Goal: Task Accomplishment & Management: Complete application form

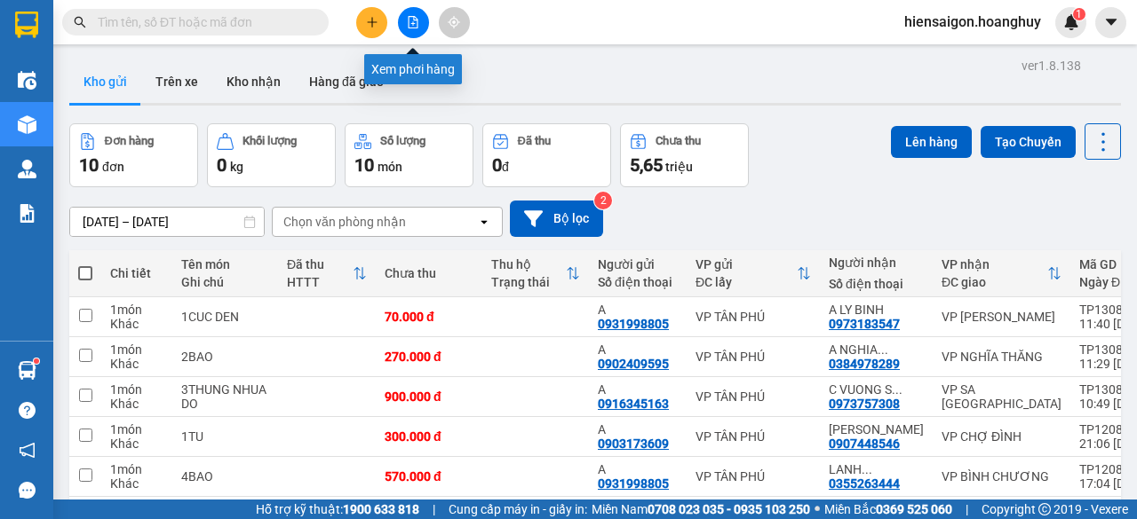
click at [412, 24] on icon "file-add" at bounding box center [413, 22] width 10 height 12
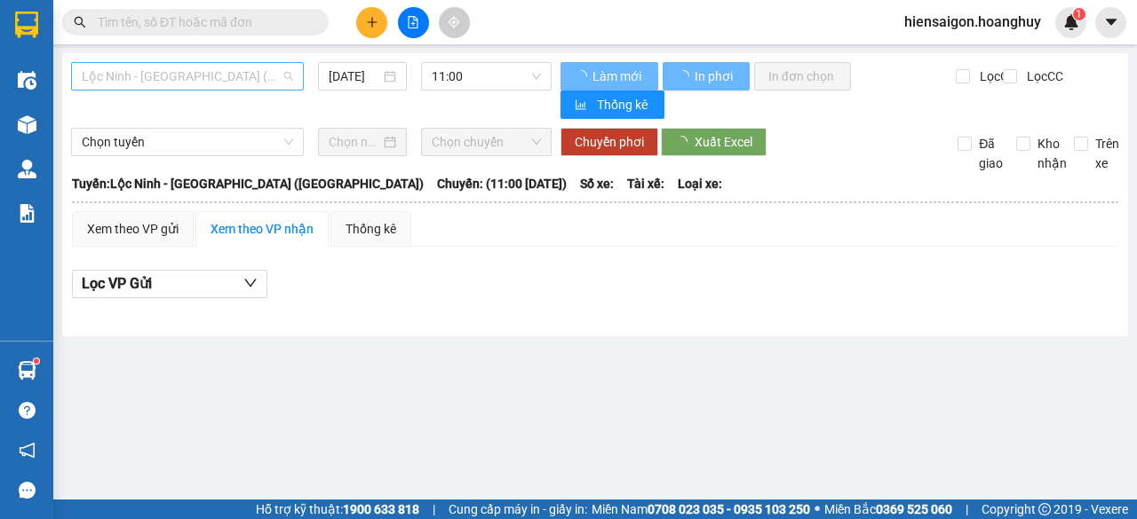
click at [186, 74] on span "Lộc Ninh - [GEOGRAPHIC_DATA] ([GEOGRAPHIC_DATA])" at bounding box center [187, 76] width 211 height 27
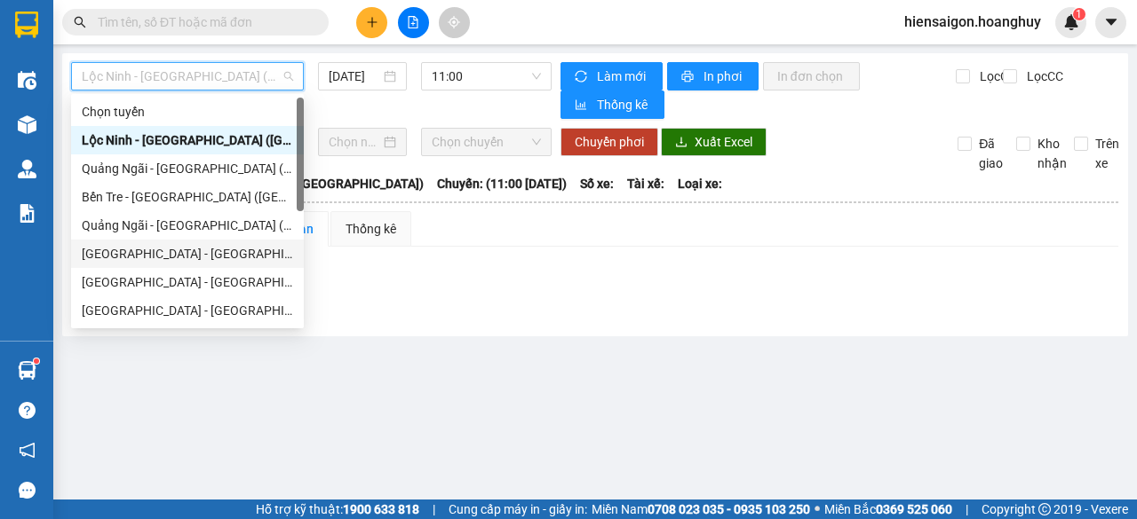
click at [144, 257] on div "[GEOGRAPHIC_DATA] - [GEOGRAPHIC_DATA] ([GEOGRAPHIC_DATA])" at bounding box center [187, 254] width 211 height 20
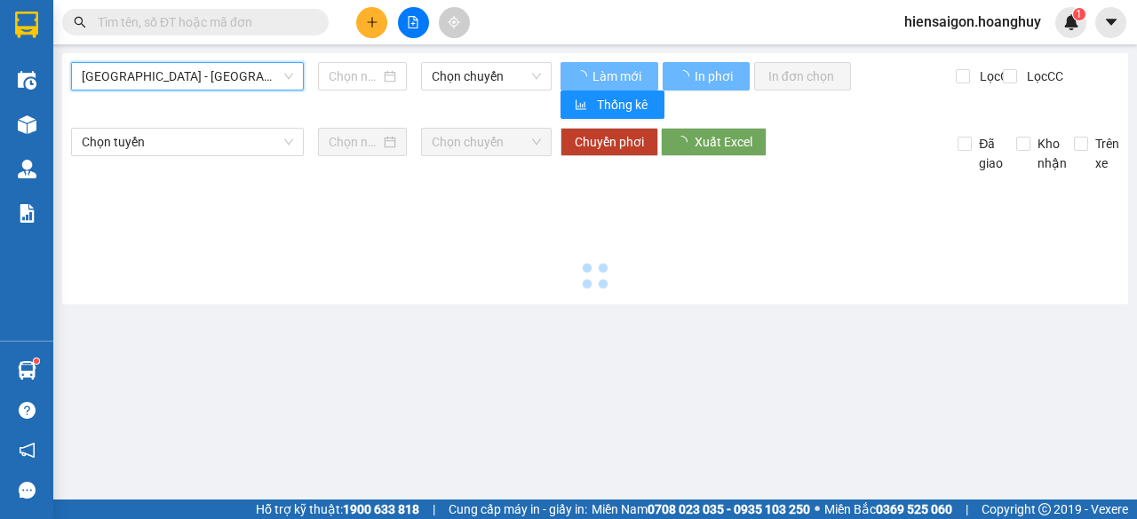
type input "[DATE]"
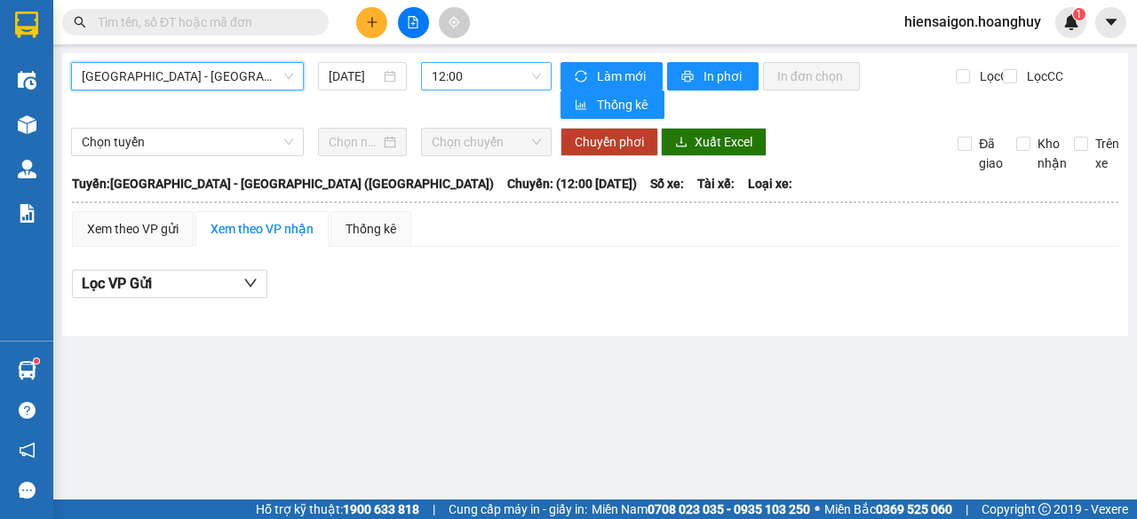
click at [453, 74] on span "12:00" at bounding box center [486, 76] width 108 height 27
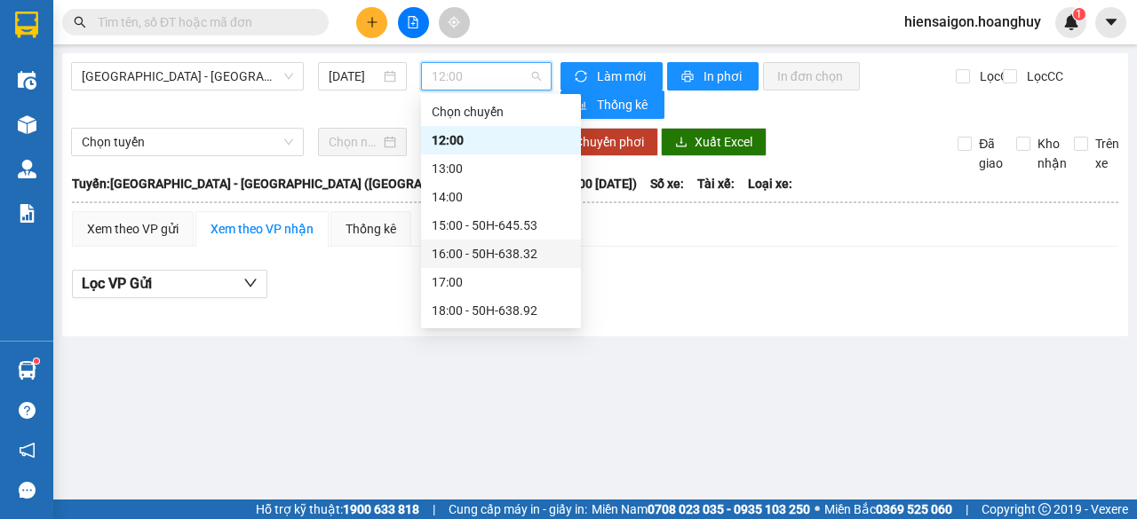
click at [494, 252] on div "16:00 - 50H-638.32" at bounding box center [501, 254] width 139 height 20
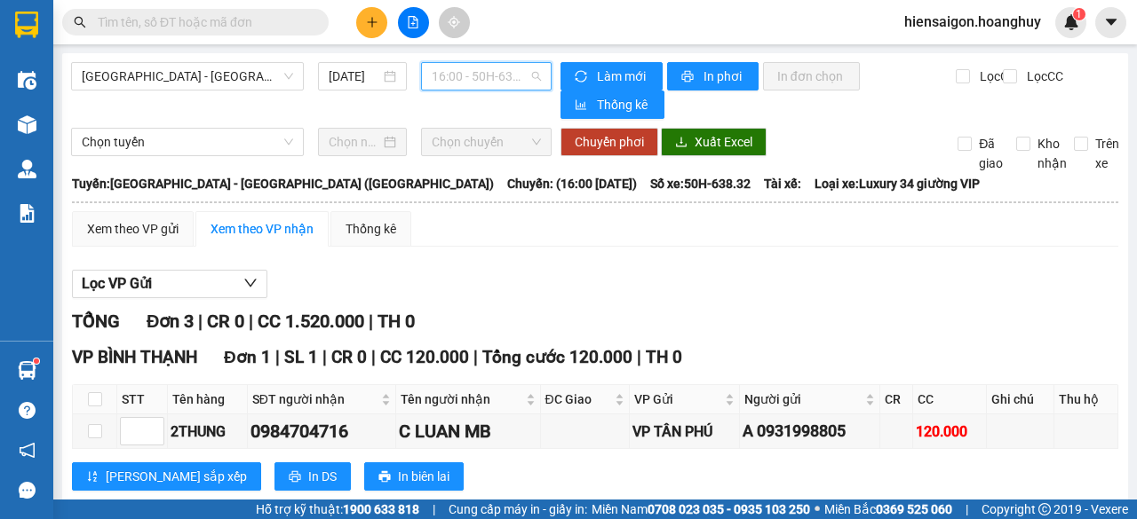
click at [483, 80] on span "16:00 - 50H-638.32" at bounding box center [486, 76] width 108 height 27
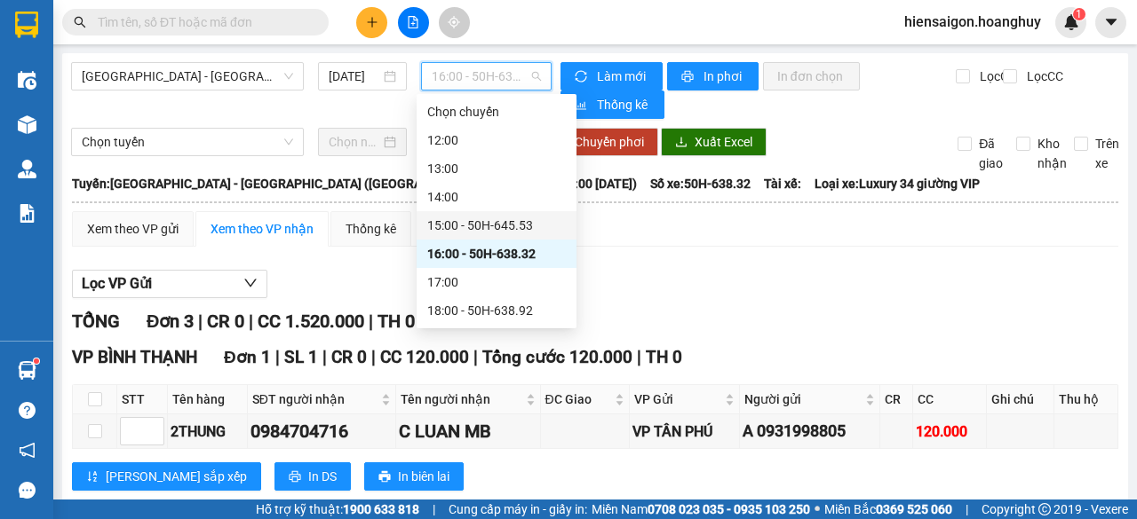
click at [513, 228] on div "15:00 - 50H-645.53" at bounding box center [496, 226] width 139 height 20
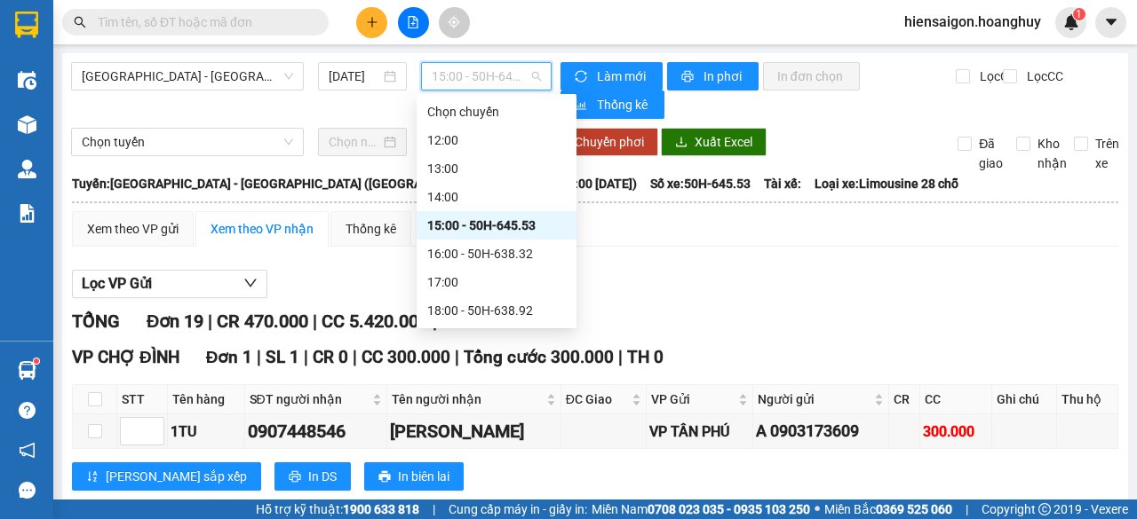
click at [471, 76] on span "15:00 - 50H-645.53" at bounding box center [486, 76] width 108 height 27
click at [506, 307] on div "18:00 - 50H-638.92" at bounding box center [496, 311] width 139 height 20
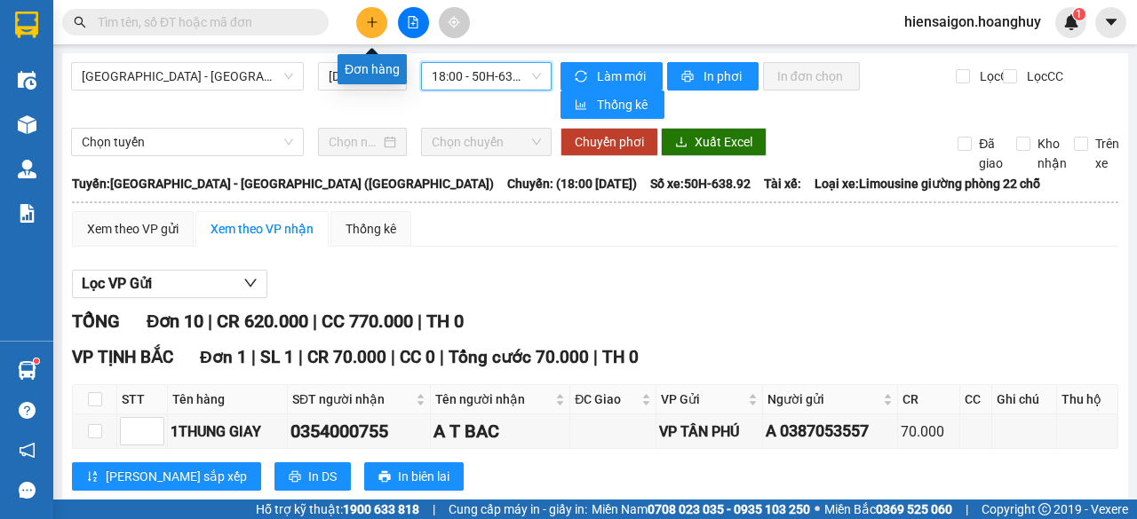
click at [379, 23] on button at bounding box center [371, 22] width 31 height 31
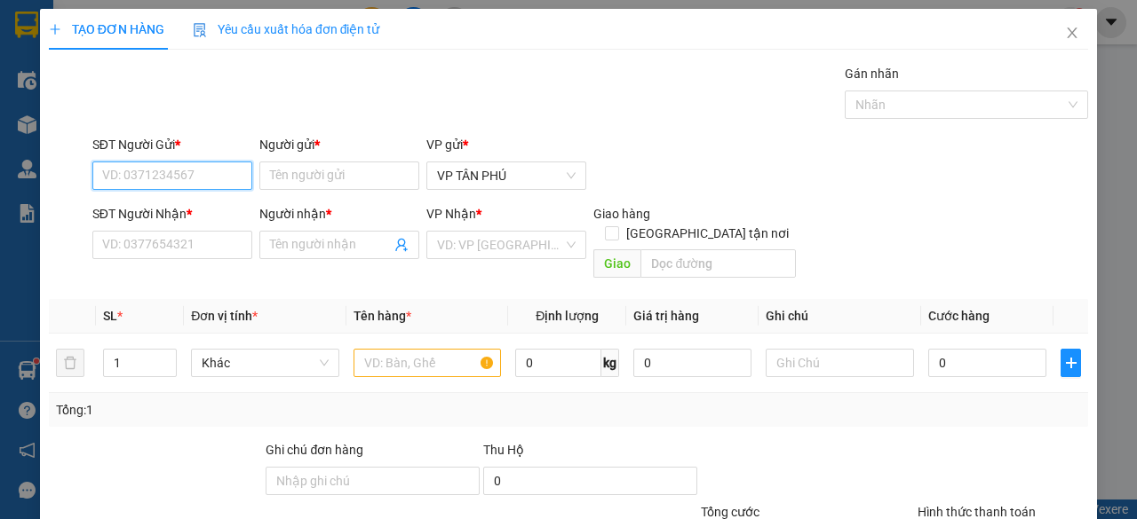
click at [211, 170] on input "SĐT Người Gửi *" at bounding box center [172, 176] width 160 height 28
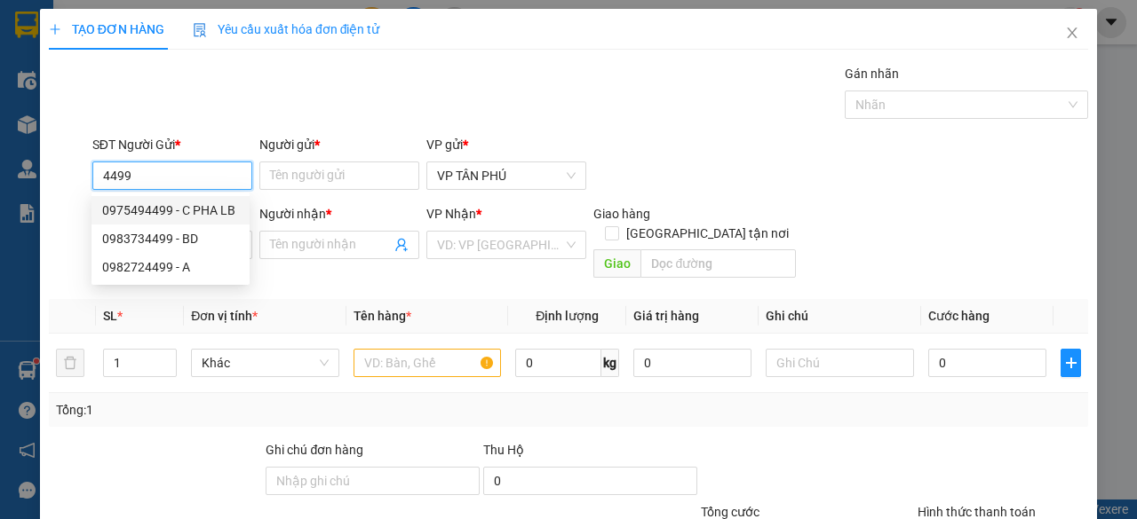
click at [184, 210] on div "0975494499 - C PHA LB" at bounding box center [170, 211] width 137 height 20
type input "0"
click at [170, 237] on div "0983734499 - BD" at bounding box center [170, 239] width 137 height 20
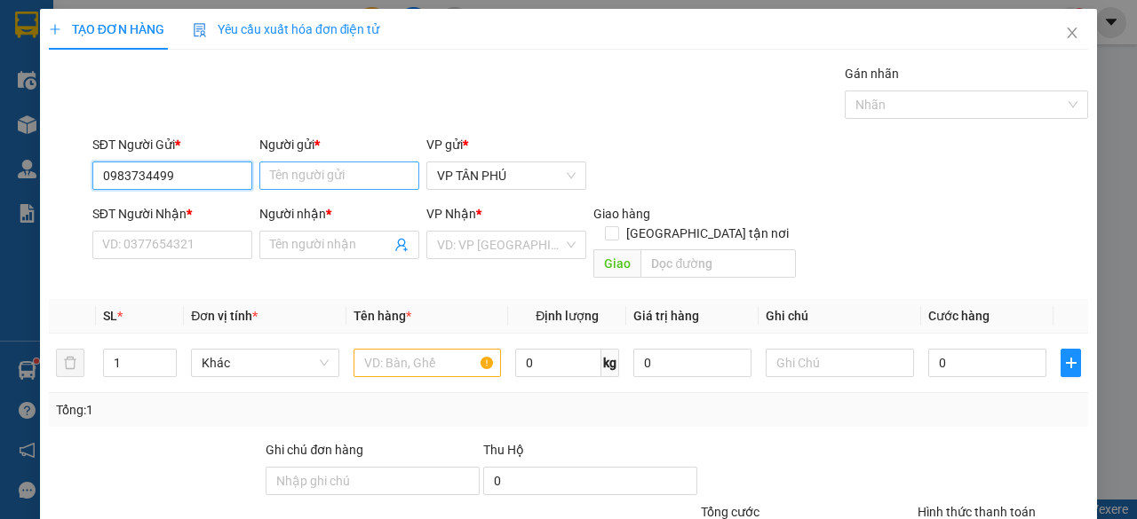
type input "0983734499"
click at [346, 178] on input "Người gửi *" at bounding box center [339, 176] width 160 height 28
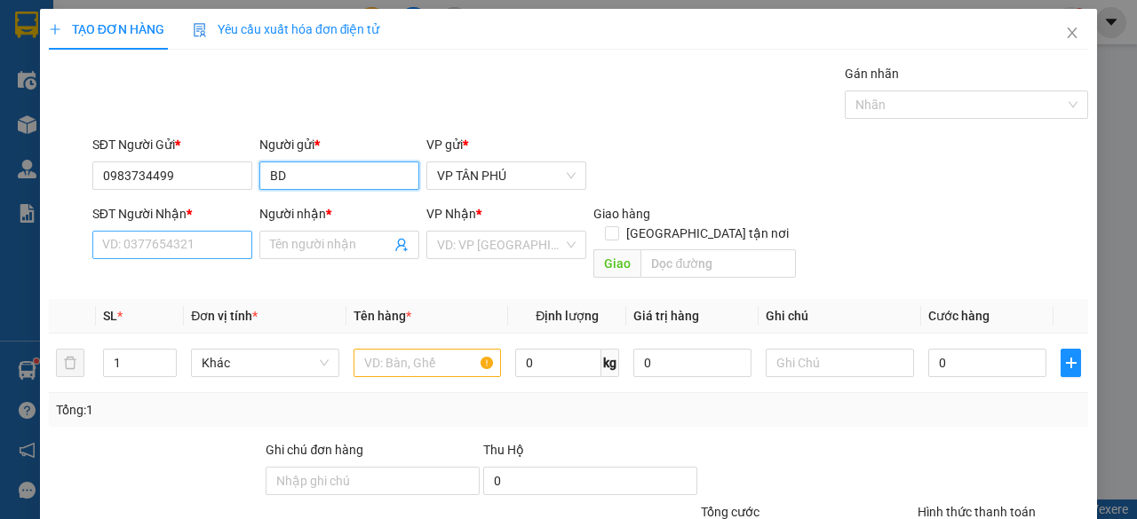
type input "BD"
click at [163, 251] on input "SĐT Người Nhận *" at bounding box center [172, 245] width 160 height 28
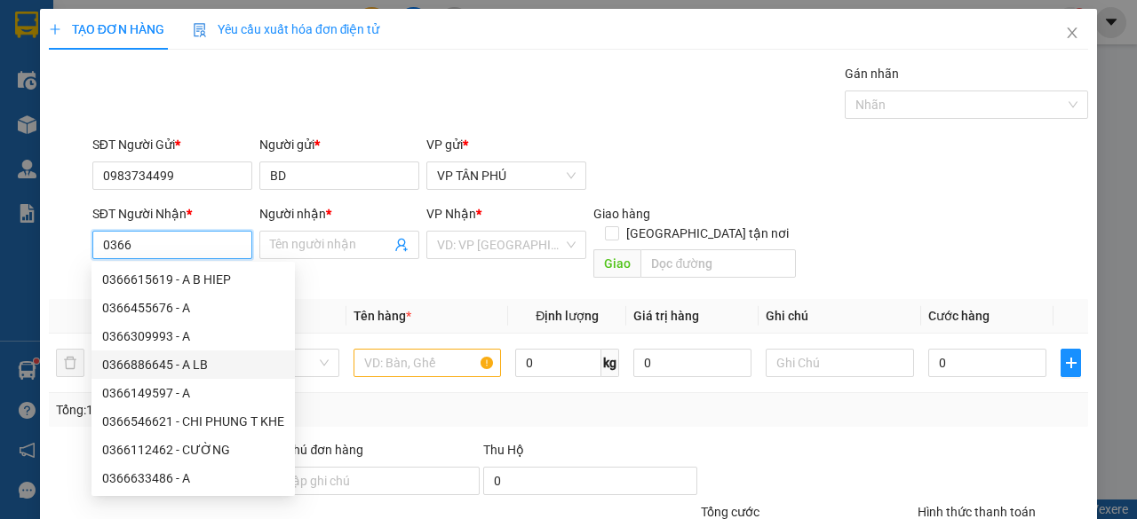
click at [162, 361] on div "0366886645 - A LB" at bounding box center [193, 365] width 182 height 20
type input "0366886645"
type input "A LB"
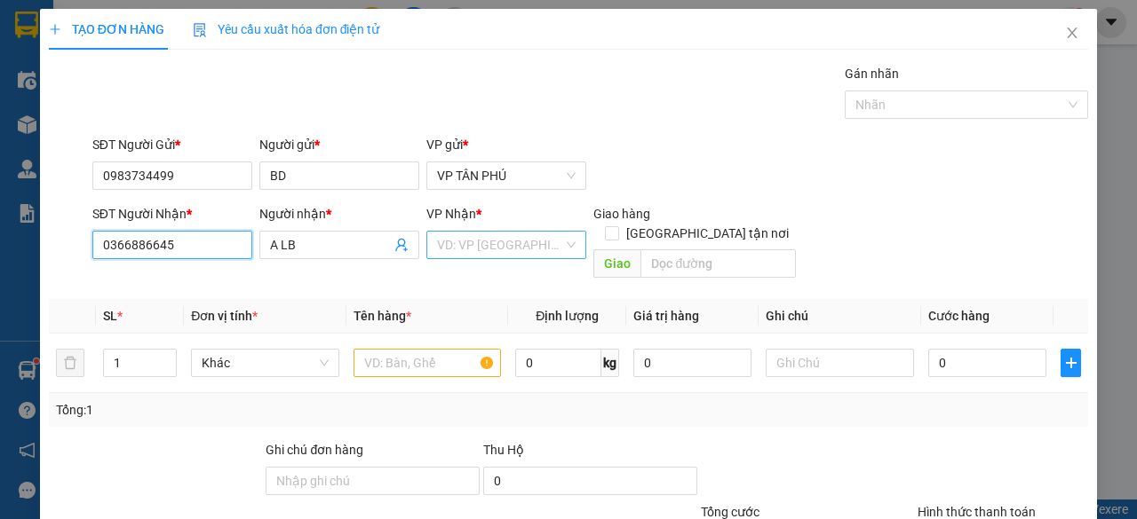
type input "0366886645"
click at [474, 249] on input "search" at bounding box center [500, 245] width 126 height 27
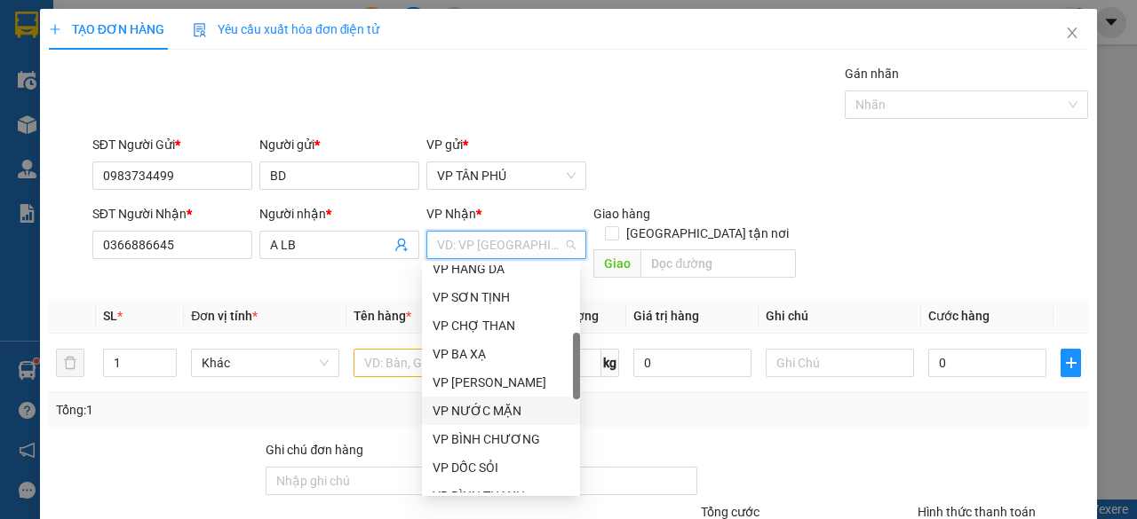
scroll to position [444, 0]
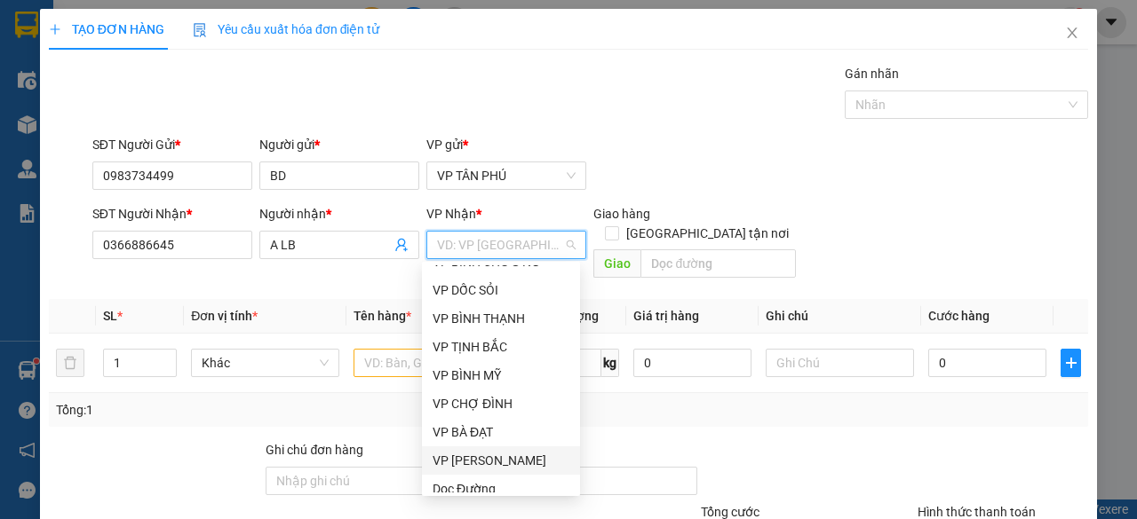
click at [480, 463] on div "VP [PERSON_NAME]" at bounding box center [500, 461] width 137 height 20
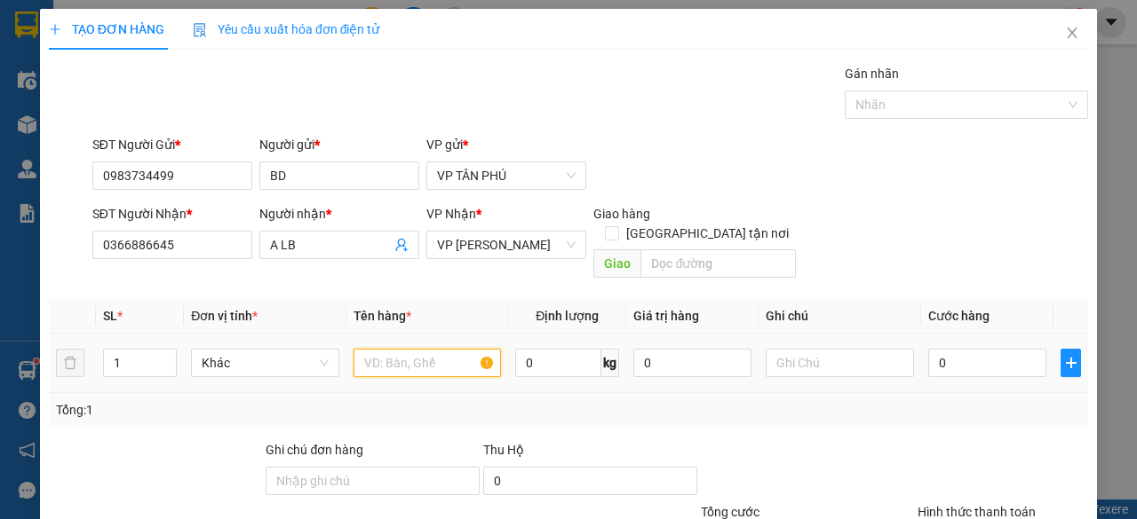
click at [406, 349] on input "text" at bounding box center [427, 363] width 148 height 28
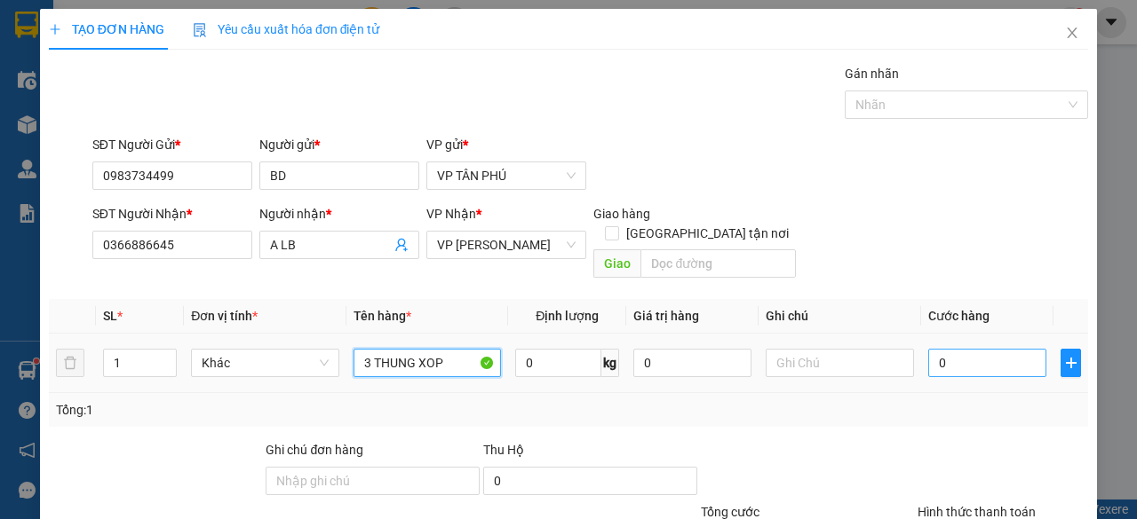
type input "3 THUNG XOP"
click at [978, 349] on input "0" at bounding box center [987, 363] width 118 height 28
type input "4"
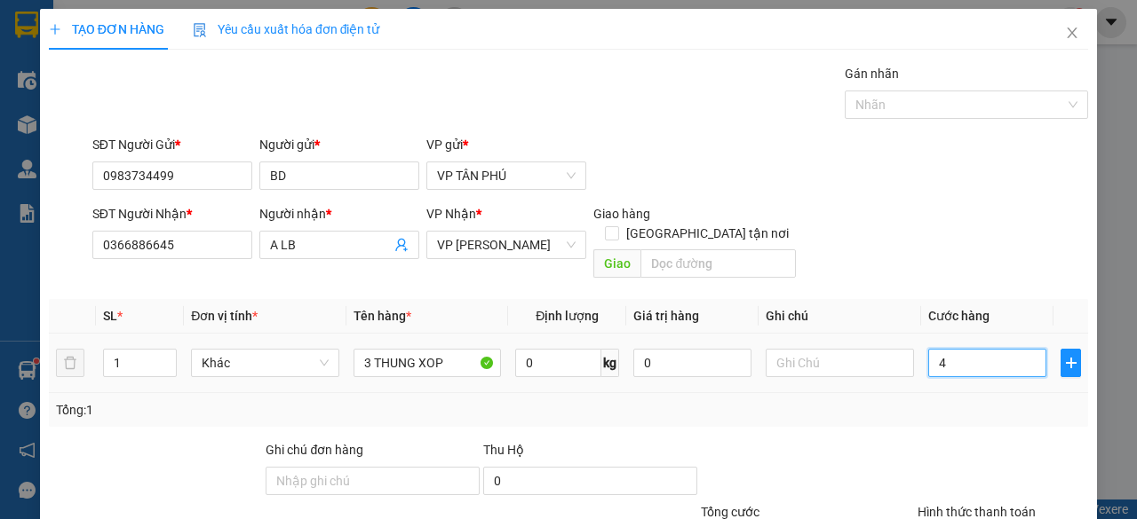
type input "45"
type input "450"
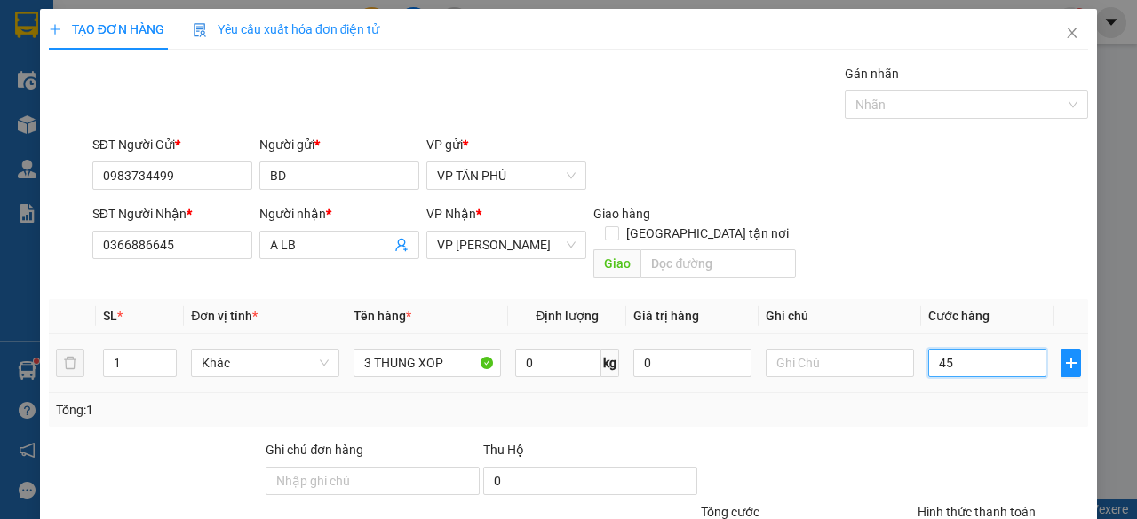
type input "450"
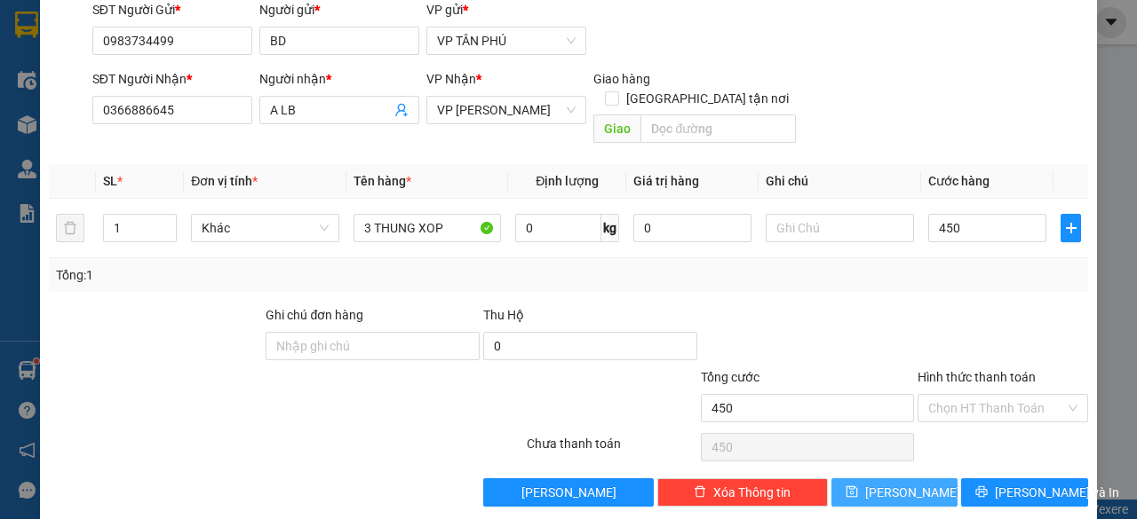
type input "450.000"
click at [885, 483] on span "[PERSON_NAME]" at bounding box center [912, 493] width 95 height 20
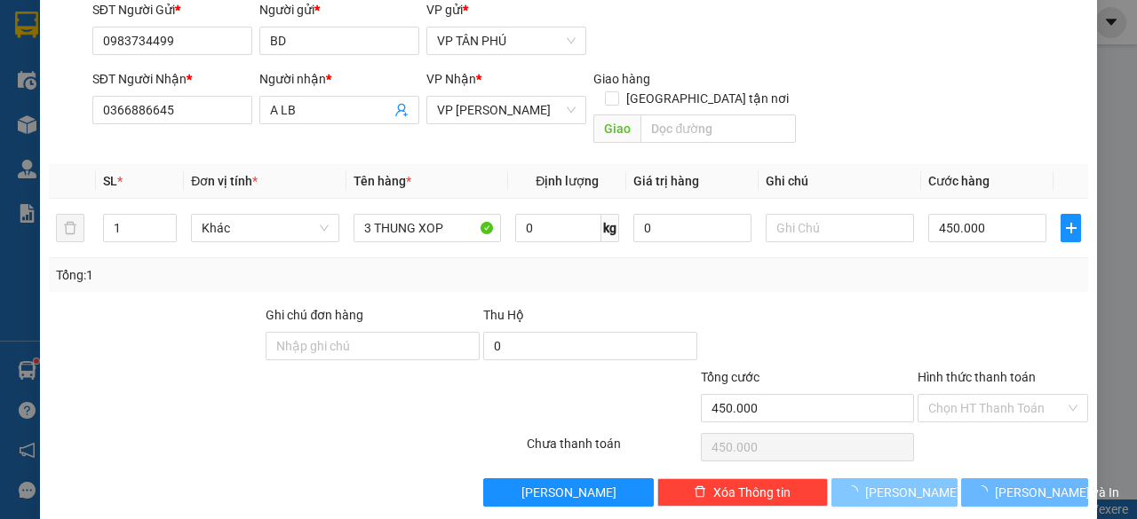
type input "0"
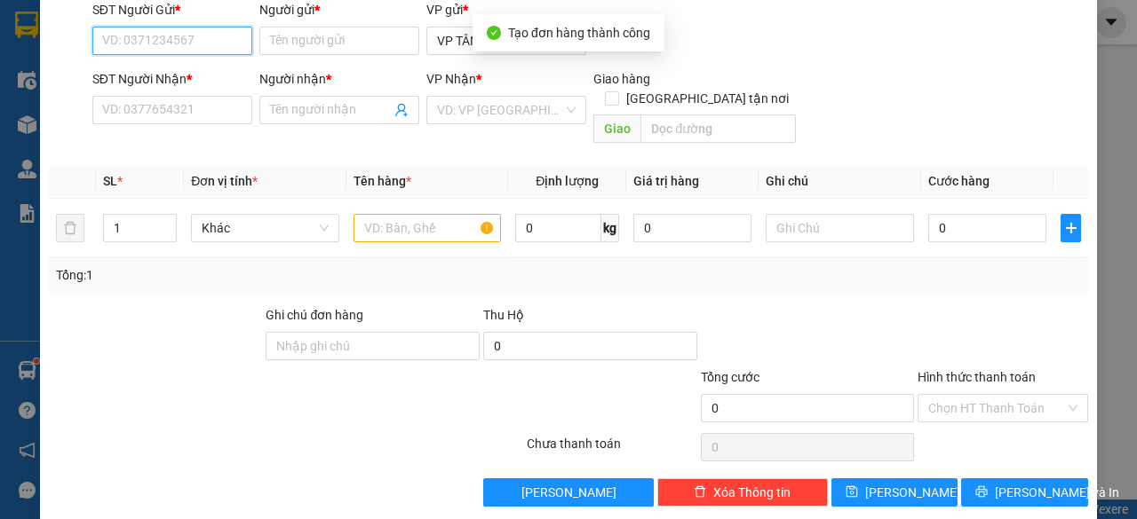
click at [188, 38] on input "SĐT Người Gửi *" at bounding box center [172, 41] width 160 height 28
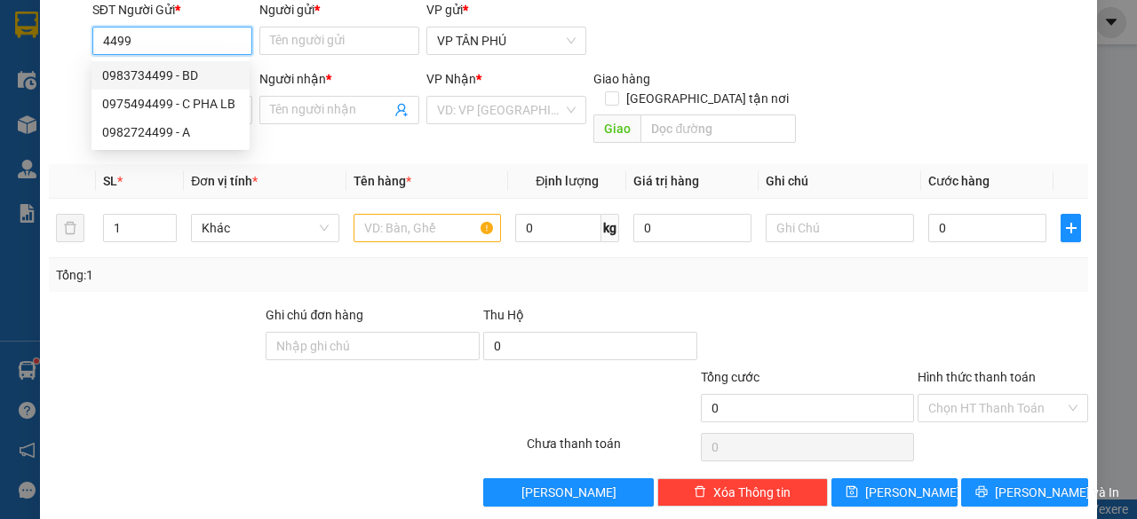
click at [179, 70] on div "0983734499 - BD" at bounding box center [170, 76] width 137 height 20
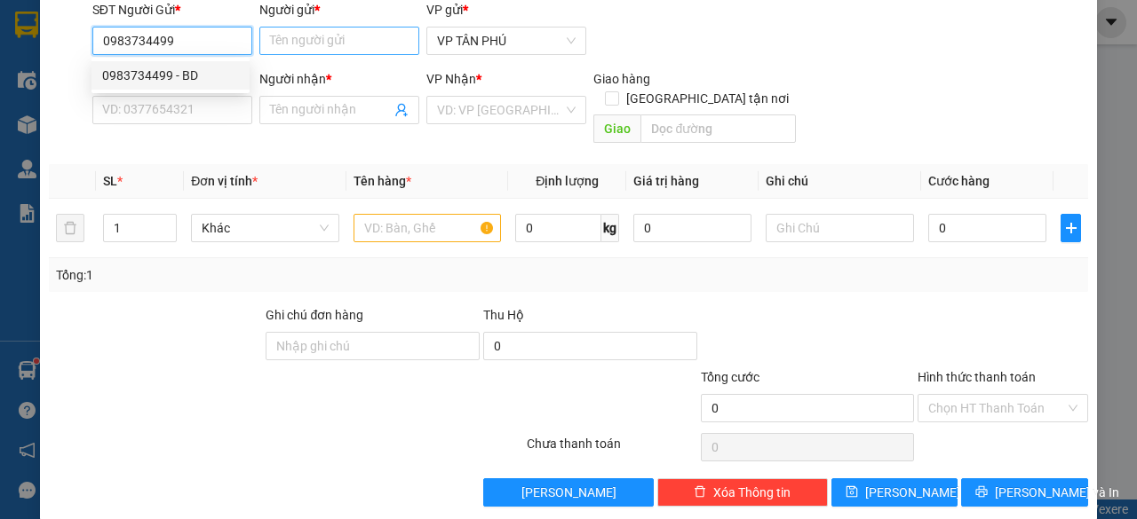
type input "0983734499"
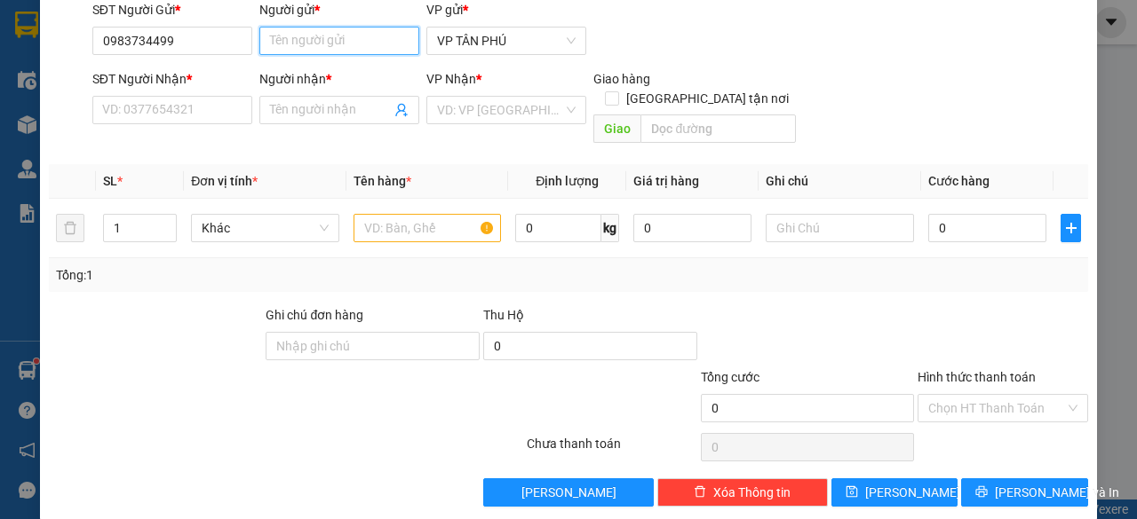
click at [309, 38] on input "Người gửi *" at bounding box center [339, 41] width 160 height 28
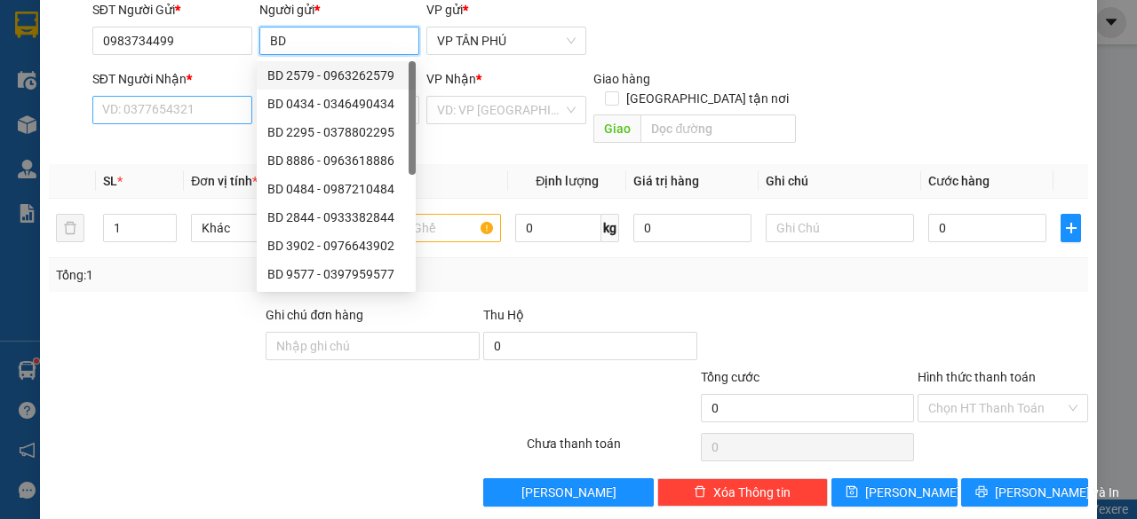
type input "BD"
click at [176, 106] on input "SĐT Người Nhận *" at bounding box center [172, 110] width 160 height 28
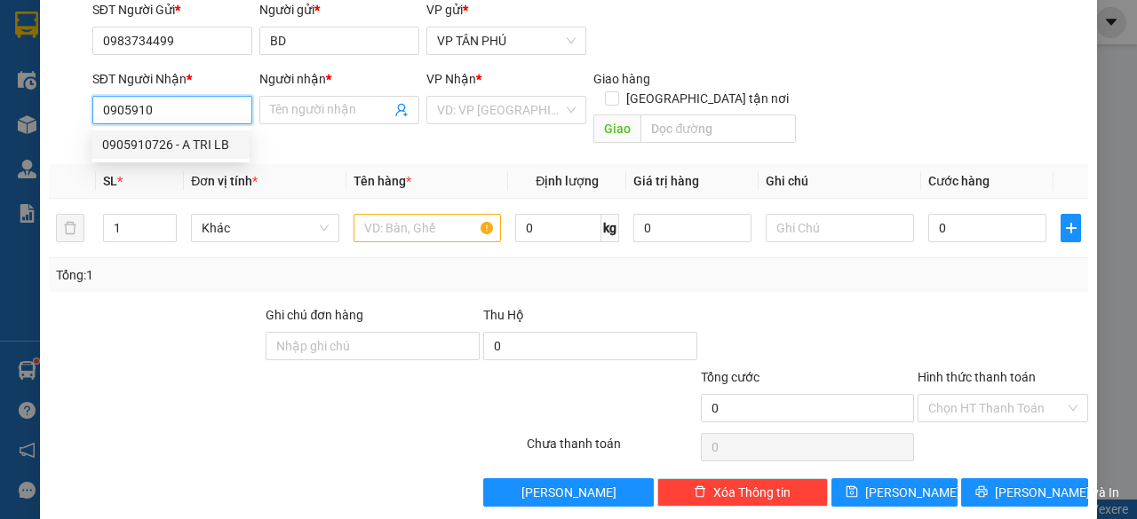
click at [167, 145] on div "0905910726 - A TRI LB" at bounding box center [170, 145] width 137 height 20
type input "0905910726"
type input "A TRI LB"
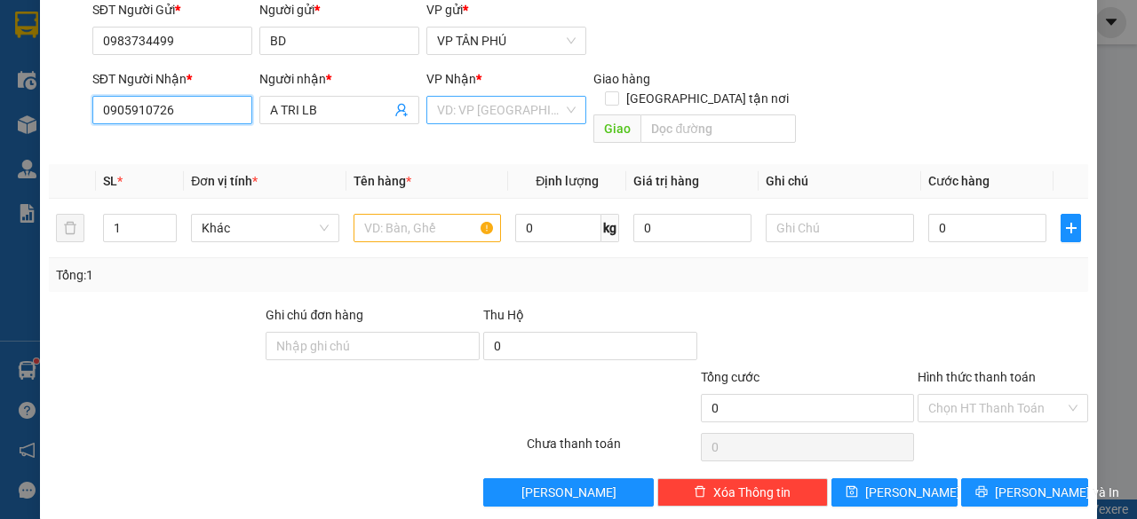
type input "0905910726"
click at [476, 107] on input "search" at bounding box center [500, 110] width 126 height 27
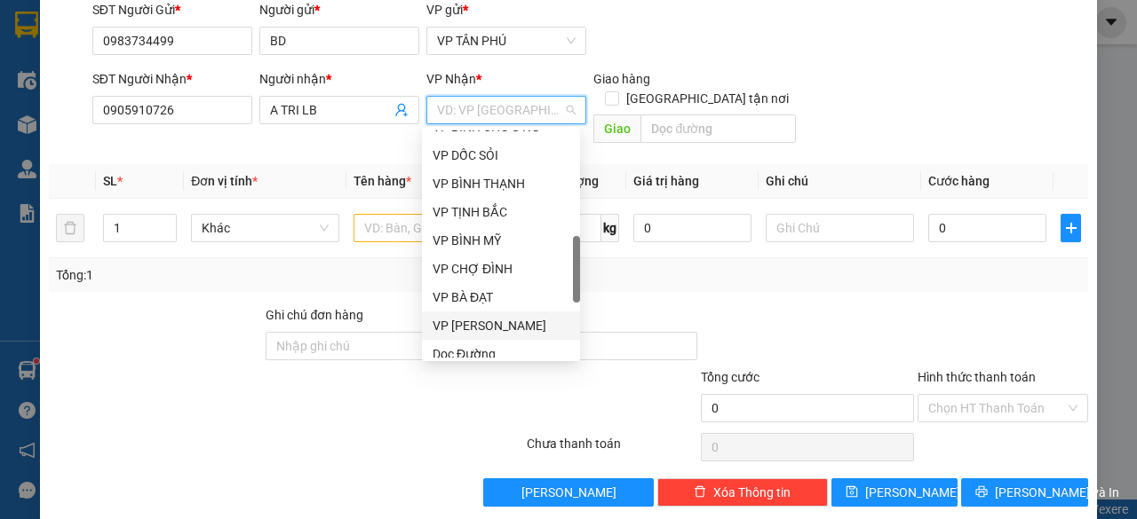
click at [460, 327] on div "VP [PERSON_NAME]" at bounding box center [500, 326] width 137 height 20
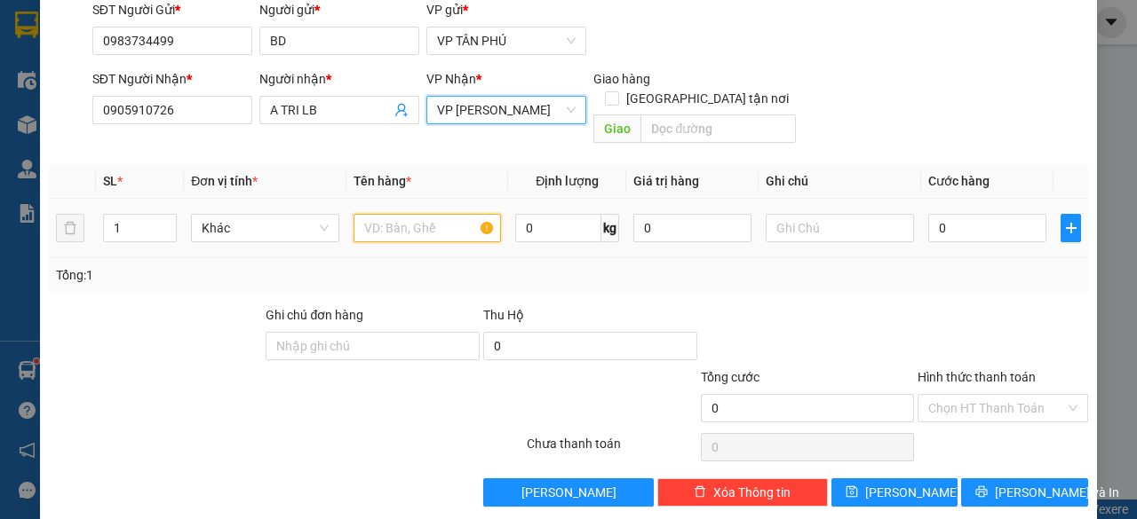
click at [394, 214] on input "text" at bounding box center [427, 228] width 148 height 28
type input "5"
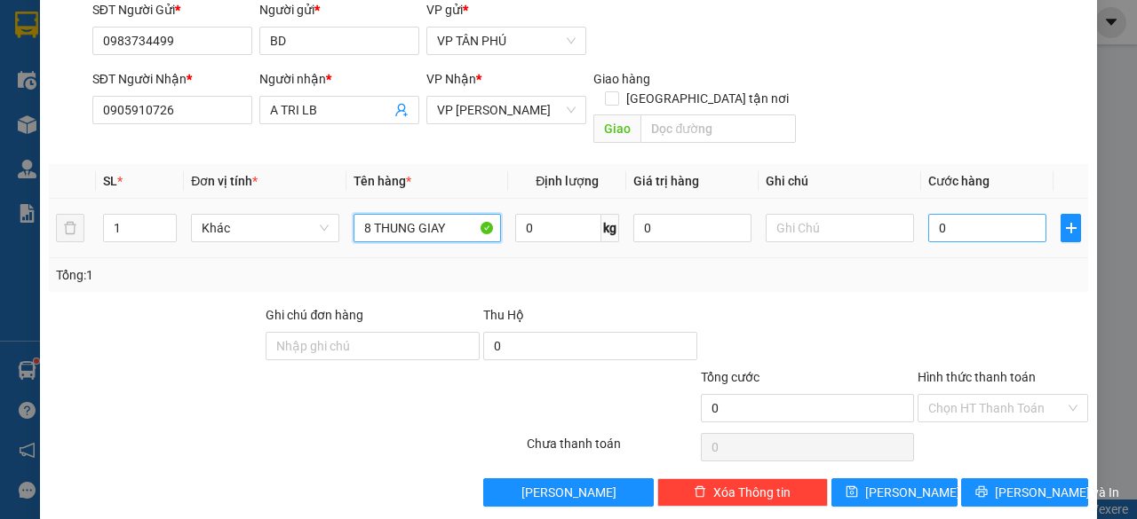
type input "8 THUNG GIAY"
click at [961, 214] on input "0" at bounding box center [987, 228] width 118 height 28
type input "1"
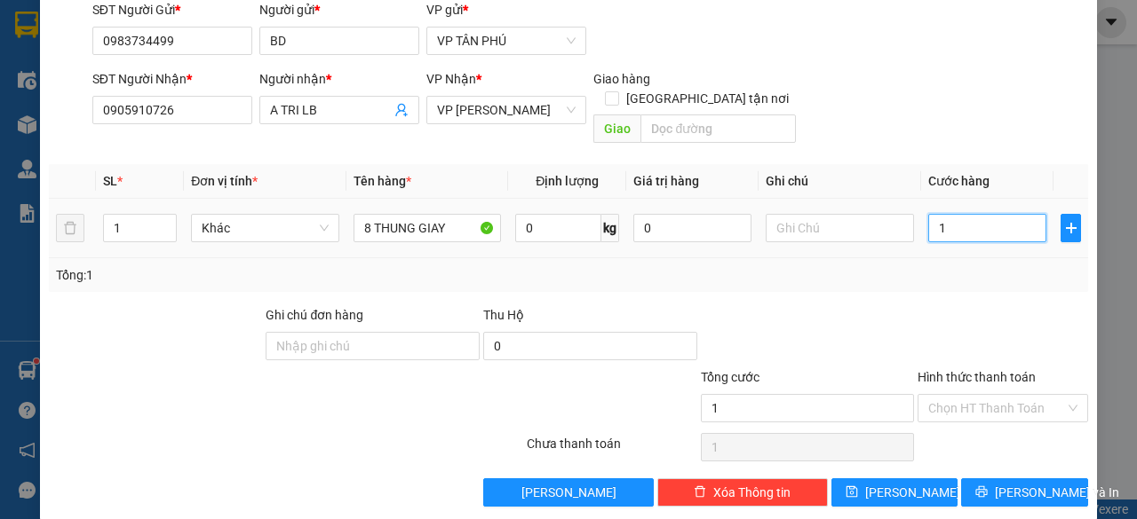
type input "10"
type input "100"
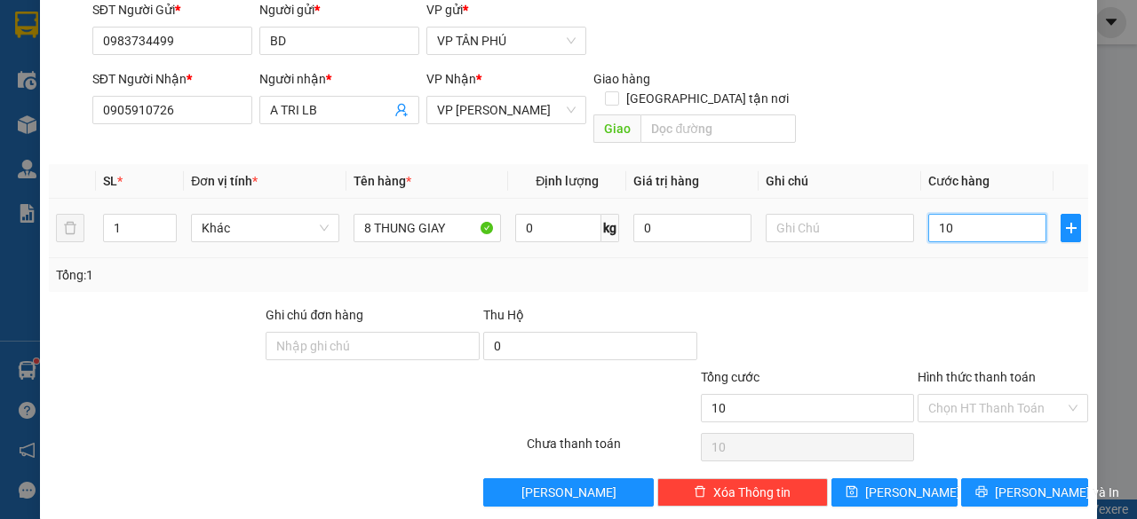
type input "100"
type input "1.000"
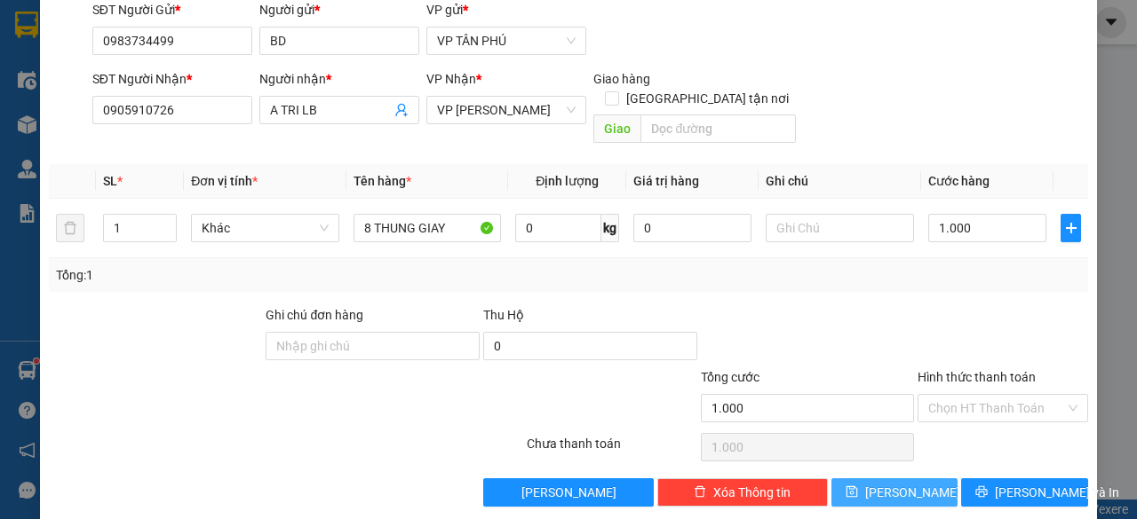
type input "1.000.000"
click at [903, 479] on button "[PERSON_NAME]" at bounding box center [894, 493] width 127 height 28
type input "0"
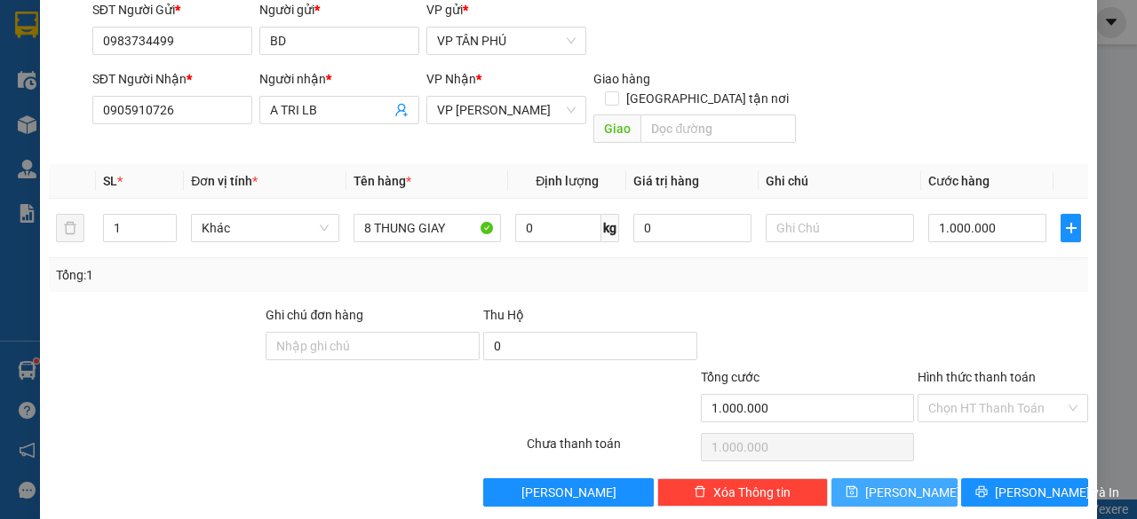
type input "0"
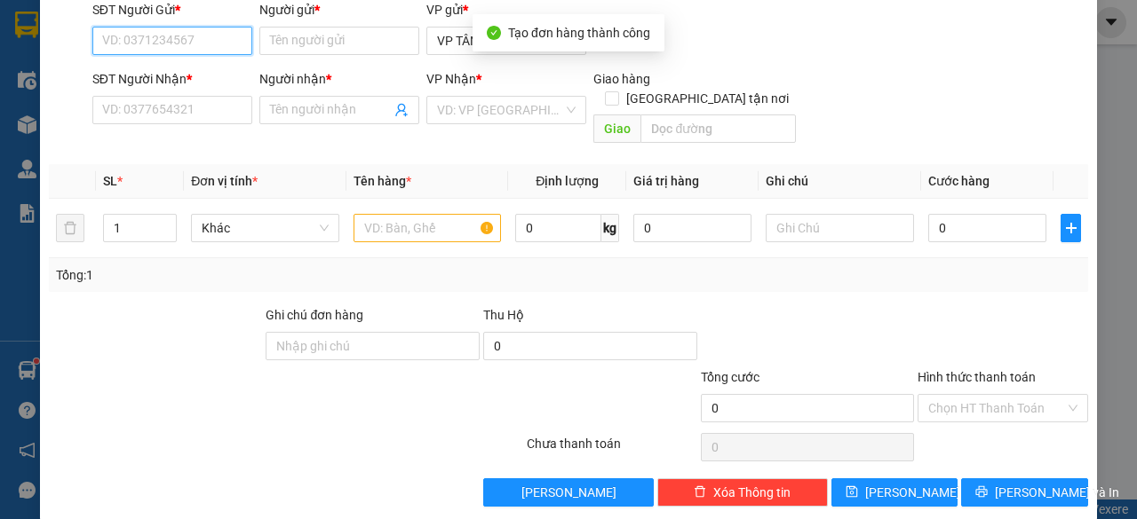
click at [128, 34] on input "SĐT Người Gửi *" at bounding box center [172, 41] width 160 height 28
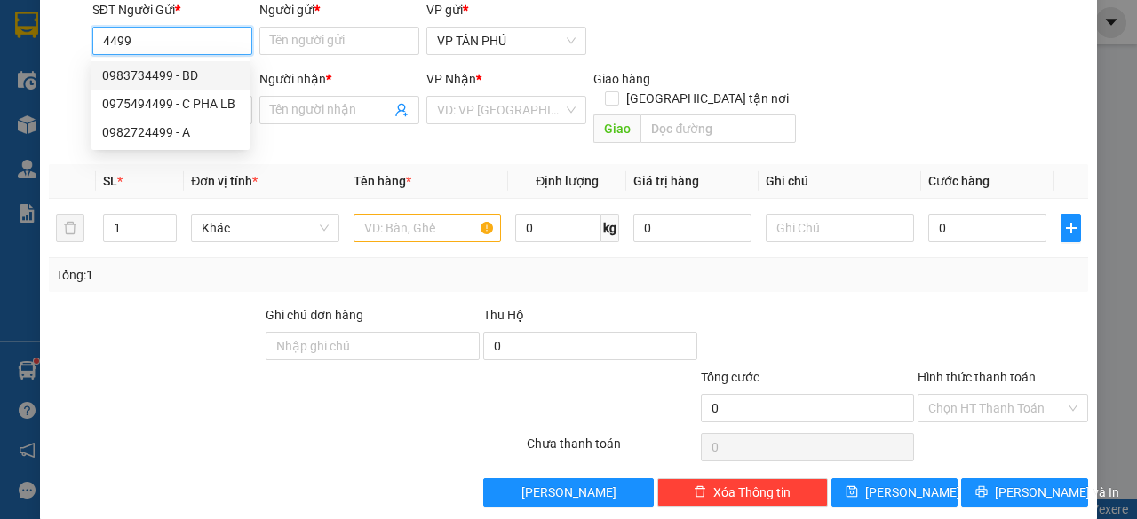
click at [139, 72] on div "0983734499 - BD" at bounding box center [170, 76] width 137 height 20
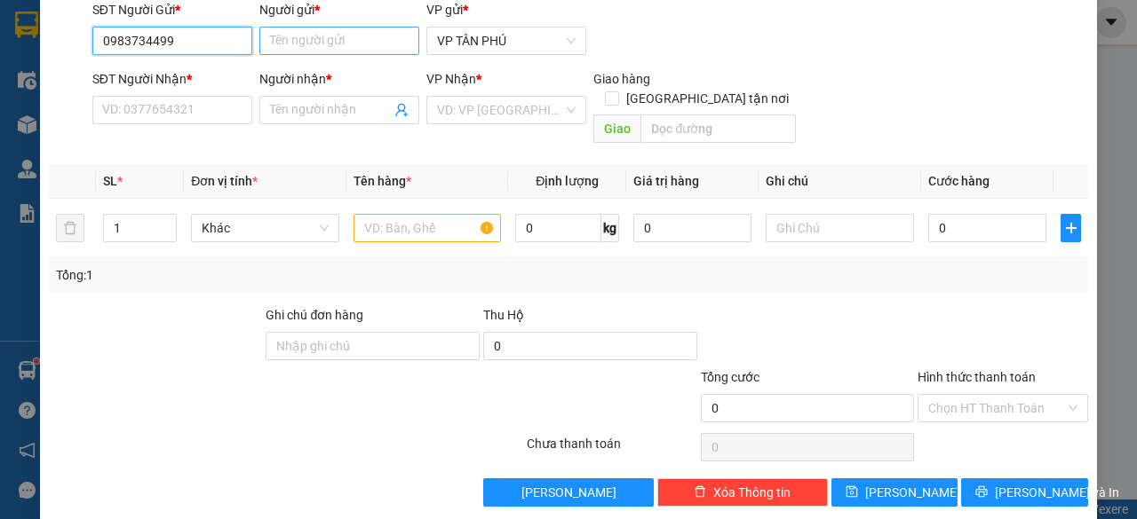
type input "0983734499"
click at [339, 41] on input "Người gửi *" at bounding box center [339, 41] width 160 height 28
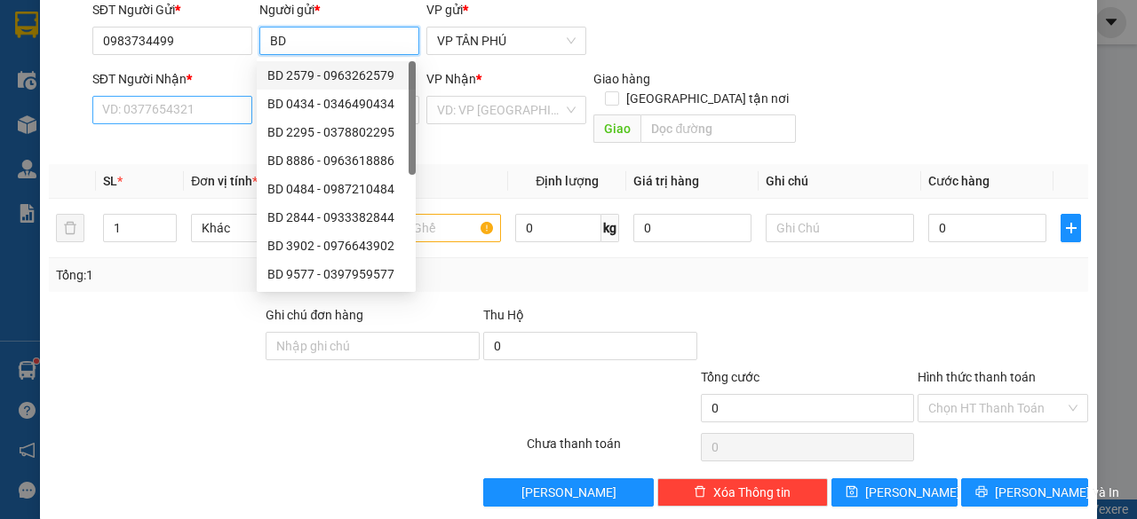
type input "BD"
click at [201, 111] on input "SĐT Người Nhận *" at bounding box center [172, 110] width 160 height 28
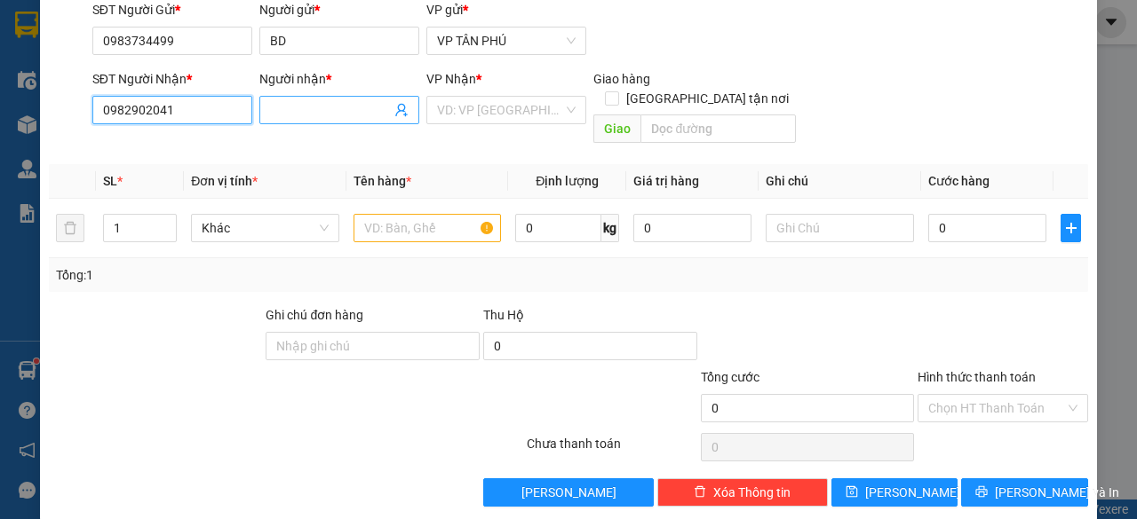
type input "0982902041"
click at [313, 113] on input "Người nhận *" at bounding box center [330, 110] width 121 height 20
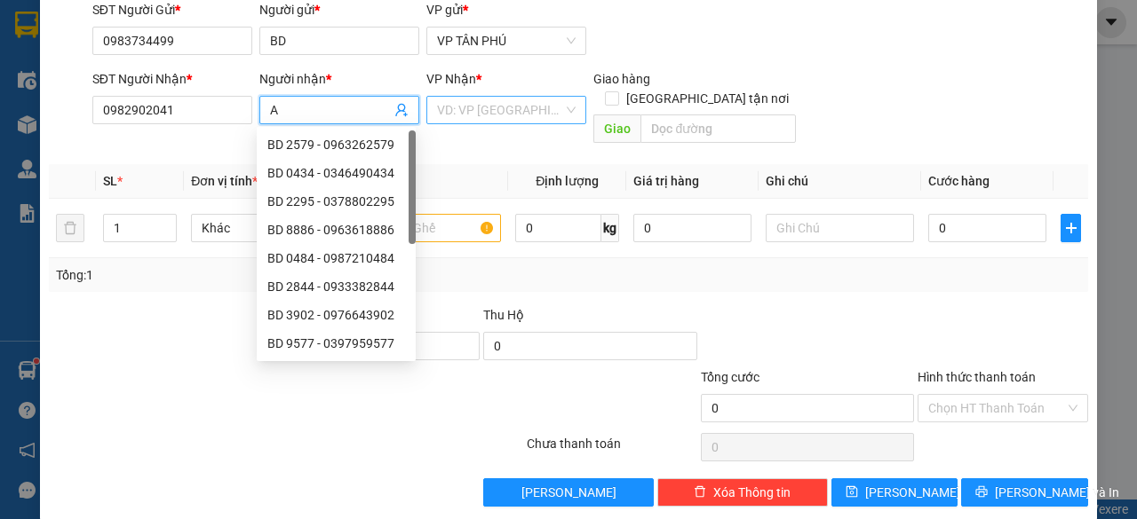
type input "A"
click at [479, 106] on input "search" at bounding box center [500, 110] width 126 height 27
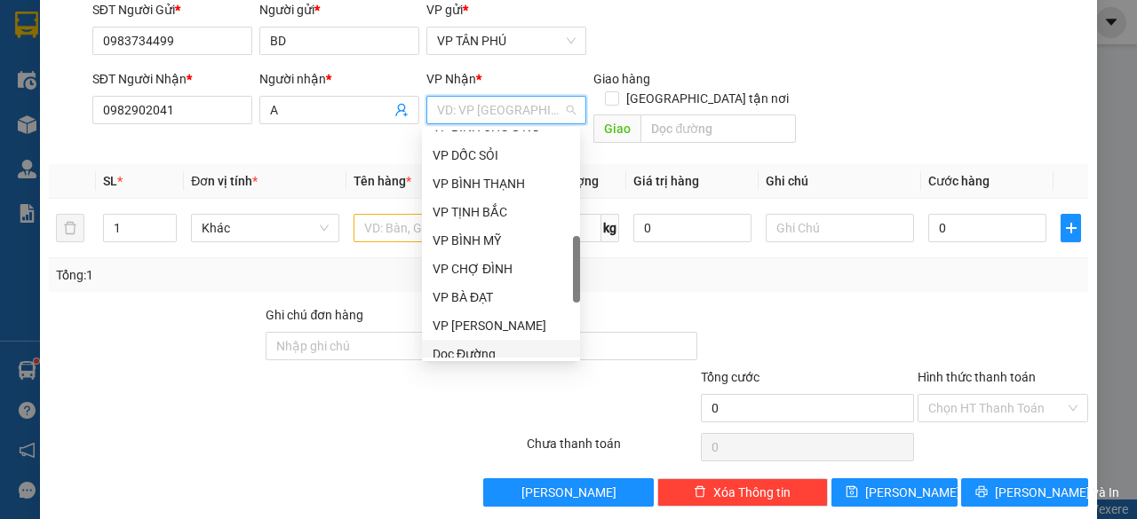
click at [464, 353] on div "Dọc Đường" at bounding box center [500, 355] width 137 height 20
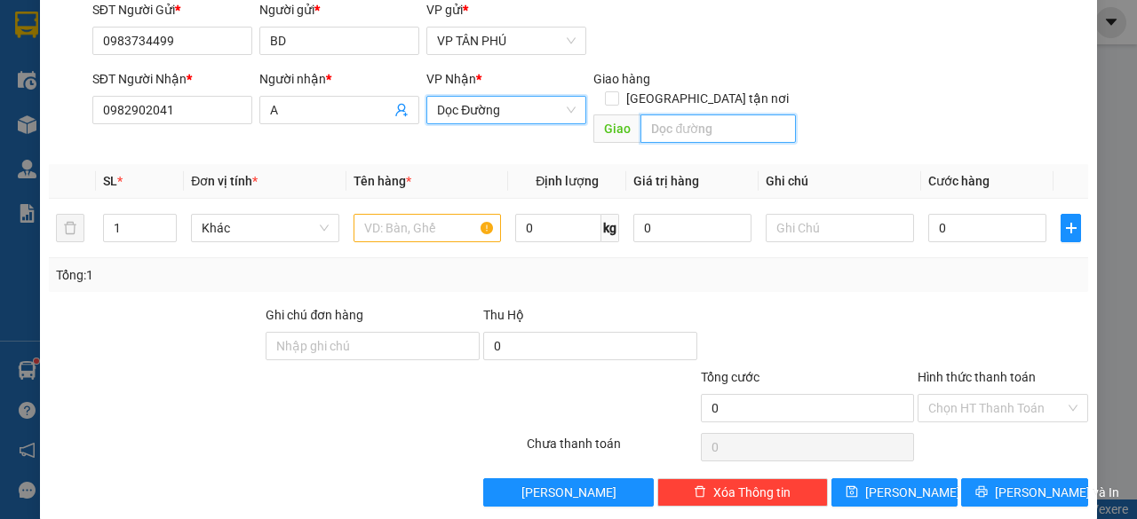
click at [675, 115] on input "text" at bounding box center [717, 129] width 155 height 28
type input "T"
type input "BD TU NGHIA"
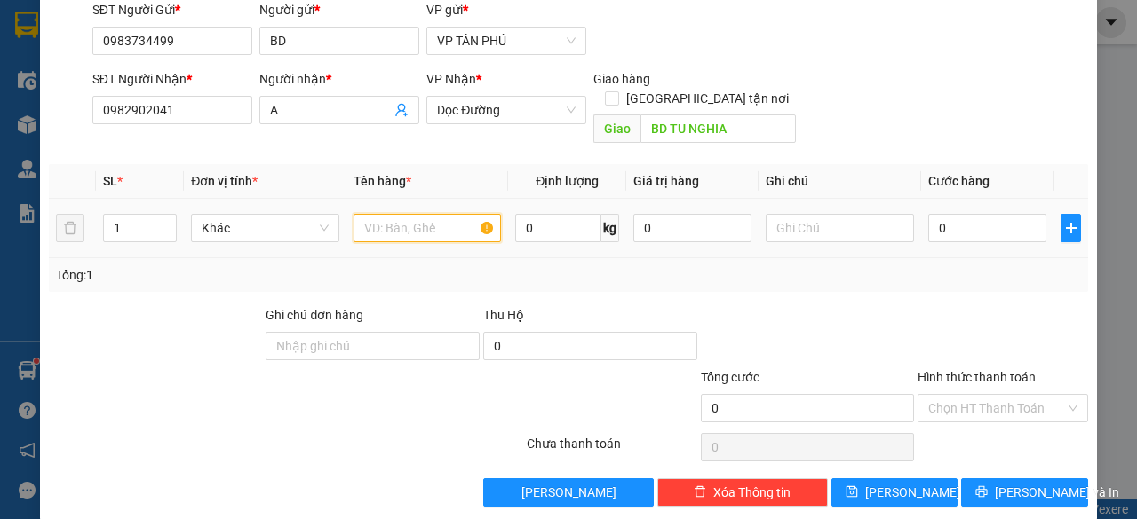
click at [428, 214] on input "text" at bounding box center [427, 228] width 148 height 28
type input "1 BAO CA FE"
click at [975, 216] on input "0" at bounding box center [987, 228] width 118 height 28
type input "1"
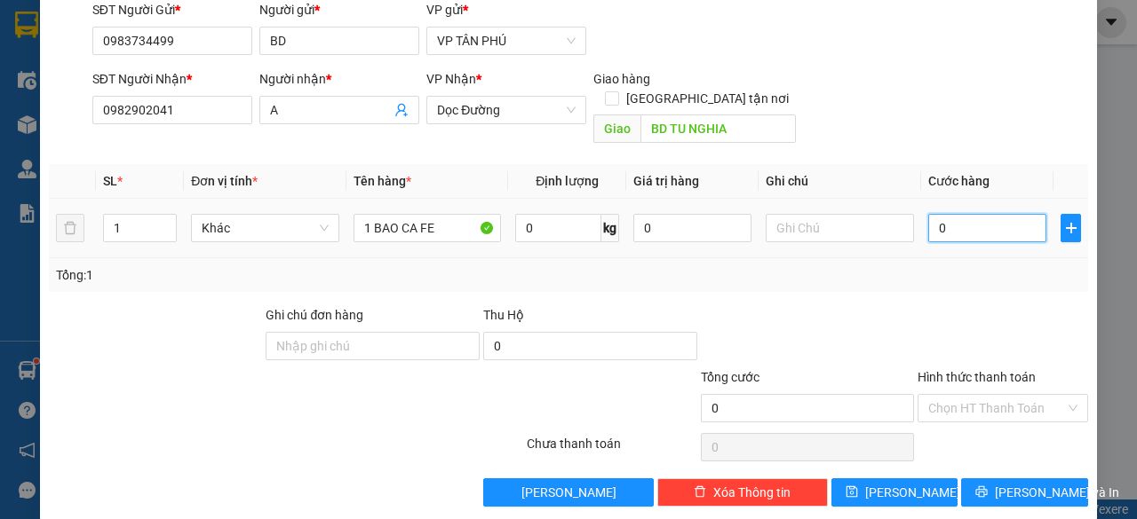
type input "1"
type input "10"
type input "100"
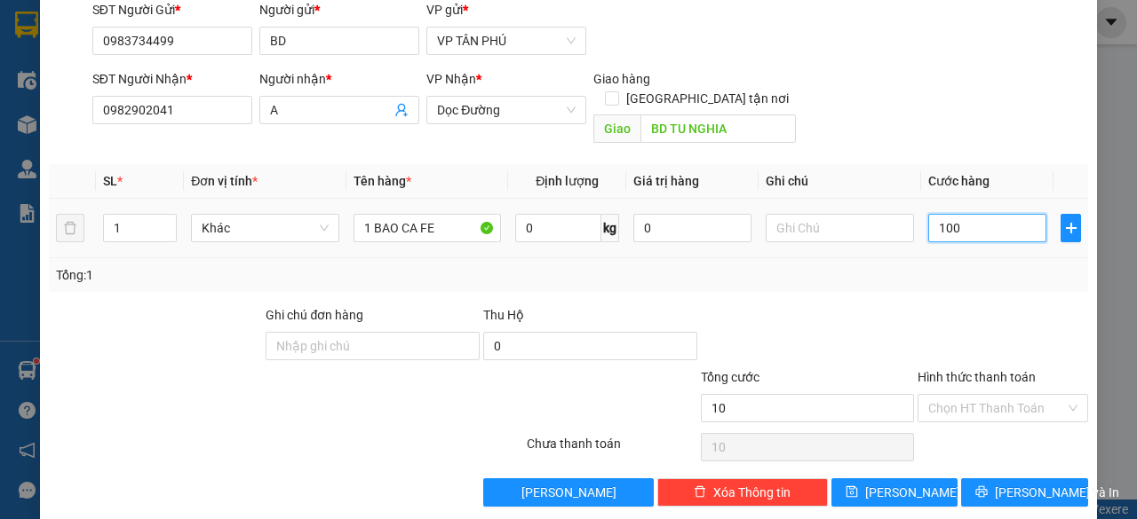
type input "100"
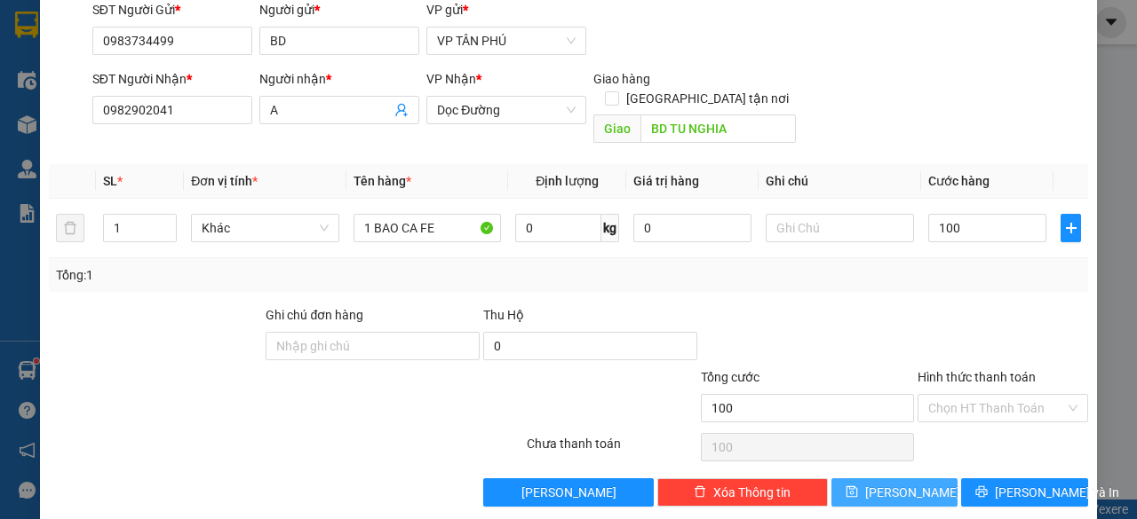
type input "100.000"
click at [895, 483] on span "[PERSON_NAME]" at bounding box center [912, 493] width 95 height 20
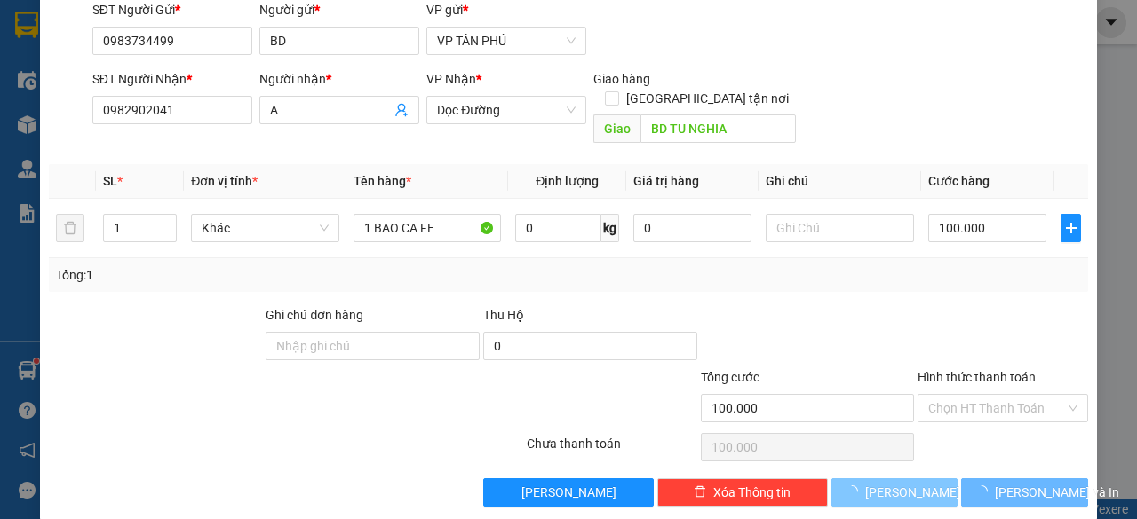
type input "0"
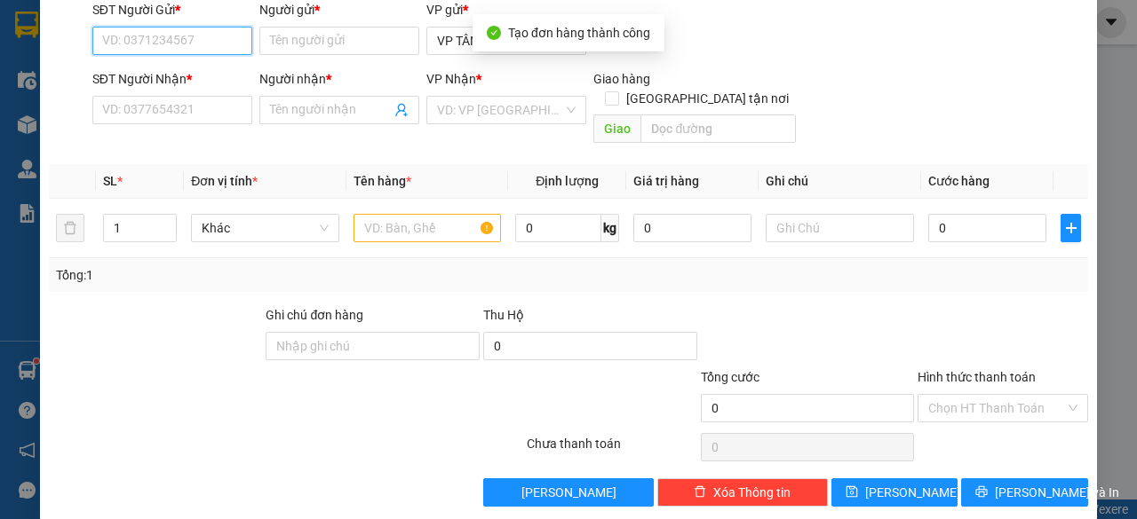
click at [188, 40] on input "SĐT Người Gửi *" at bounding box center [172, 41] width 160 height 28
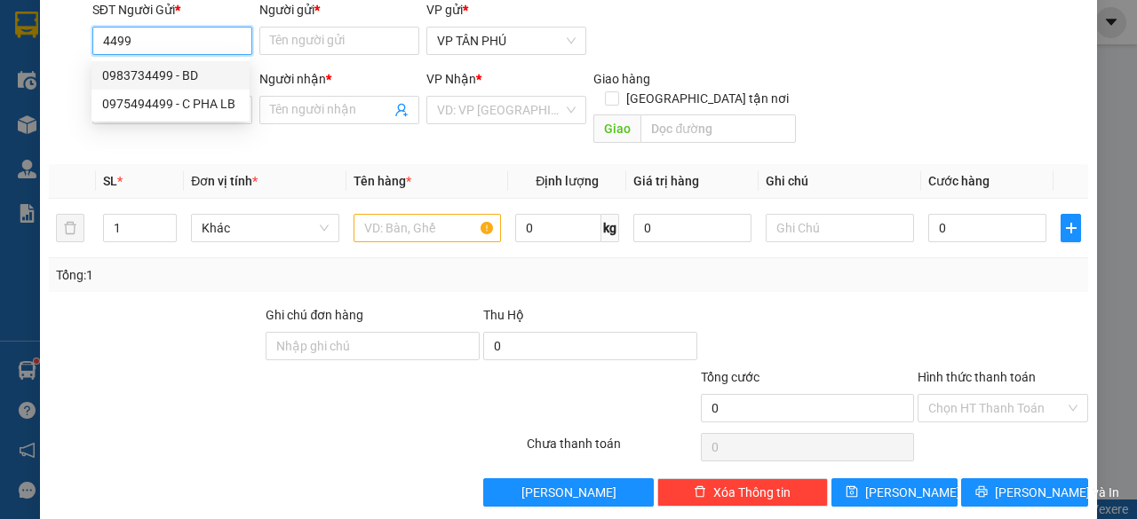
click at [170, 76] on div "0983734499 - BD" at bounding box center [170, 76] width 137 height 20
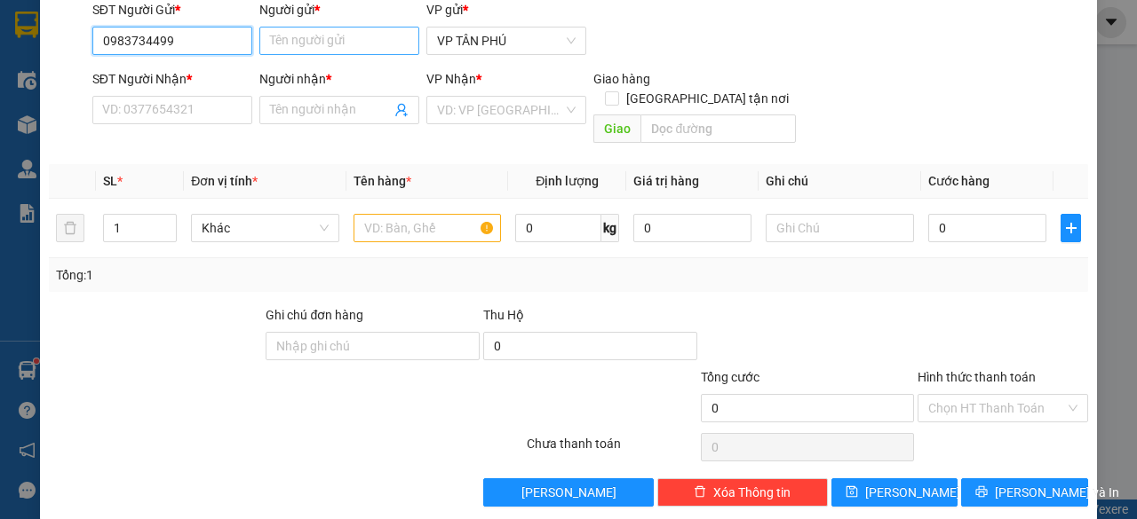
type input "0983734499"
click at [309, 41] on input "Người gửi *" at bounding box center [339, 41] width 160 height 28
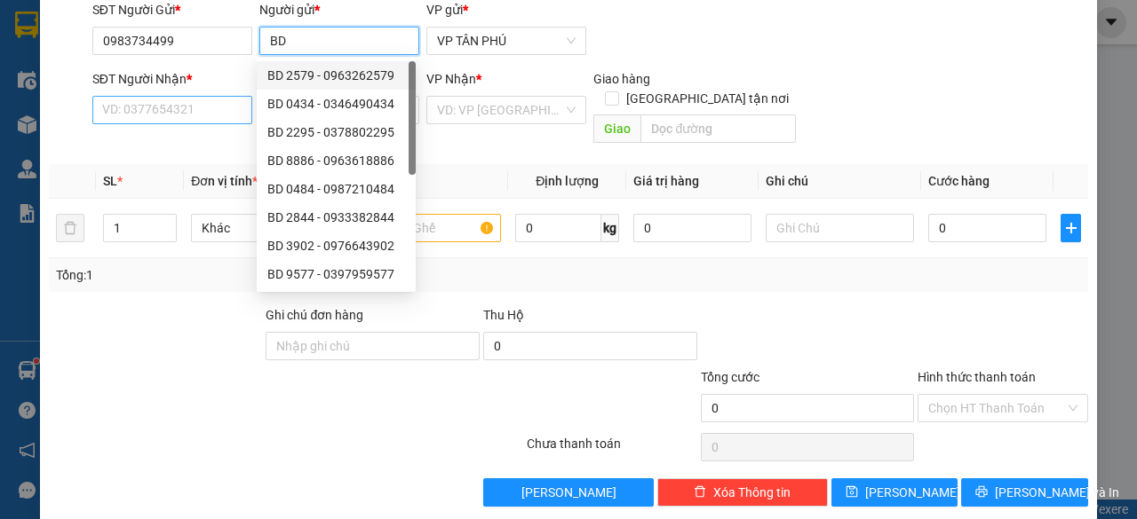
type input "BD"
click at [204, 116] on input "SĐT Người Nhận *" at bounding box center [172, 110] width 160 height 28
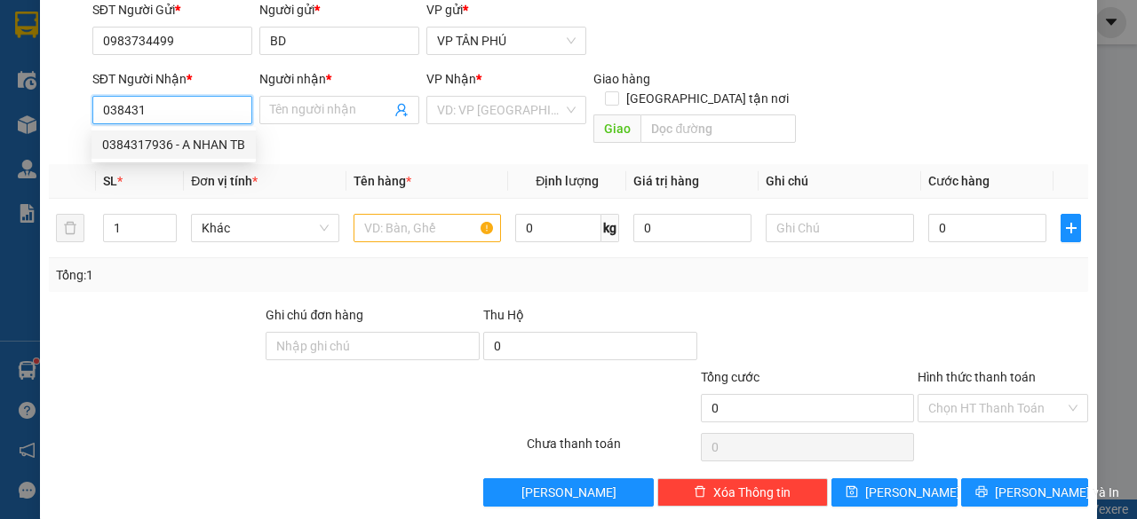
click at [184, 142] on div "0384317936 - A NHAN TB" at bounding box center [173, 145] width 143 height 20
type input "0384317936"
type input "A NHAN TB"
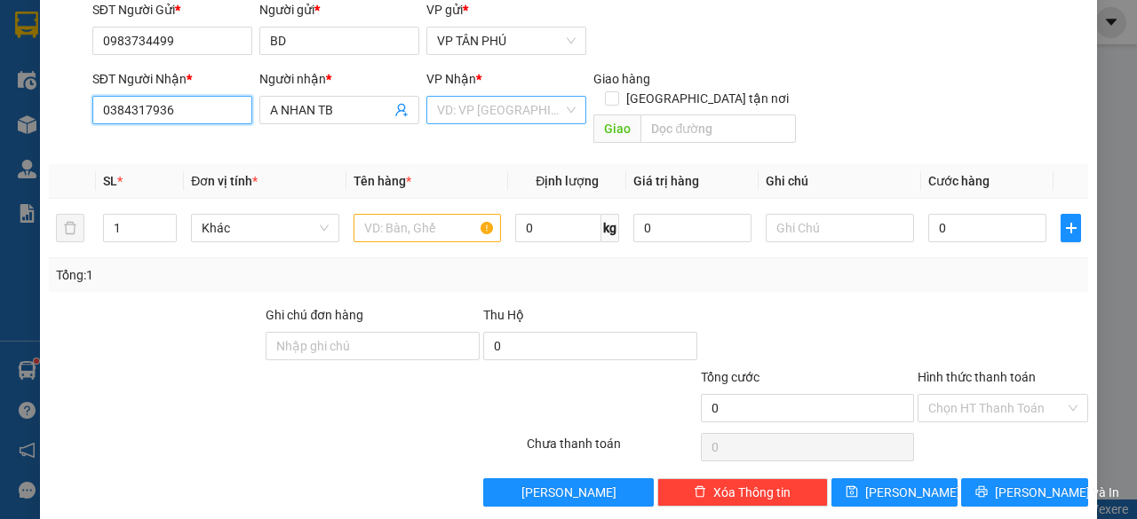
type input "0384317936"
click at [455, 101] on input "search" at bounding box center [500, 110] width 126 height 27
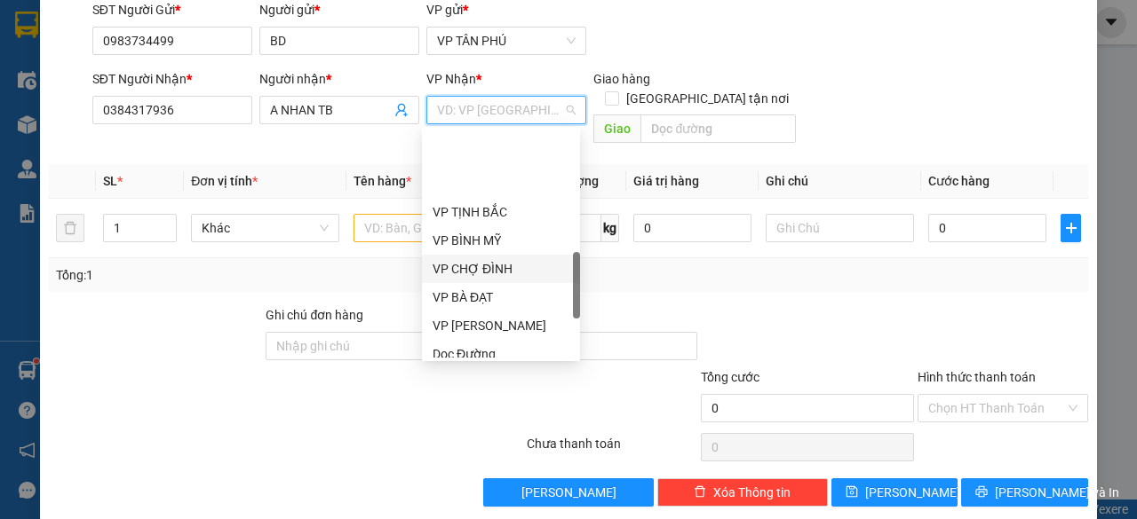
scroll to position [622, 0]
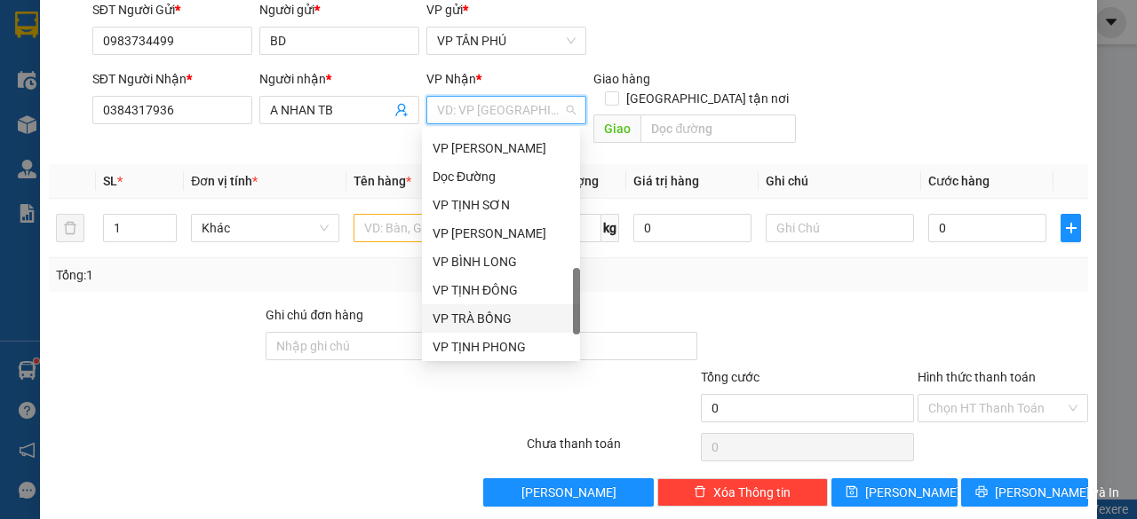
click at [480, 309] on div "VP TRÀ BỒNG" at bounding box center [500, 319] width 137 height 20
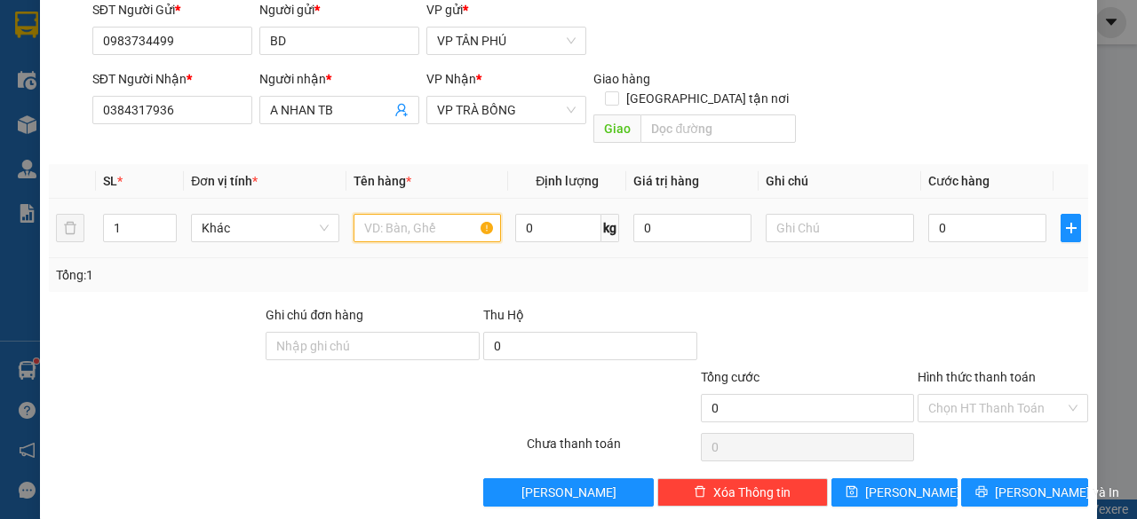
click at [417, 218] on input "text" at bounding box center [427, 228] width 148 height 28
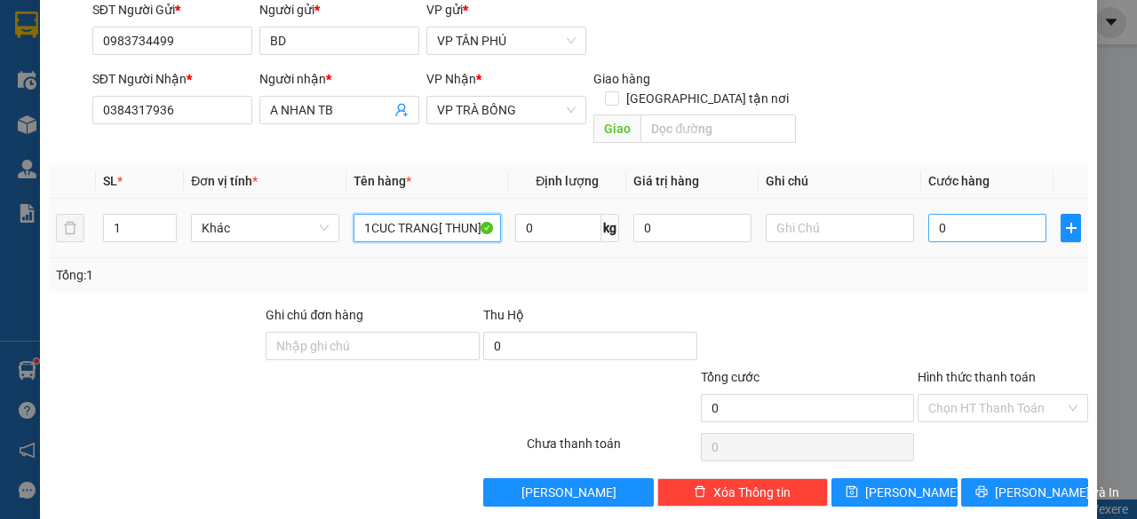
type input "1CUC TRANG[ THUN]"
click at [998, 214] on input "0" at bounding box center [987, 228] width 118 height 28
type input "5"
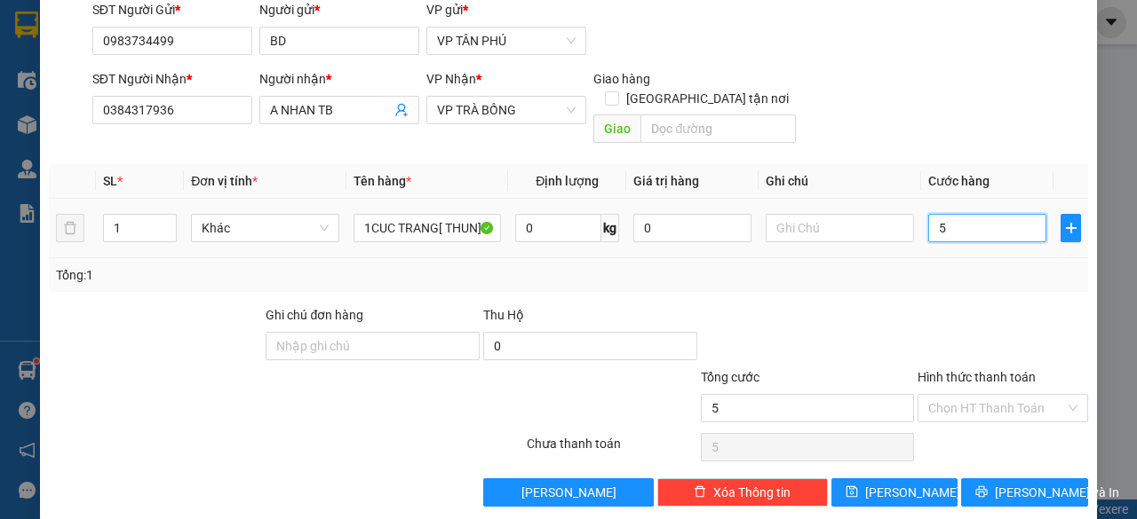
type input "50"
type input "50.000"
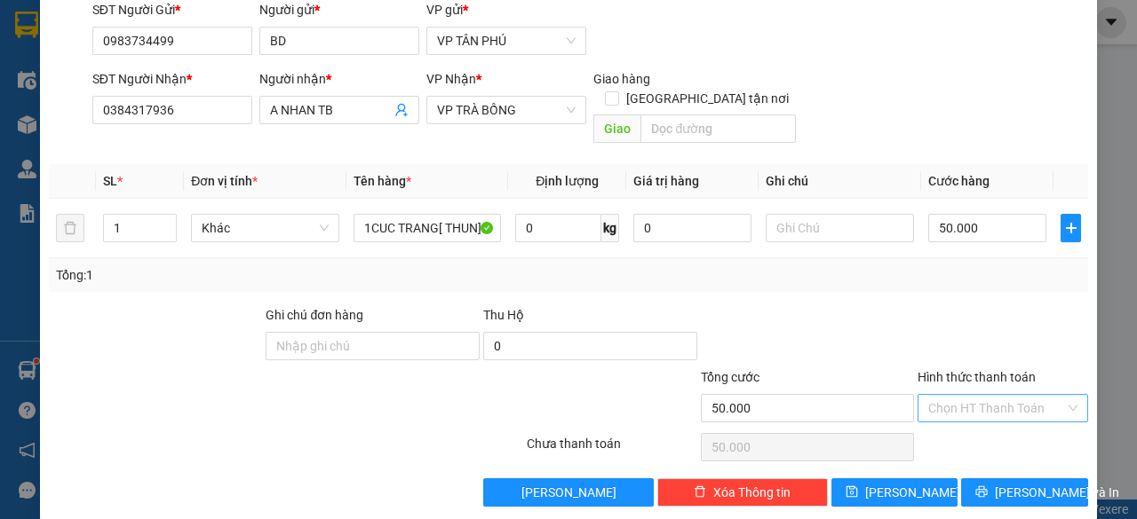
click at [980, 395] on input "Hình thức thanh toán" at bounding box center [996, 408] width 137 height 27
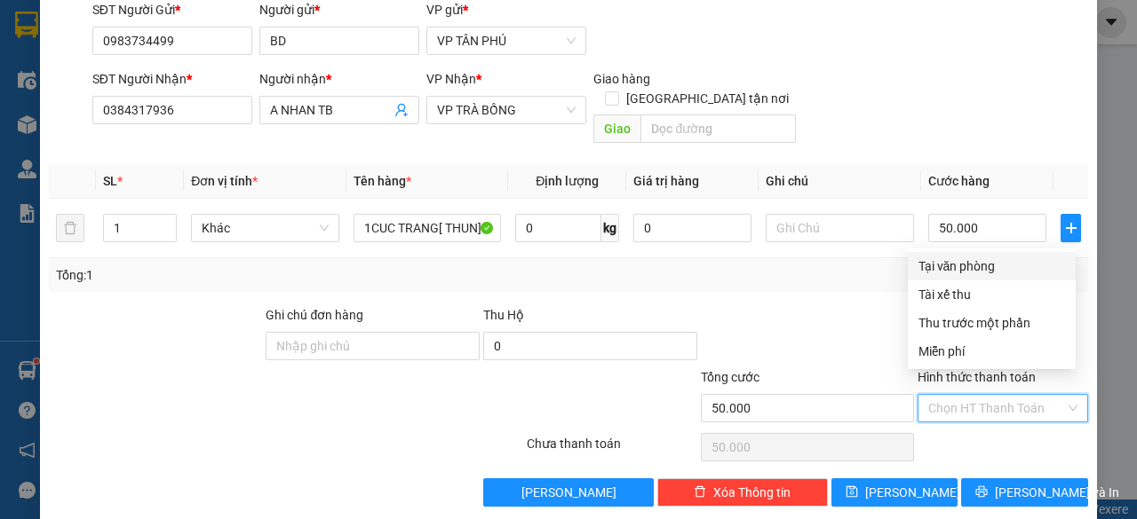
click at [955, 262] on div "Tại văn phòng" at bounding box center [991, 267] width 147 height 20
type input "0"
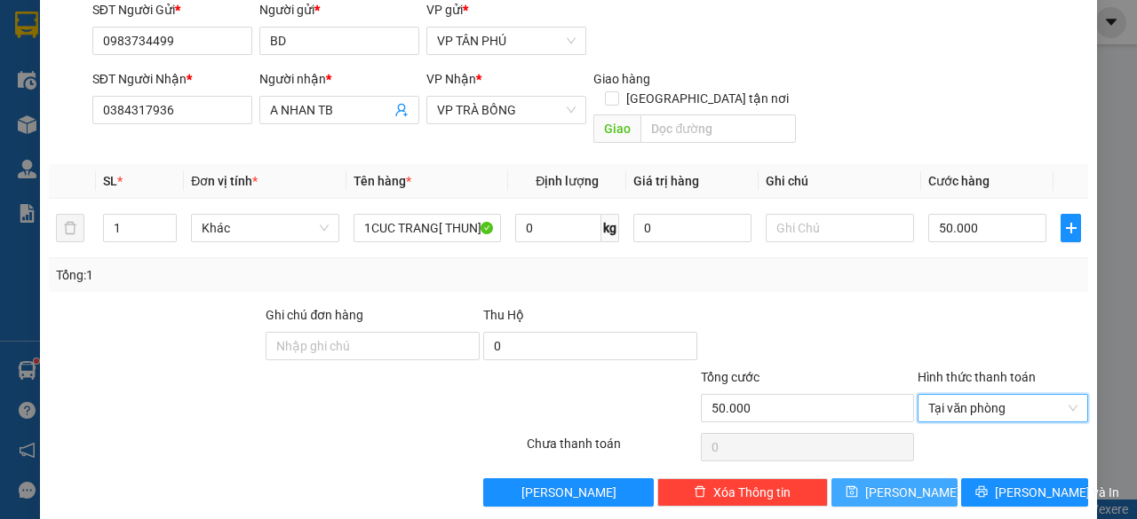
click at [857, 487] on icon "save" at bounding box center [851, 493] width 12 height 12
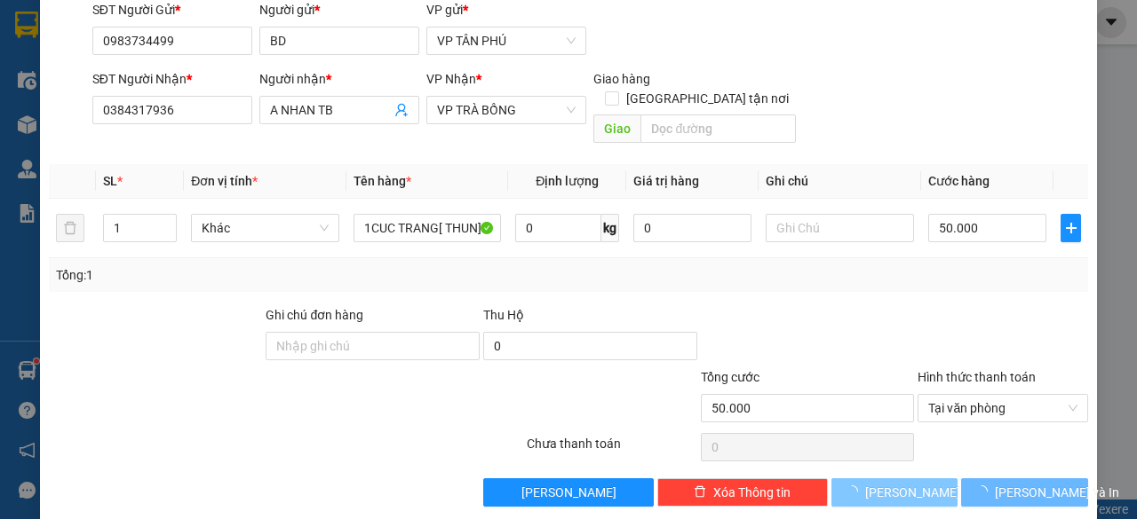
type input "0"
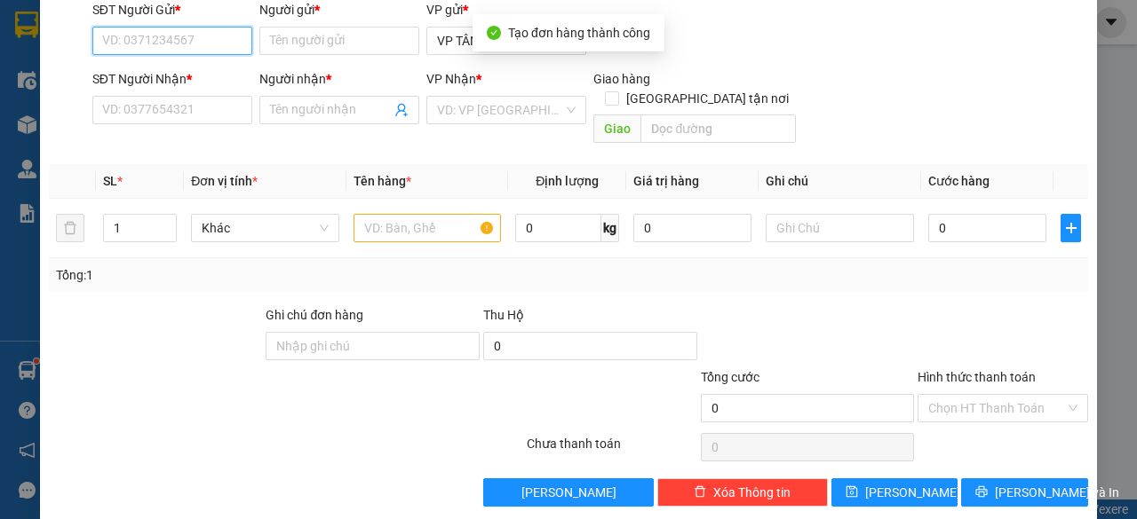
click at [157, 35] on input "SĐT Người Gửi *" at bounding box center [172, 41] width 160 height 28
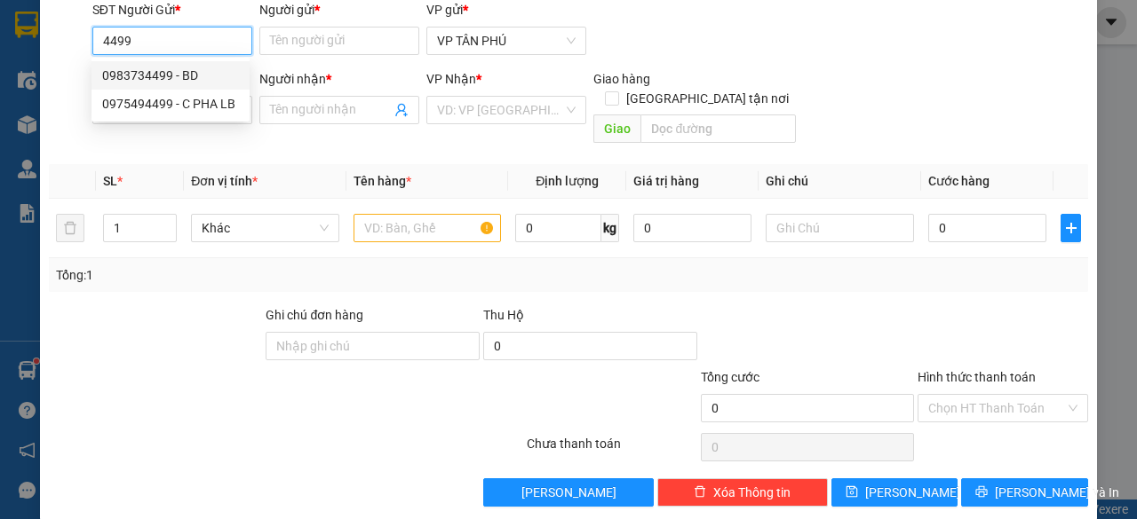
click at [158, 72] on div "0983734499 - BD" at bounding box center [170, 76] width 137 height 20
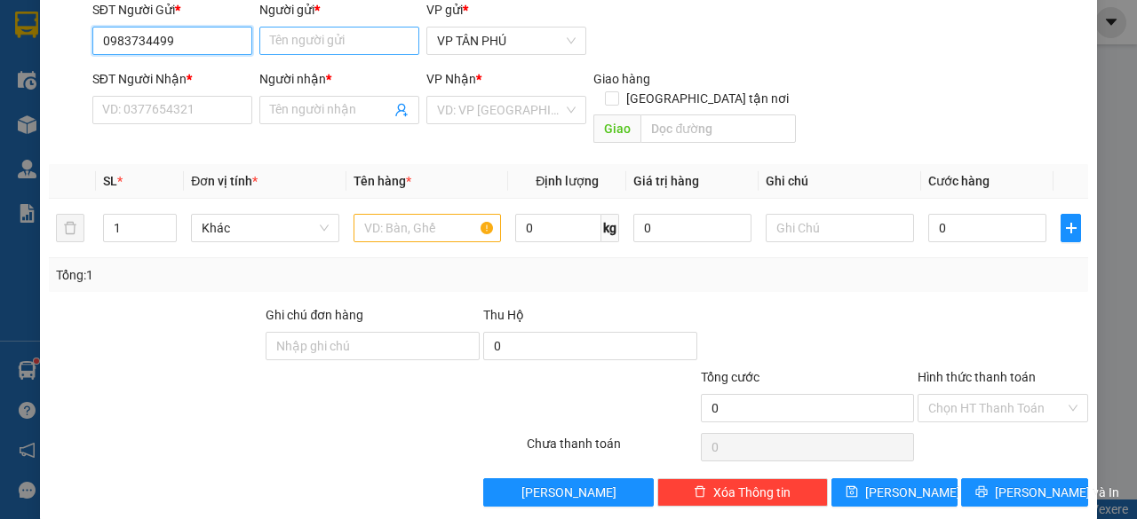
type input "0983734499"
click at [300, 35] on input "Người gửi *" at bounding box center [339, 41] width 160 height 28
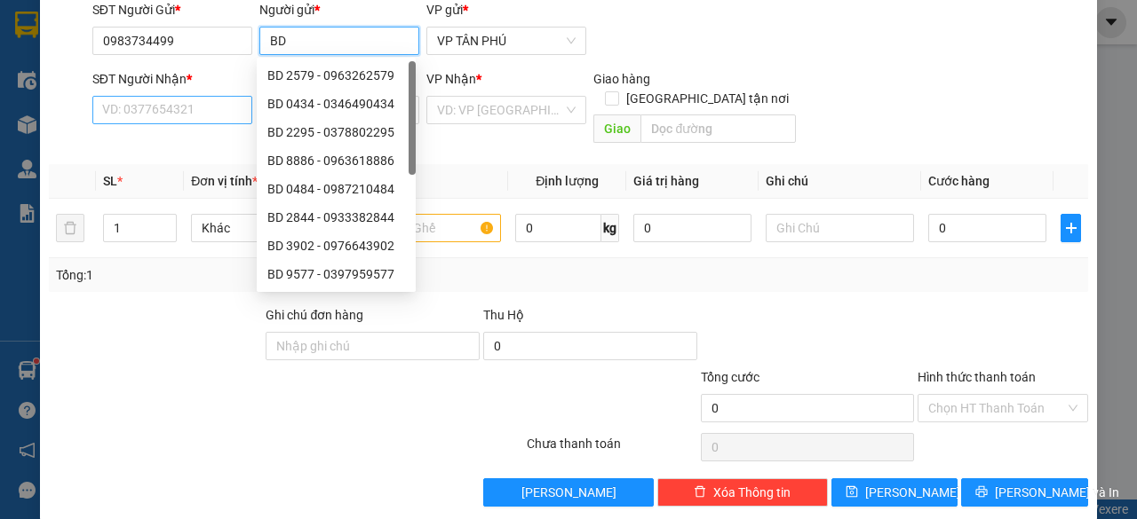
type input "BD"
click at [176, 107] on input "SĐT Người Nhận *" at bounding box center [172, 110] width 160 height 28
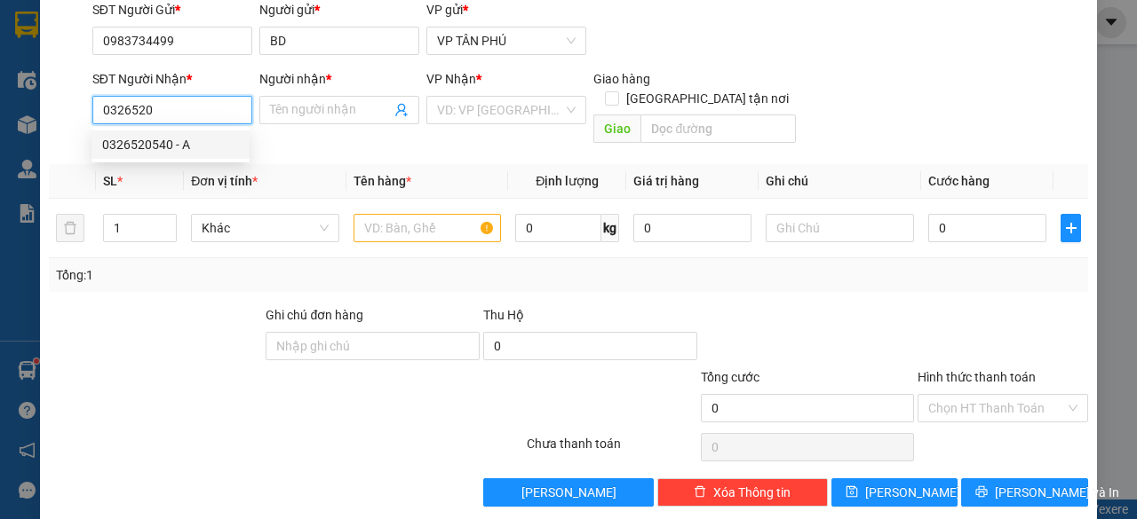
click at [167, 146] on div "0326520540 - A" at bounding box center [170, 145] width 137 height 20
type input "0326520540"
type input "A"
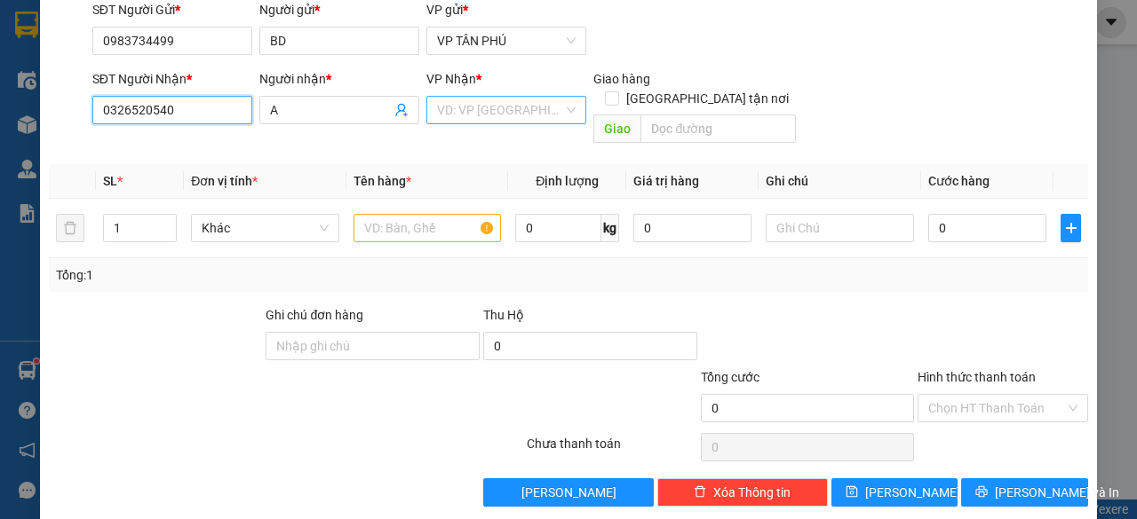
type input "0326520540"
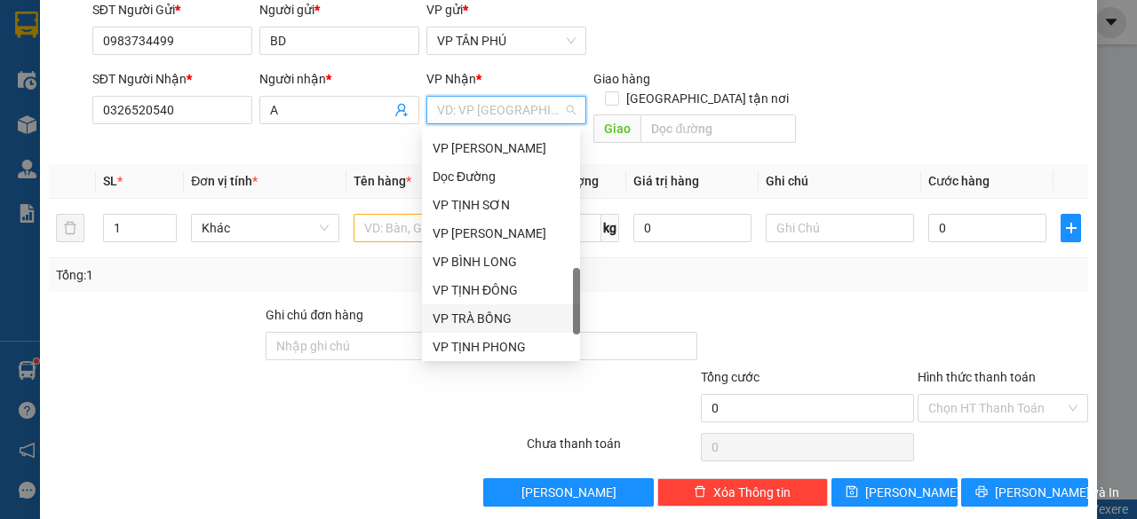
click at [484, 107] on input "search" at bounding box center [500, 110] width 126 height 27
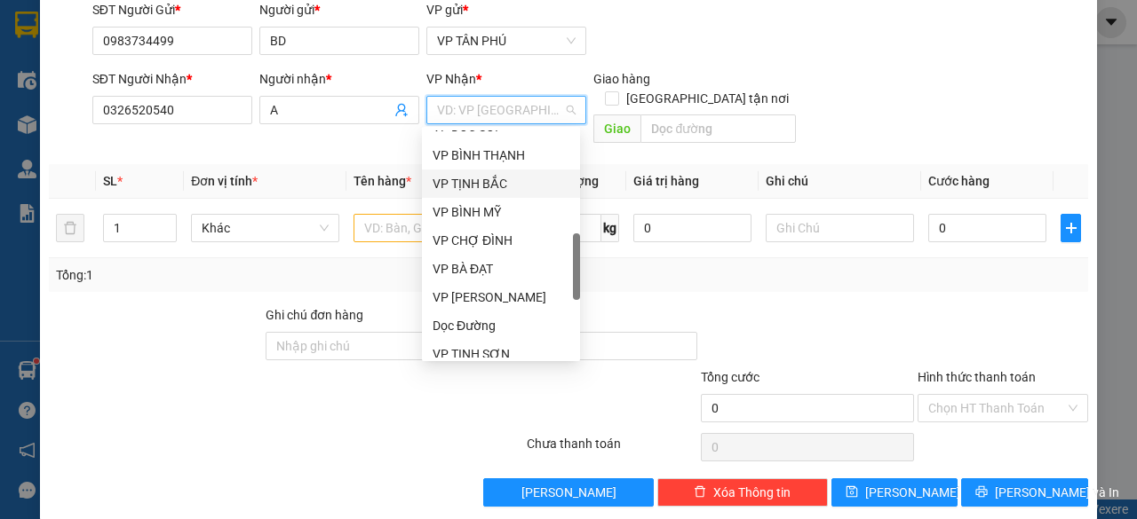
click at [488, 187] on div "VP TỊNH BẮC" at bounding box center [500, 184] width 137 height 20
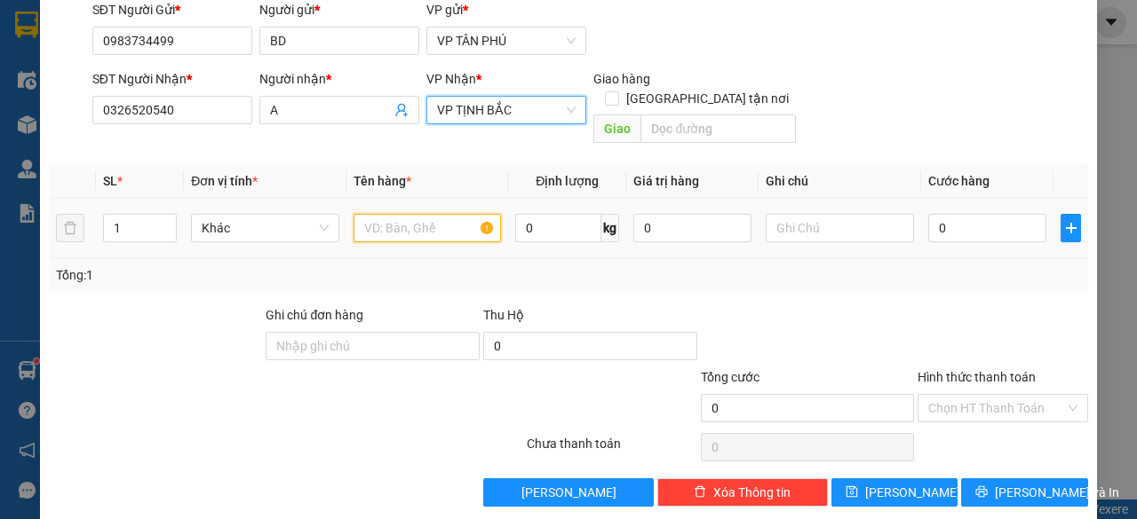
click at [427, 214] on input "text" at bounding box center [427, 228] width 148 height 28
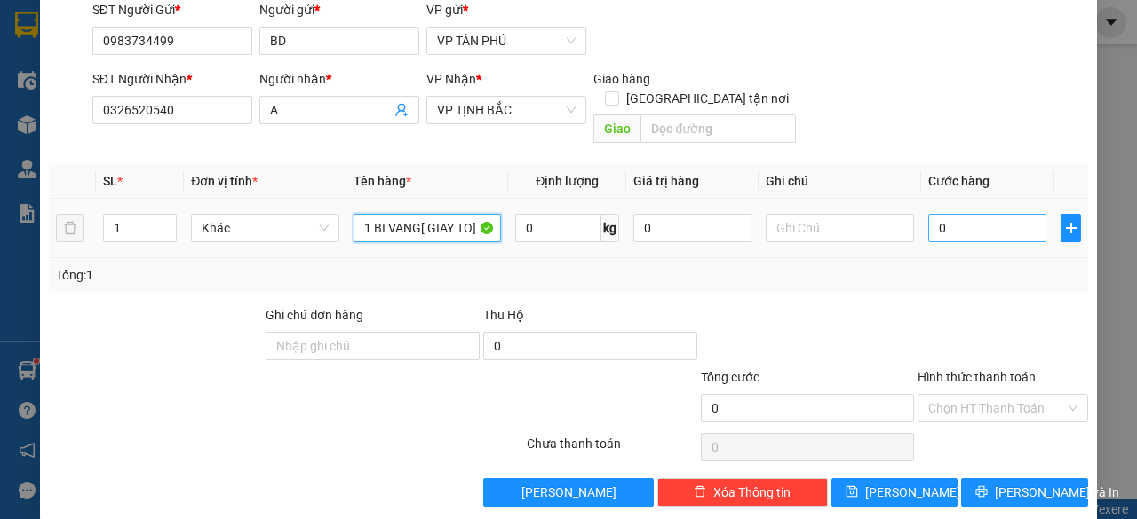
type input "1 BI VANG[ GIAY TO]"
click at [959, 214] on input "0" at bounding box center [987, 228] width 118 height 28
type input "5"
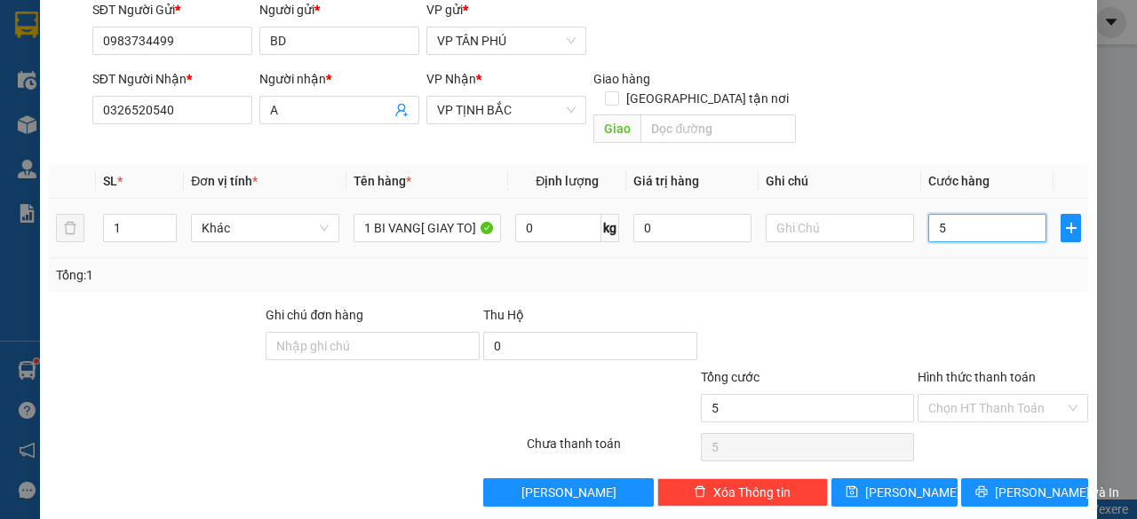
type input "50"
type input "50.000"
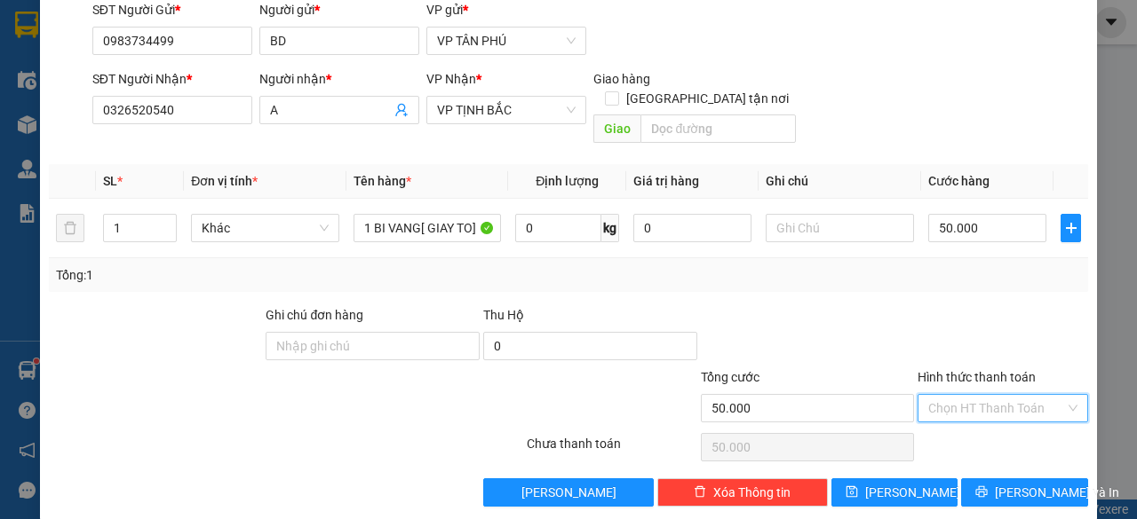
click at [943, 395] on input "Hình thức thanh toán" at bounding box center [996, 408] width 137 height 27
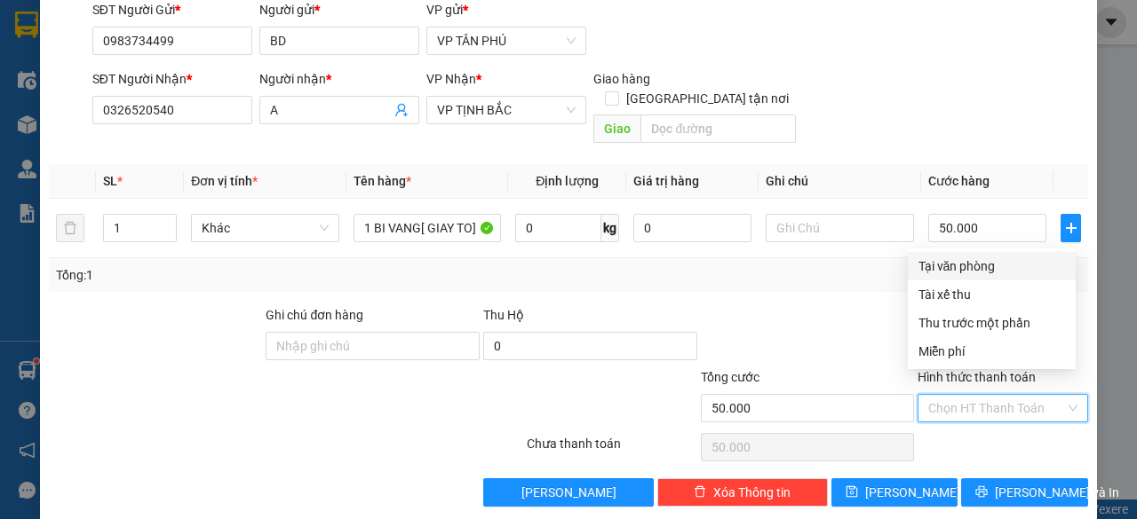
click at [944, 264] on div "Tại văn phòng" at bounding box center [991, 267] width 147 height 20
type input "0"
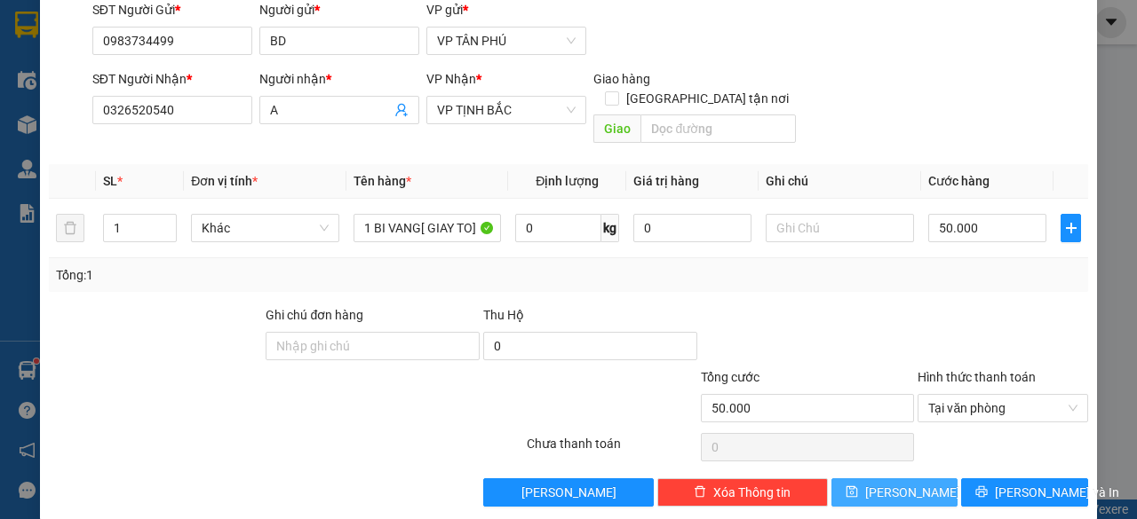
click at [858, 486] on icon "save" at bounding box center [851, 492] width 12 height 12
type input "0"
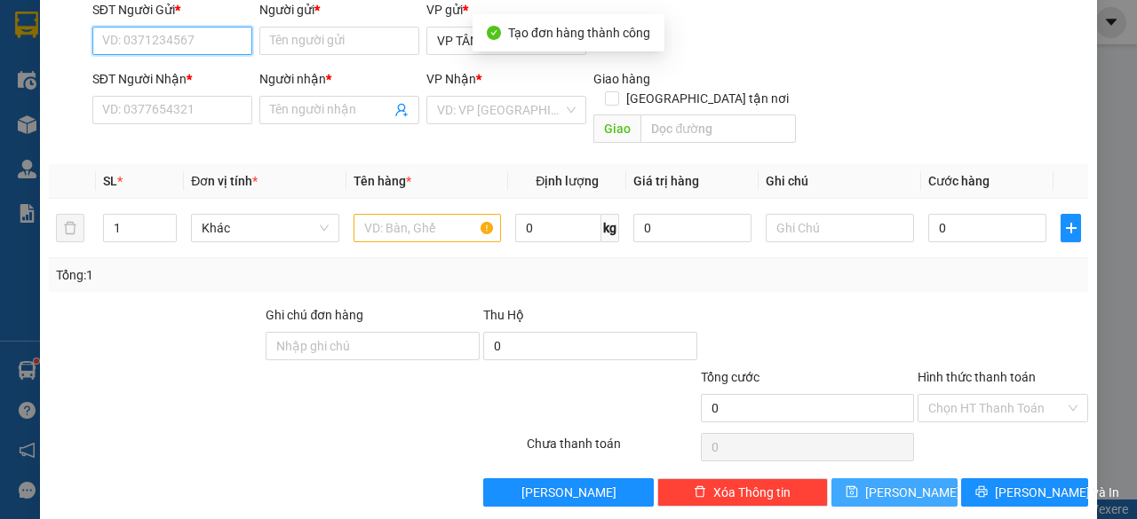
click at [209, 46] on input "SĐT Người Gửi *" at bounding box center [172, 41] width 160 height 28
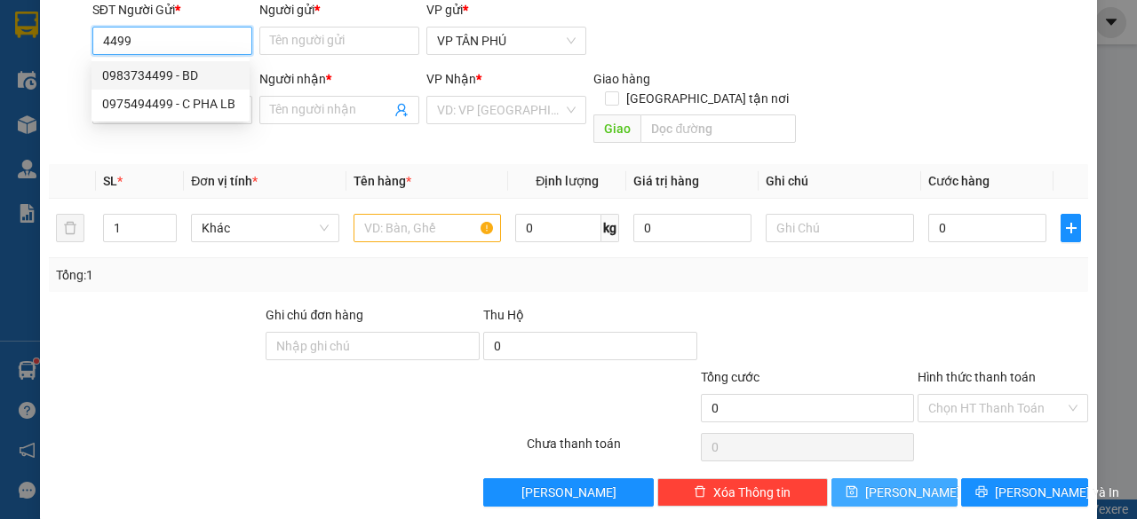
click at [206, 67] on div "0983734499 - BD" at bounding box center [170, 76] width 137 height 20
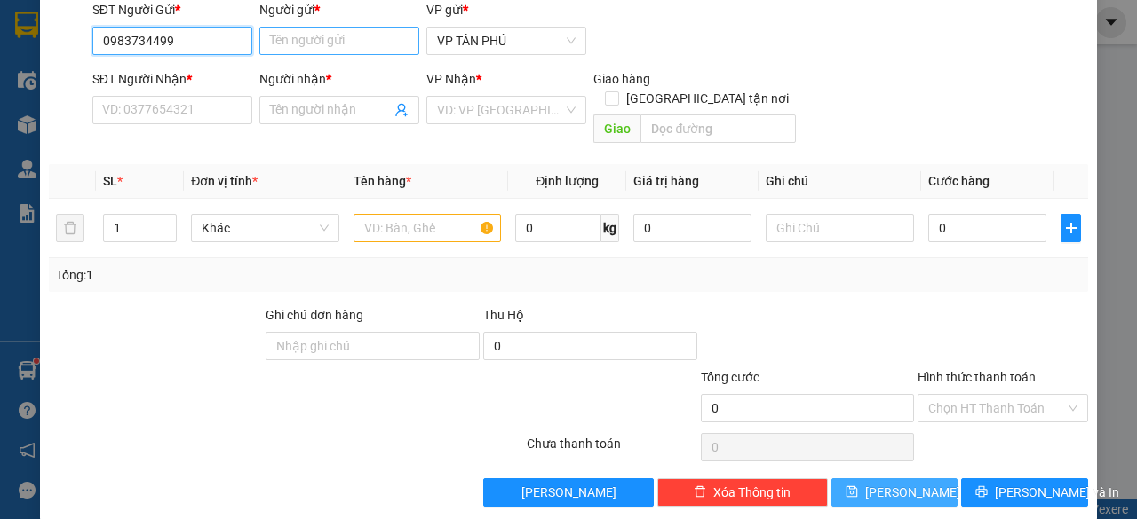
type input "0983734499"
click at [314, 45] on input "Người gửi *" at bounding box center [339, 41] width 160 height 28
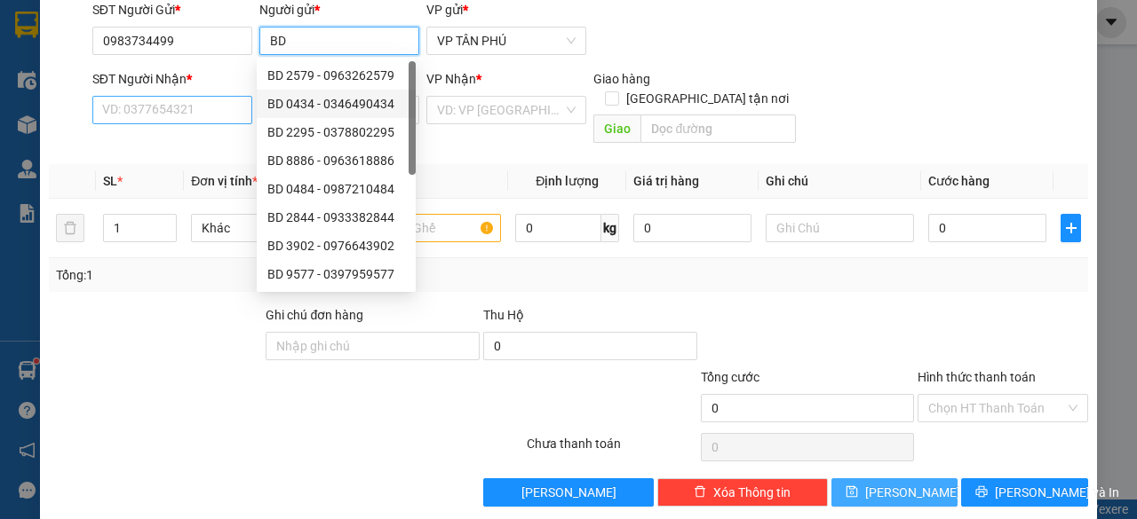
type input "BD"
click at [178, 114] on input "SĐT Người Nhận *" at bounding box center [172, 110] width 160 height 28
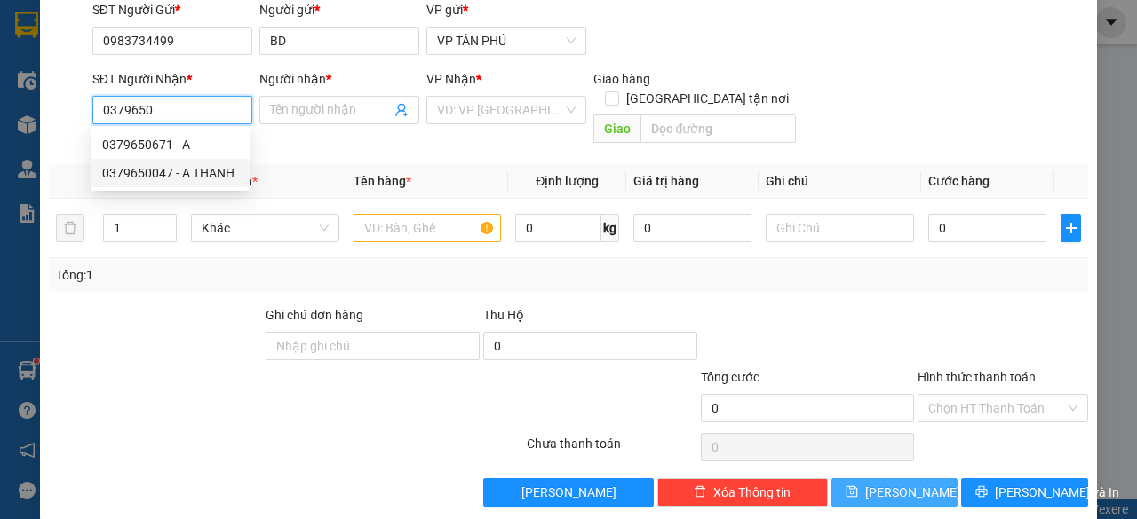
click at [186, 170] on div "0379650047 - A THANH" at bounding box center [170, 173] width 137 height 20
type input "0379650047"
type input "A THANH"
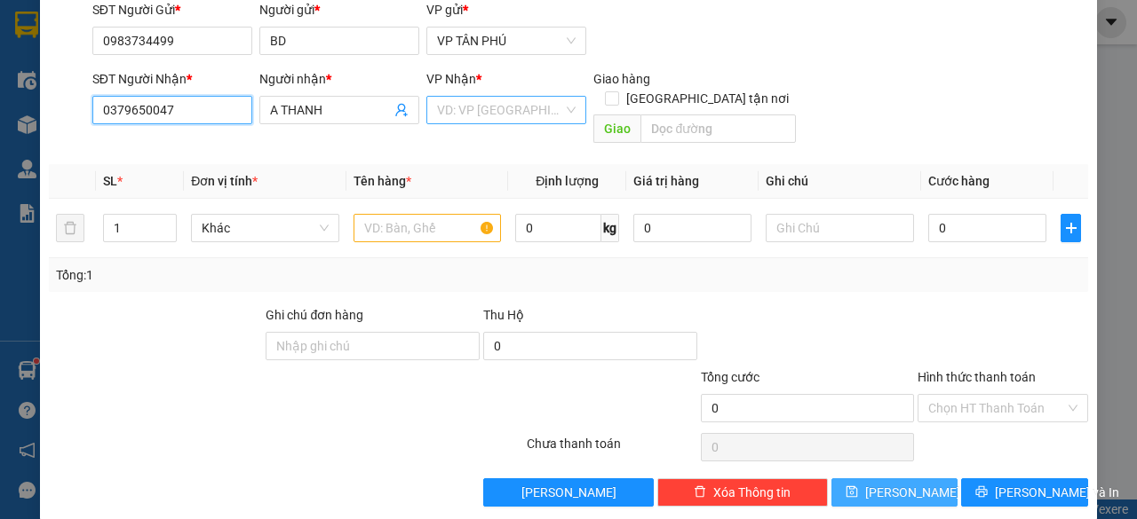
type input "0379650047"
click at [476, 107] on input "search" at bounding box center [500, 110] width 126 height 27
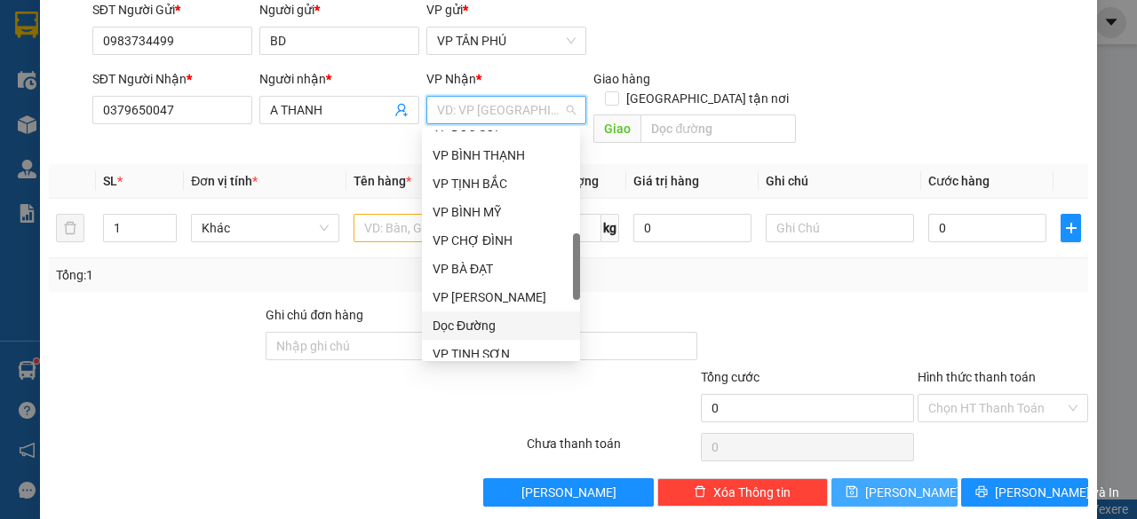
click at [464, 328] on div "Dọc Đường" at bounding box center [500, 326] width 137 height 20
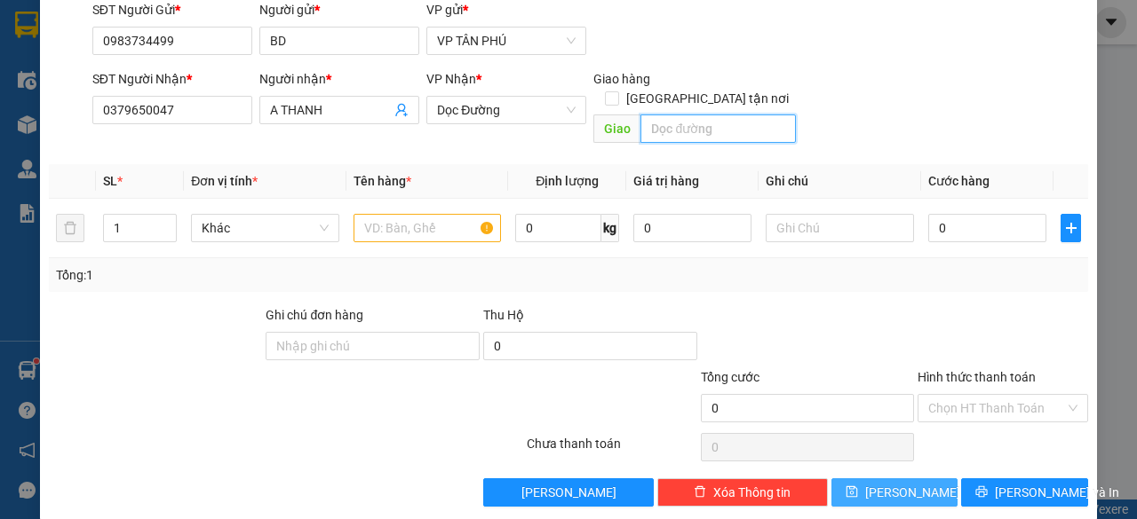
click at [661, 115] on input "text" at bounding box center [717, 129] width 155 height 28
type input "CX DUC [PERSON_NAME]"
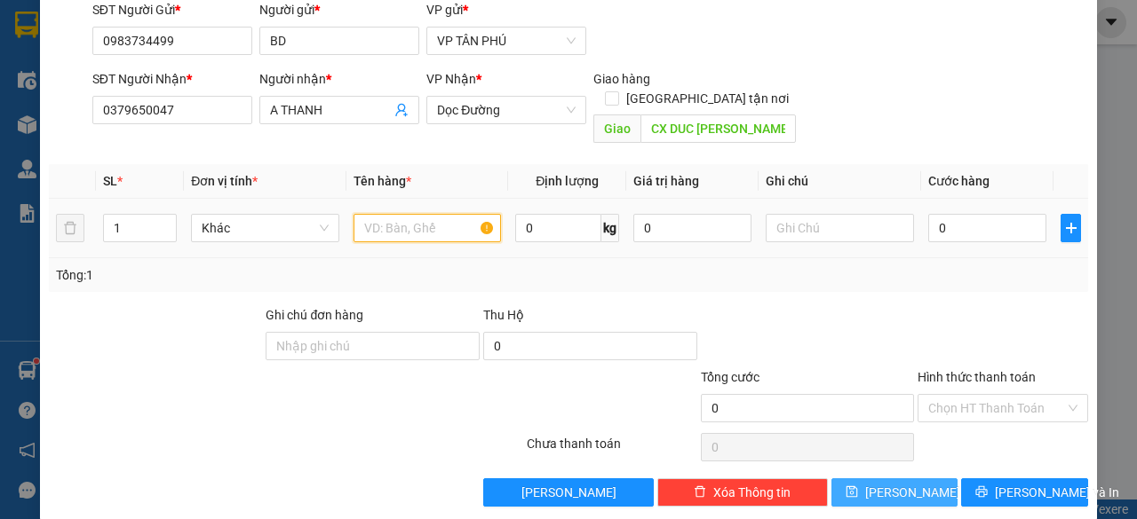
click at [408, 214] on input "text" at bounding box center [427, 228] width 148 height 28
type input "1 THUNG GIAY"
click at [996, 214] on input "0" at bounding box center [987, 228] width 118 height 28
type input "8"
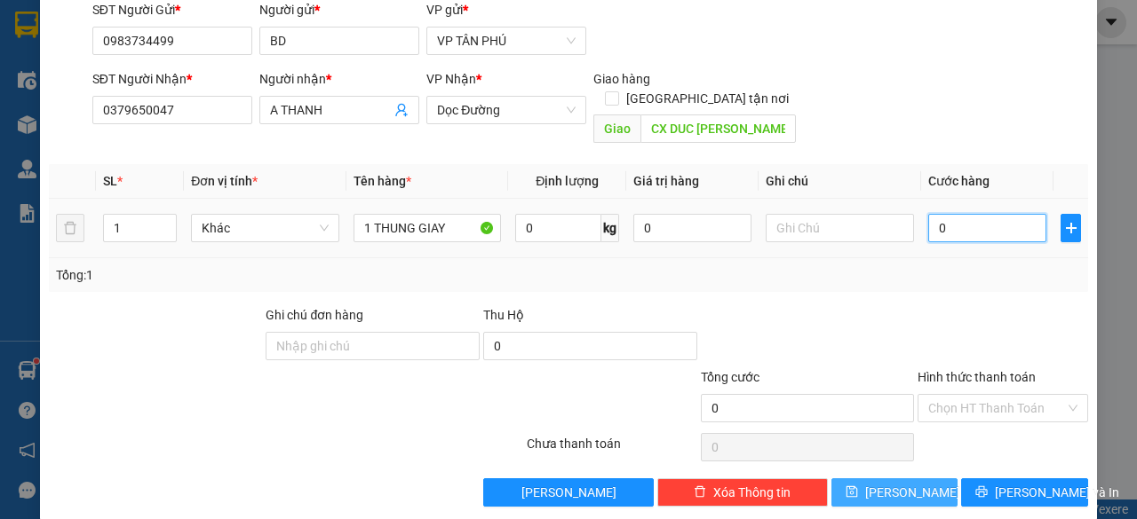
type input "8"
type input "80"
type input "80.000"
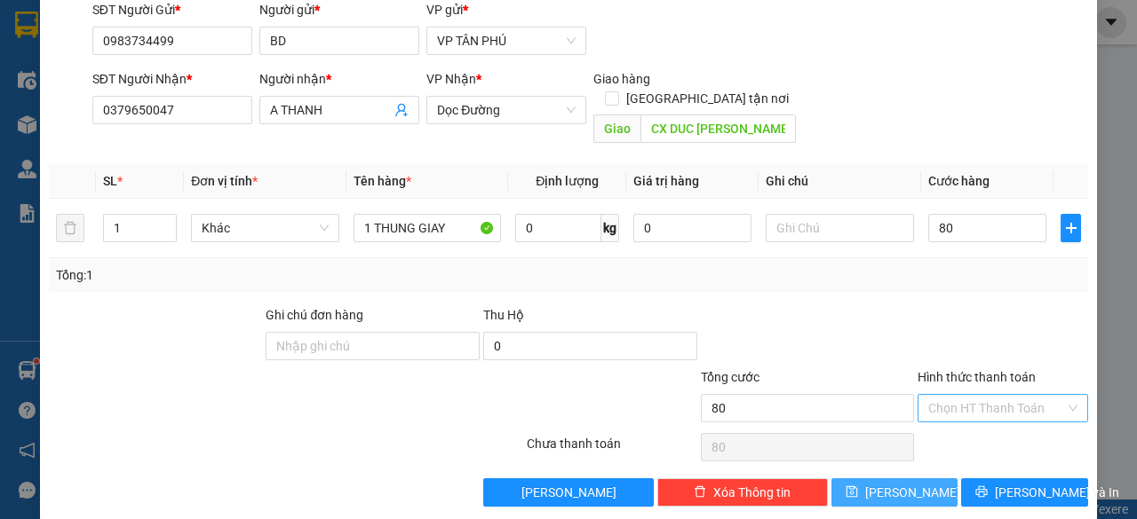
type input "80.000"
click at [975, 395] on input "Hình thức thanh toán" at bounding box center [996, 408] width 137 height 27
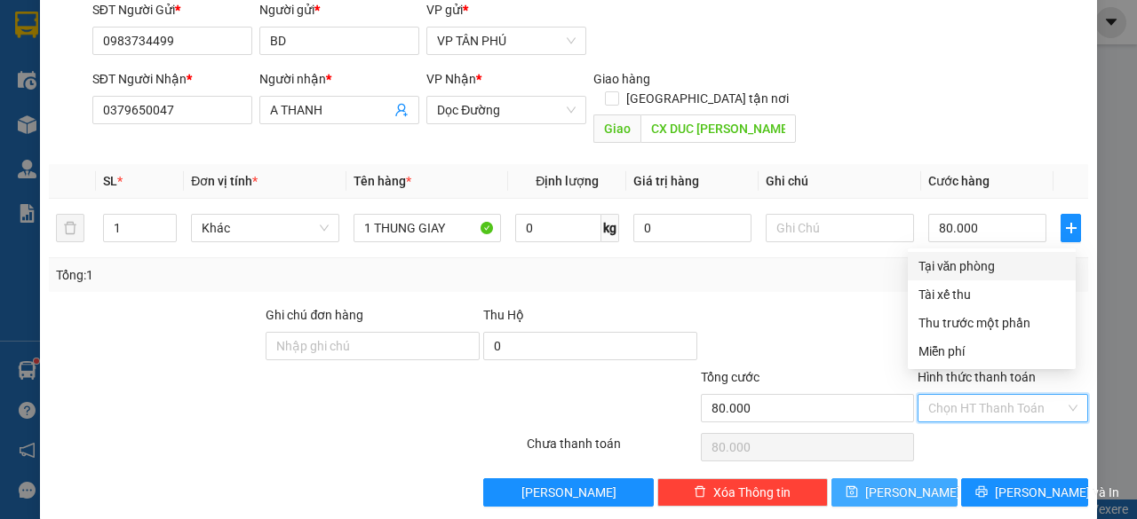
click at [950, 264] on div "Tại văn phòng" at bounding box center [991, 267] width 147 height 20
type input "0"
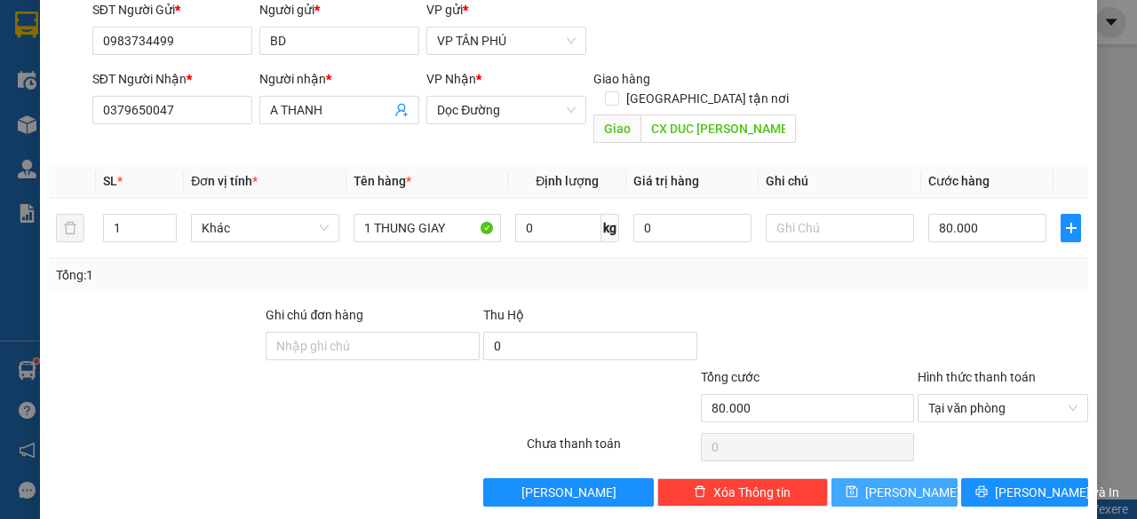
click at [879, 479] on button "[PERSON_NAME]" at bounding box center [894, 493] width 127 height 28
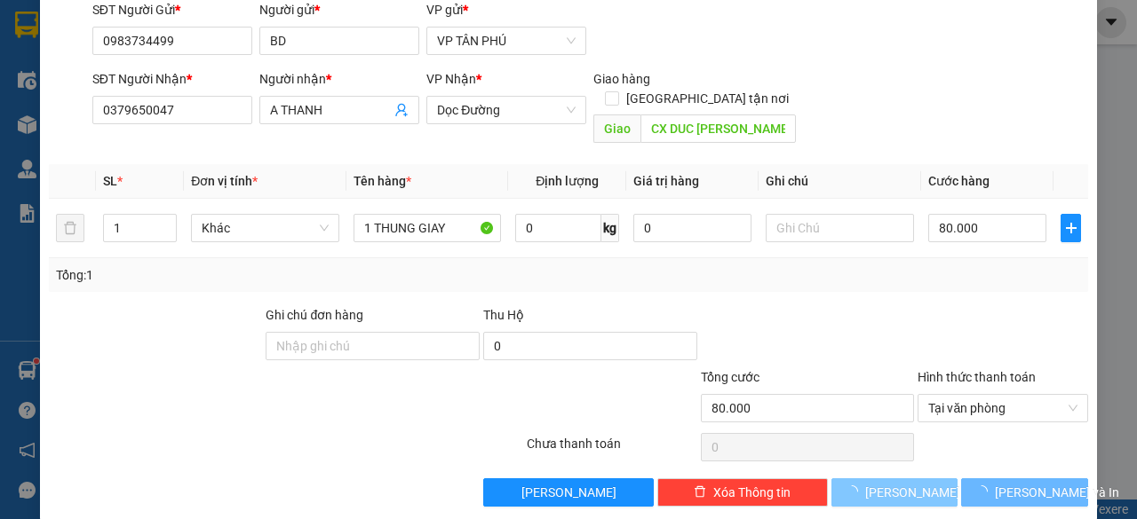
type input "0"
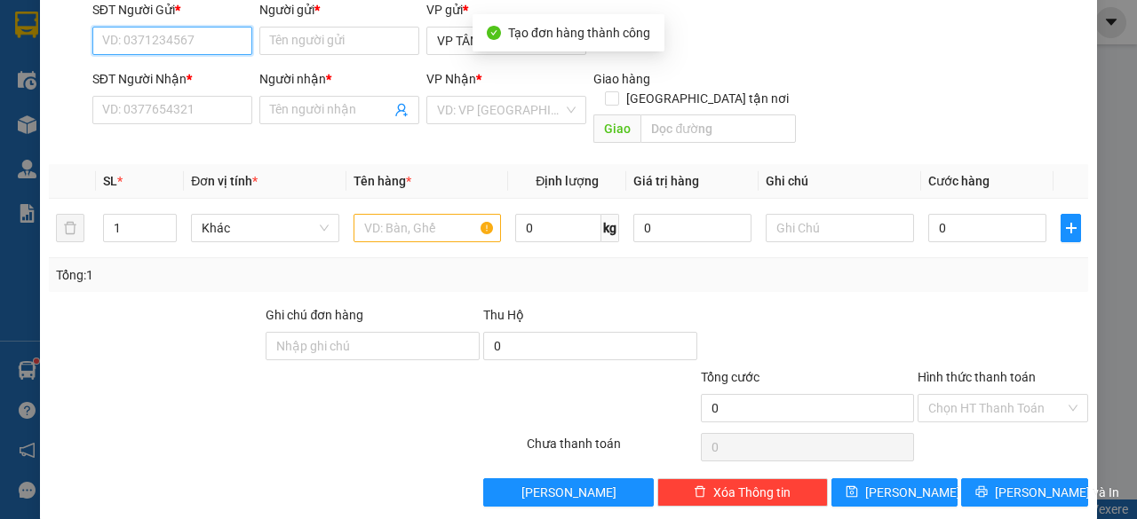
click at [170, 36] on input "SĐT Người Gửi *" at bounding box center [172, 41] width 160 height 28
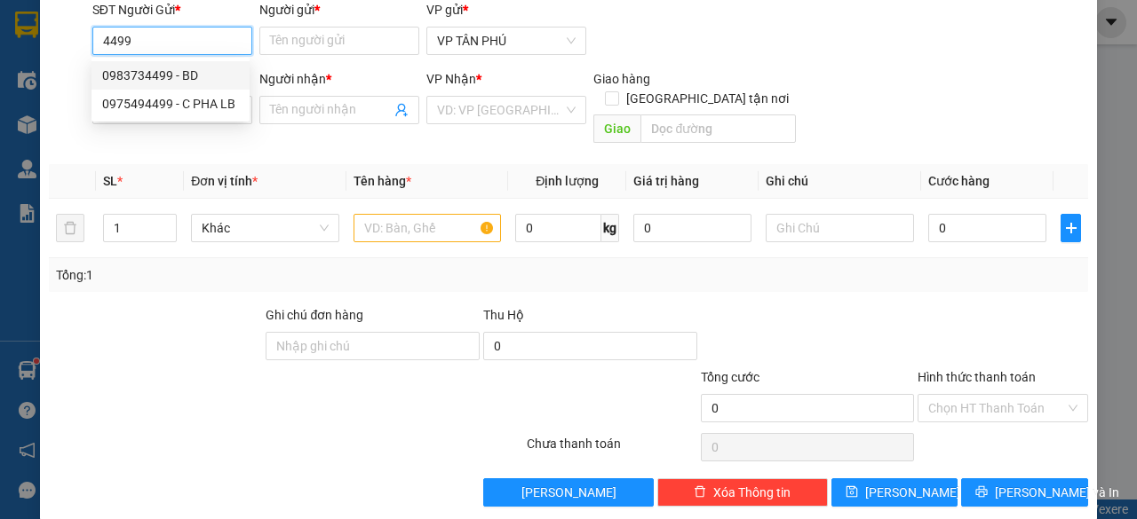
click at [163, 67] on div "0983734499 - BD" at bounding box center [170, 76] width 137 height 20
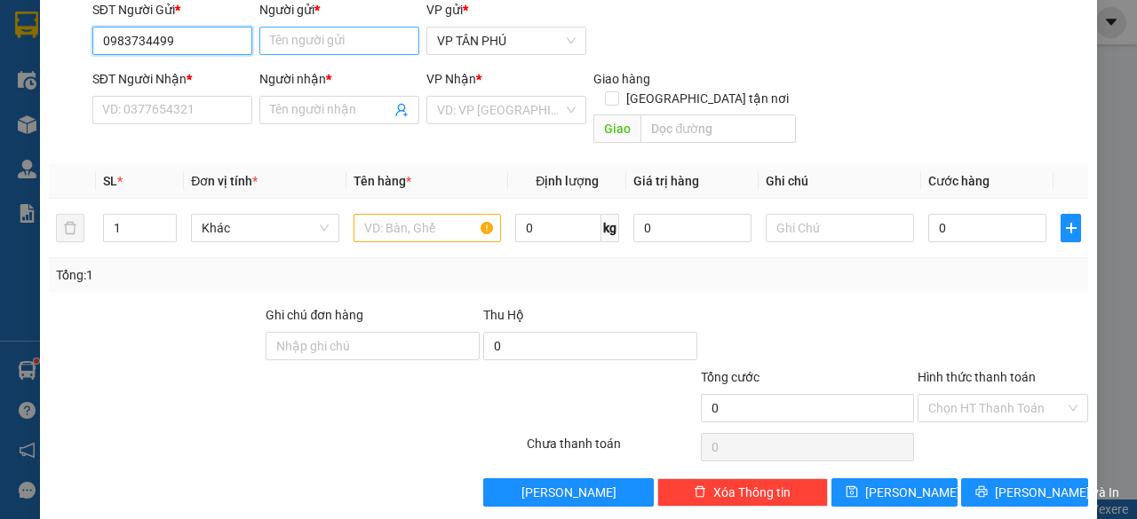
type input "0983734499"
click at [353, 43] on input "Người gửi *" at bounding box center [339, 41] width 160 height 28
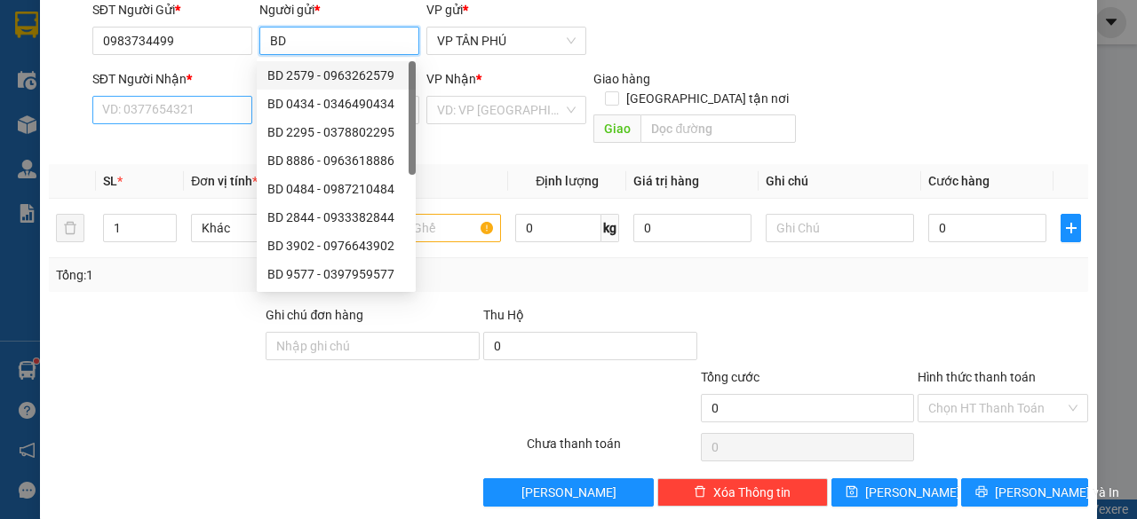
type input "BD"
click at [210, 109] on input "SĐT Người Nhận *" at bounding box center [172, 110] width 160 height 28
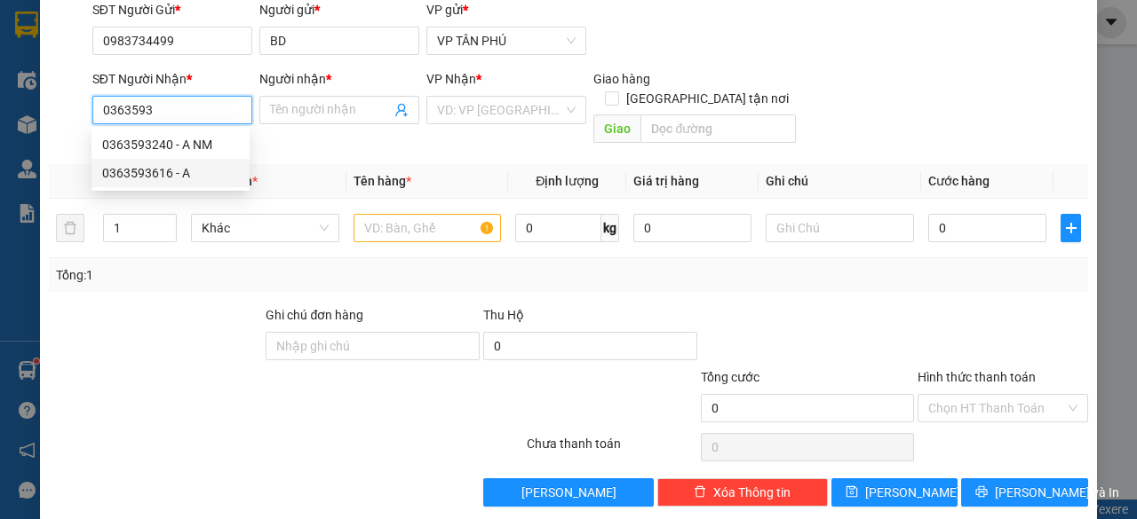
click at [192, 182] on div "0363593616 - A" at bounding box center [170, 173] width 137 height 20
type input "0363593616"
type input "A"
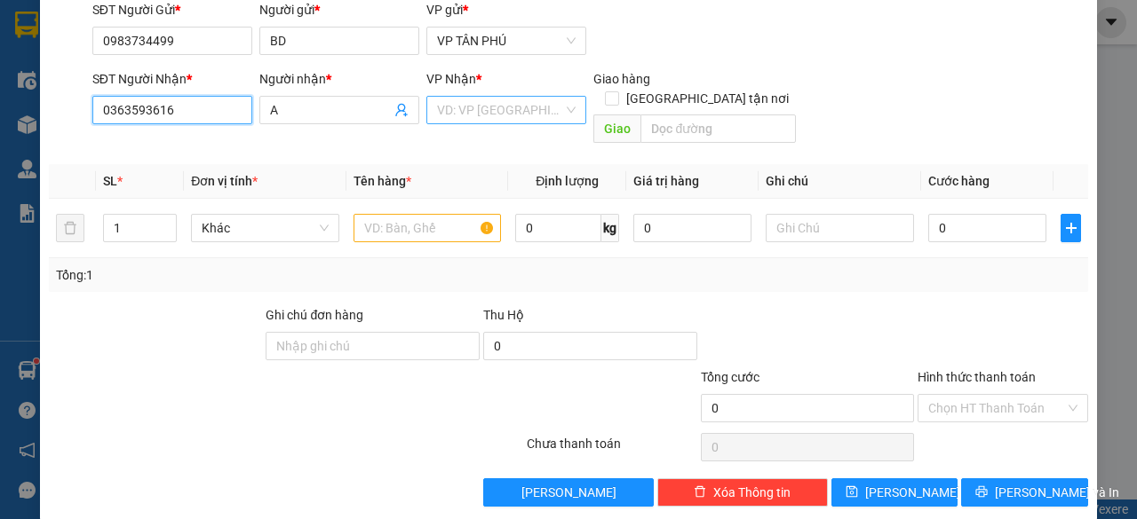
type input "0363593616"
click at [483, 109] on input "search" at bounding box center [500, 110] width 126 height 27
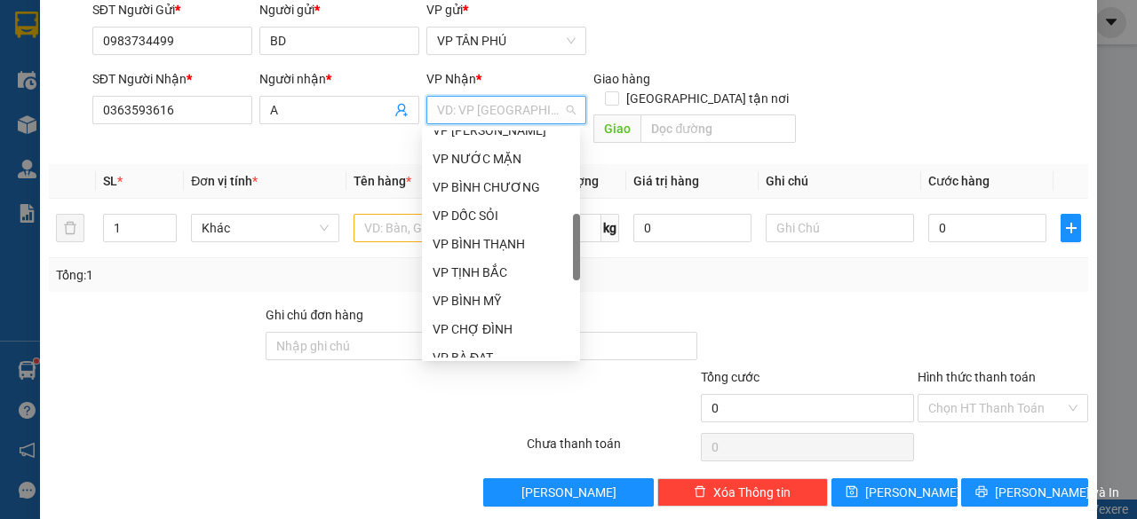
scroll to position [206, 0]
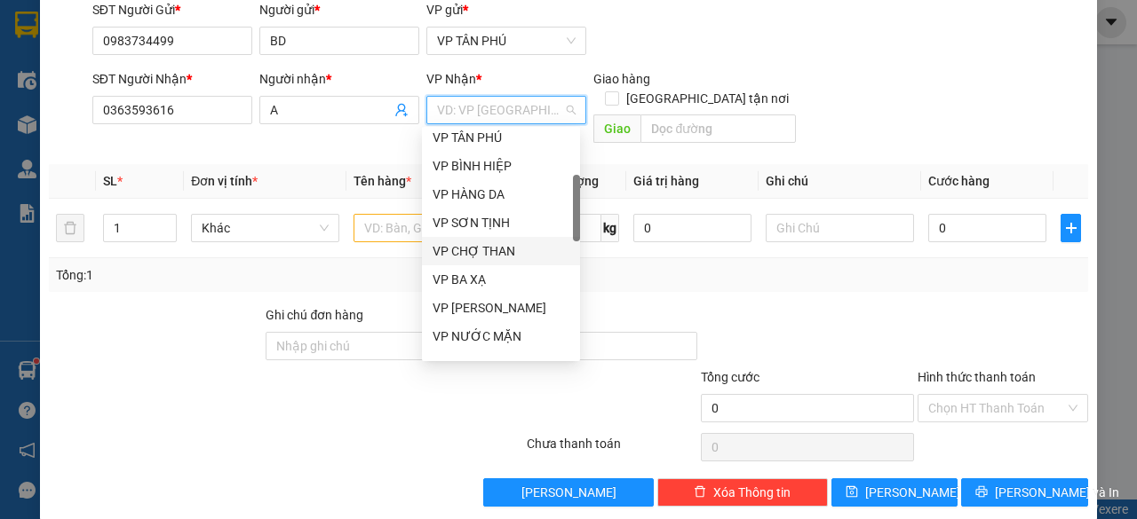
click at [480, 248] on div "VP CHỢ THAN" at bounding box center [500, 252] width 137 height 20
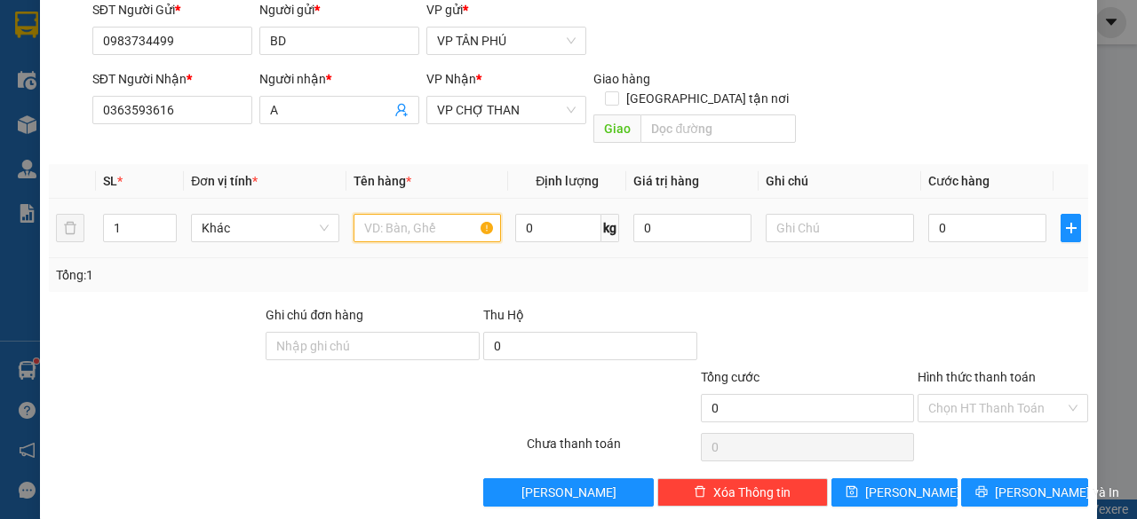
click at [406, 214] on input "text" at bounding box center [427, 228] width 148 height 28
type input "1 BI THU"
click at [952, 214] on input "0" at bounding box center [987, 228] width 118 height 28
type input "5"
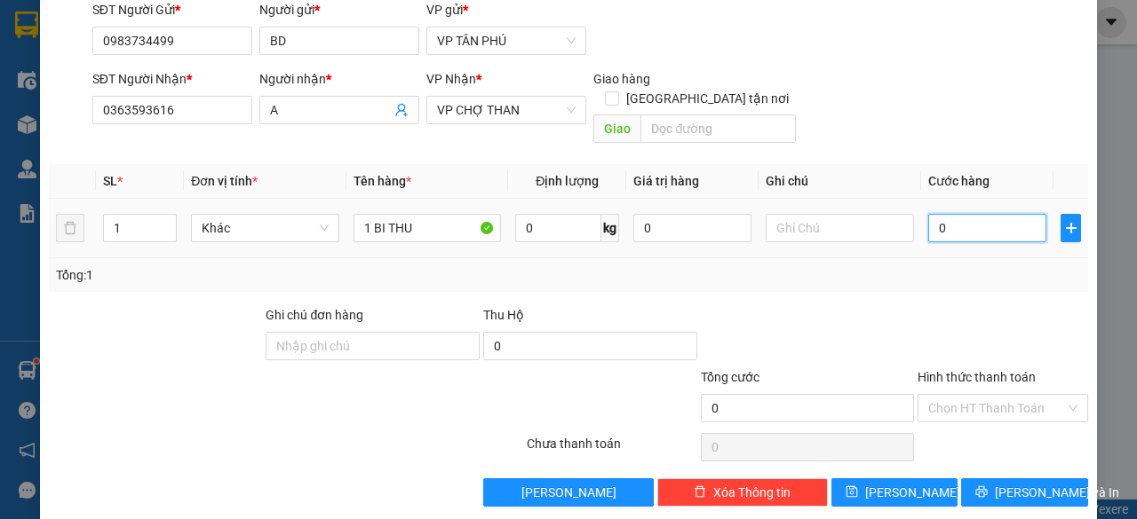
type input "5"
type input "50"
type input "50.000"
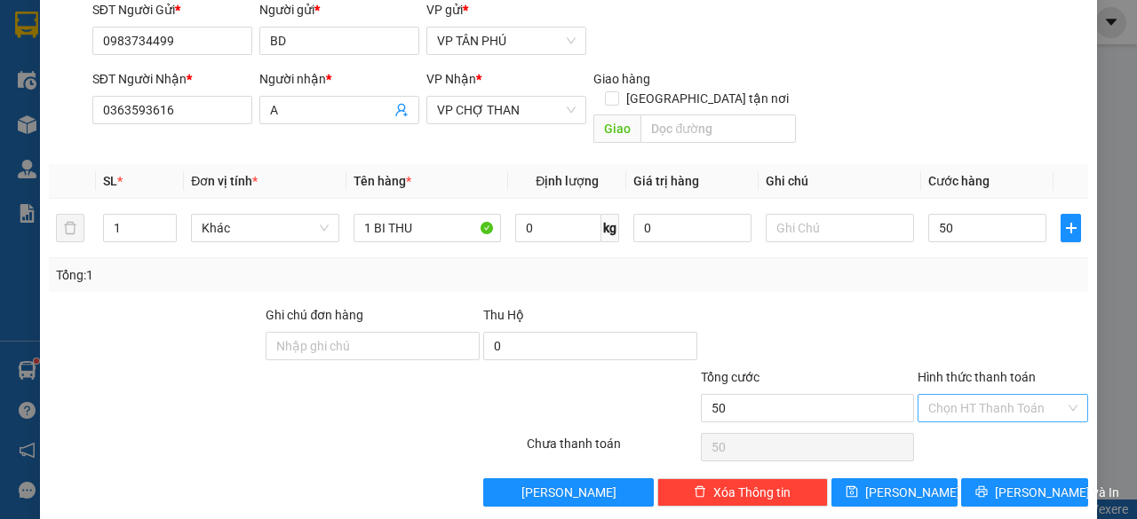
type input "50.000"
click at [968, 395] on input "Hình thức thanh toán" at bounding box center [996, 408] width 137 height 27
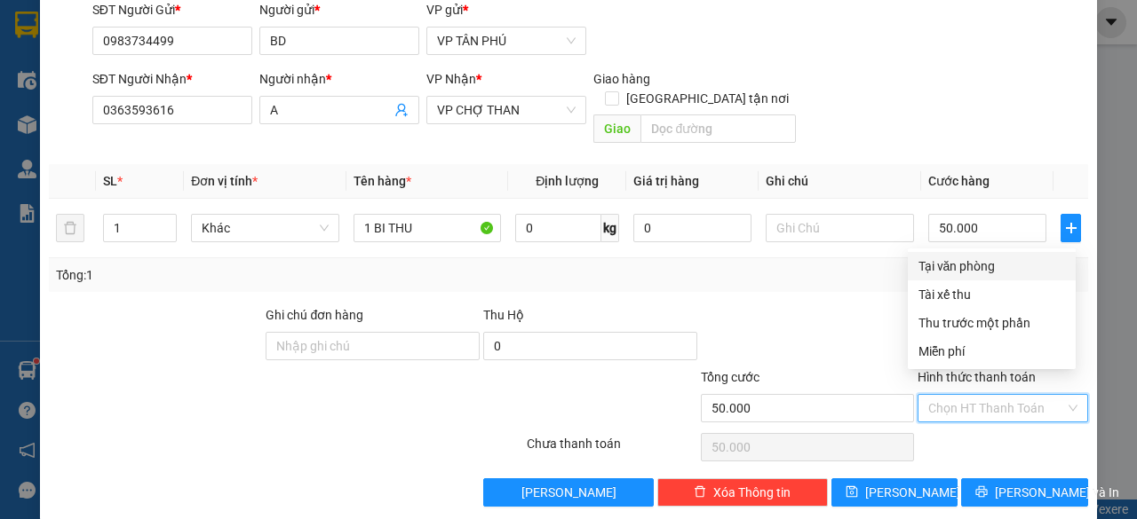
click at [964, 269] on div "Tại văn phòng" at bounding box center [991, 267] width 147 height 20
type input "0"
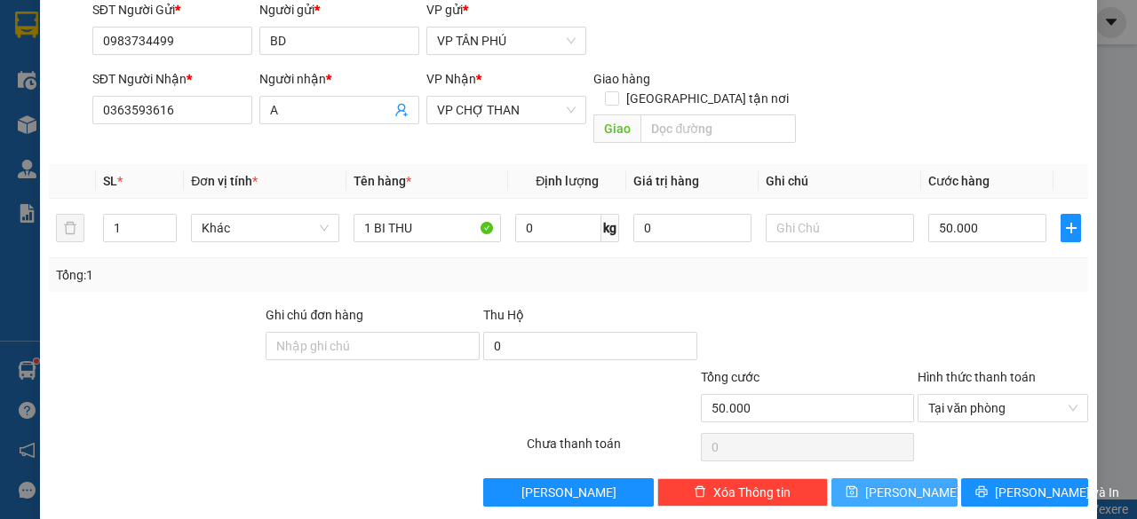
click at [899, 483] on span "[PERSON_NAME]" at bounding box center [912, 493] width 95 height 20
type input "0"
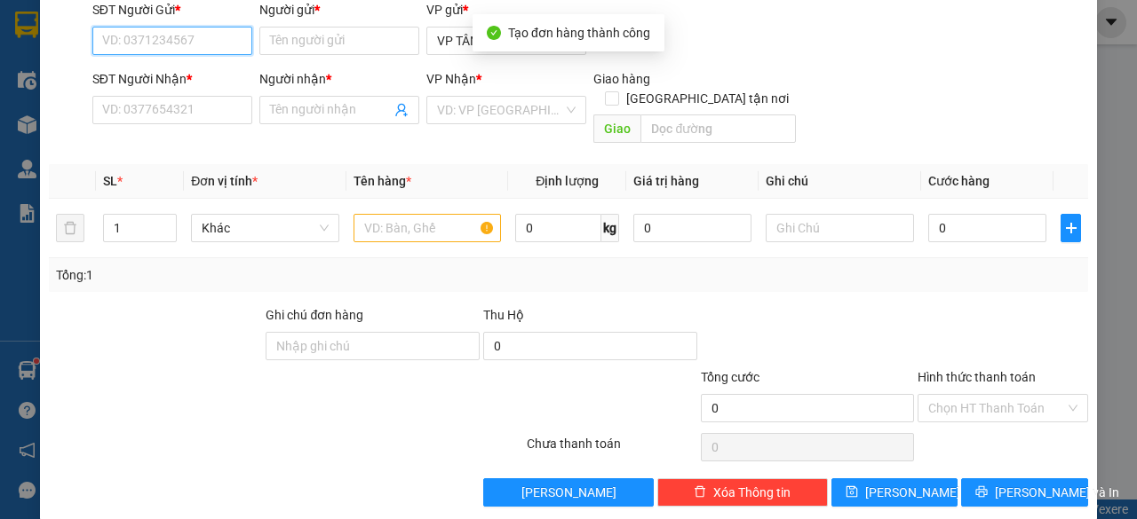
click at [176, 37] on input "SĐT Người Gửi *" at bounding box center [172, 41] width 160 height 28
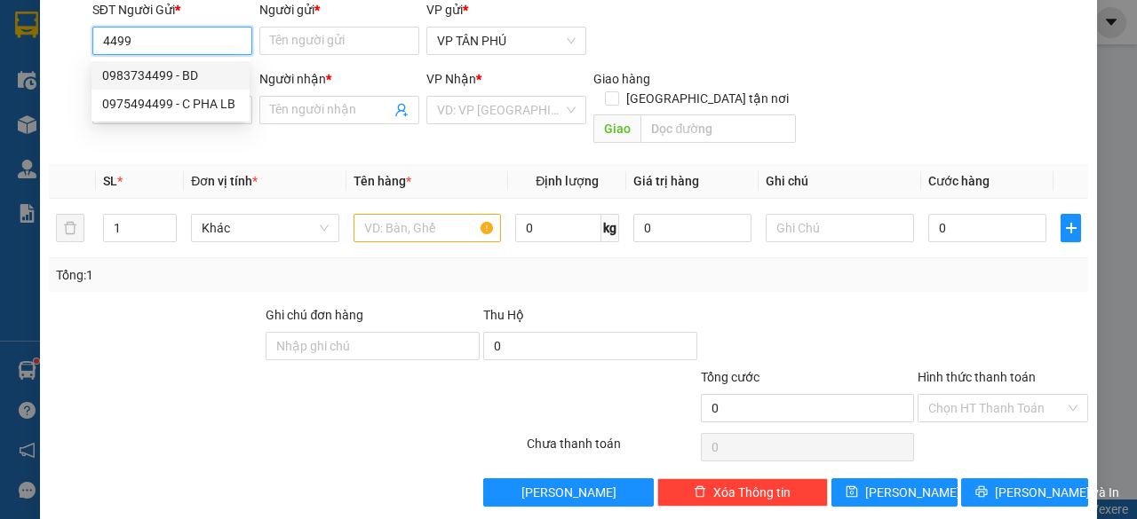
drag, startPoint x: 172, startPoint y: 75, endPoint x: 203, endPoint y: 75, distance: 31.1
click at [172, 75] on div "0983734499 - BD" at bounding box center [170, 76] width 137 height 20
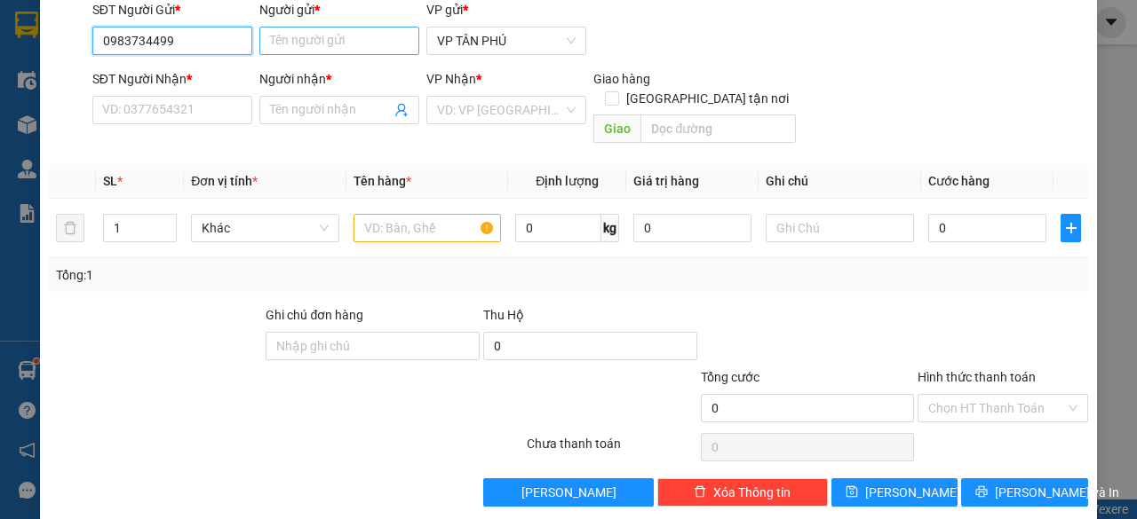
type input "0983734499"
click at [337, 38] on input "Người gửi *" at bounding box center [339, 41] width 160 height 28
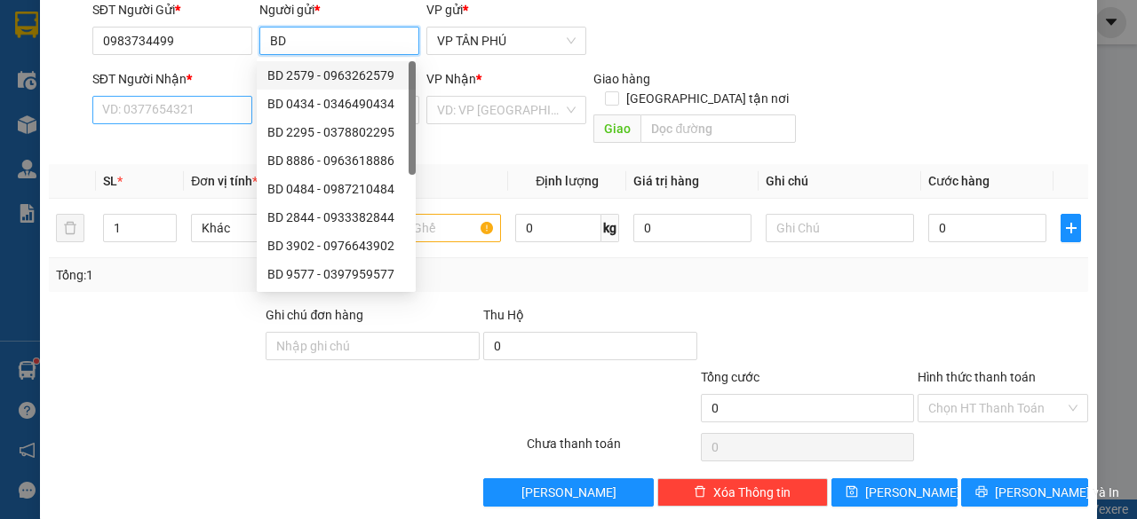
type input "BD"
drag, startPoint x: 169, startPoint y: 115, endPoint x: 163, endPoint y: 138, distance: 22.8
click at [163, 138] on div "Transit Pickup Surcharge Ids Transit Deliver Surcharge Ids Transit Deliver Surc…" at bounding box center [568, 218] width 1039 height 578
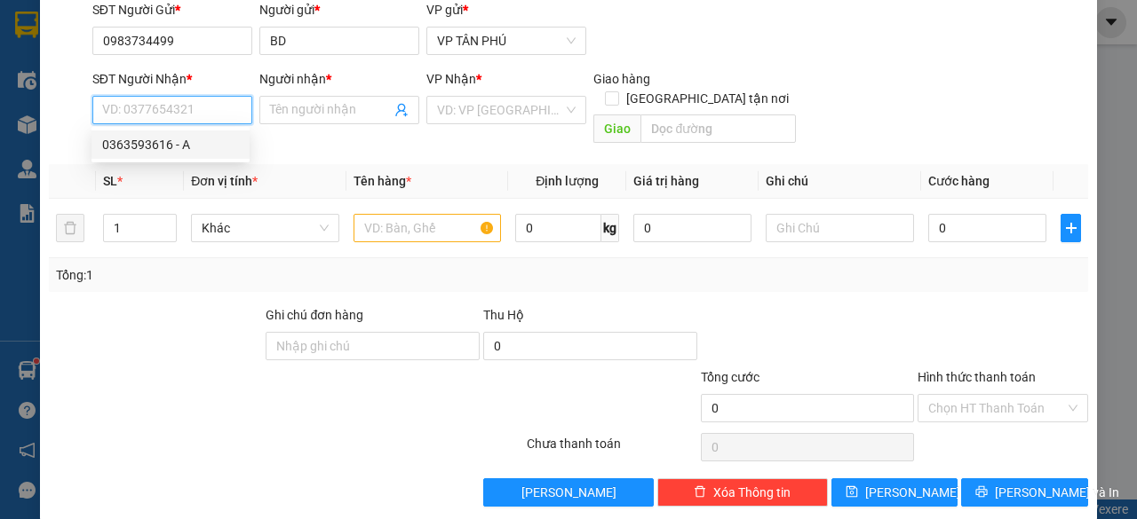
click at [167, 115] on input "SĐT Người Nhận *" at bounding box center [172, 110] width 160 height 28
click at [160, 140] on div "0966636677 - A" at bounding box center [170, 145] width 137 height 20
type input "0966636677"
type input "A"
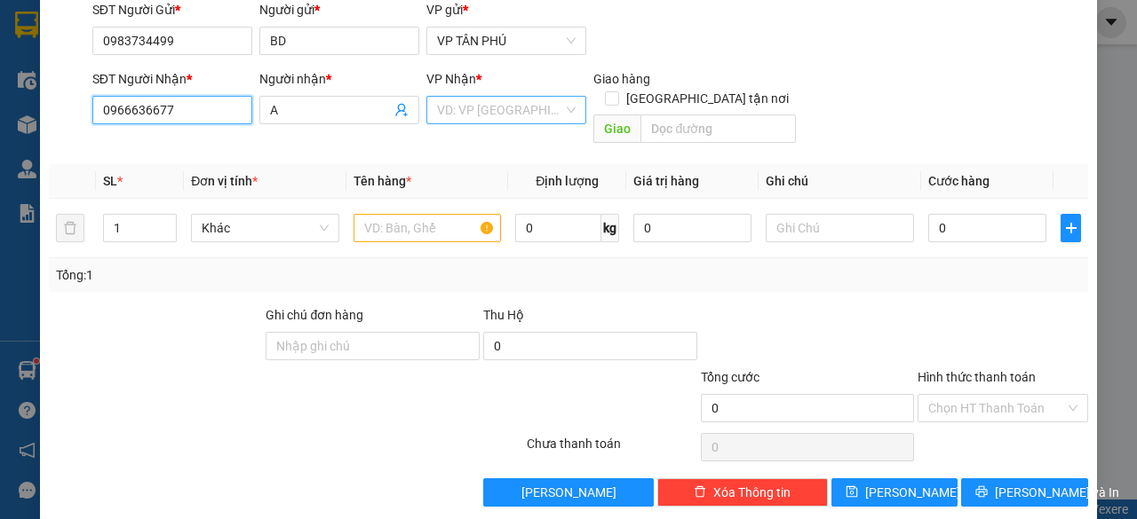
type input "0966636677"
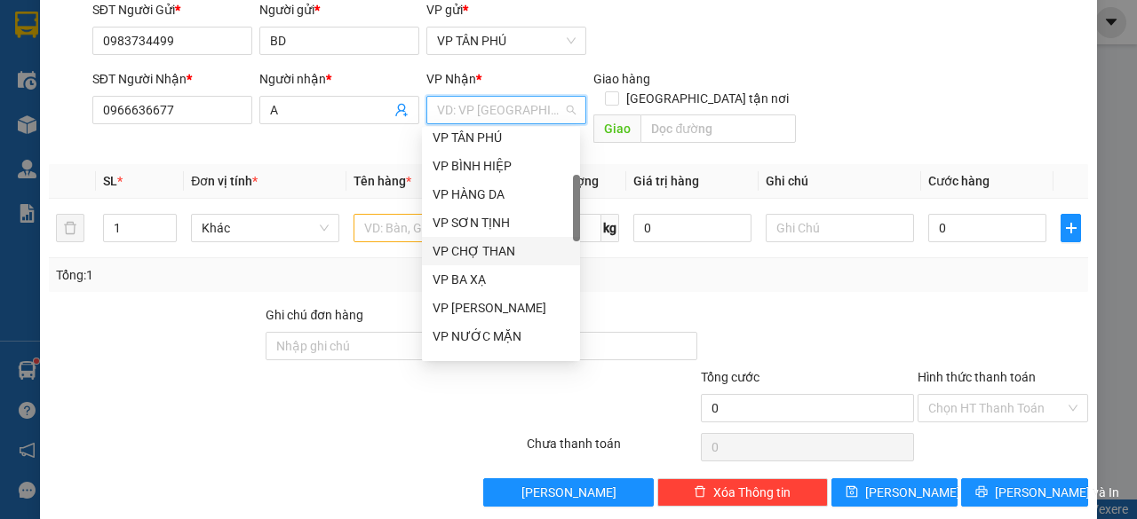
click at [476, 108] on input "search" at bounding box center [500, 110] width 126 height 27
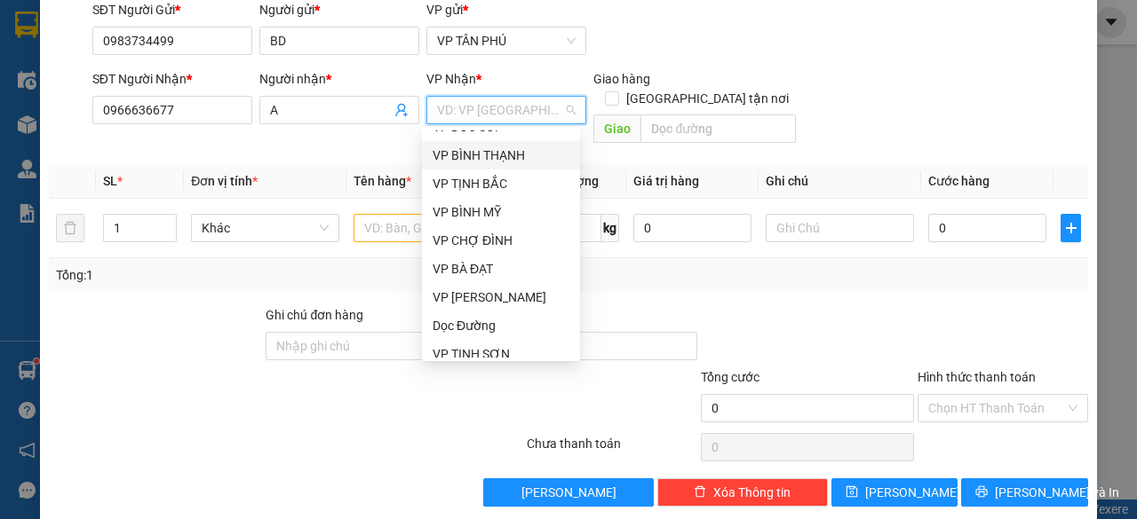
click at [484, 163] on div "VP BÌNH THẠNH" at bounding box center [500, 156] width 137 height 20
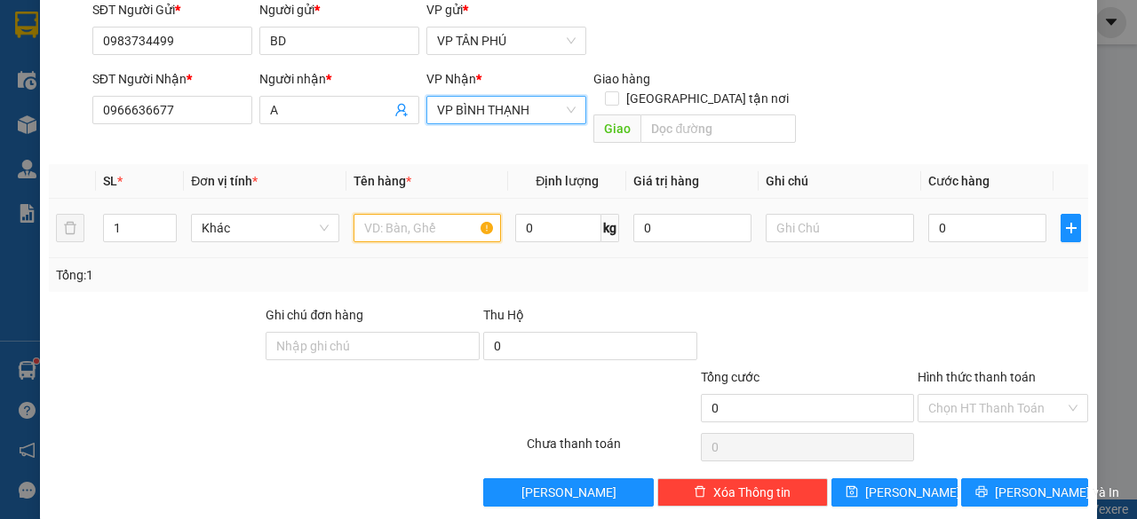
click at [412, 214] on input "text" at bounding box center [427, 228] width 148 height 28
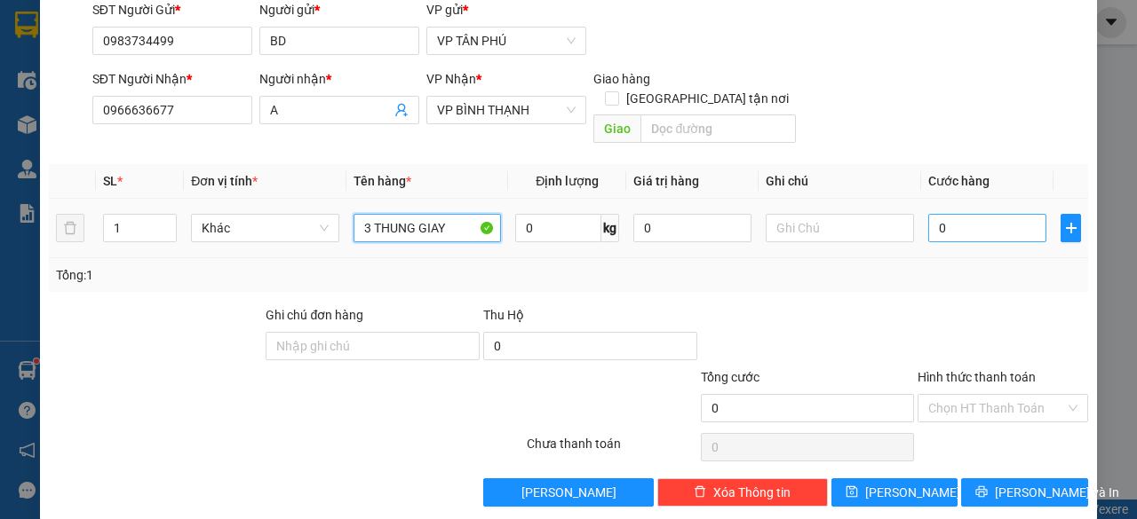
type input "3 THUNG GIAY"
click at [968, 214] on input "0" at bounding box center [987, 228] width 118 height 28
type input "4"
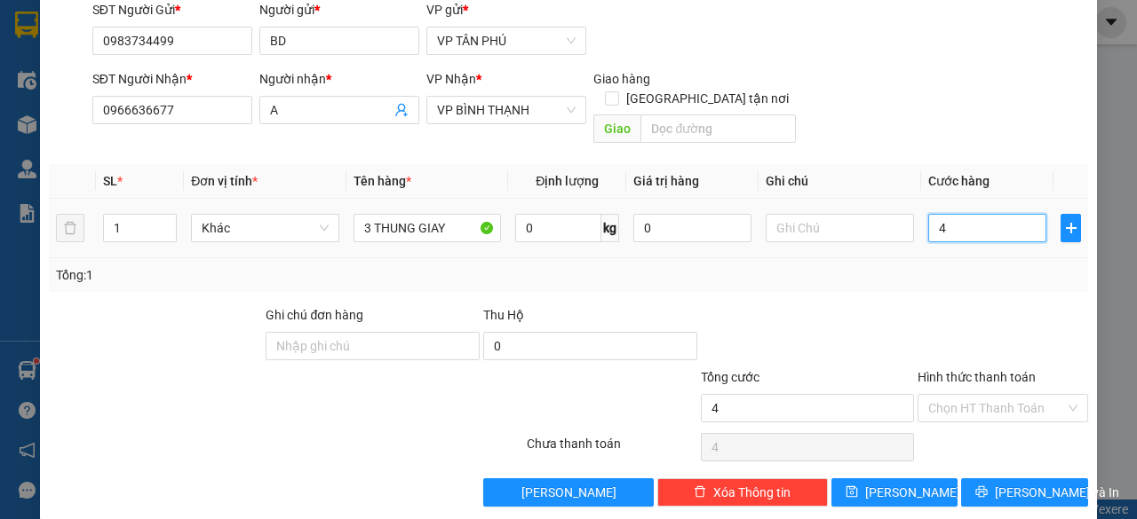
type input "40"
type input "400"
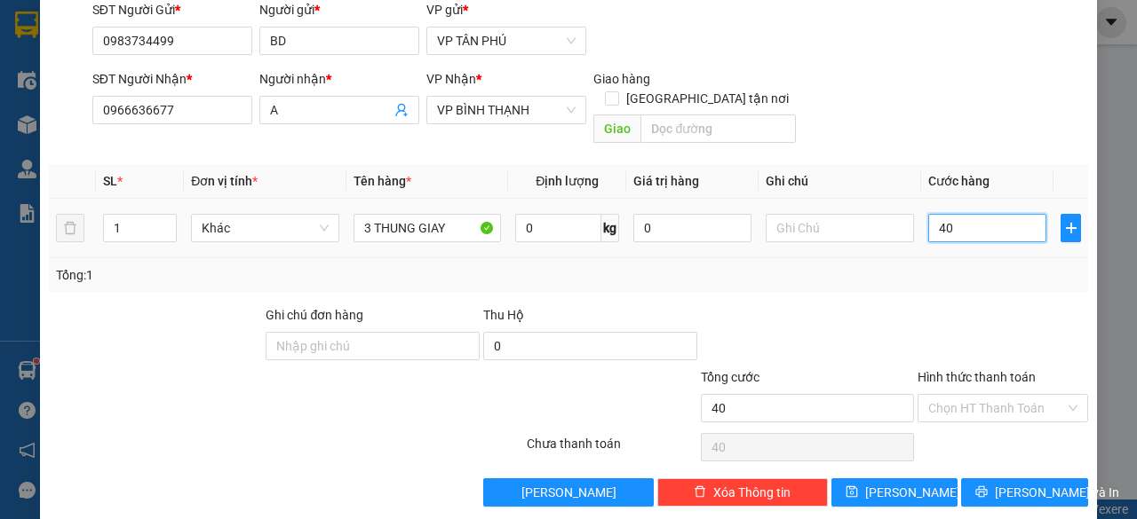
type input "400"
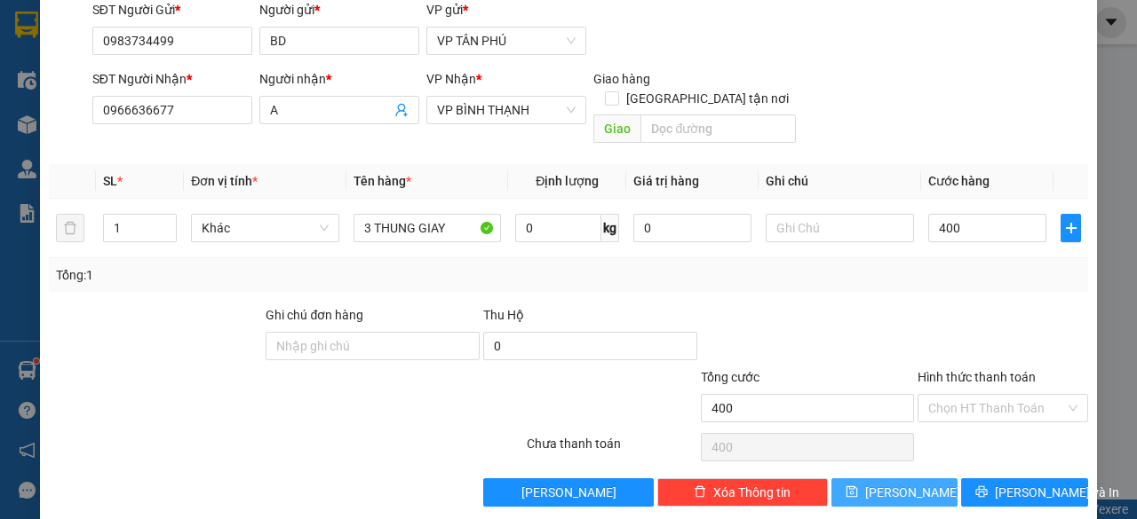
type input "400.000"
click at [906, 479] on button "[PERSON_NAME]" at bounding box center [894, 493] width 127 height 28
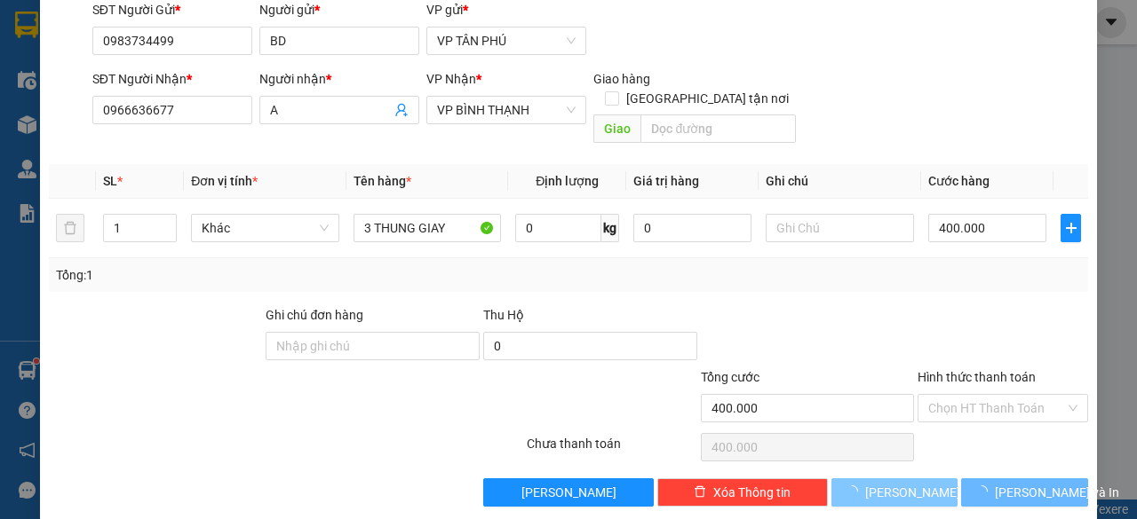
type input "0"
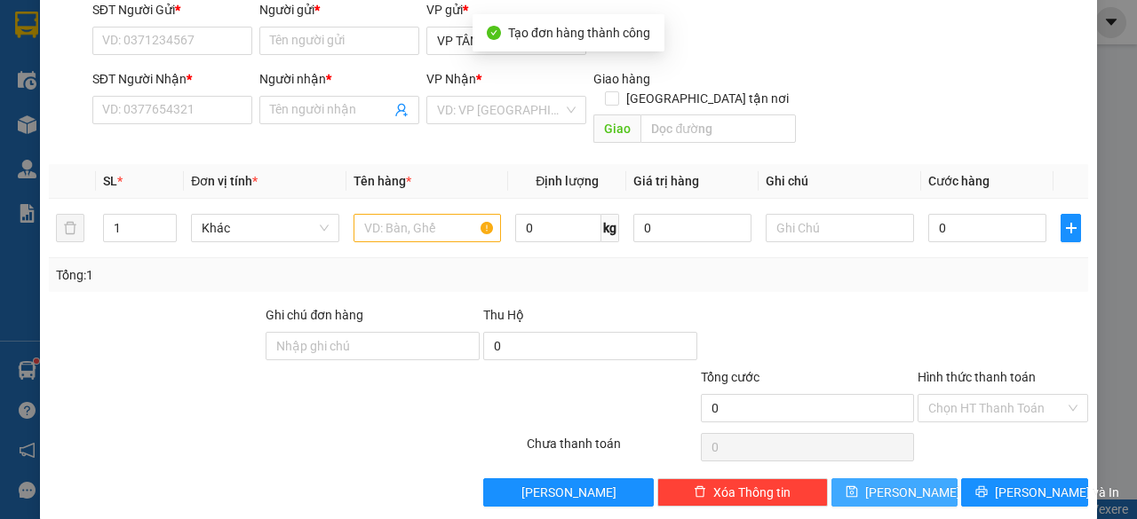
scroll to position [0, 0]
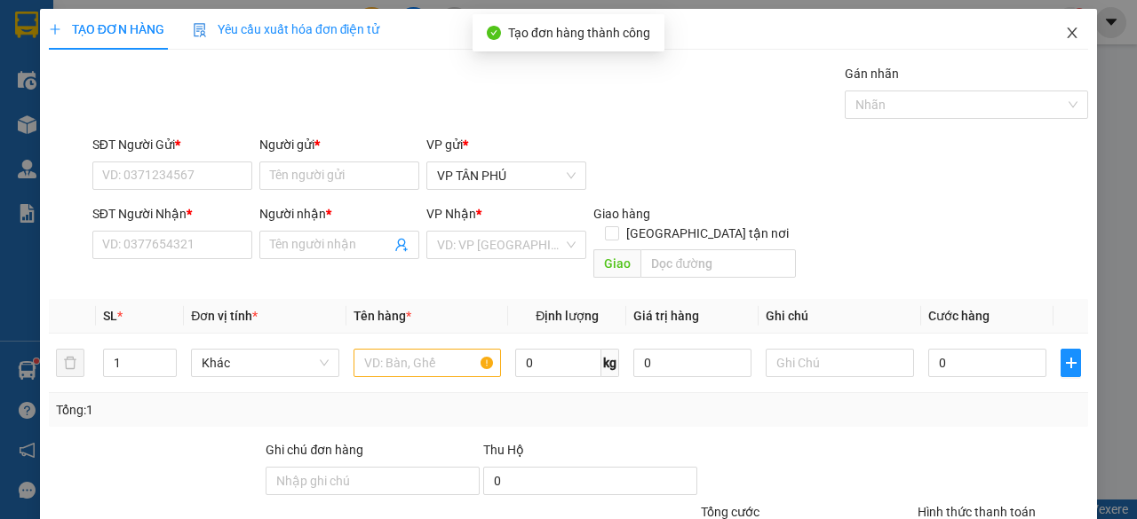
click at [1065, 40] on icon "close" at bounding box center [1072, 33] width 14 height 14
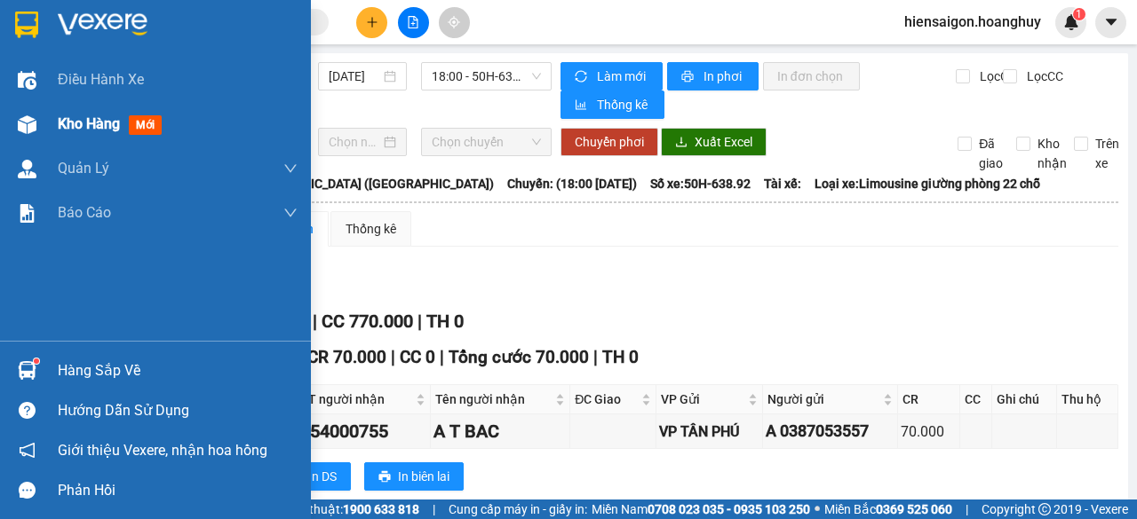
click at [61, 121] on span "Kho hàng" at bounding box center [89, 123] width 62 height 17
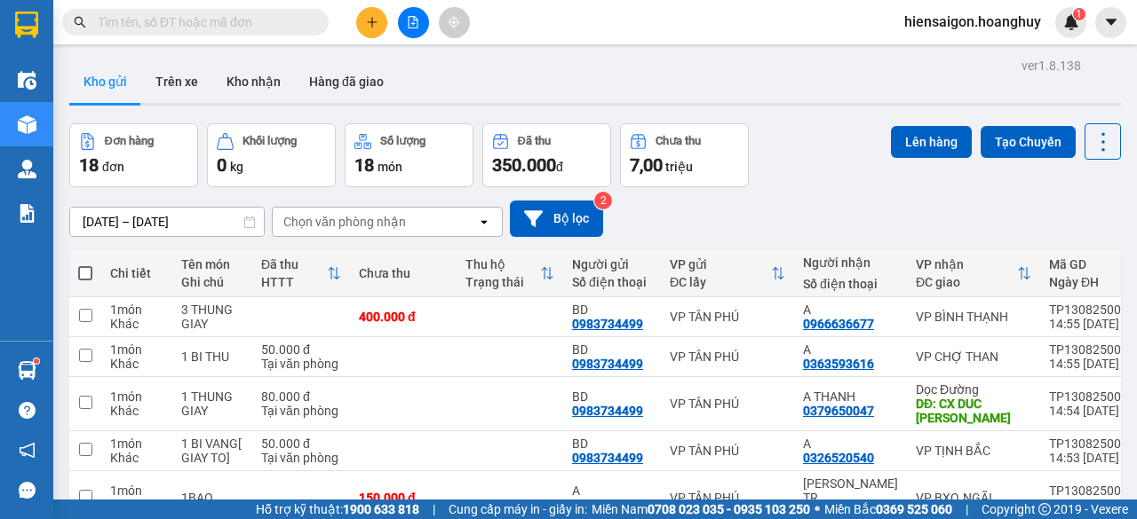
scroll to position [89, 0]
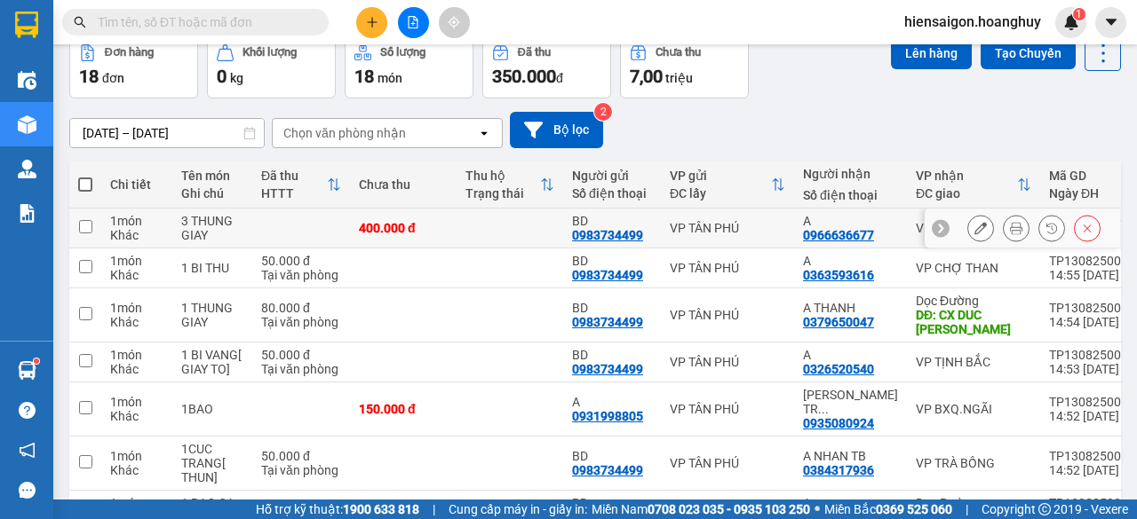
click at [77, 234] on td at bounding box center [85, 229] width 32 height 40
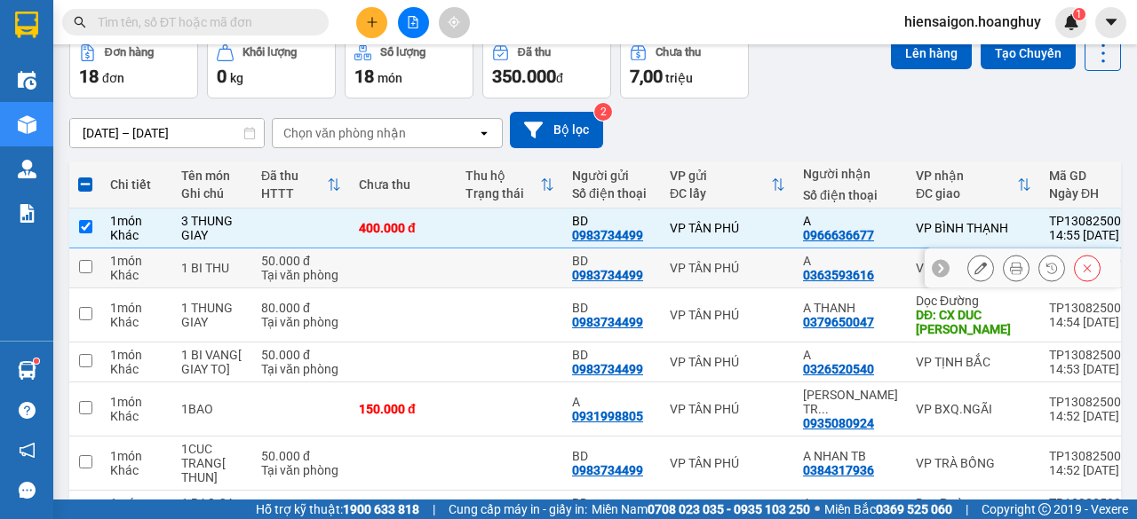
click at [83, 263] on input "checkbox" at bounding box center [85, 266] width 13 height 13
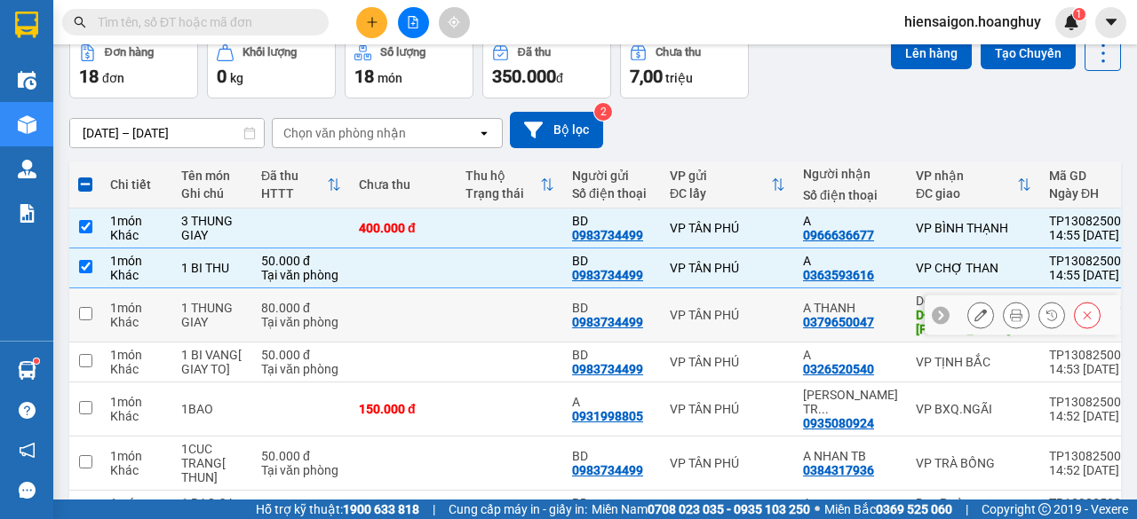
click at [94, 312] on td at bounding box center [85, 316] width 32 height 54
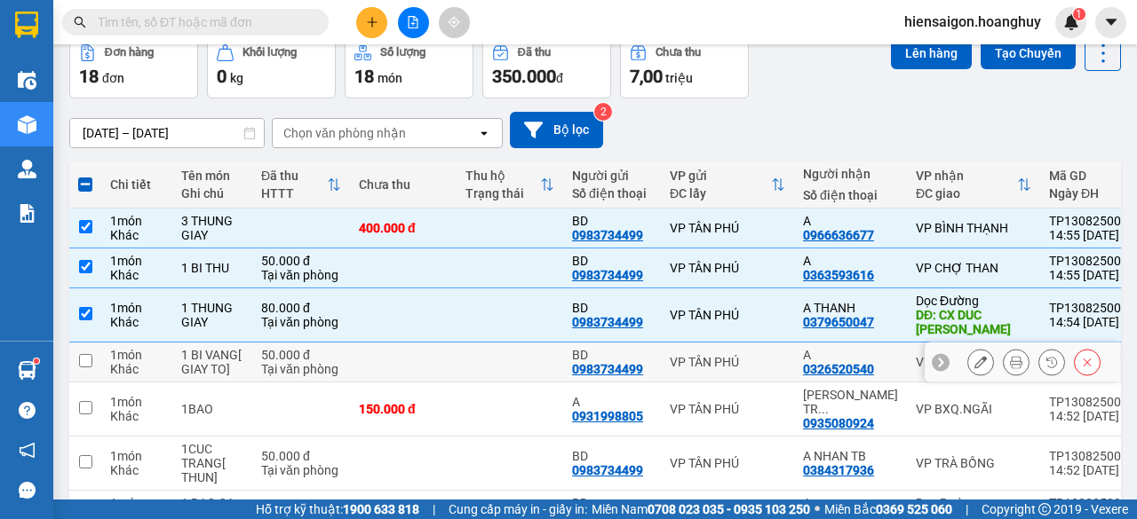
click at [99, 361] on td at bounding box center [85, 363] width 32 height 40
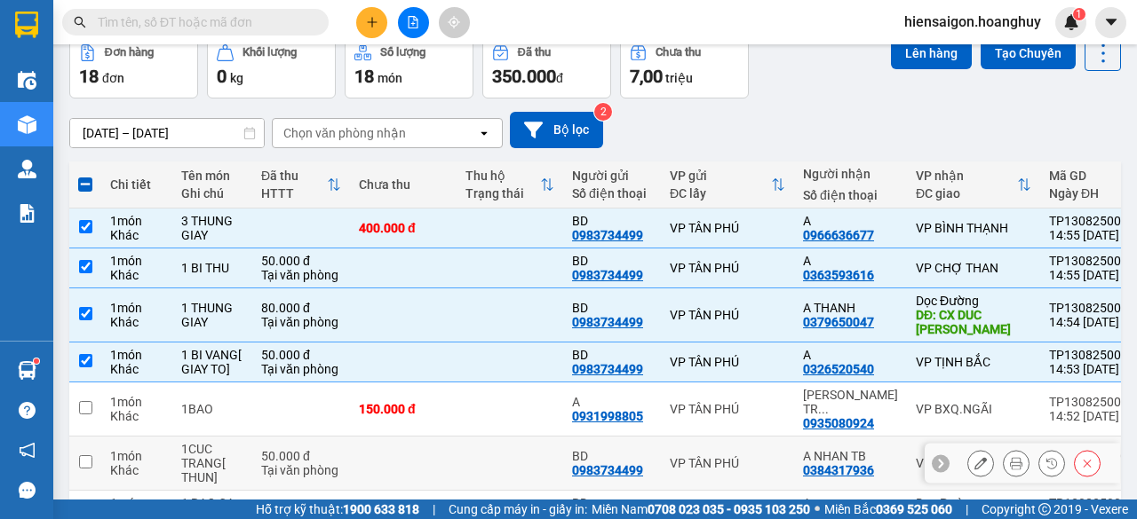
click at [91, 456] on input "checkbox" at bounding box center [85, 462] width 13 height 13
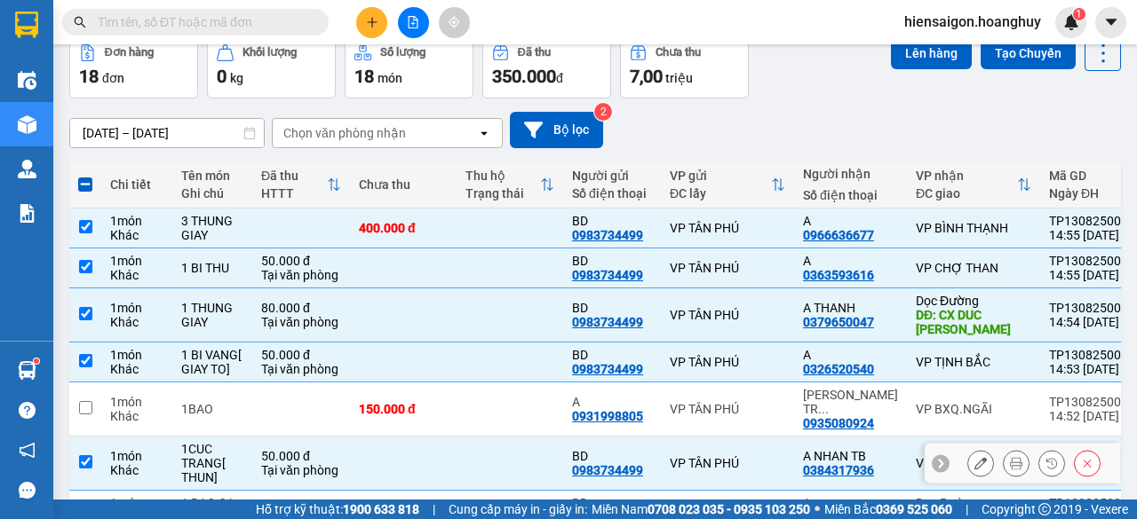
scroll to position [178, 0]
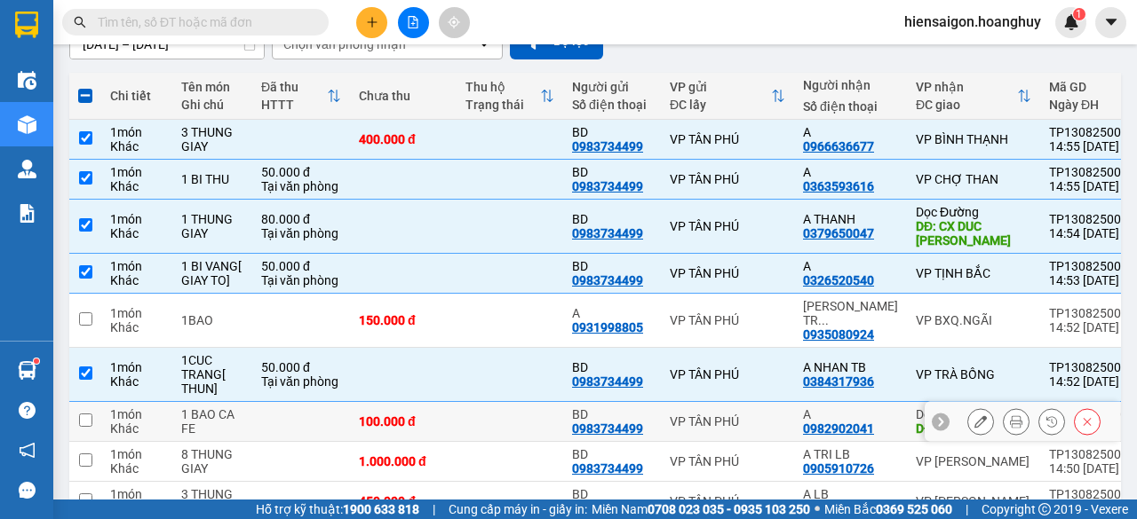
click at [93, 420] on td at bounding box center [85, 422] width 32 height 40
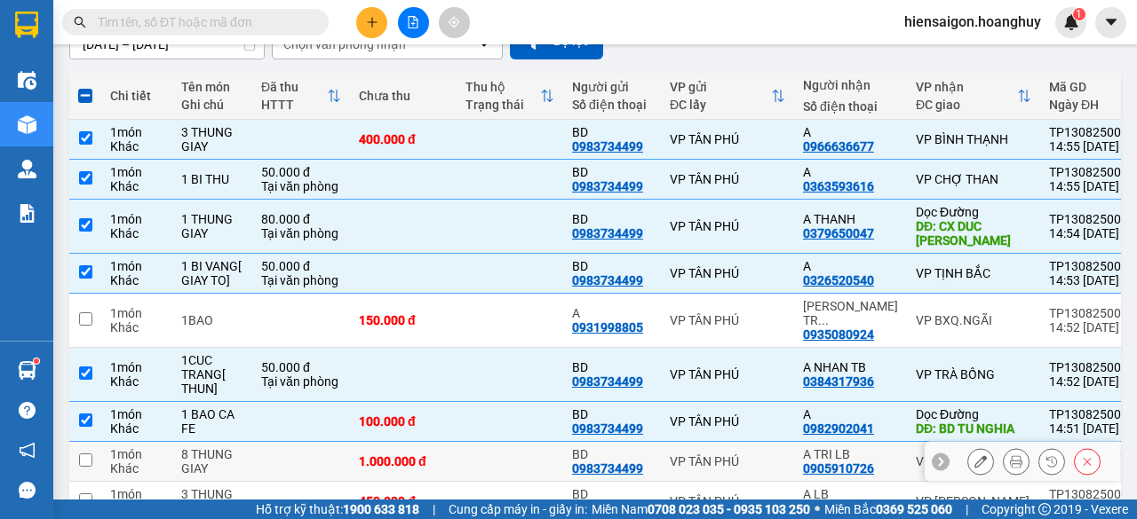
click at [97, 442] on td at bounding box center [85, 462] width 32 height 40
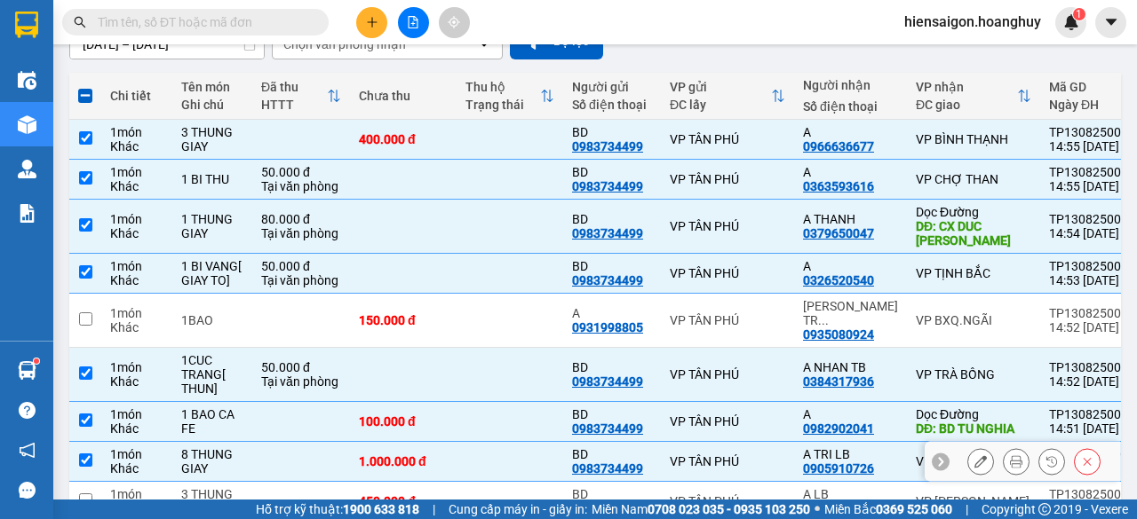
scroll to position [266, 0]
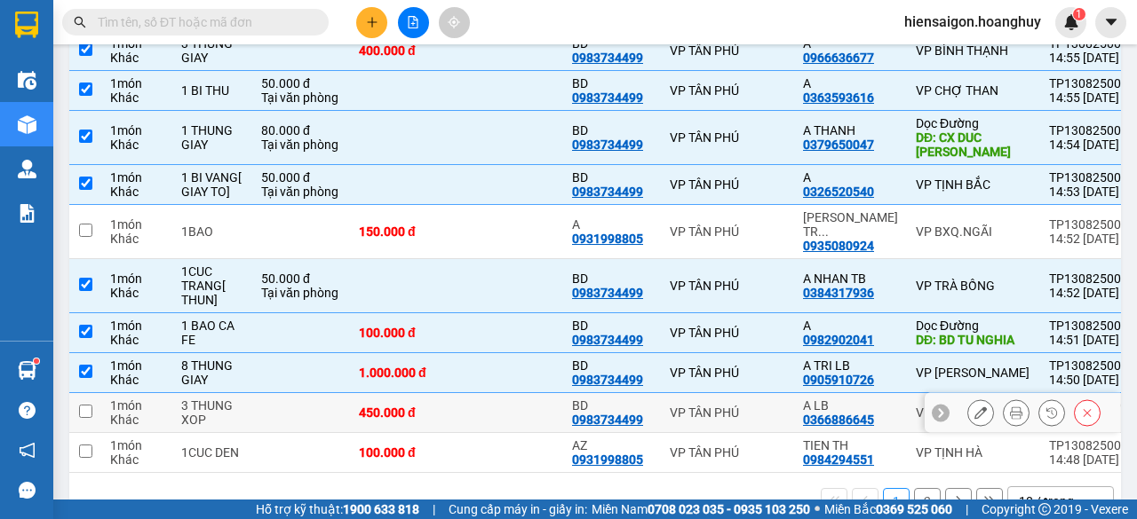
click at [107, 403] on td "1 món Khác" at bounding box center [136, 413] width 71 height 40
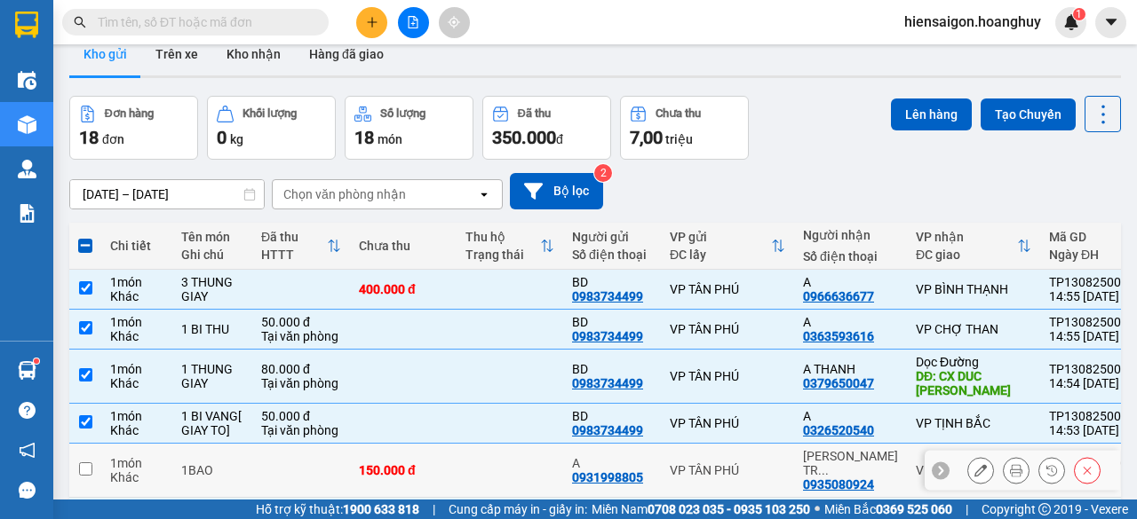
scroll to position [0, 0]
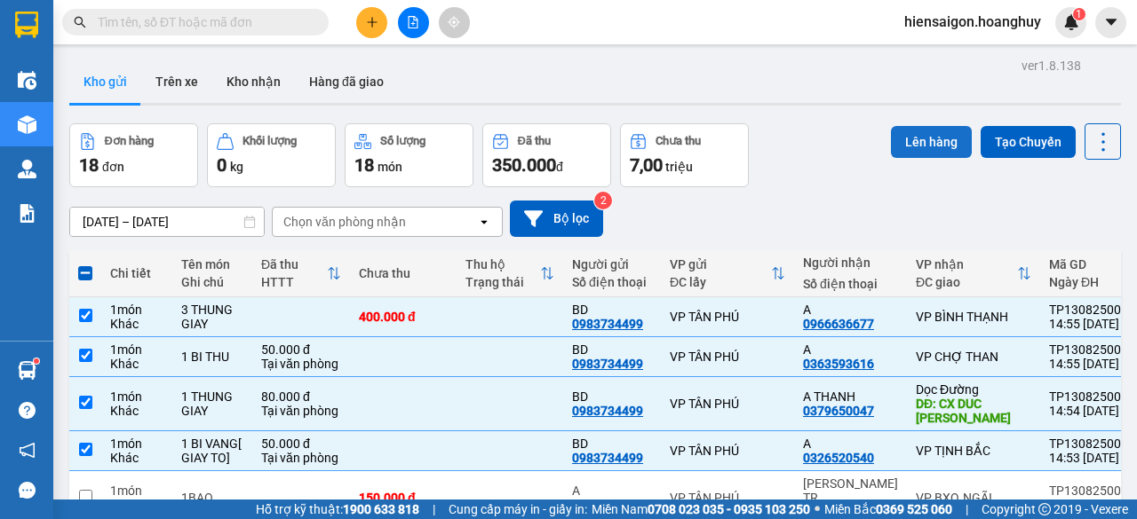
click at [912, 147] on button "Lên hàng" at bounding box center [931, 142] width 81 height 32
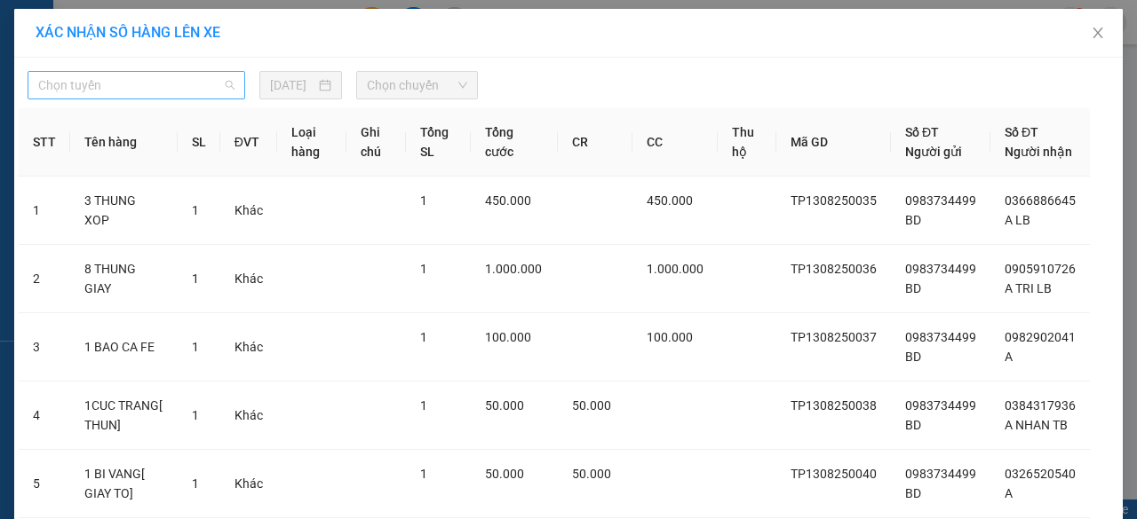
click at [122, 84] on span "Chọn tuyến" at bounding box center [136, 85] width 196 height 27
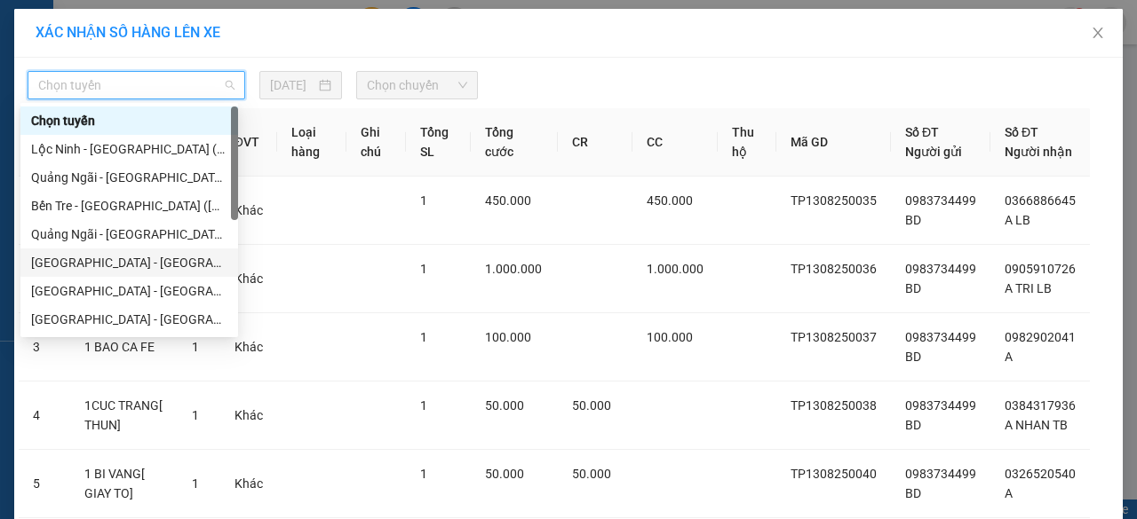
click at [89, 269] on div "[GEOGRAPHIC_DATA] - [GEOGRAPHIC_DATA] ([GEOGRAPHIC_DATA])" at bounding box center [129, 263] width 196 height 20
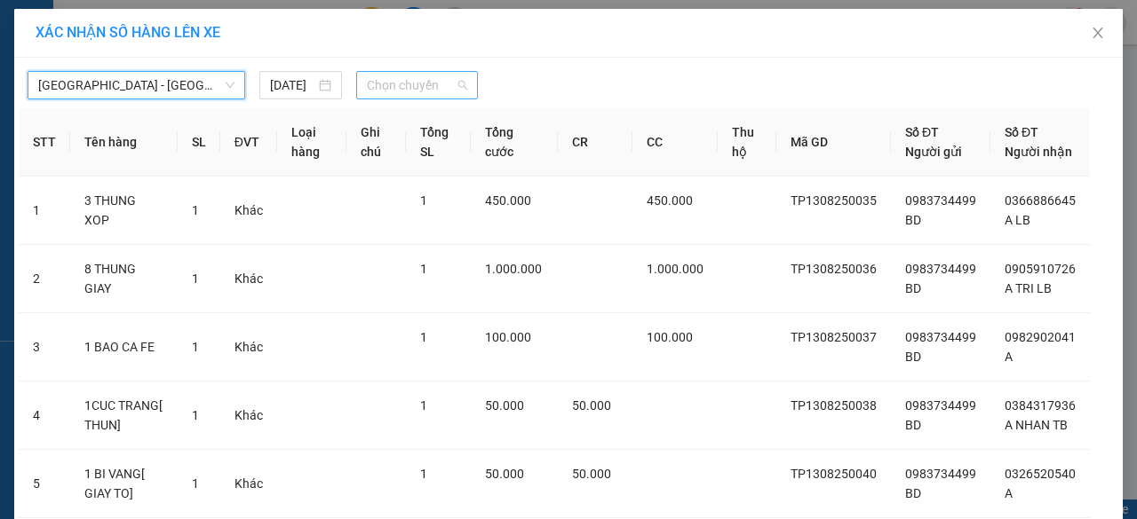
click at [414, 77] on span "Chọn chuyến" at bounding box center [416, 85] width 99 height 27
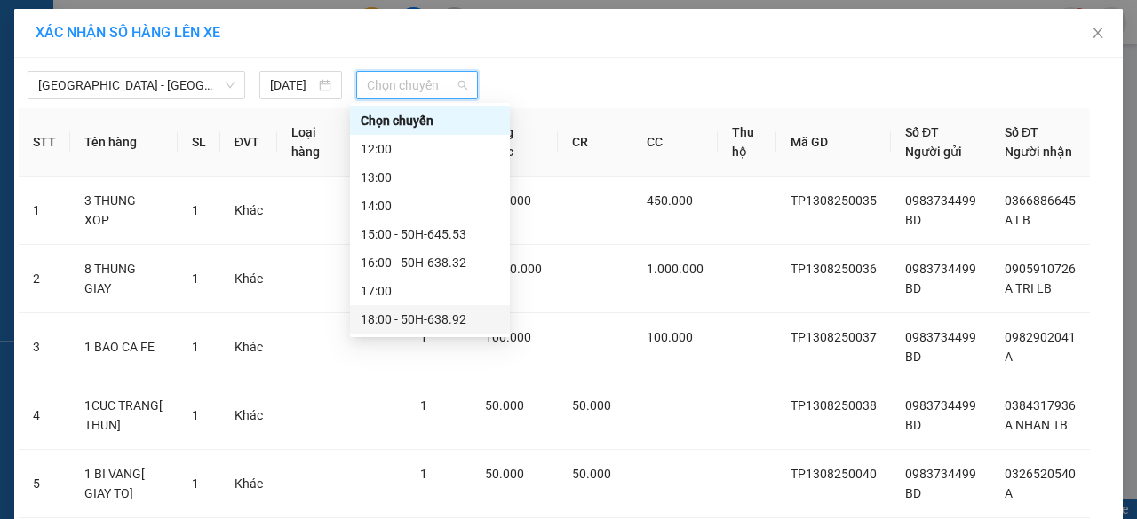
click at [405, 317] on div "18:00 - 50H-638.92" at bounding box center [430, 320] width 139 height 20
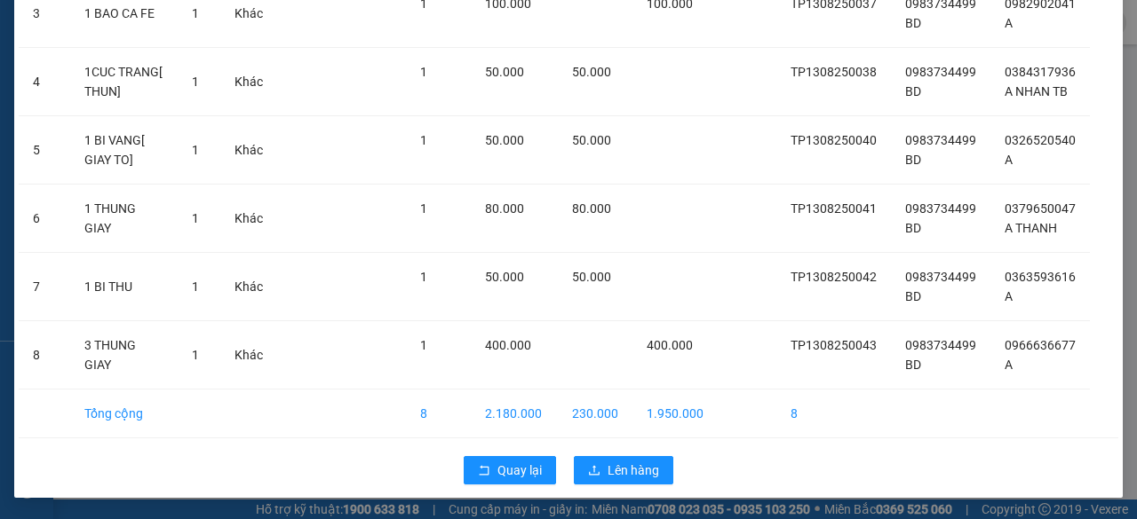
scroll to position [389, 0]
click at [616, 466] on span "Lên hàng" at bounding box center [633, 471] width 52 height 20
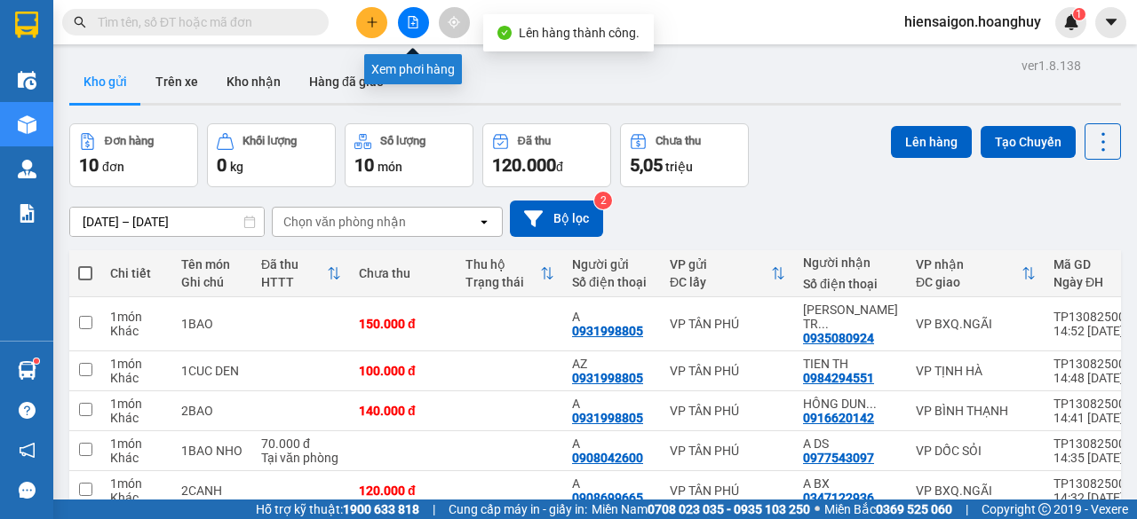
click at [410, 31] on button at bounding box center [413, 22] width 31 height 31
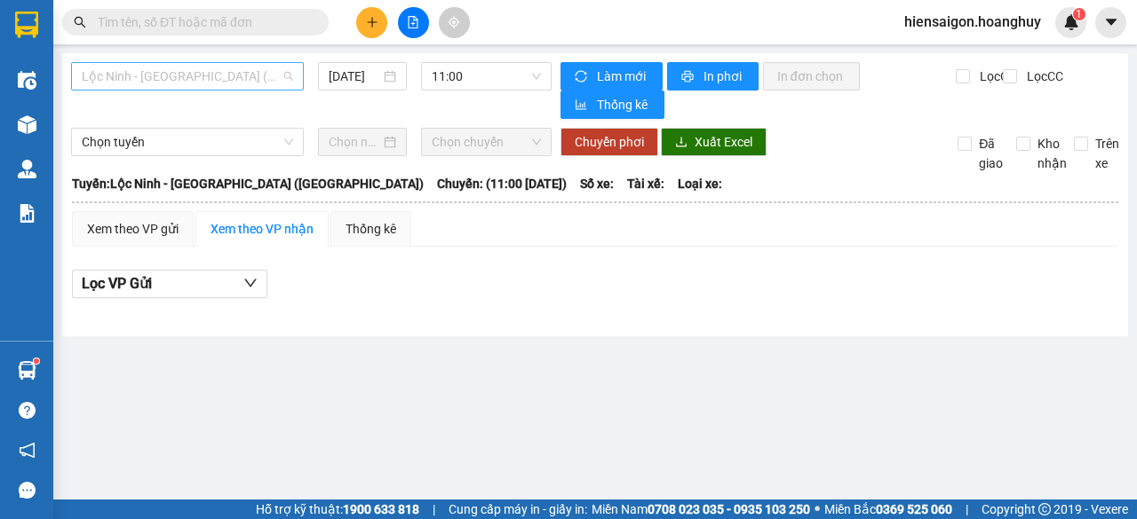
click at [178, 79] on span "Lộc Ninh - [GEOGRAPHIC_DATA] ([GEOGRAPHIC_DATA])" at bounding box center [187, 76] width 211 height 27
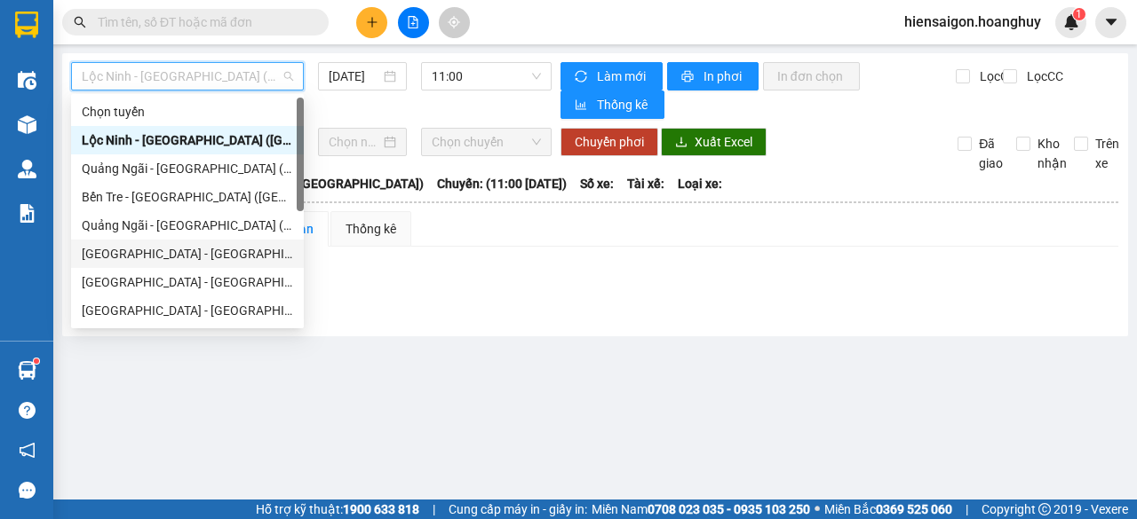
click at [147, 258] on div "[GEOGRAPHIC_DATA] - [GEOGRAPHIC_DATA] ([GEOGRAPHIC_DATA])" at bounding box center [187, 254] width 211 height 20
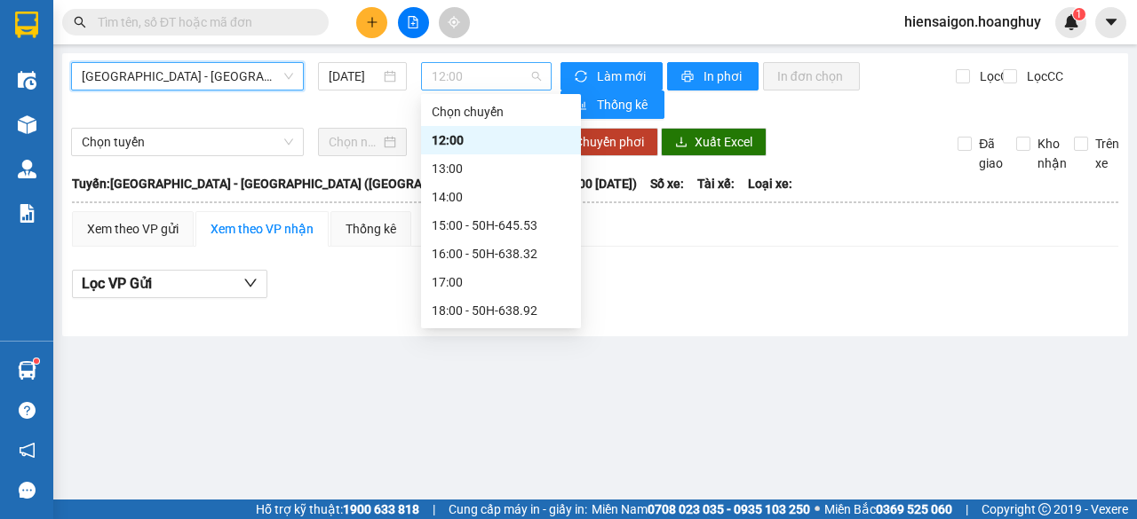
click at [483, 80] on span "12:00" at bounding box center [486, 76] width 108 height 27
click at [478, 311] on div "18:00 - 50H-638.92" at bounding box center [501, 311] width 139 height 20
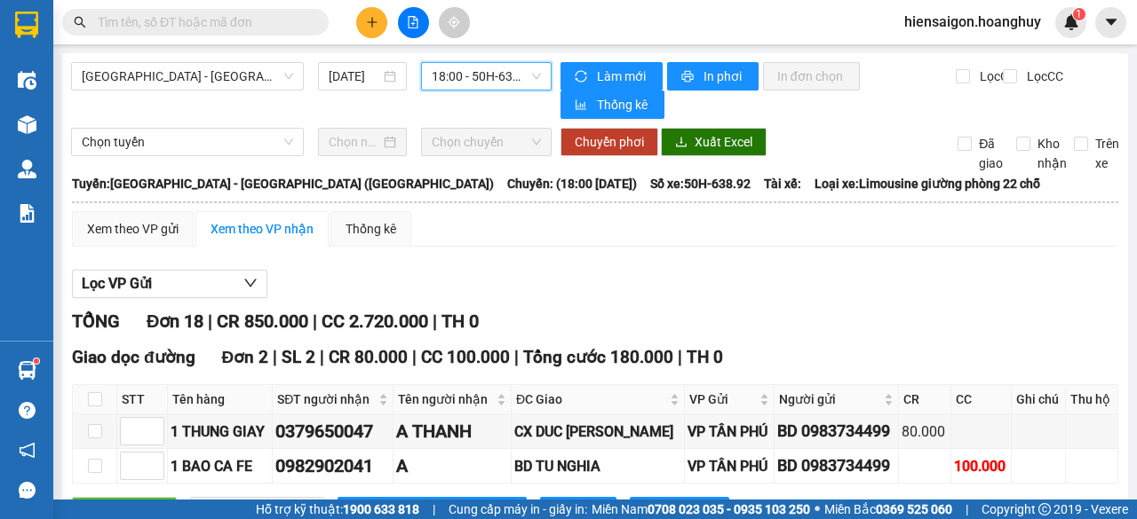
scroll to position [89, 0]
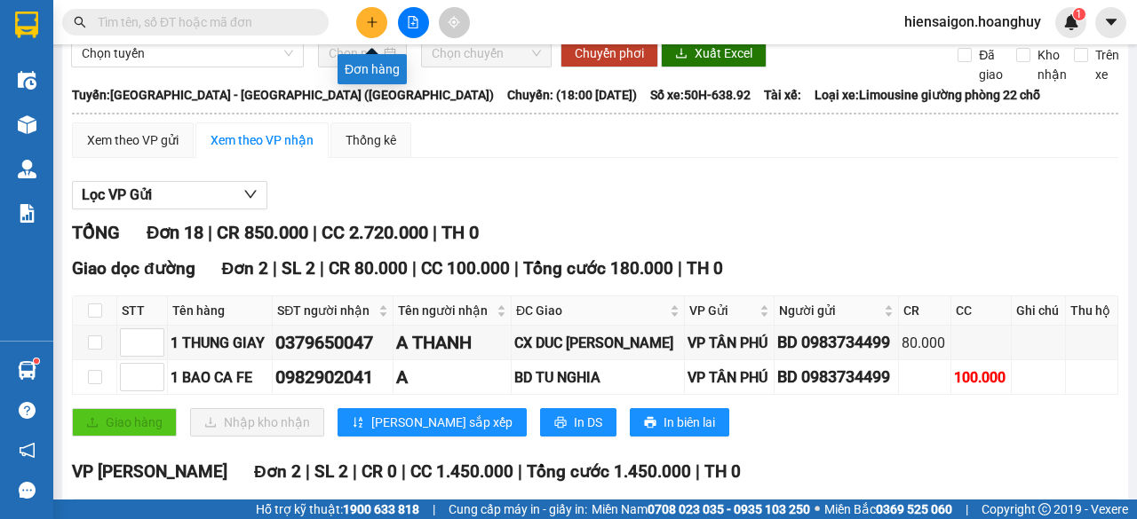
click at [382, 27] on button at bounding box center [371, 22] width 31 height 31
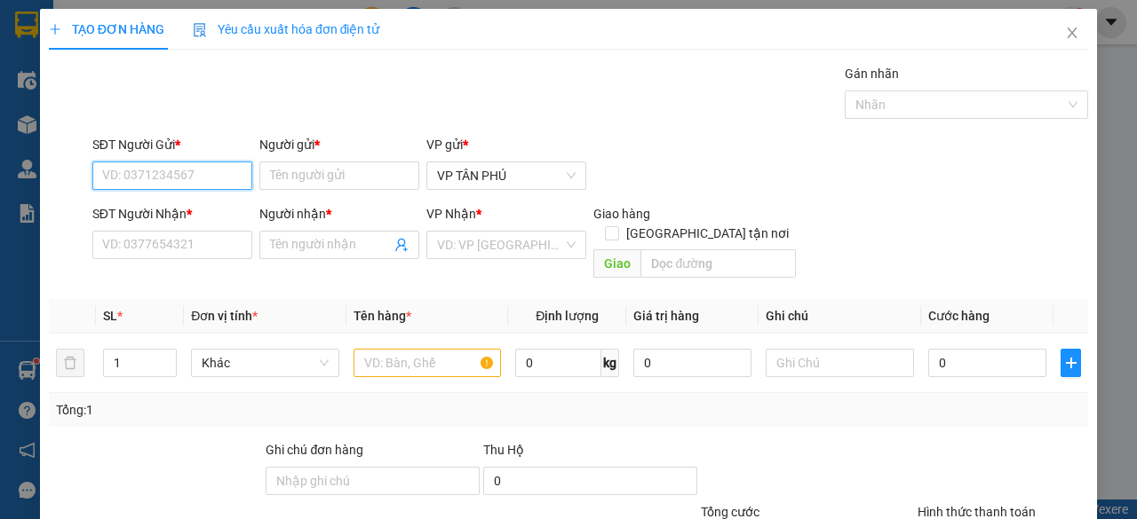
click at [225, 175] on input "SĐT Người Gửi *" at bounding box center [172, 176] width 160 height 28
click at [197, 210] on div "0983734499 - BD" at bounding box center [170, 211] width 137 height 20
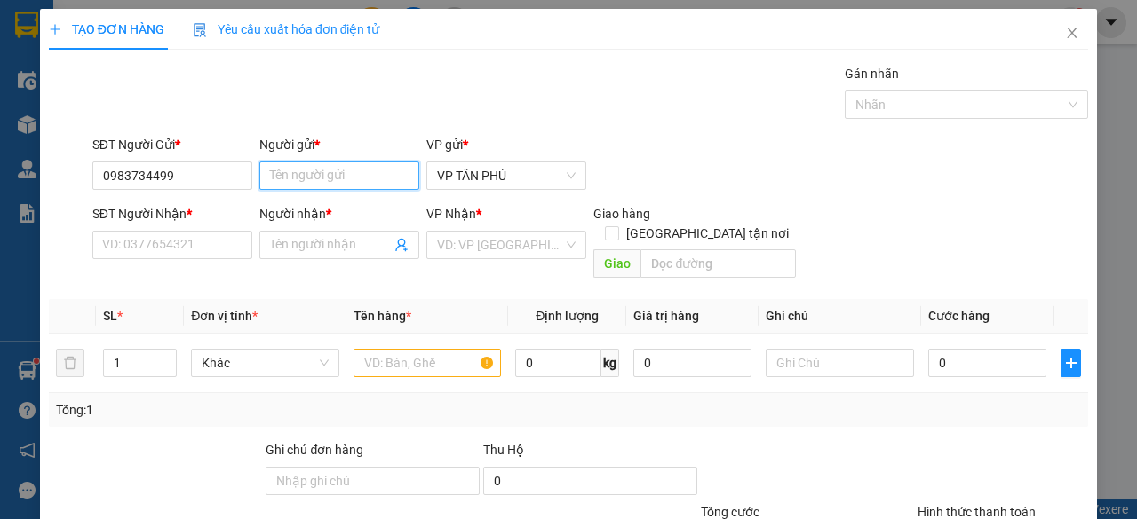
click at [339, 178] on input "Người gửi *" at bounding box center [339, 176] width 160 height 28
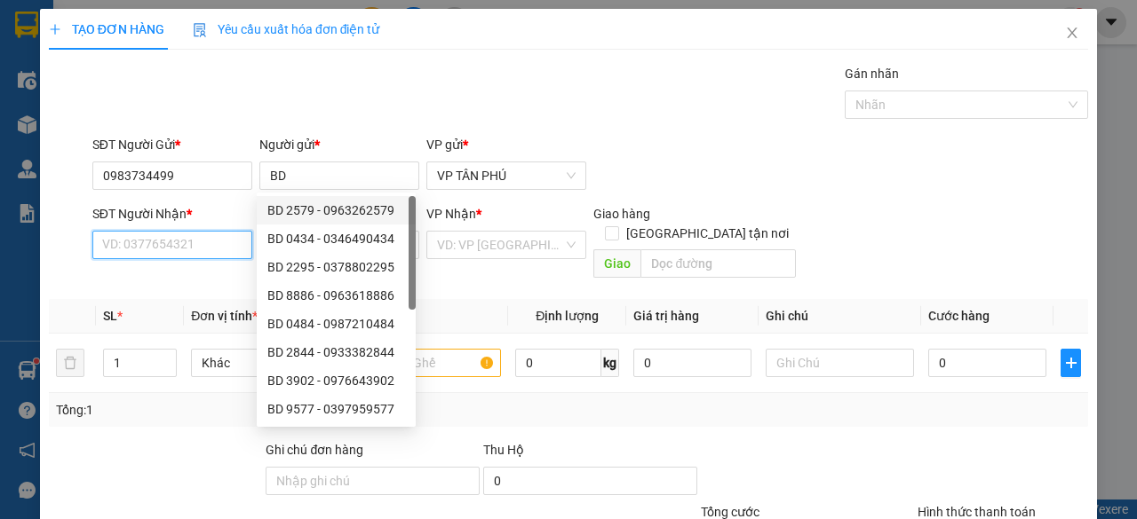
click at [172, 248] on input "SĐT Người Nhận *" at bounding box center [172, 245] width 160 height 28
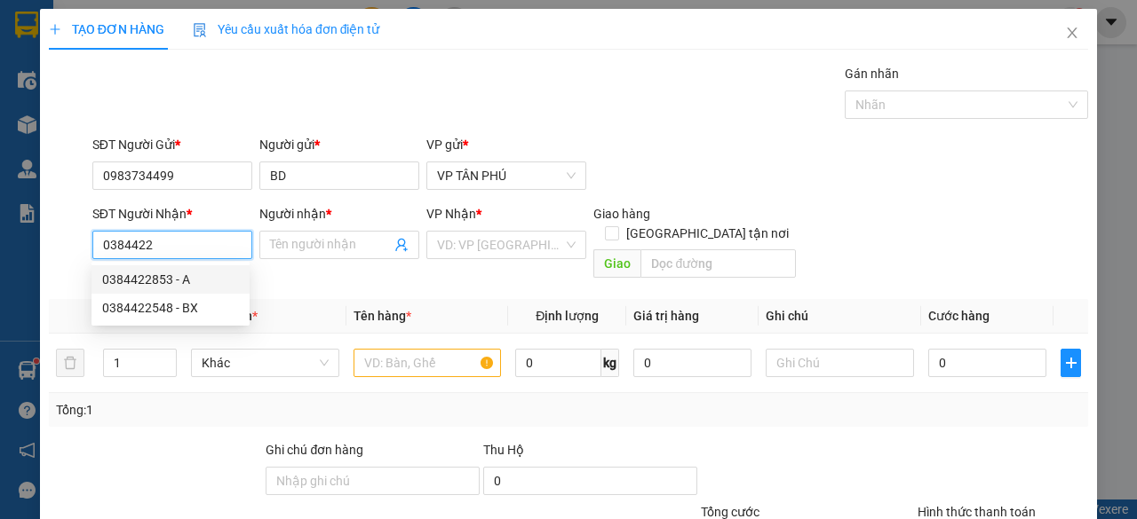
click at [166, 282] on div "0384422853 - A" at bounding box center [170, 280] width 137 height 20
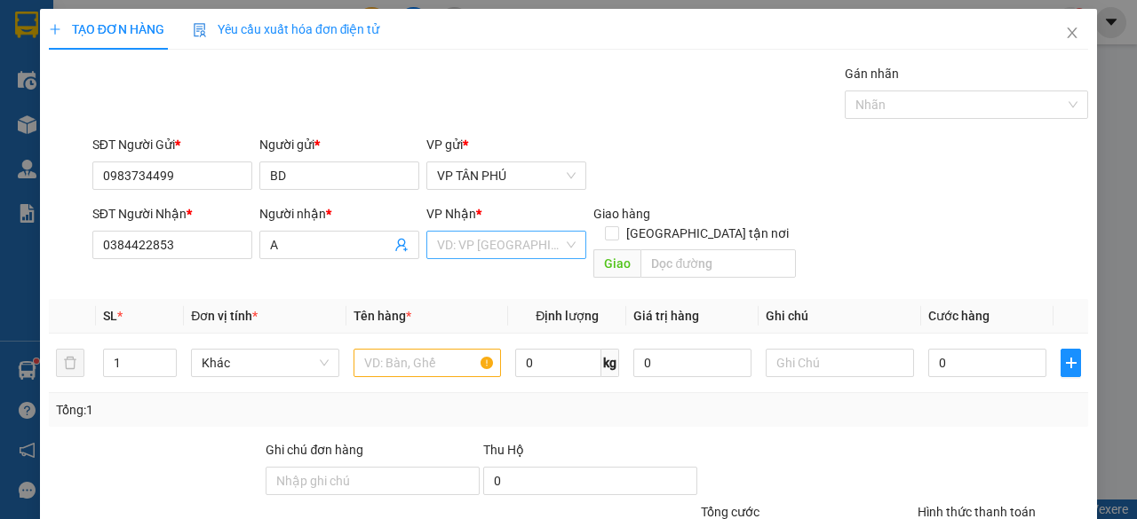
click at [455, 251] on input "search" at bounding box center [500, 245] width 126 height 27
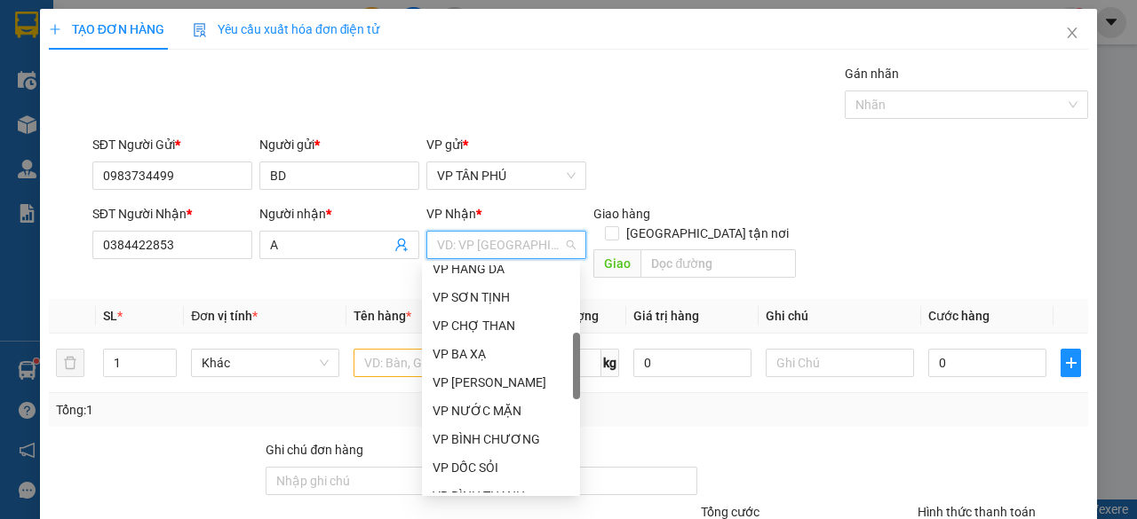
scroll to position [444, 0]
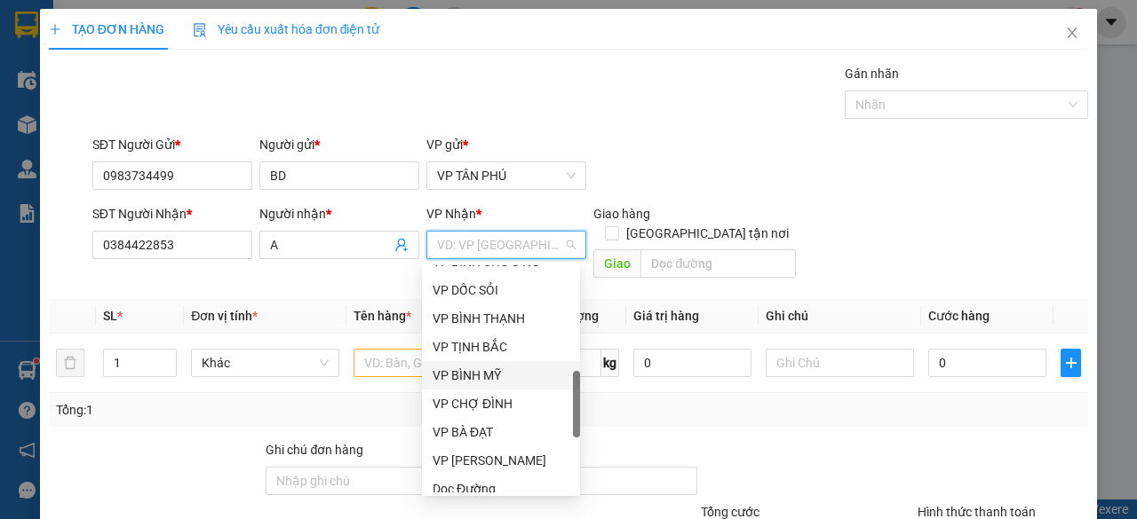
click at [480, 381] on div "VP BÌNH MỸ" at bounding box center [500, 376] width 137 height 20
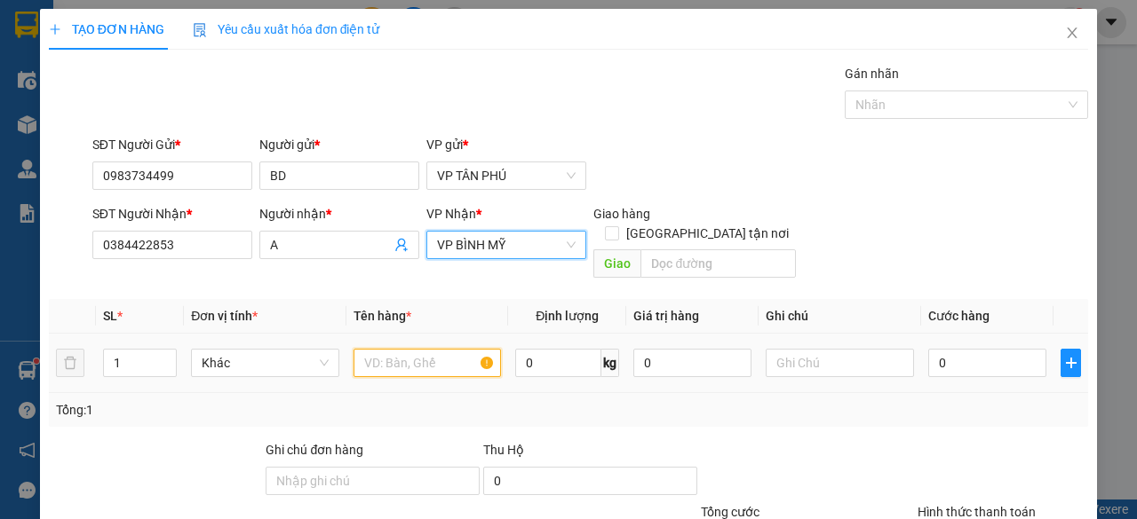
click at [412, 349] on input "text" at bounding box center [427, 363] width 148 height 28
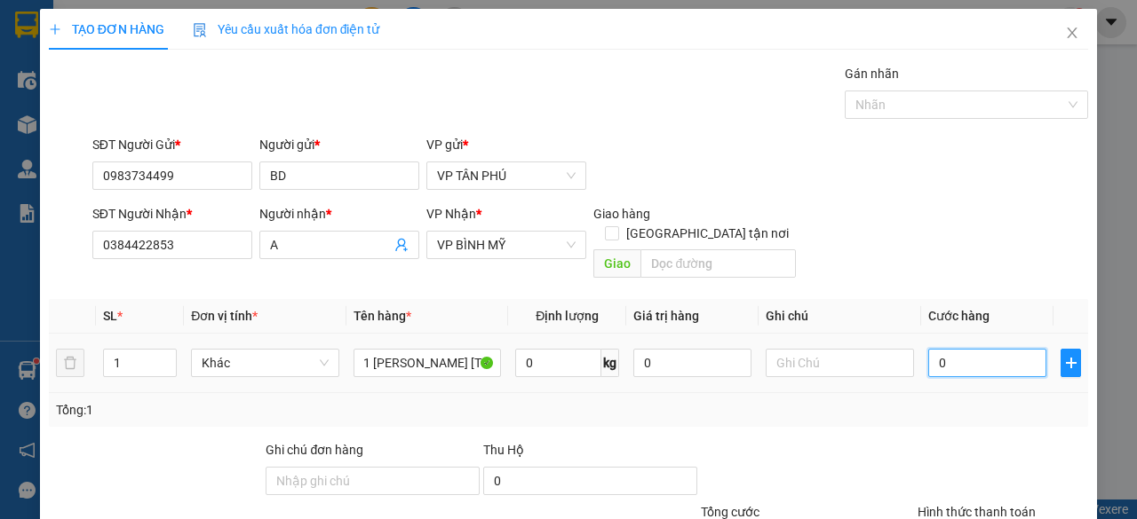
scroll to position [0, 0]
click at [938, 349] on input "0" at bounding box center [987, 363] width 118 height 28
click at [980, 349] on input "012" at bounding box center [987, 363] width 118 height 28
click at [928, 349] on input "0" at bounding box center [987, 363] width 118 height 28
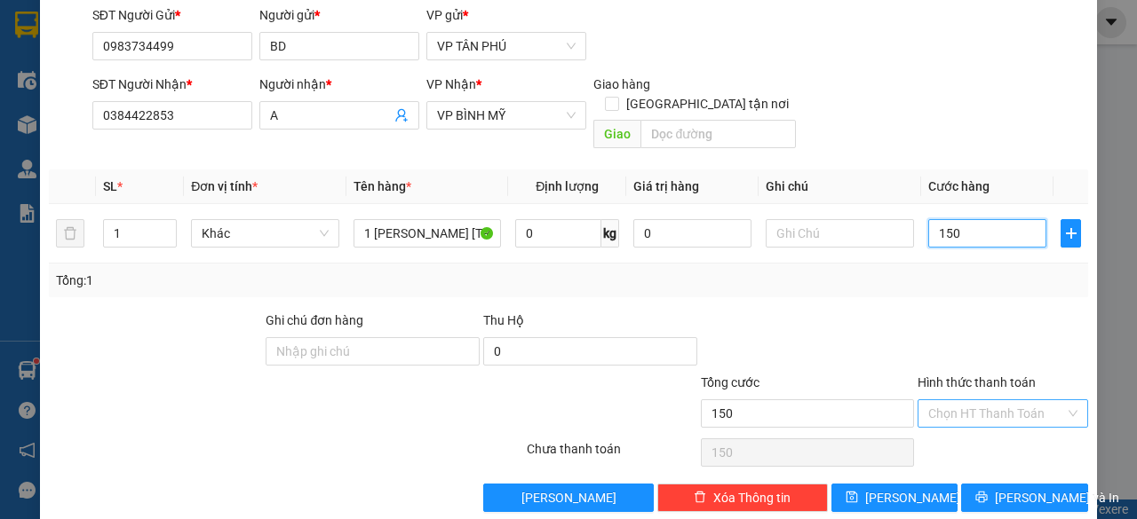
scroll to position [135, 0]
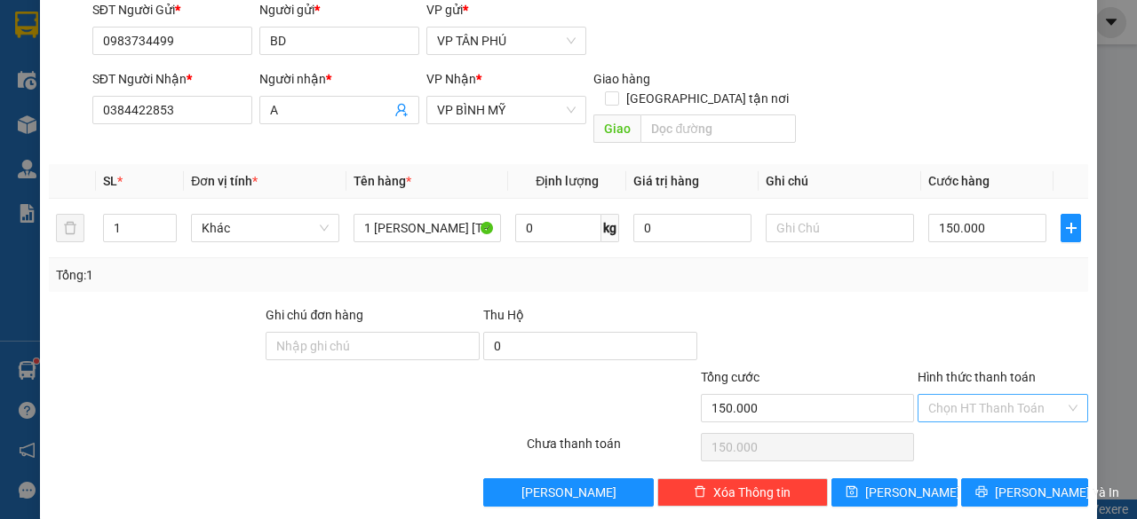
click at [955, 395] on input "Hình thức thanh toán" at bounding box center [996, 408] width 137 height 27
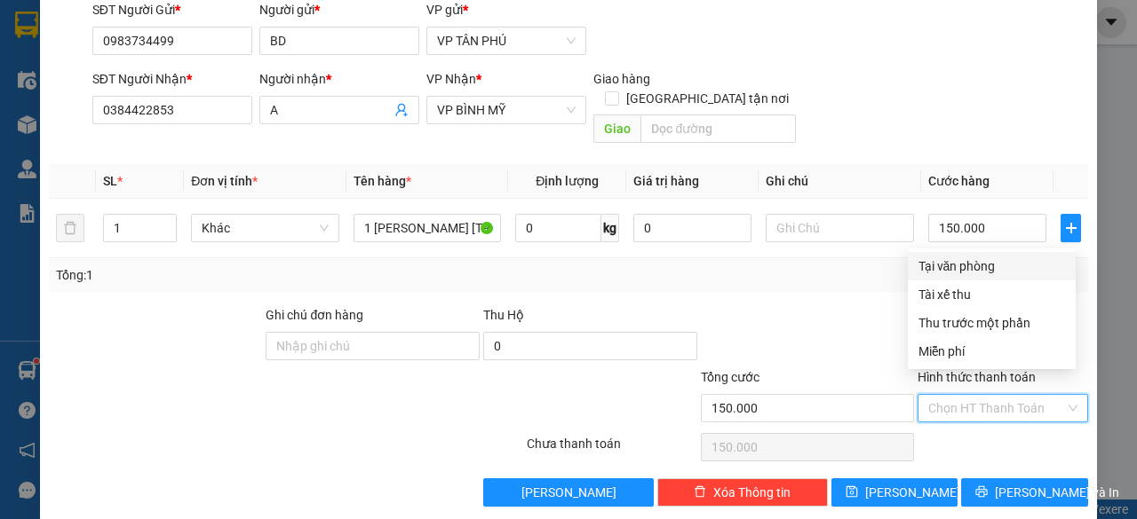
click at [964, 258] on div "Tại văn phòng" at bounding box center [991, 267] width 147 height 20
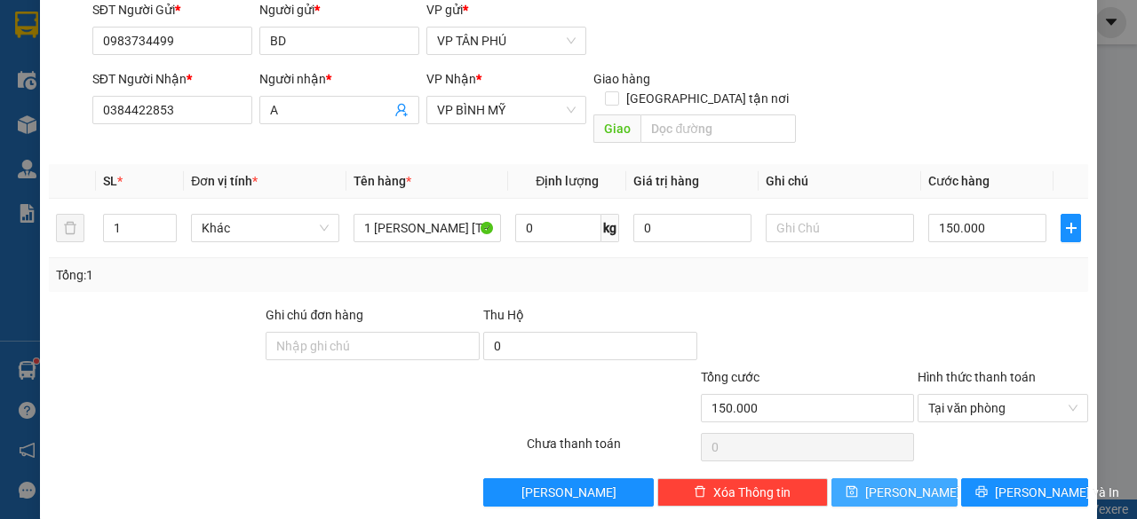
click at [906, 479] on button "[PERSON_NAME]" at bounding box center [894, 493] width 127 height 28
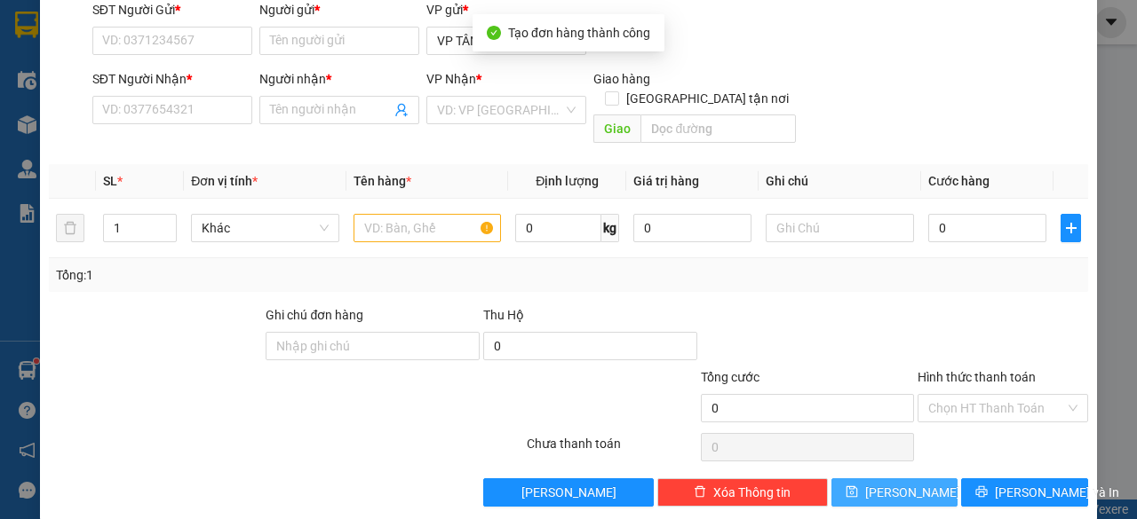
scroll to position [0, 0]
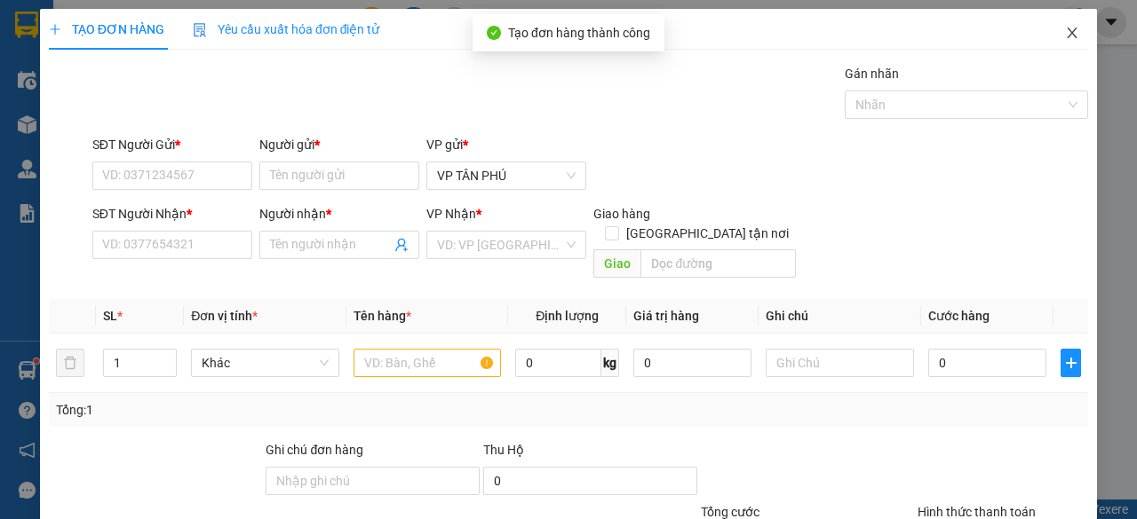
click at [1054, 44] on span "Close" at bounding box center [1072, 34] width 50 height 50
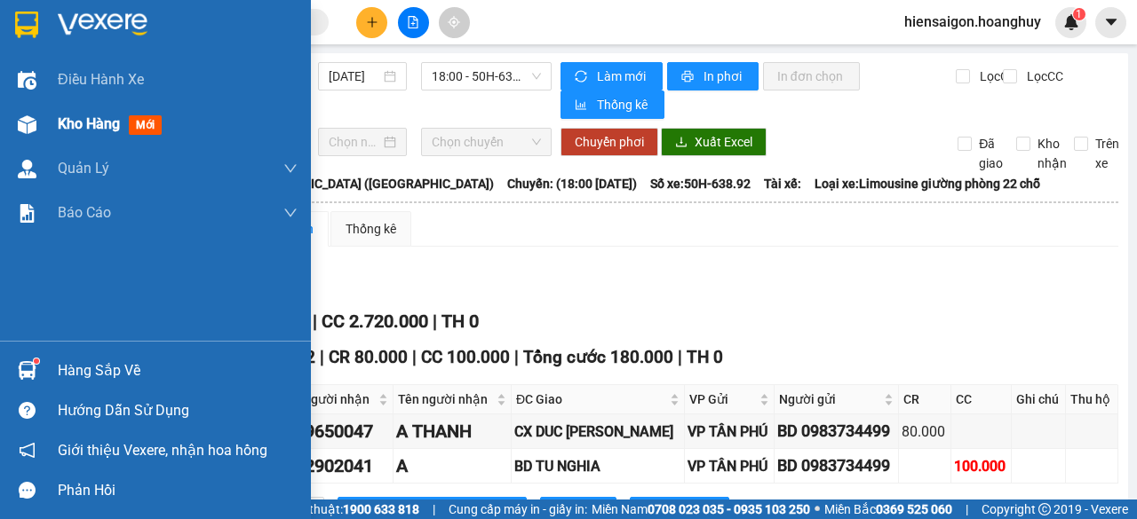
click at [48, 120] on div "Kho hàng mới" at bounding box center [155, 124] width 311 height 44
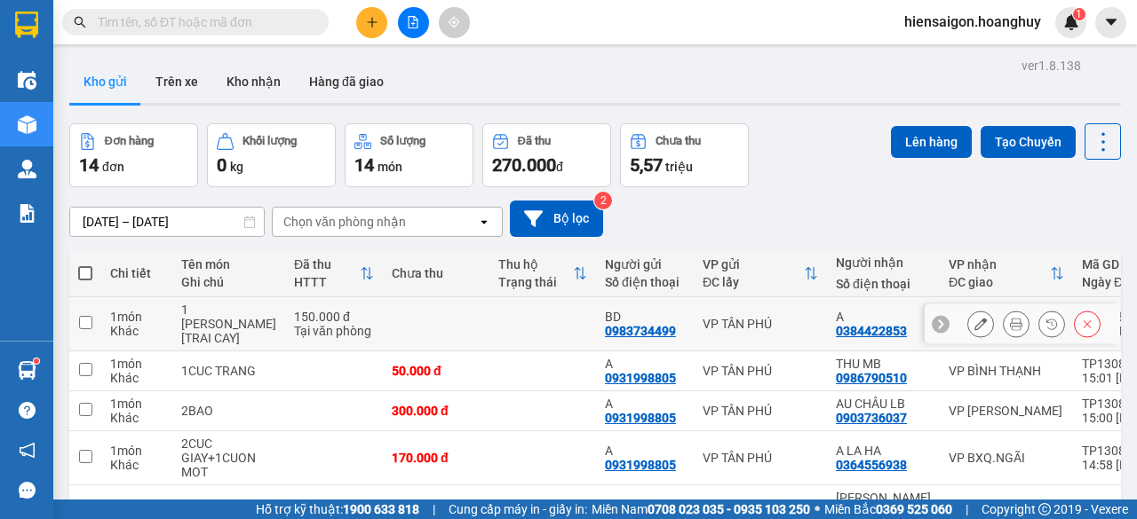
click at [95, 322] on td at bounding box center [85, 324] width 32 height 54
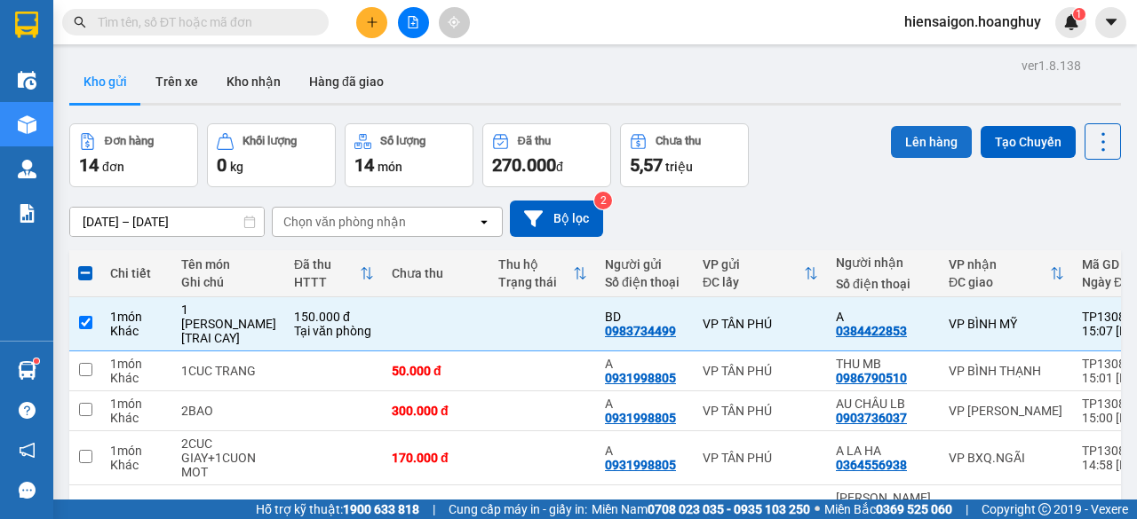
click at [927, 139] on button "Lên hàng" at bounding box center [931, 142] width 81 height 32
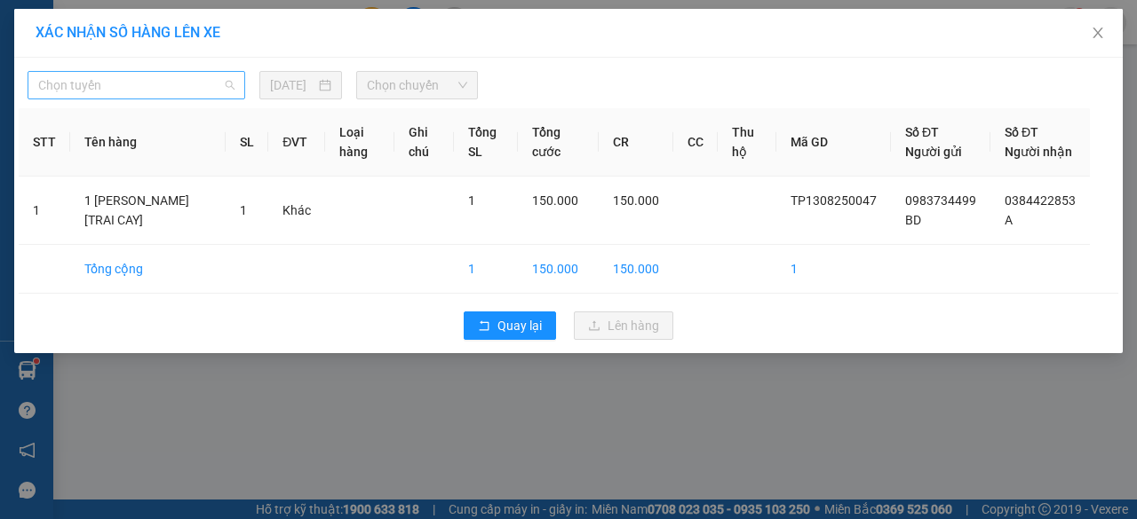
click at [137, 90] on span "Chọn tuyến" at bounding box center [136, 85] width 196 height 27
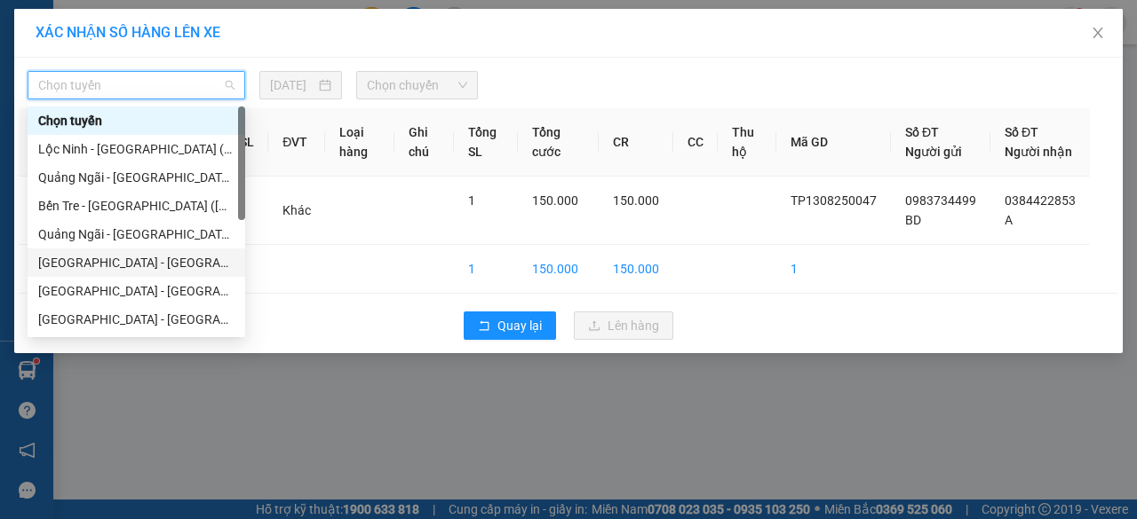
click at [107, 265] on div "[GEOGRAPHIC_DATA] - [GEOGRAPHIC_DATA] ([GEOGRAPHIC_DATA])" at bounding box center [136, 263] width 196 height 20
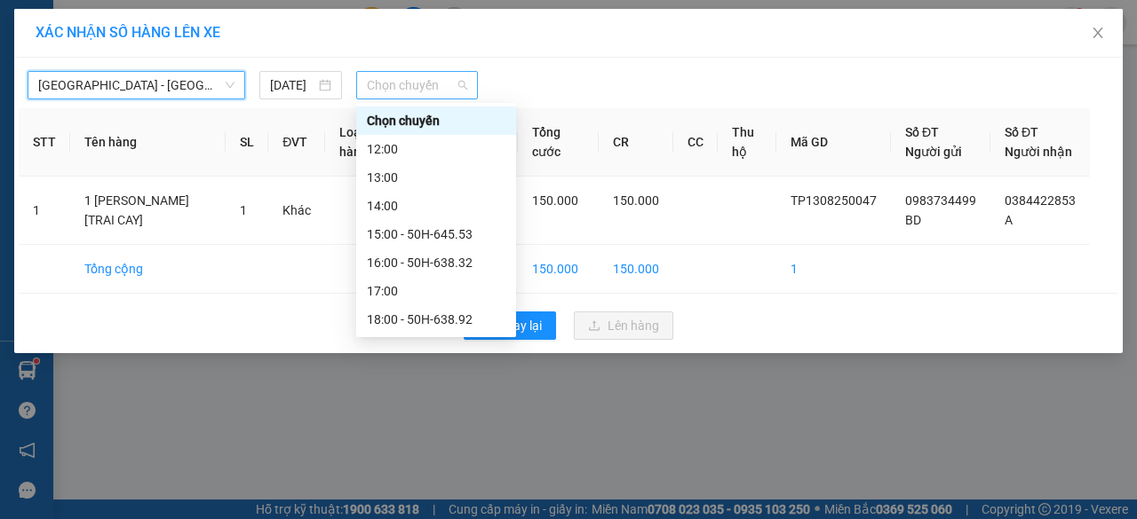
click at [438, 84] on span "Chọn chuyến" at bounding box center [416, 85] width 99 height 27
click at [448, 321] on div "18:00 - 50H-638.92" at bounding box center [436, 320] width 139 height 20
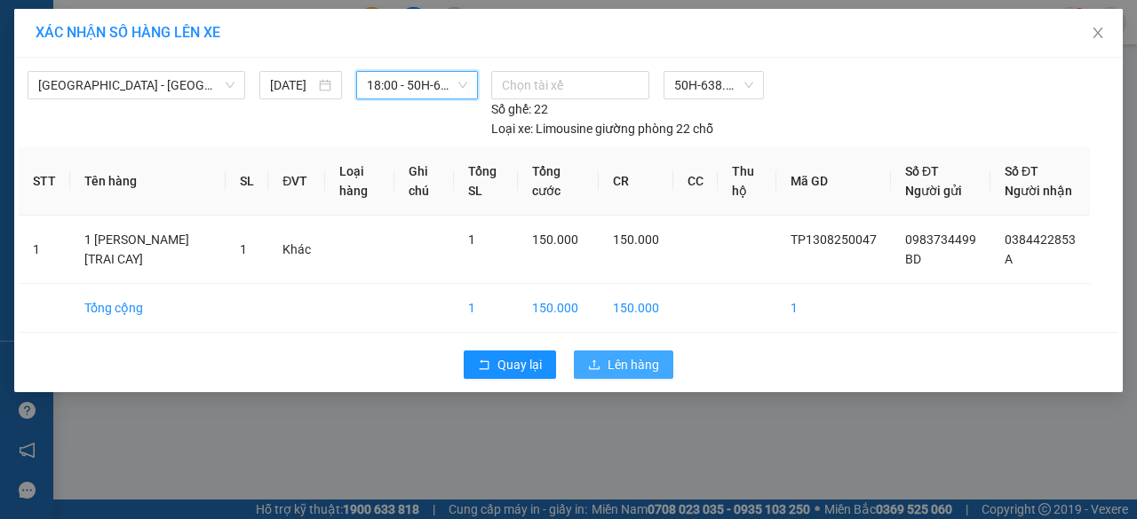
click at [633, 375] on span "Lên hàng" at bounding box center [633, 365] width 52 height 20
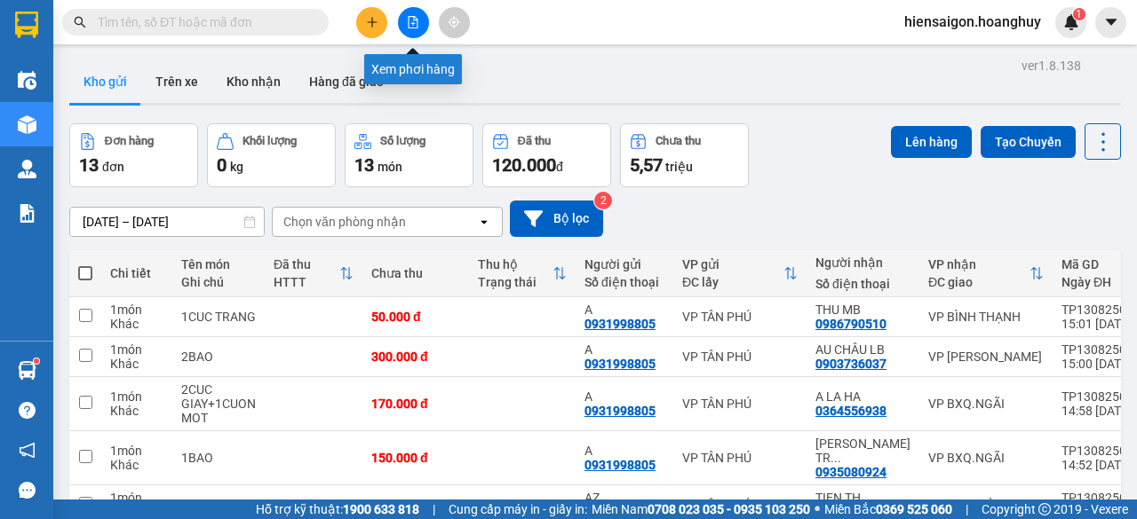
click at [414, 22] on icon "file-add" at bounding box center [413, 22] width 12 height 12
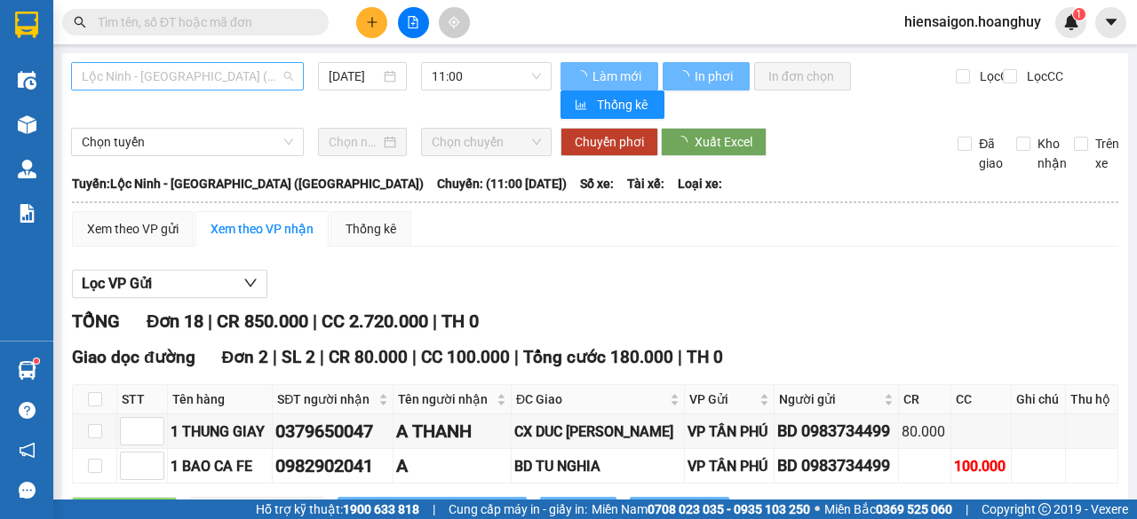
click at [161, 80] on span "Lộc Ninh - [GEOGRAPHIC_DATA] ([GEOGRAPHIC_DATA])" at bounding box center [187, 76] width 211 height 27
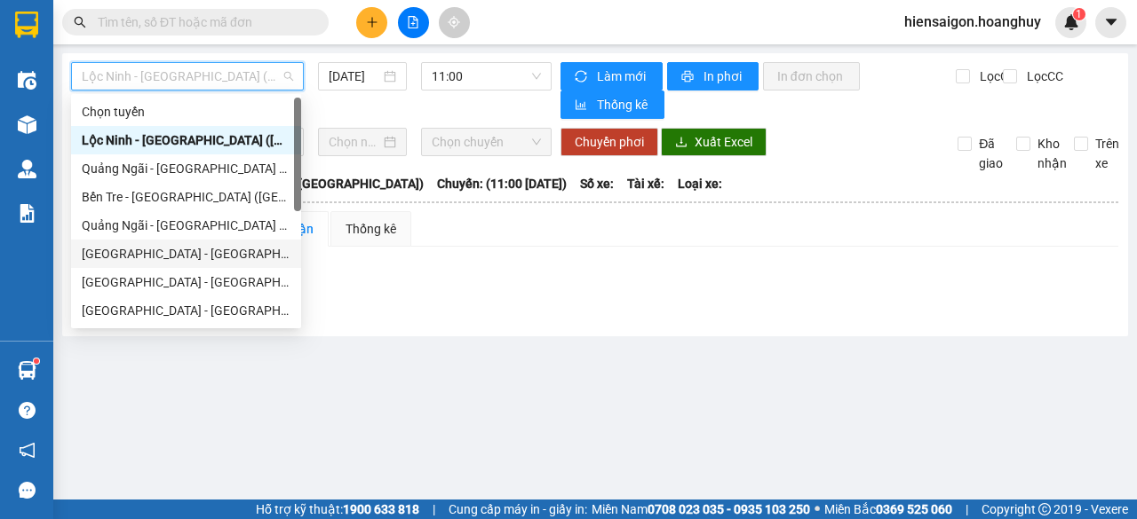
click at [142, 266] on div "[GEOGRAPHIC_DATA] - [GEOGRAPHIC_DATA] ([GEOGRAPHIC_DATA])" at bounding box center [186, 254] width 230 height 28
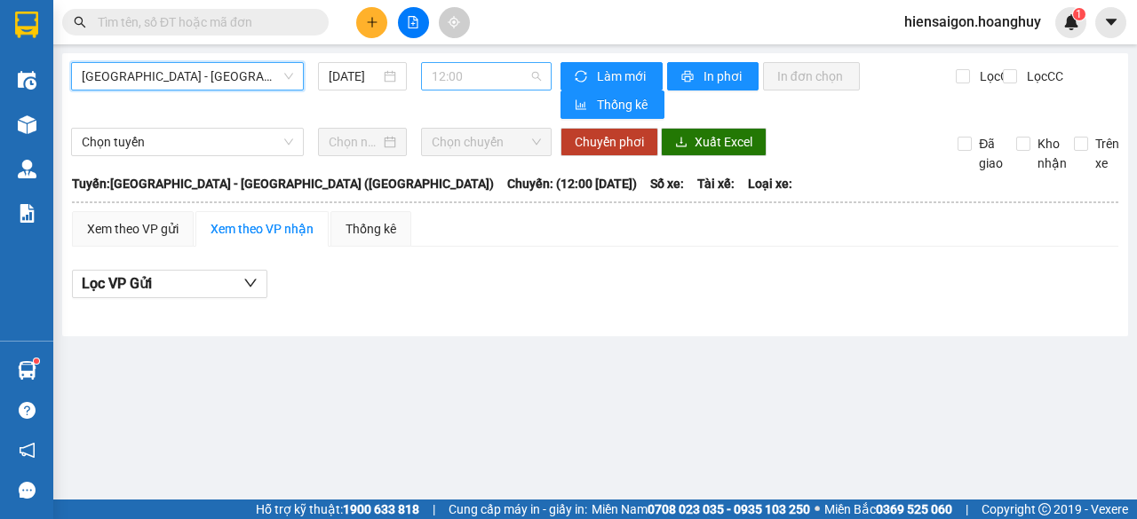
click at [474, 85] on span "12:00" at bounding box center [486, 76] width 108 height 27
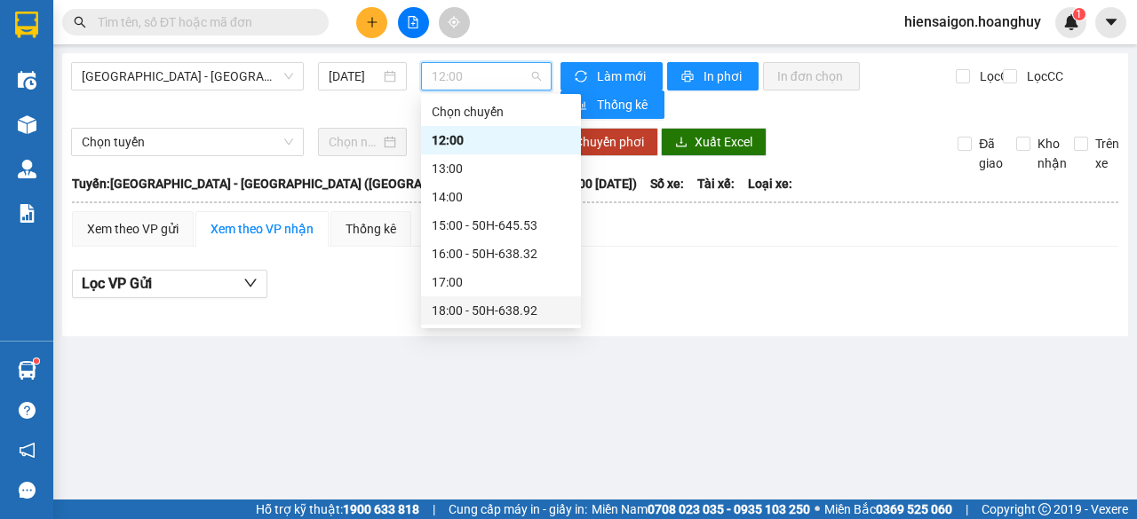
click at [519, 317] on div "18:00 - 50H-638.92" at bounding box center [501, 311] width 139 height 20
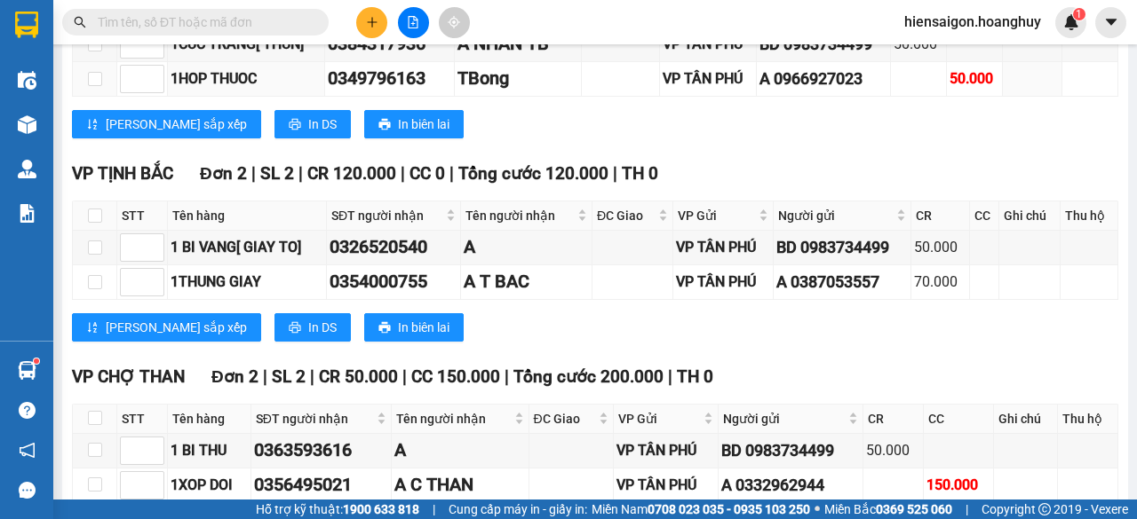
scroll to position [888, 0]
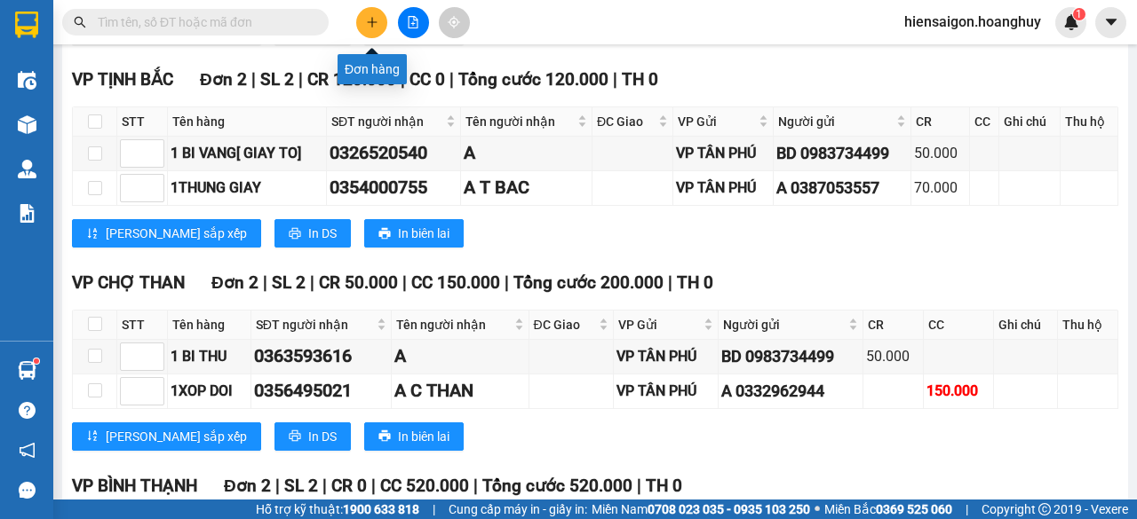
click at [369, 19] on icon "plus" at bounding box center [372, 22] width 12 height 12
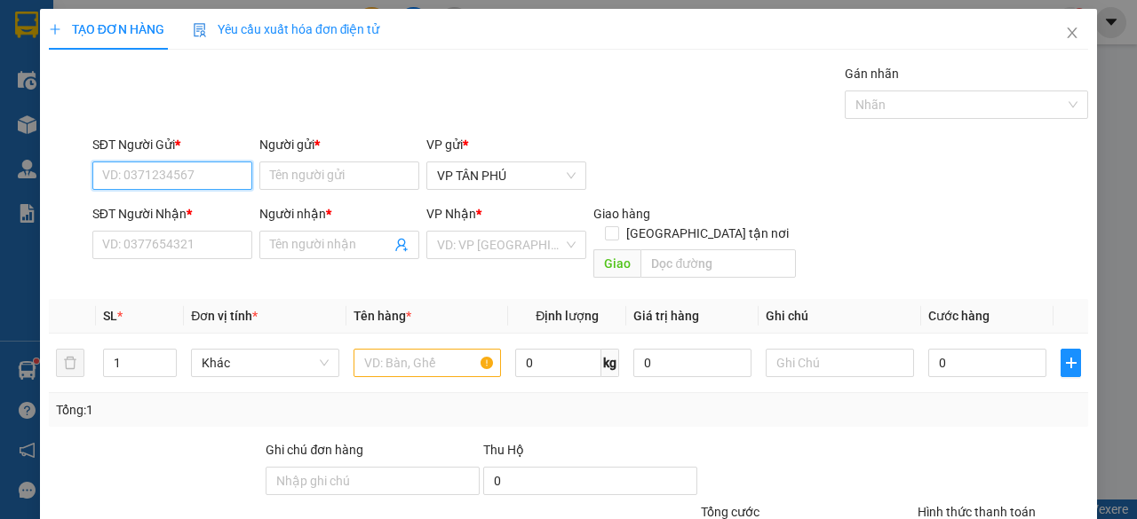
click at [179, 169] on input "SĐT Người Gửi *" at bounding box center [172, 176] width 160 height 28
click at [175, 208] on div "0983734499 - BD" at bounding box center [170, 211] width 137 height 20
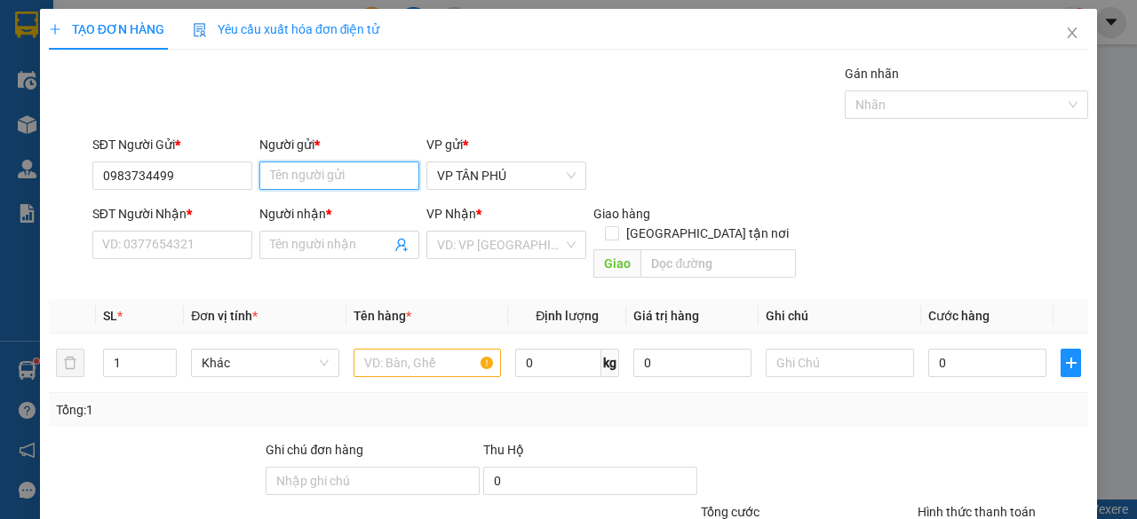
click at [332, 173] on input "Người gửi *" at bounding box center [339, 176] width 160 height 28
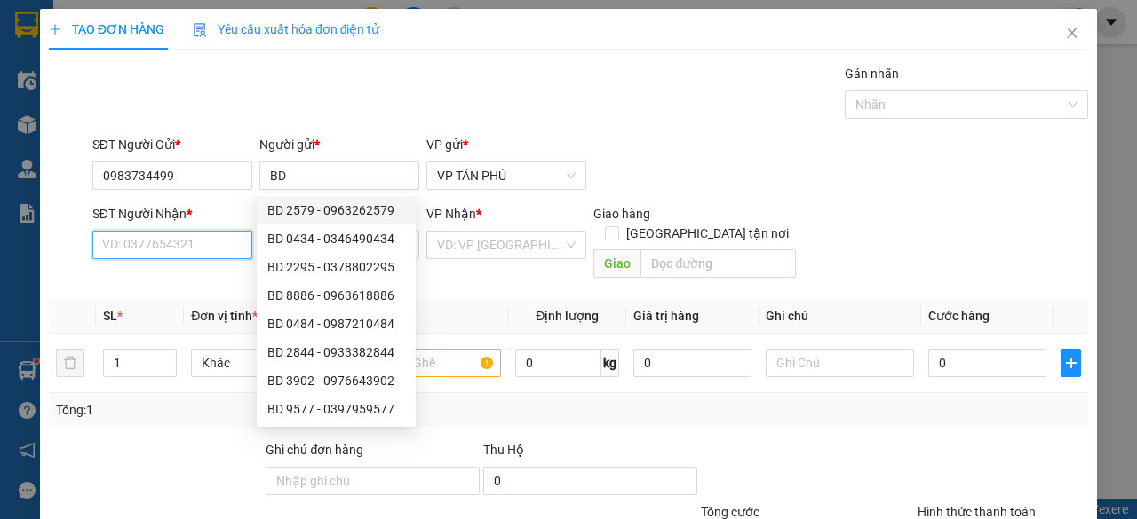
click at [200, 245] on input "SĐT Người Nhận *" at bounding box center [172, 245] width 160 height 28
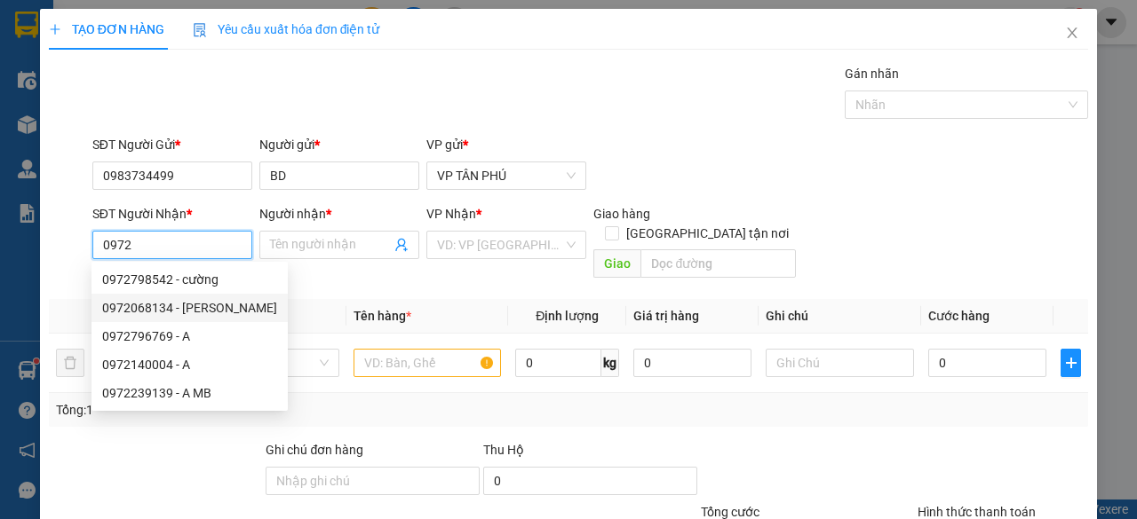
click at [199, 301] on div "0972068134 - [PERSON_NAME]" at bounding box center [189, 308] width 175 height 20
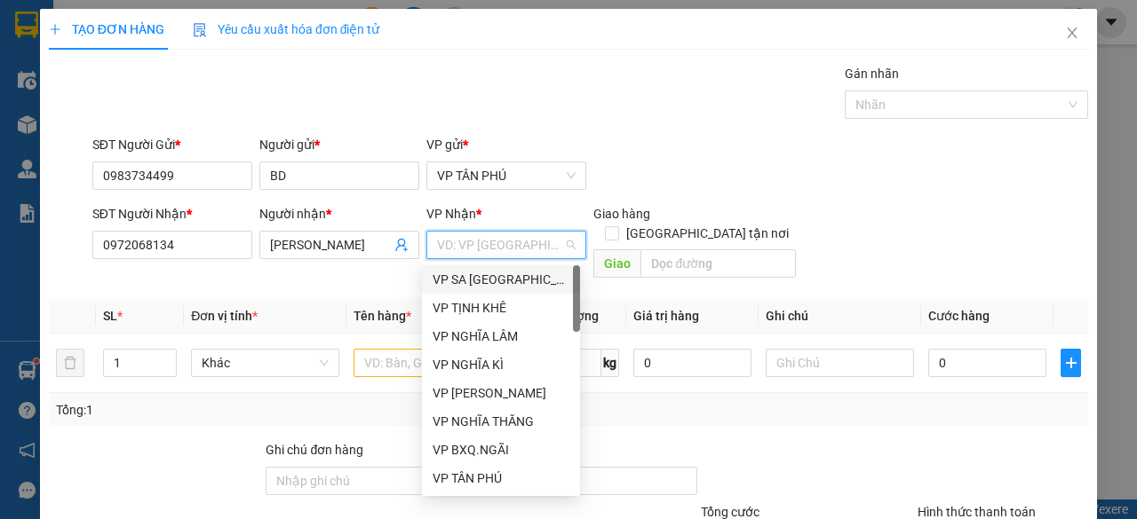
click at [461, 246] on input "search" at bounding box center [500, 245] width 126 height 27
click at [455, 445] on div "VP BXQ.NGÃI" at bounding box center [500, 450] width 137 height 20
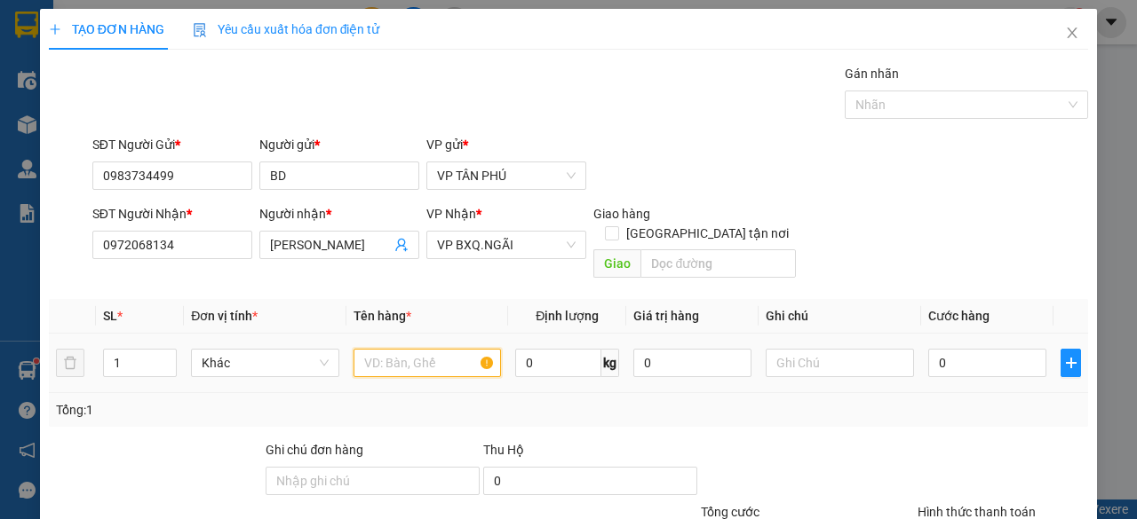
click at [406, 354] on input "text" at bounding box center [427, 363] width 148 height 28
click at [406, 349] on input "text" at bounding box center [427, 363] width 148 height 28
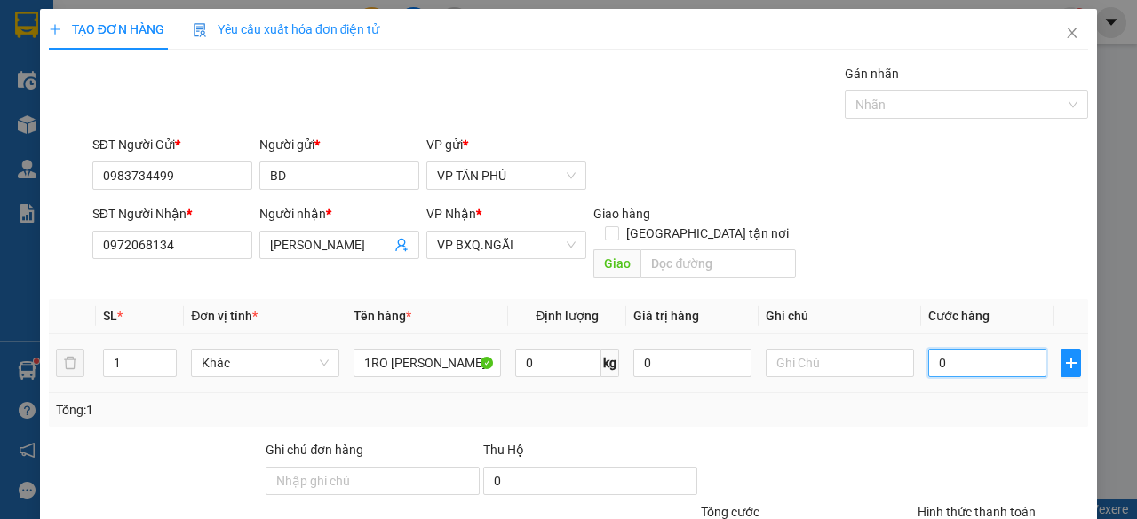
click at [956, 349] on input "0" at bounding box center [987, 363] width 118 height 28
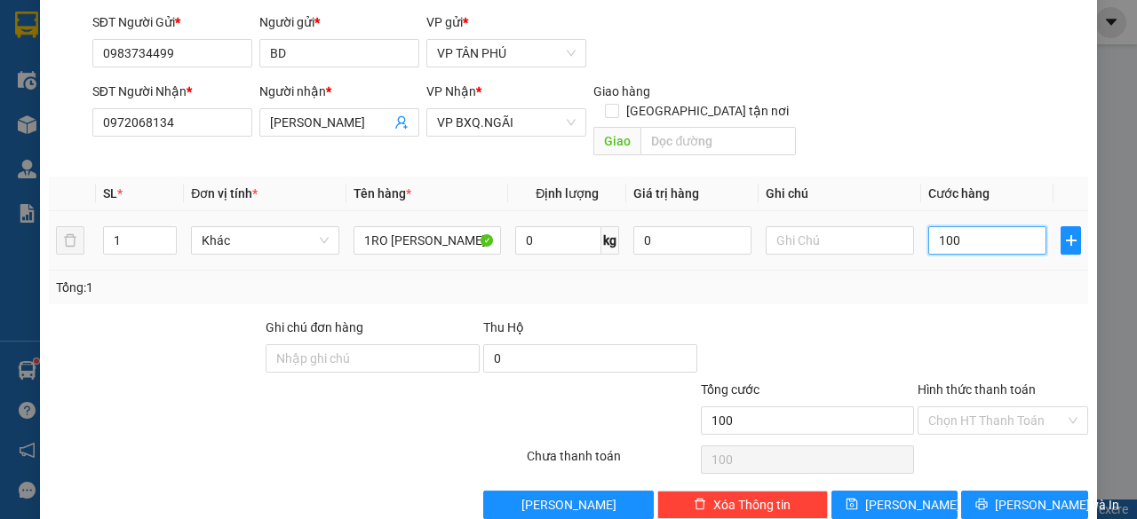
scroll to position [135, 0]
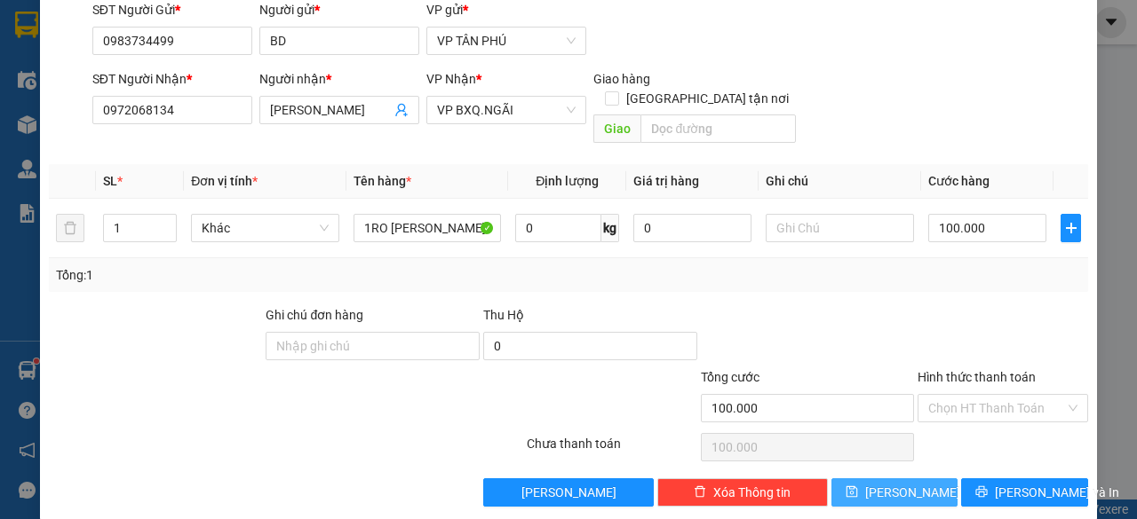
click at [922, 479] on button "[PERSON_NAME]" at bounding box center [894, 493] width 127 height 28
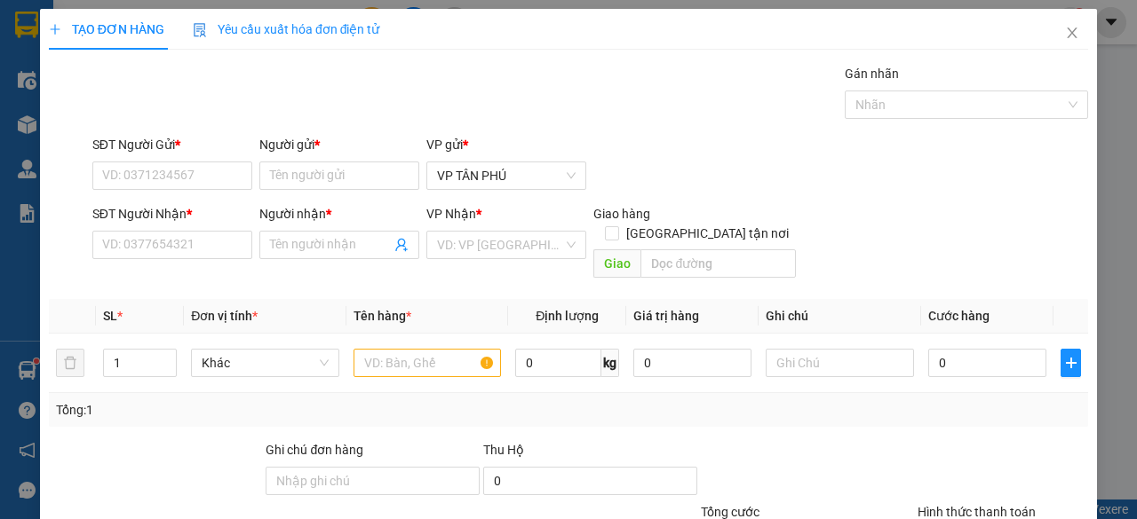
scroll to position [0, 0]
click at [192, 169] on input "SĐT Người Gửi *" at bounding box center [172, 176] width 160 height 28
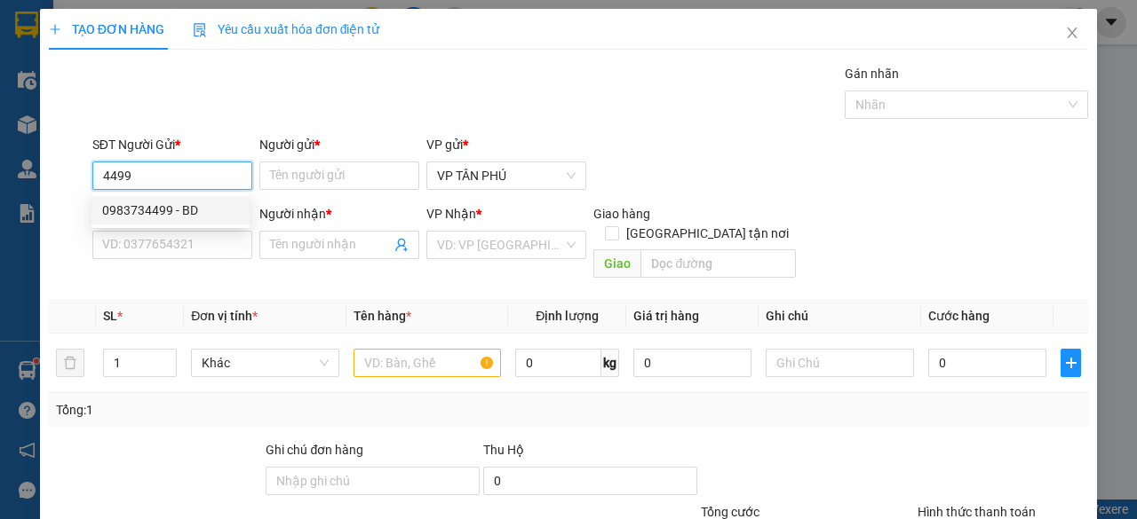
click at [178, 206] on div "0983734499 - BD" at bounding box center [170, 211] width 137 height 20
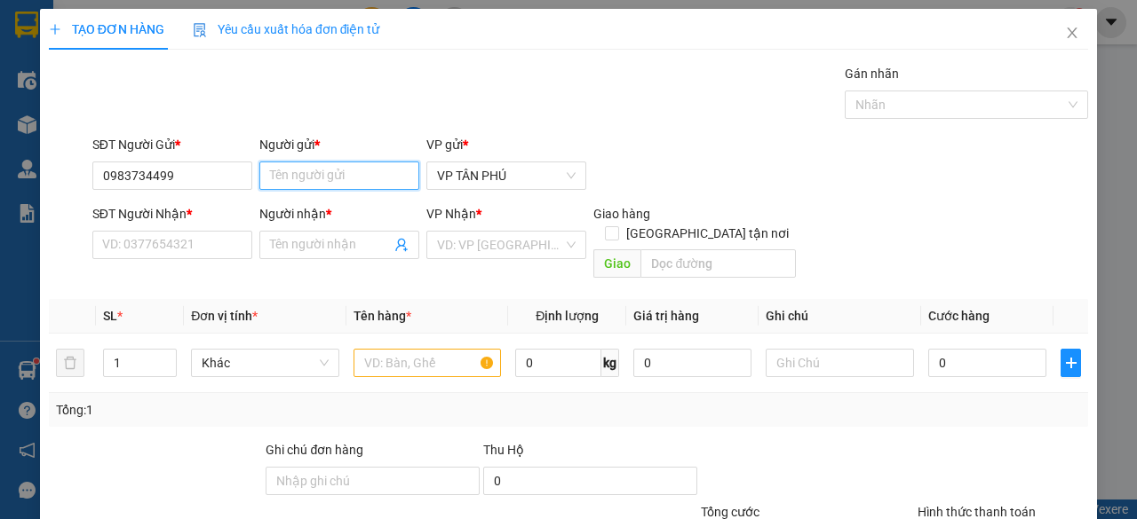
click at [335, 170] on input "Người gửi *" at bounding box center [339, 176] width 160 height 28
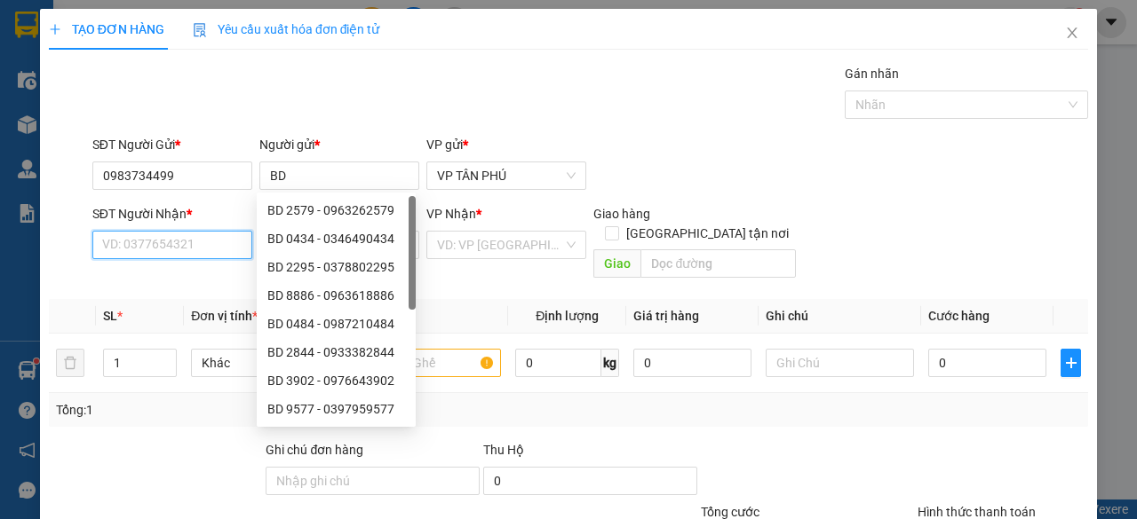
click at [186, 252] on input "SĐT Người Nhận *" at bounding box center [172, 245] width 160 height 28
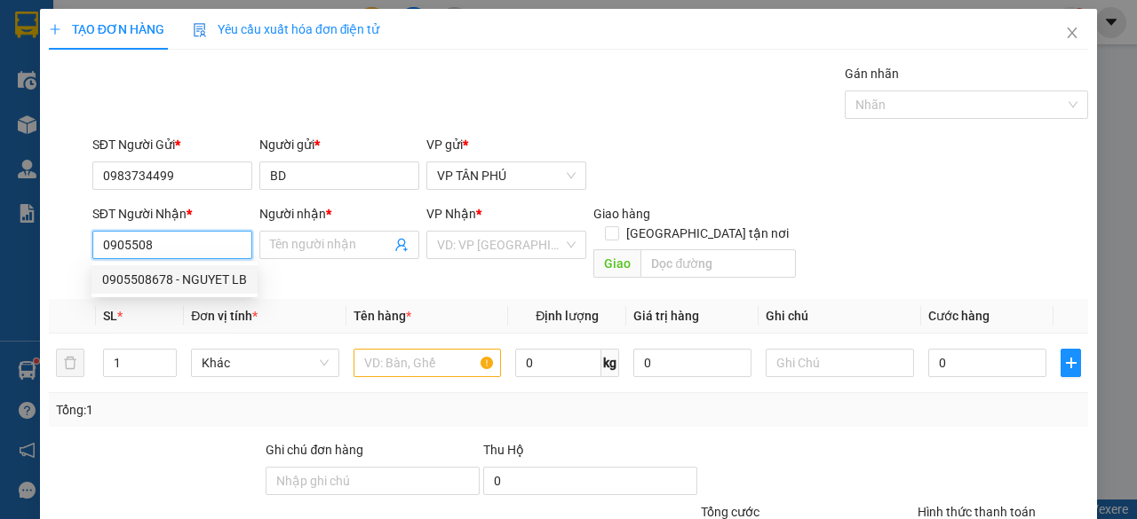
click at [189, 280] on div "0905508678 - NGUYET LB" at bounding box center [174, 280] width 145 height 20
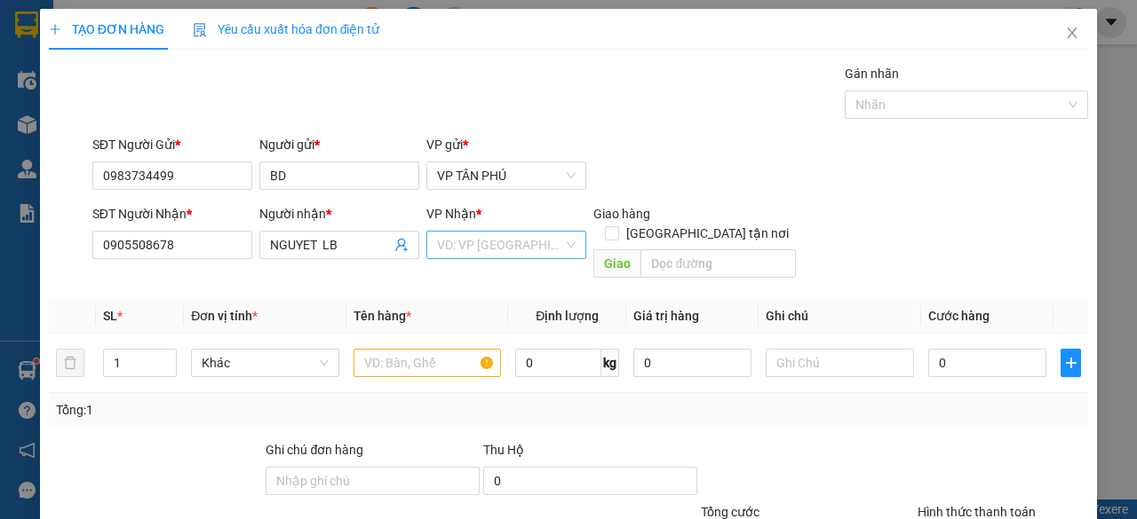
click at [464, 247] on input "search" at bounding box center [500, 245] width 126 height 27
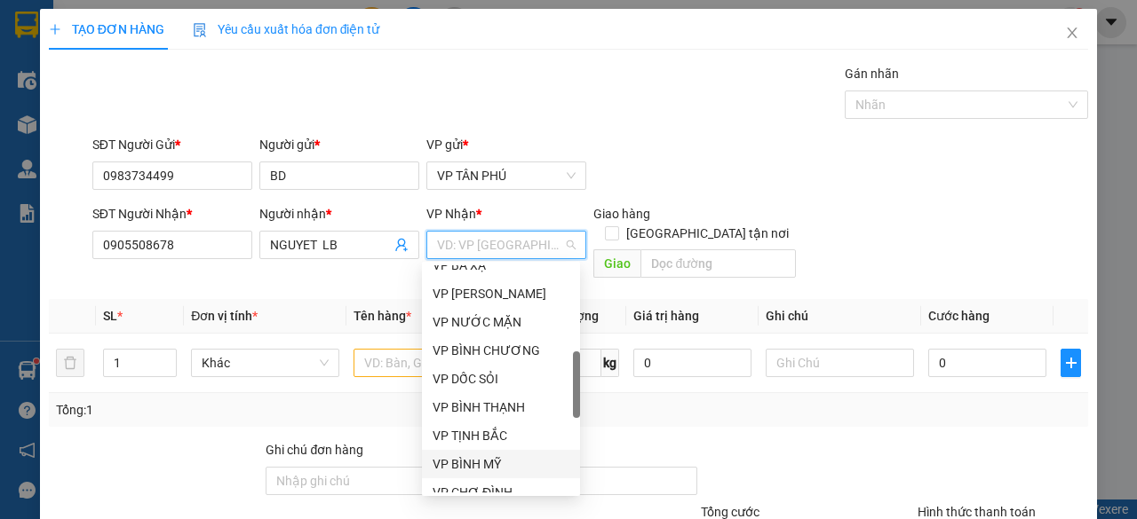
scroll to position [444, 0]
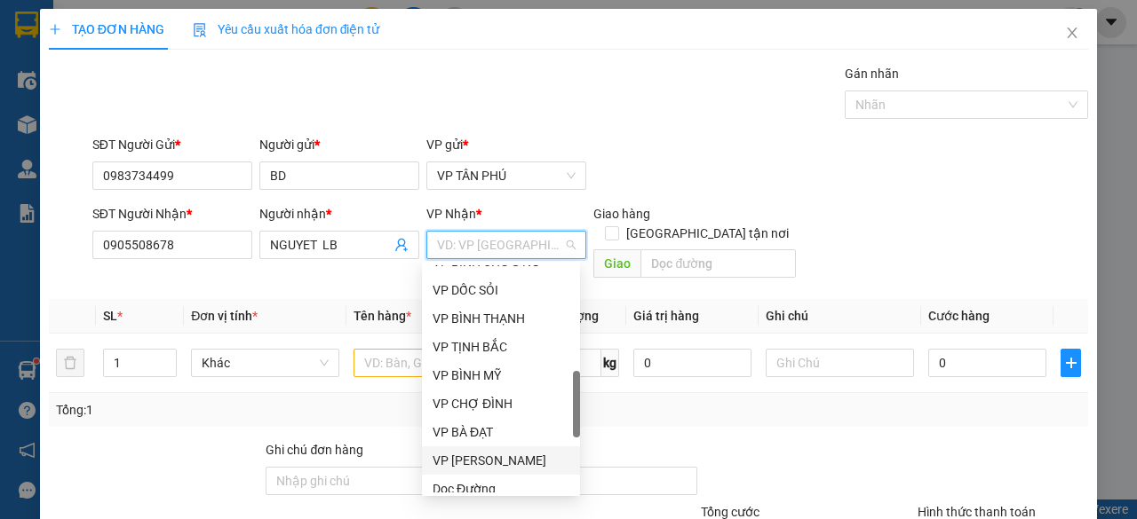
click at [472, 457] on div "VP [PERSON_NAME]" at bounding box center [500, 461] width 137 height 20
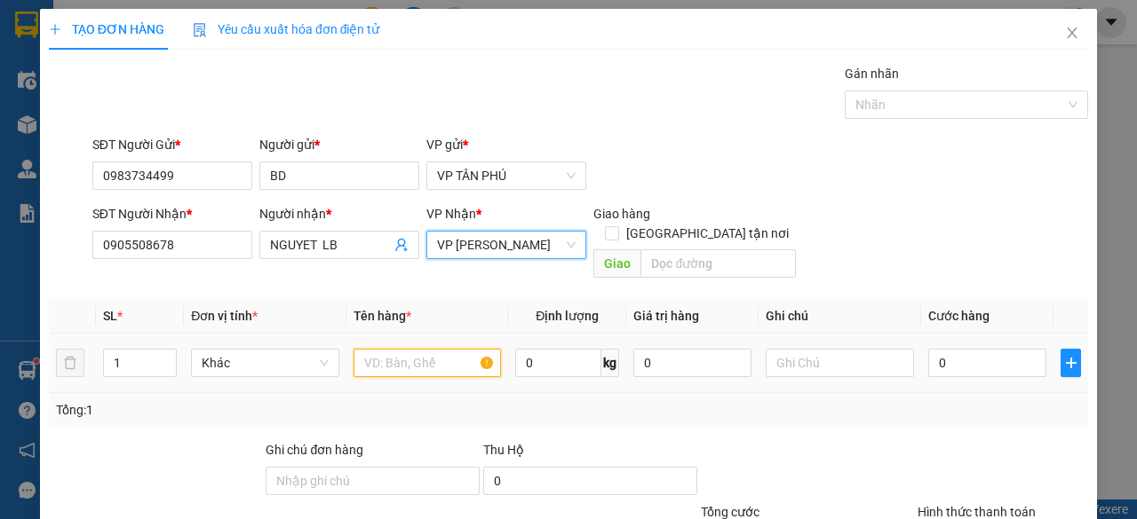
click at [405, 349] on input "text" at bounding box center [427, 363] width 148 height 28
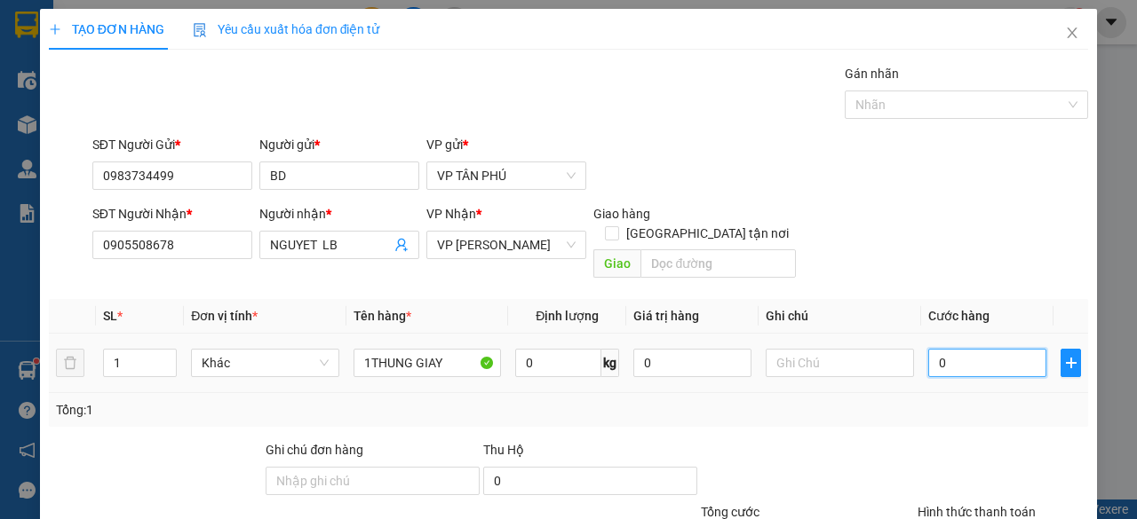
click at [939, 349] on input "0" at bounding box center [987, 363] width 118 height 28
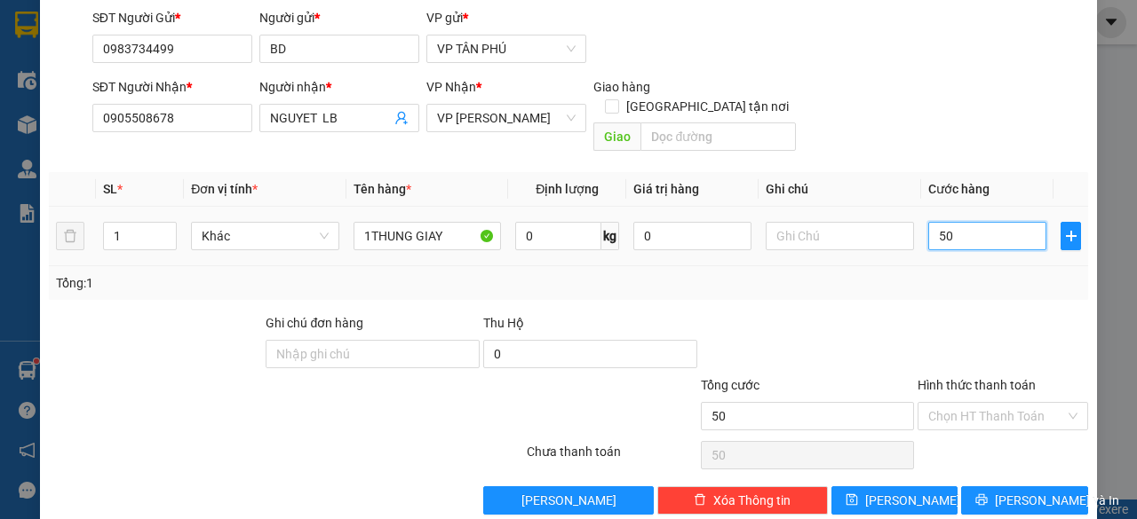
scroll to position [135, 0]
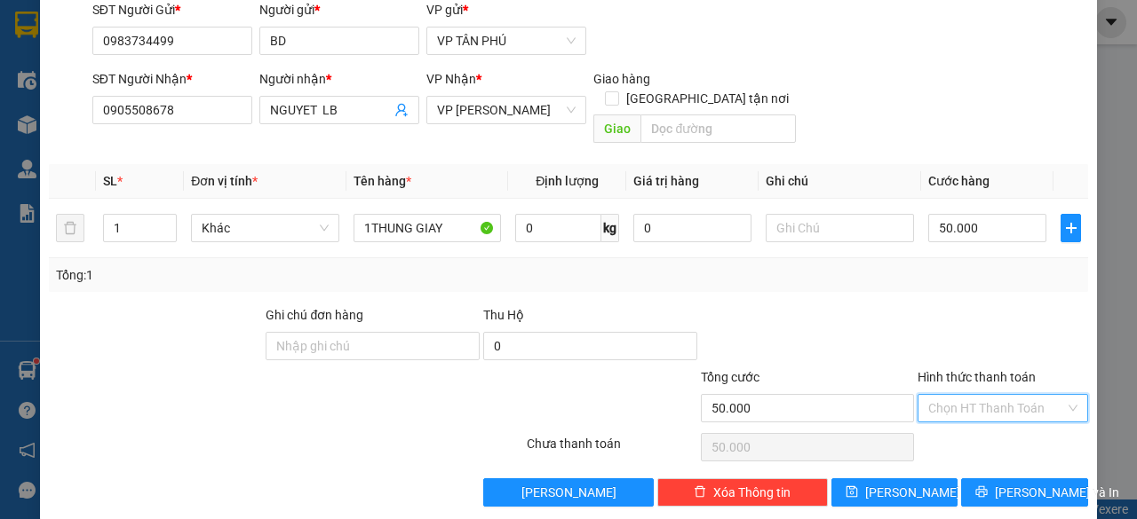
click at [987, 395] on input "Hình thức thanh toán" at bounding box center [996, 408] width 137 height 27
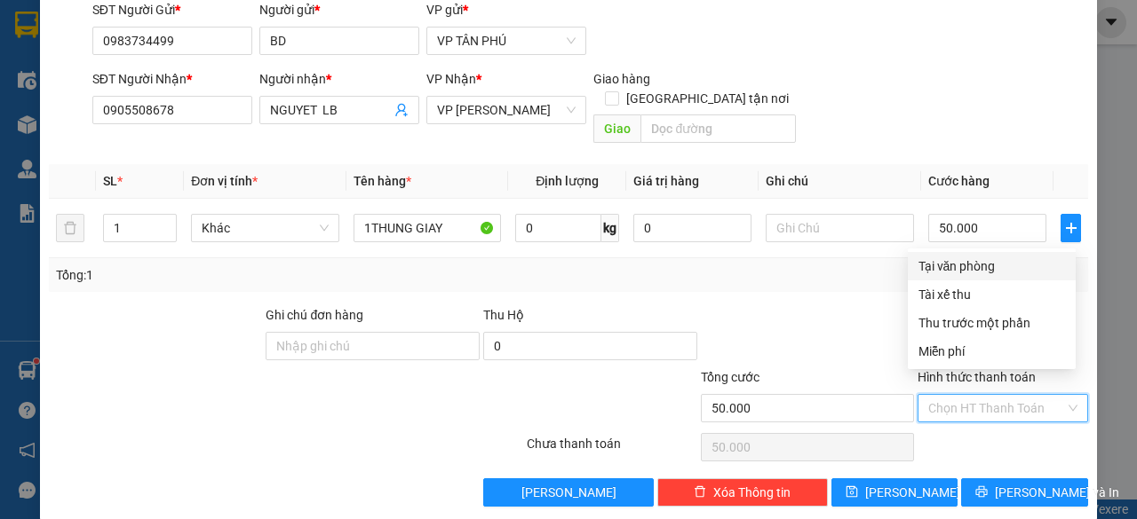
click at [967, 264] on div "Tại văn phòng" at bounding box center [991, 267] width 147 height 20
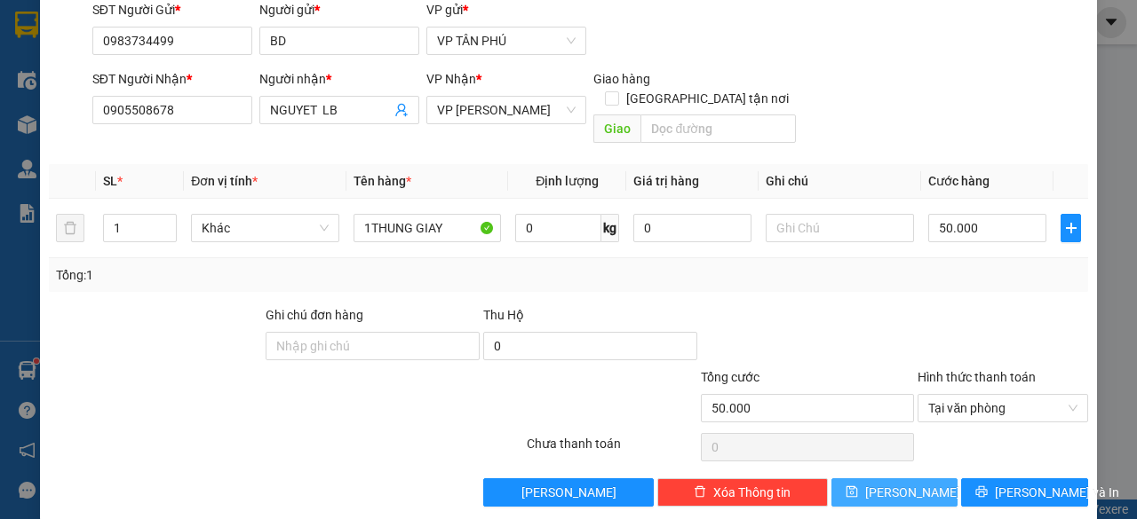
click at [902, 483] on span "[PERSON_NAME]" at bounding box center [912, 493] width 95 height 20
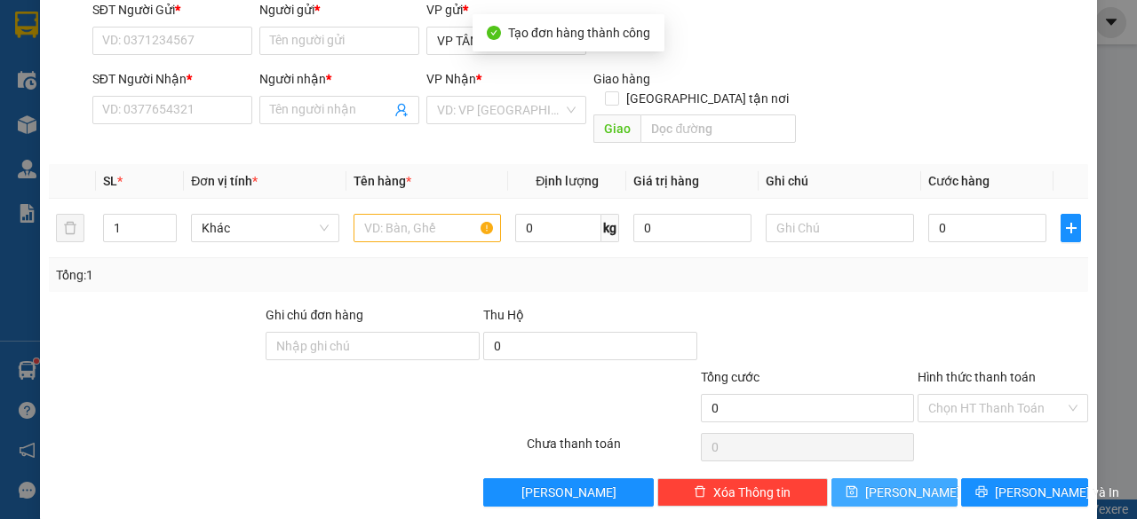
scroll to position [0, 0]
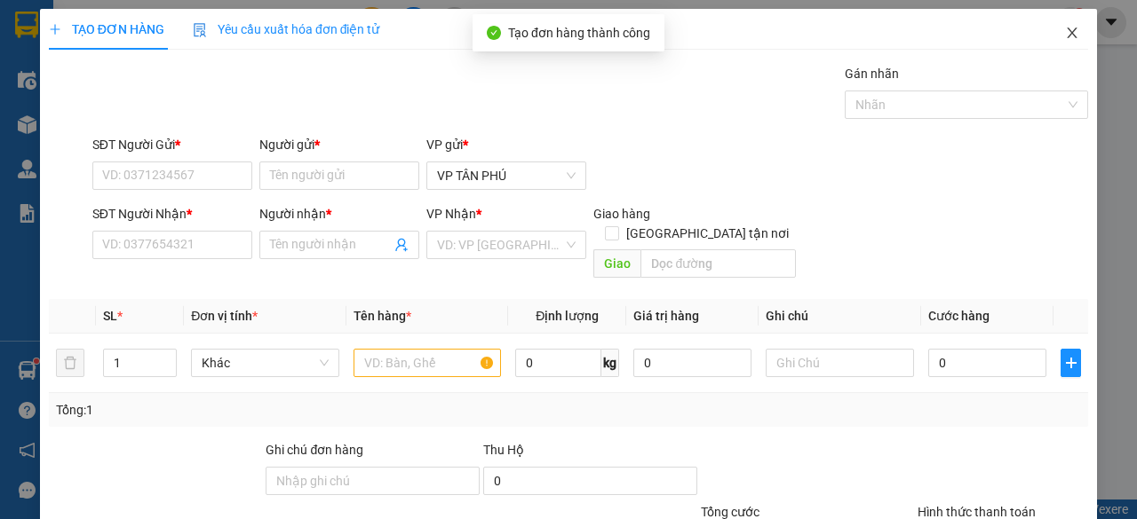
click at [1066, 29] on span "Close" at bounding box center [1072, 34] width 50 height 50
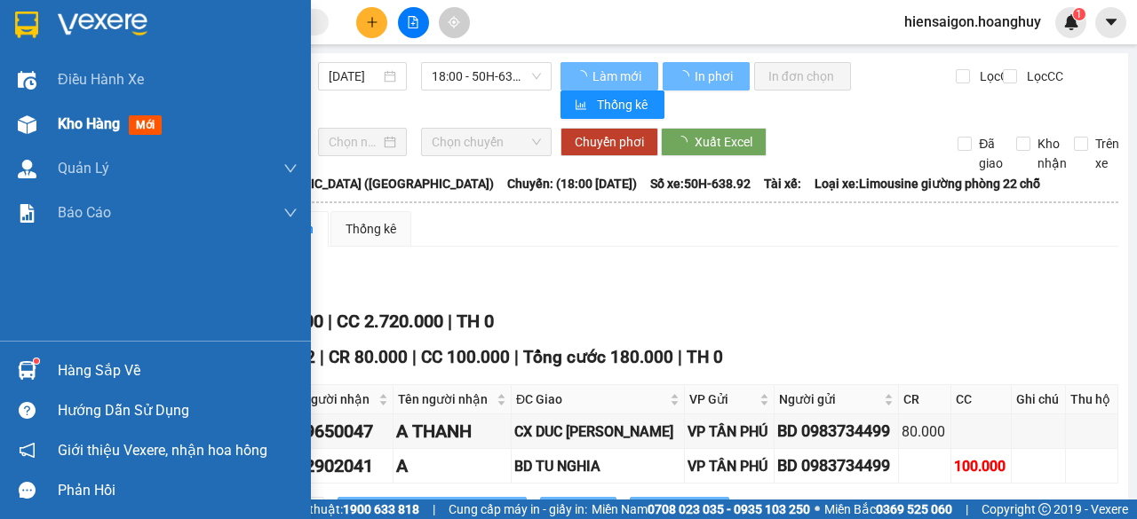
click at [69, 116] on span "Kho hàng" at bounding box center [89, 123] width 62 height 17
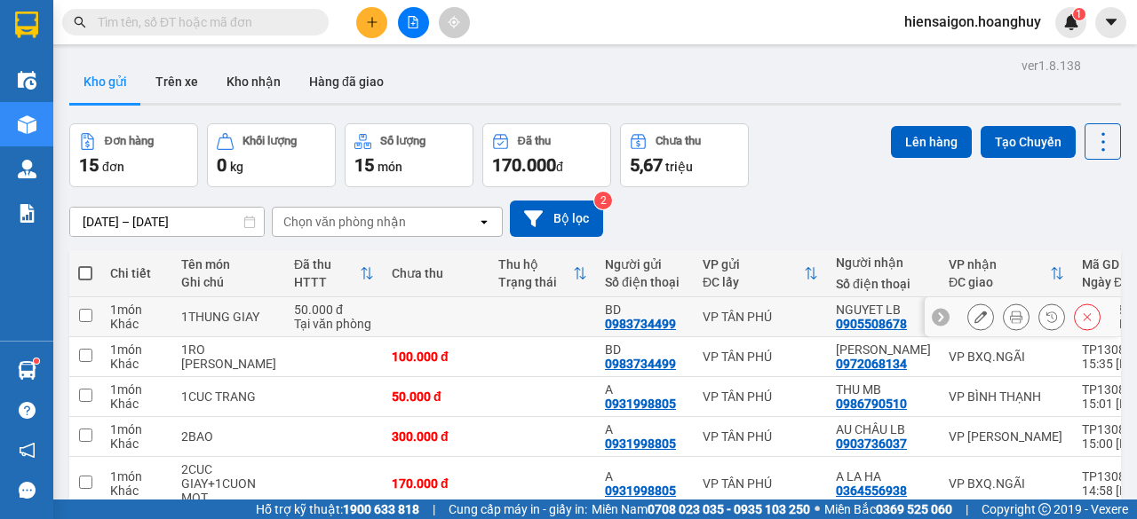
click at [103, 312] on td "1 món Khác" at bounding box center [136, 317] width 71 height 40
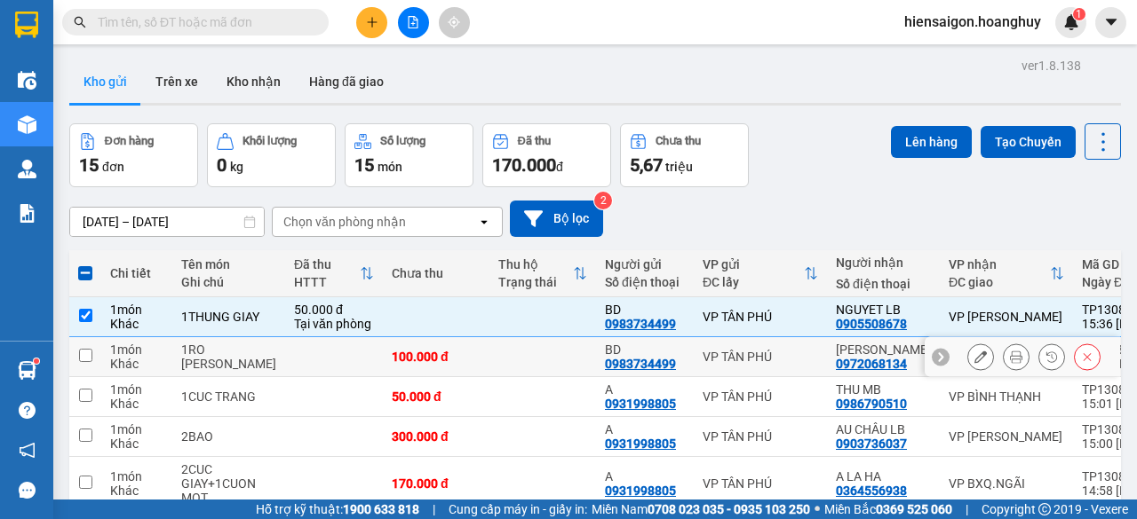
click at [110, 371] on div "Khác" at bounding box center [136, 364] width 53 height 14
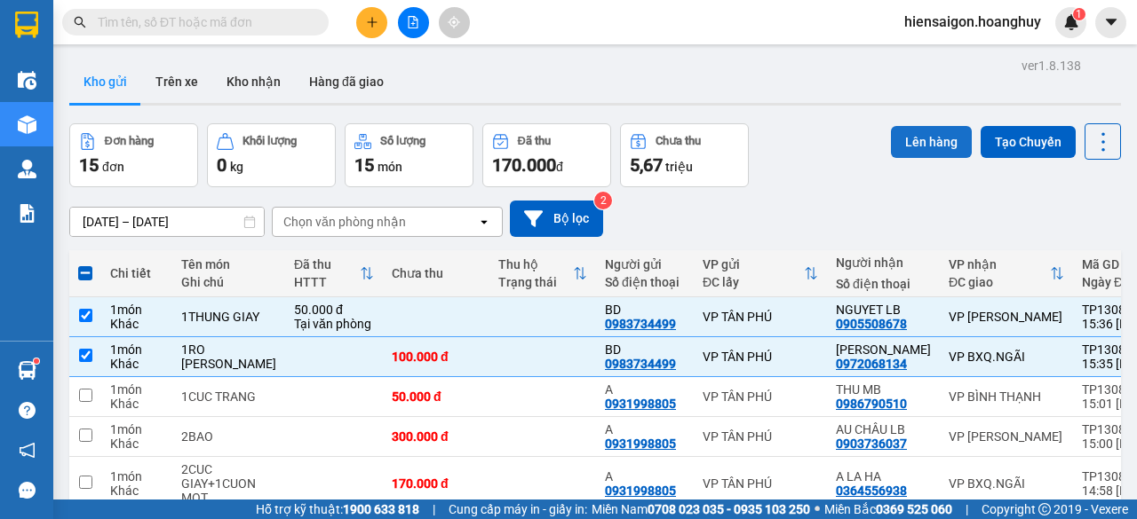
click at [912, 139] on button "Lên hàng" at bounding box center [931, 142] width 81 height 32
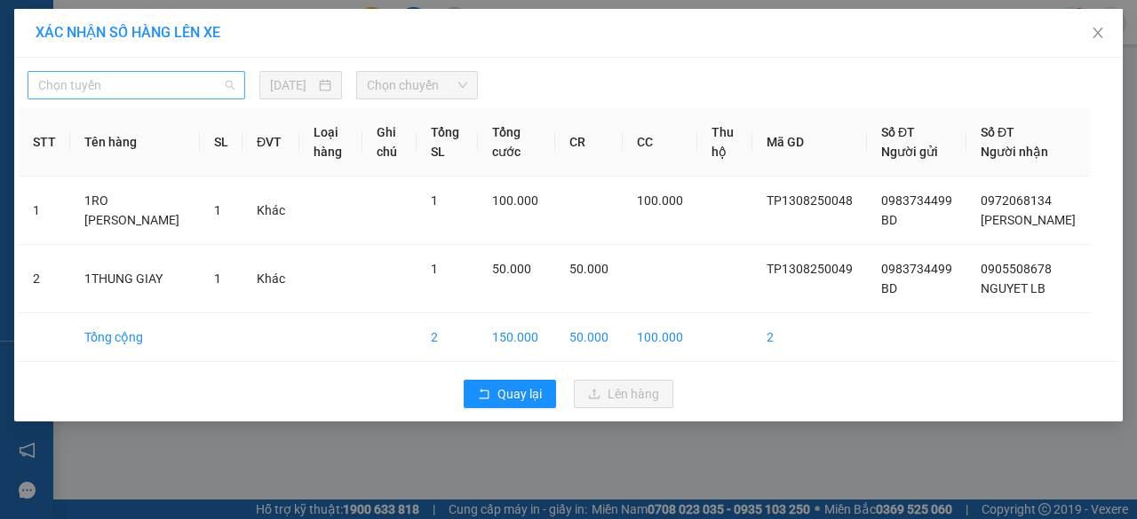
click at [117, 79] on span "Chọn tuyến" at bounding box center [136, 85] width 196 height 27
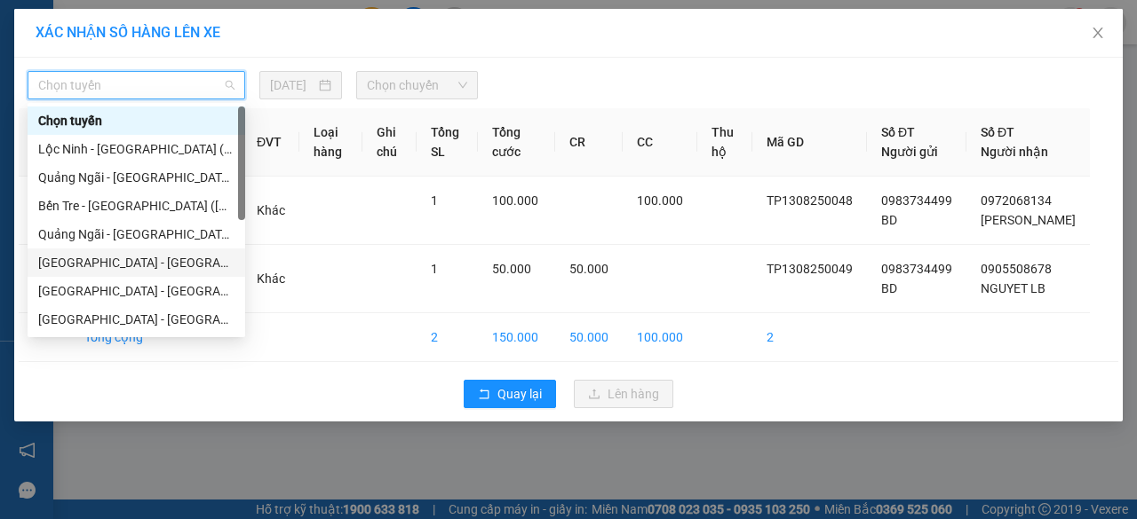
click at [88, 262] on div "[GEOGRAPHIC_DATA] - [GEOGRAPHIC_DATA] ([GEOGRAPHIC_DATA])" at bounding box center [136, 263] width 196 height 20
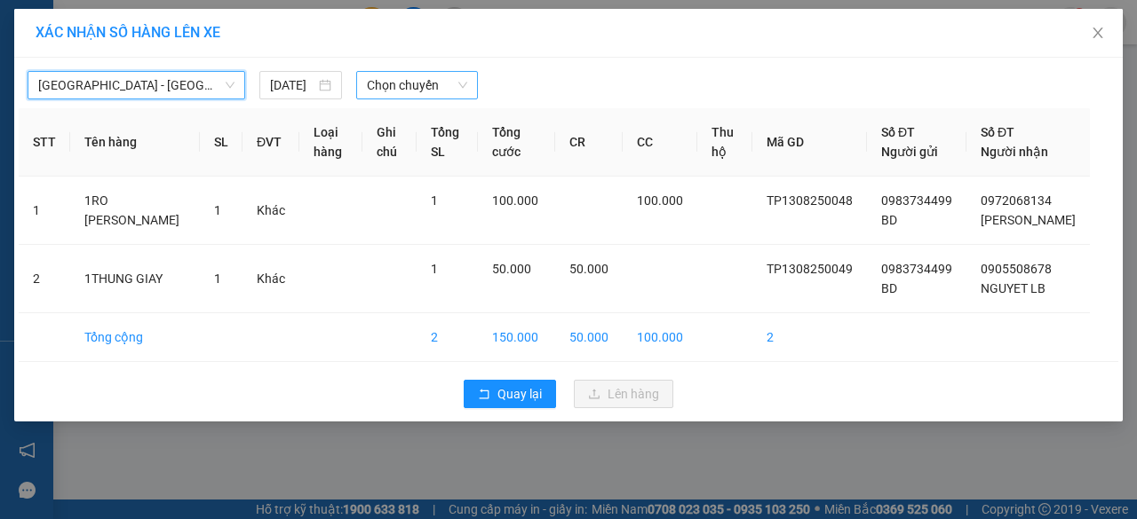
click at [424, 87] on span "Chọn chuyến" at bounding box center [416, 85] width 99 height 27
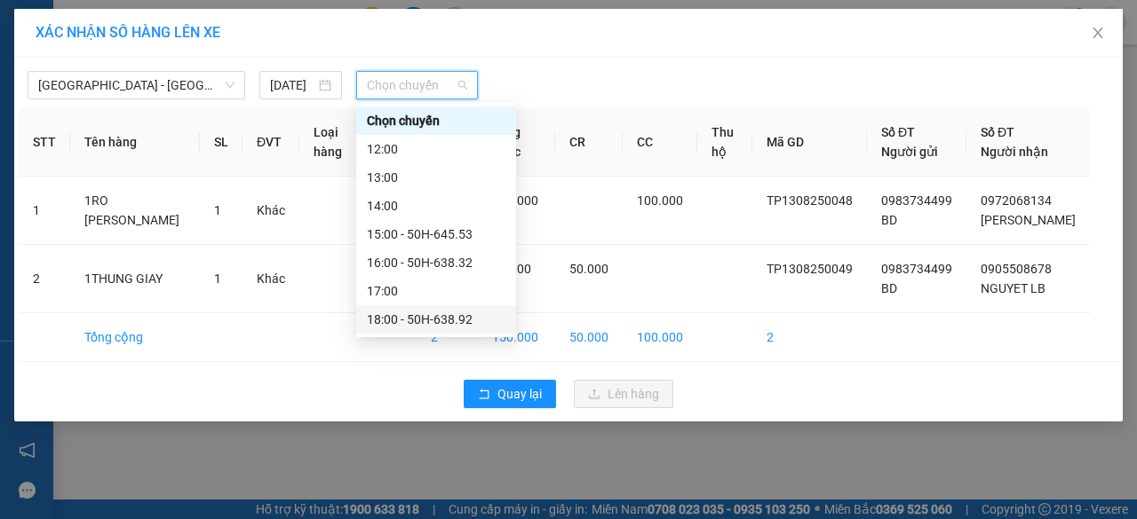
click at [428, 321] on div "18:00 - 50H-638.92" at bounding box center [436, 320] width 139 height 20
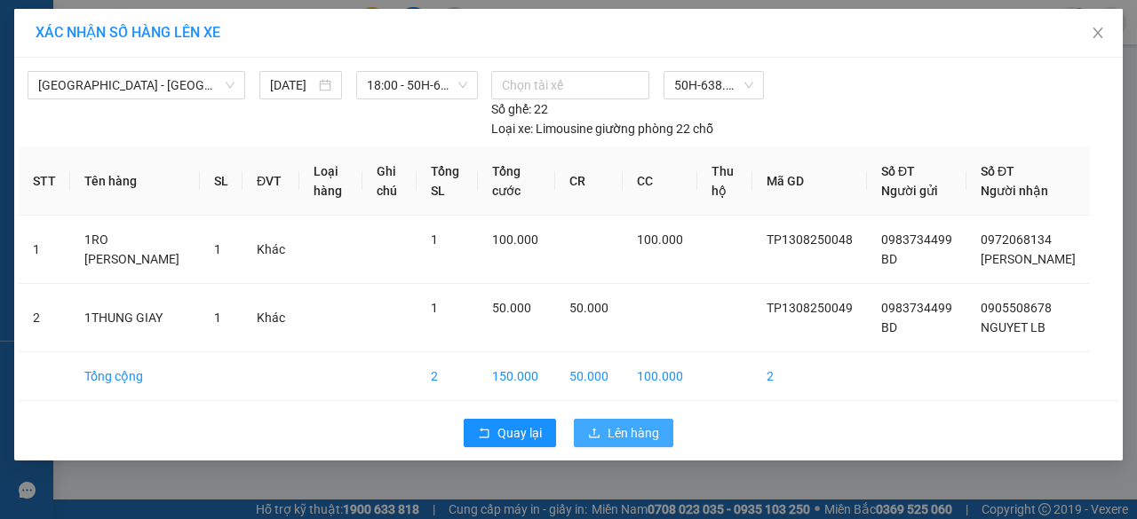
click at [624, 443] on span "Lên hàng" at bounding box center [633, 434] width 52 height 20
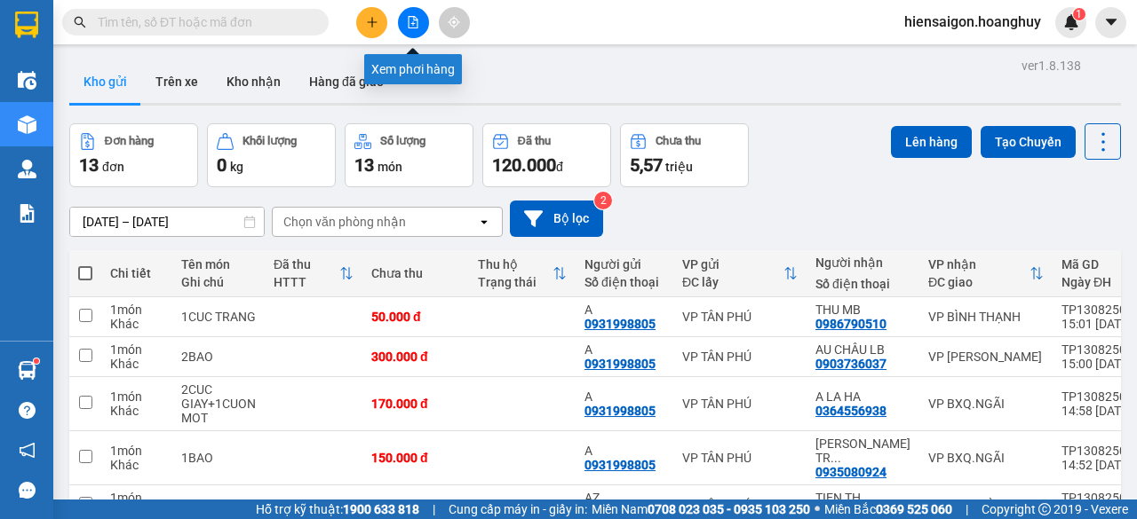
click at [414, 23] on icon "file-add" at bounding box center [413, 22] width 10 height 12
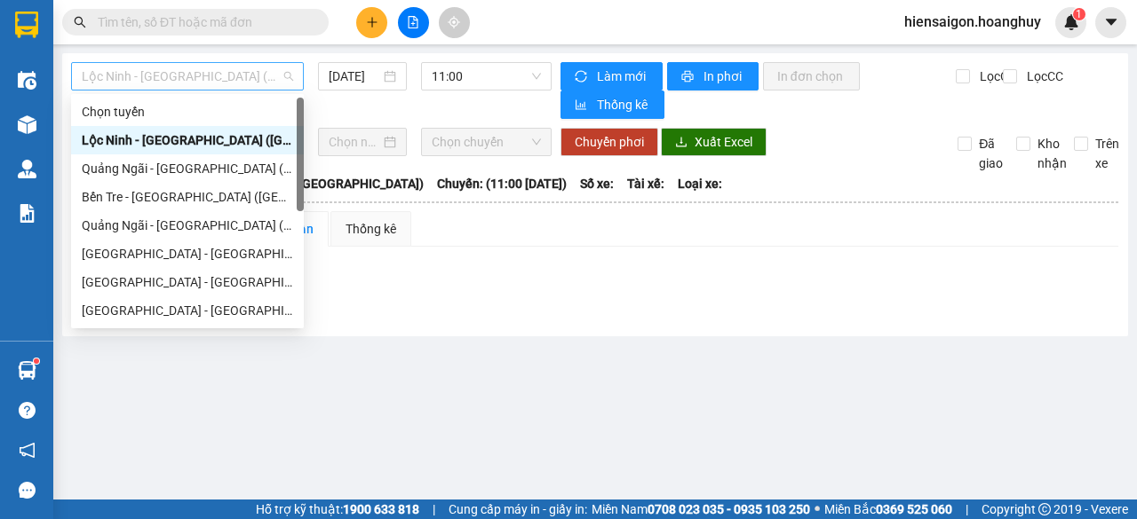
click at [175, 70] on span "Lộc Ninh - [GEOGRAPHIC_DATA] ([GEOGRAPHIC_DATA])" at bounding box center [187, 76] width 211 height 27
click at [158, 163] on div "Quảng Ngãi - [GEOGRAPHIC_DATA] ([GEOGRAPHIC_DATA])" at bounding box center [187, 169] width 211 height 20
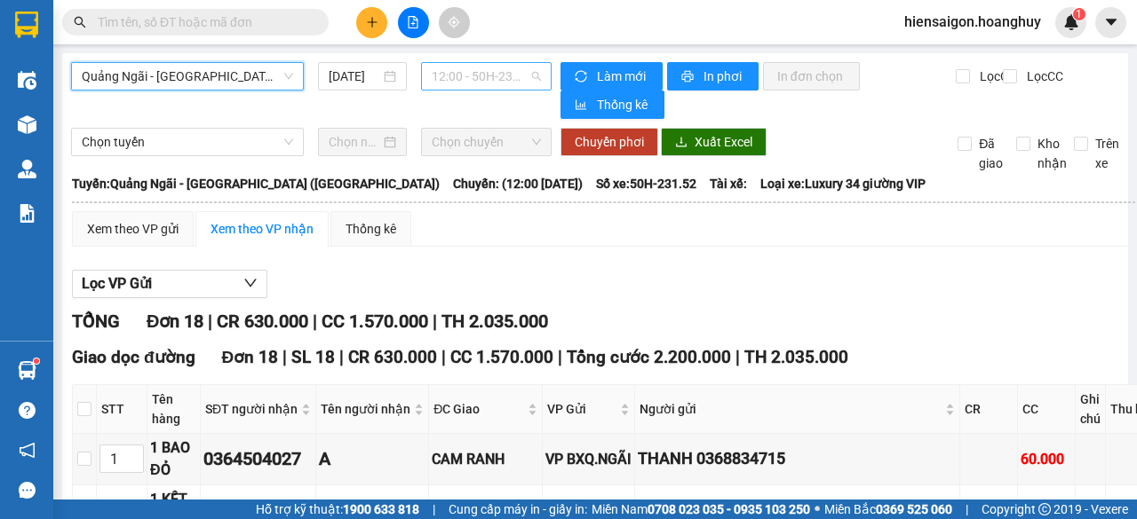
click at [471, 81] on span "12:00 - 50H-231.52" at bounding box center [486, 76] width 108 height 27
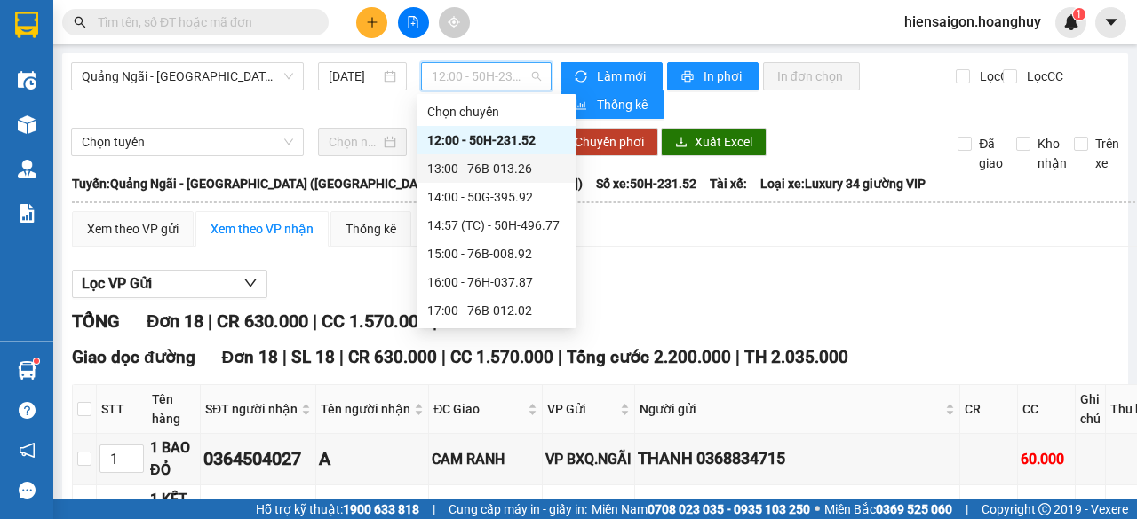
click at [504, 159] on div "13:00 - 76B-013.26" at bounding box center [496, 169] width 139 height 20
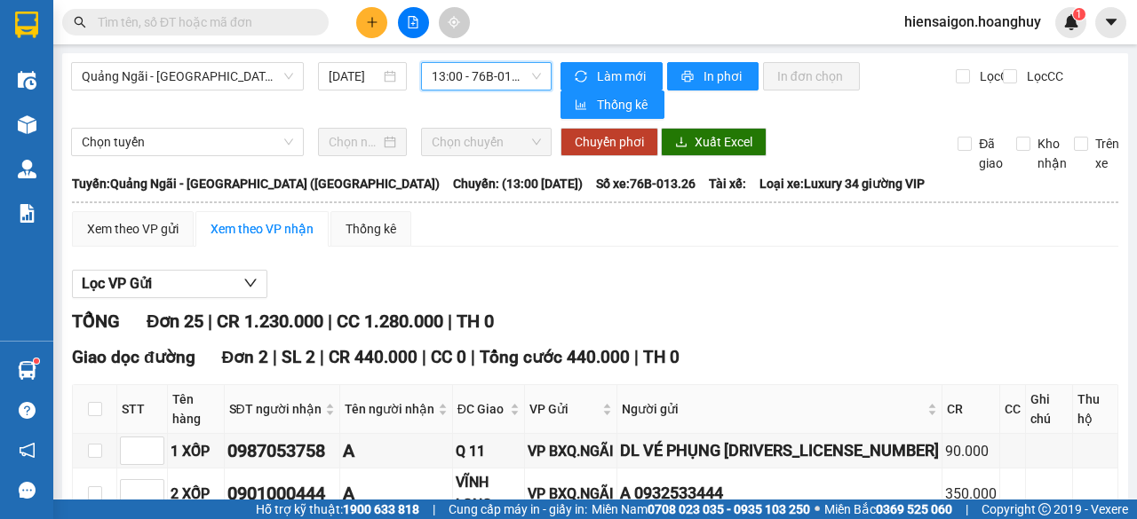
click at [453, 75] on span "13:00 - 76B-013.26" at bounding box center [486, 76] width 108 height 27
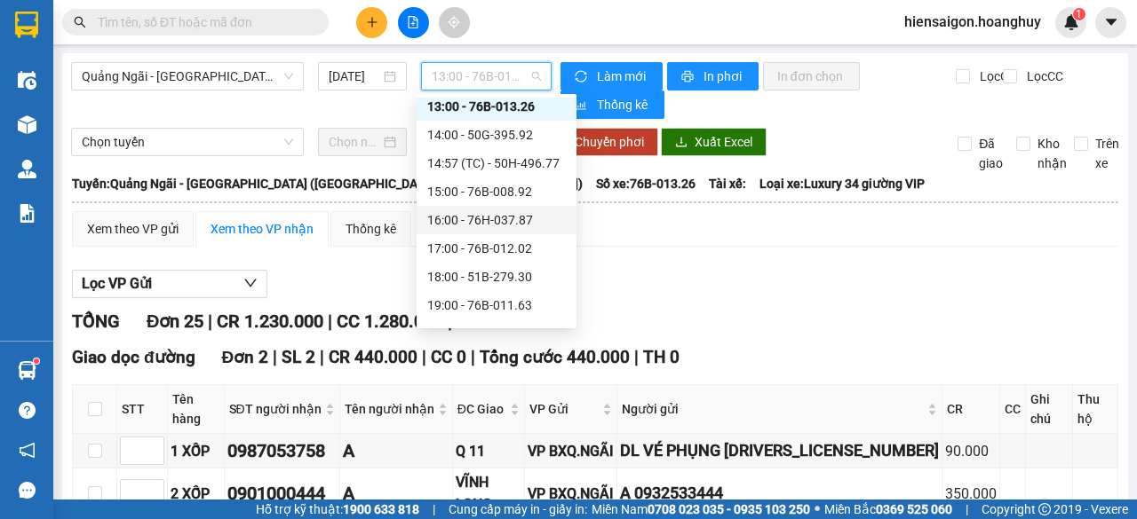
scroll to position [85, 0]
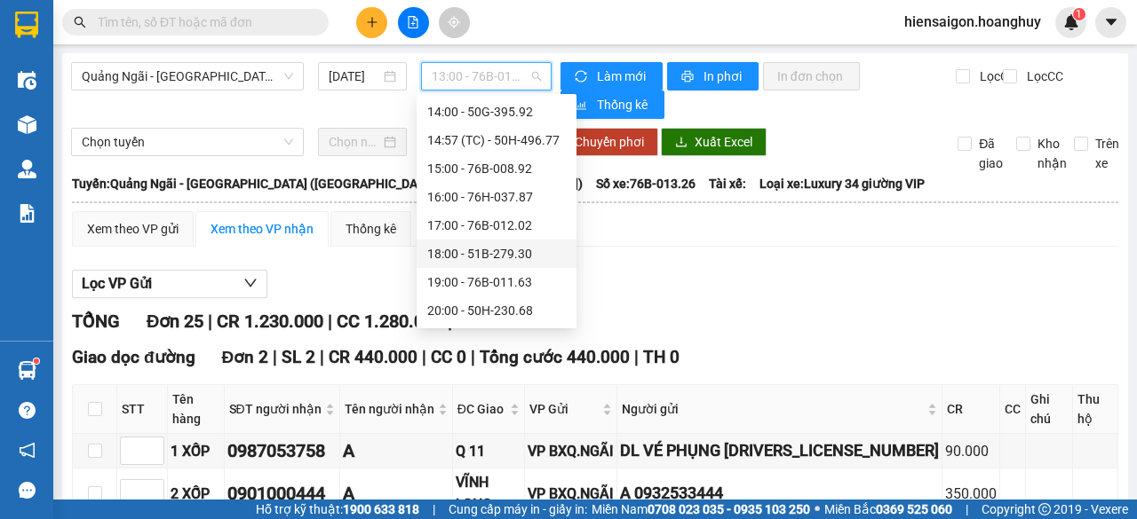
click at [528, 253] on div "18:00 - 51B-279.30" at bounding box center [496, 254] width 139 height 20
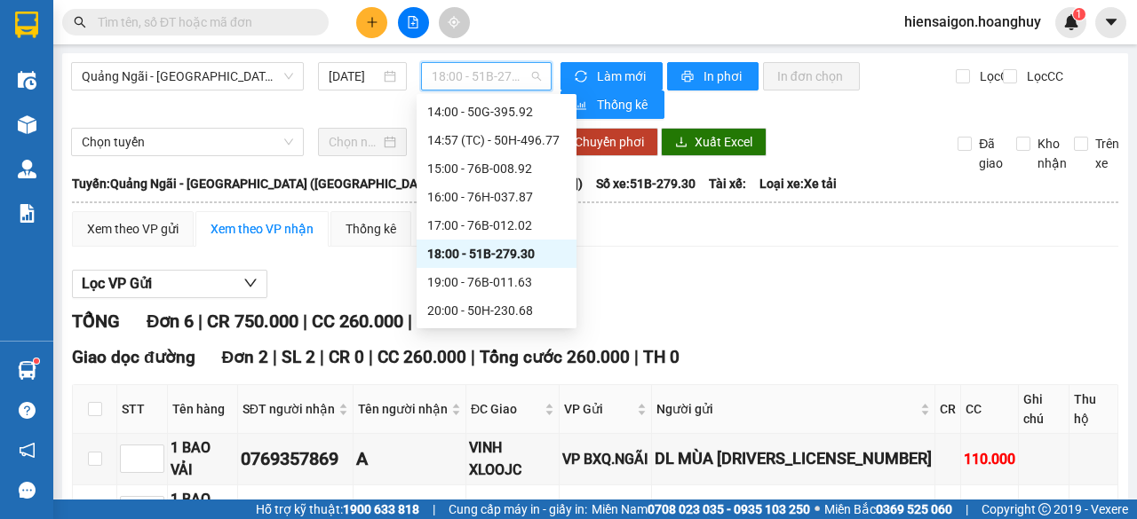
click at [484, 68] on span "18:00 - 51B-279.30" at bounding box center [486, 76] width 108 height 27
click at [486, 281] on div "19:00 - 76B-011.63" at bounding box center [496, 283] width 139 height 20
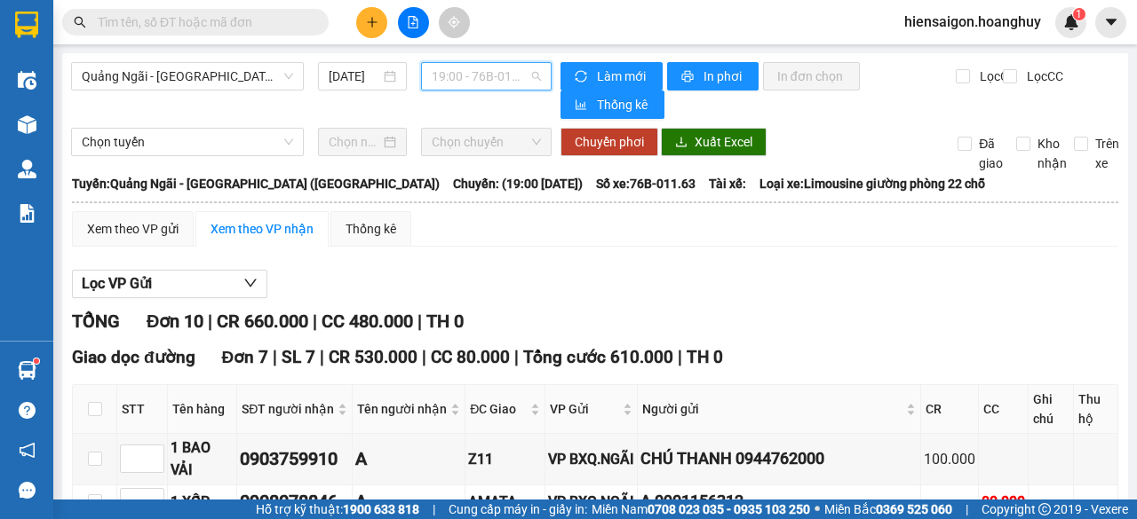
click at [496, 86] on span "19:00 - 76B-011.63" at bounding box center [486, 76] width 108 height 27
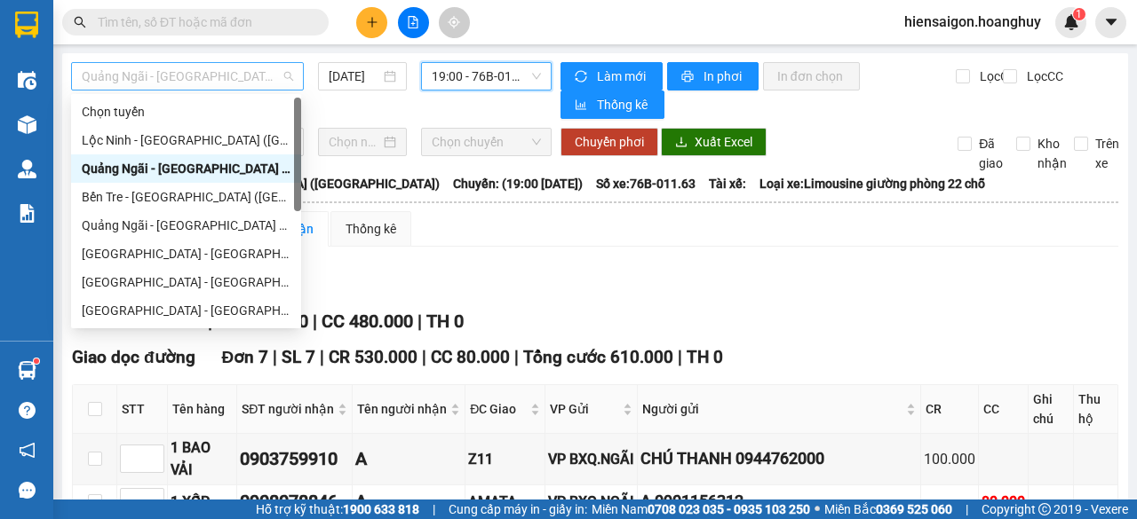
click at [202, 77] on span "Quảng Ngãi - [GEOGRAPHIC_DATA] ([GEOGRAPHIC_DATA])" at bounding box center [187, 76] width 211 height 27
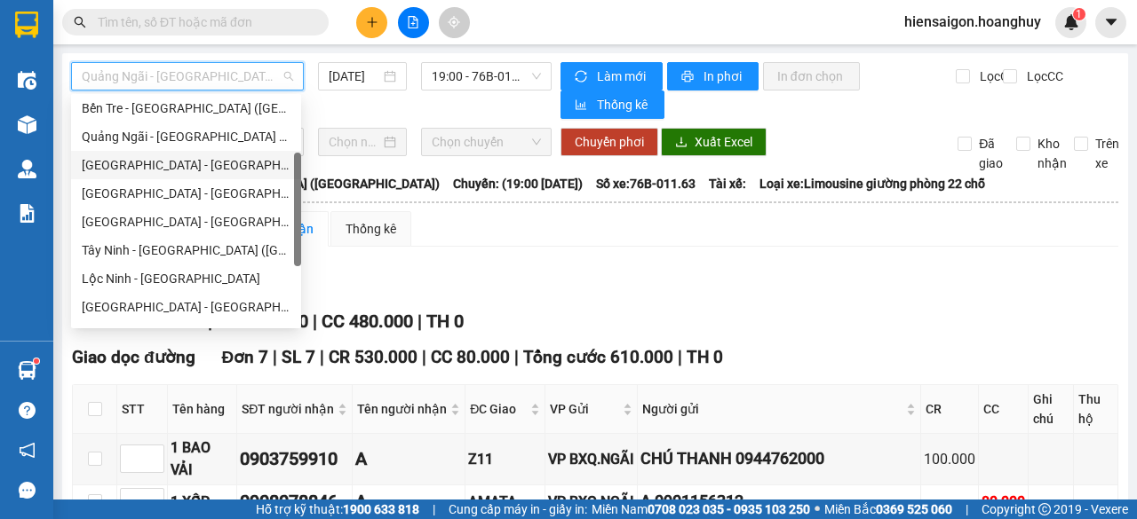
click at [219, 155] on div "[GEOGRAPHIC_DATA] - [GEOGRAPHIC_DATA] ([GEOGRAPHIC_DATA])" at bounding box center [186, 165] width 209 height 20
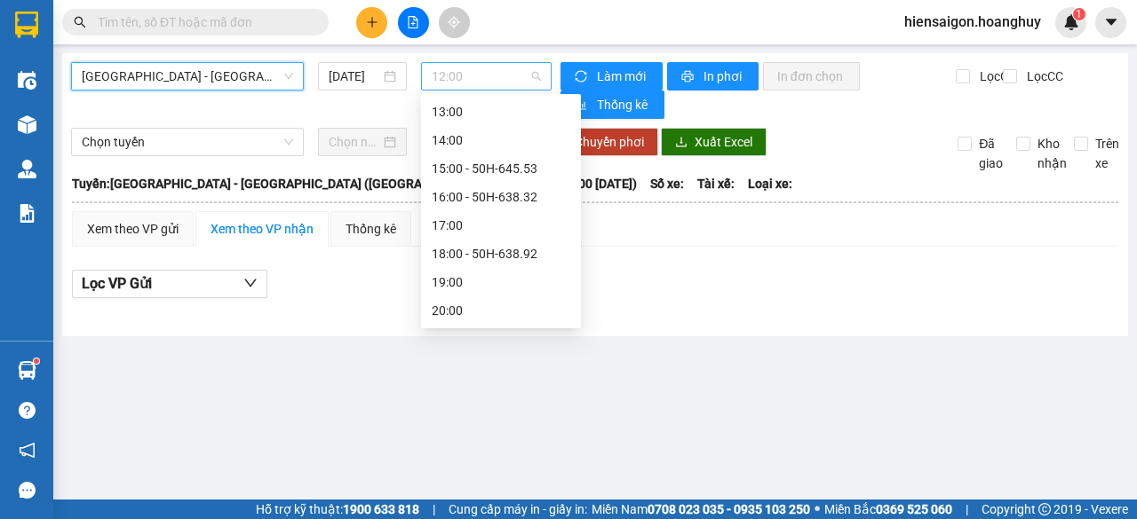
scroll to position [28, 0]
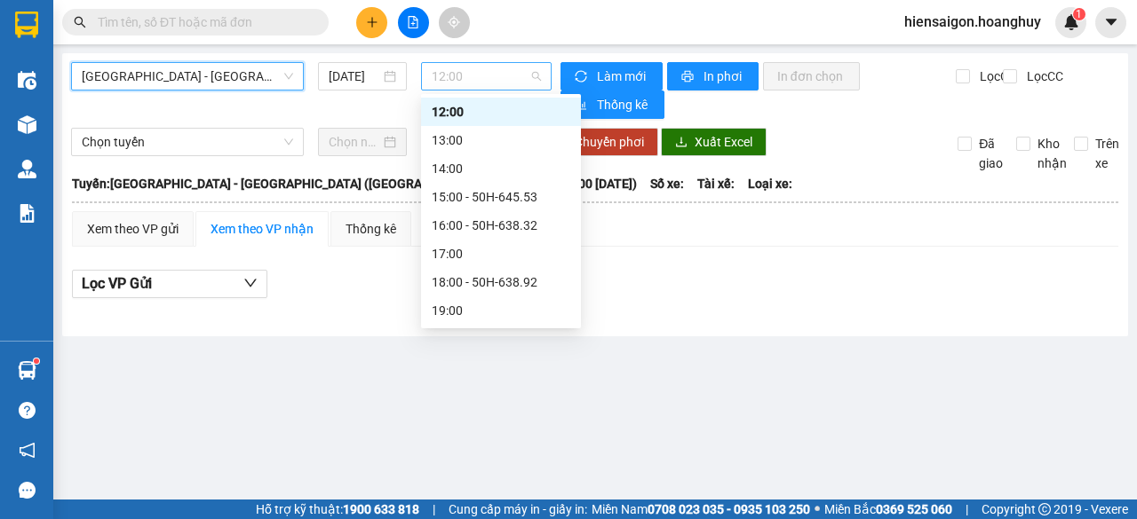
click at [448, 71] on span "12:00" at bounding box center [486, 76] width 108 height 27
click at [492, 191] on div "15:00 - 50H-645.53" at bounding box center [501, 197] width 139 height 20
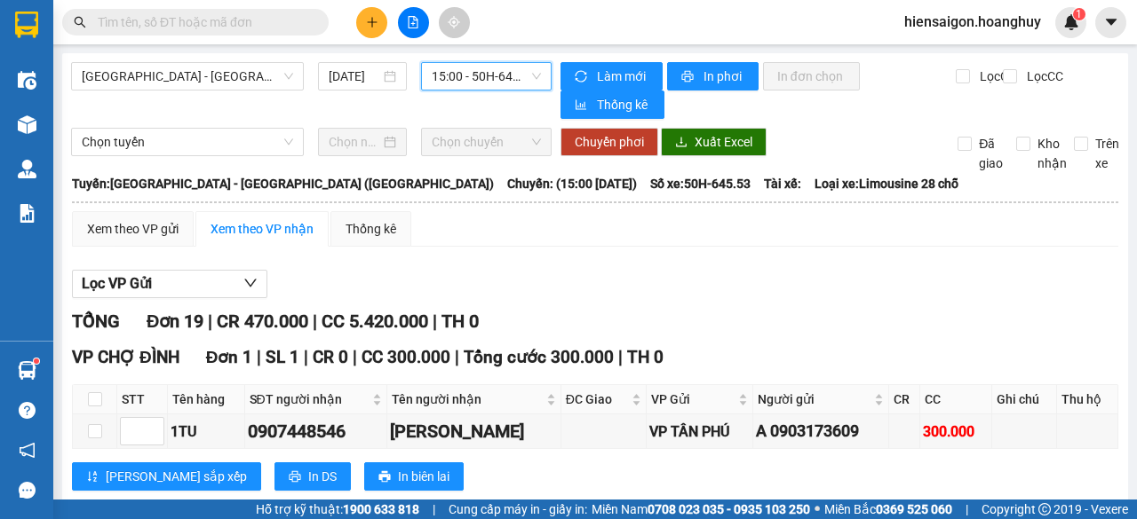
click at [468, 69] on span "15:00 - 50H-645.53" at bounding box center [486, 76] width 108 height 27
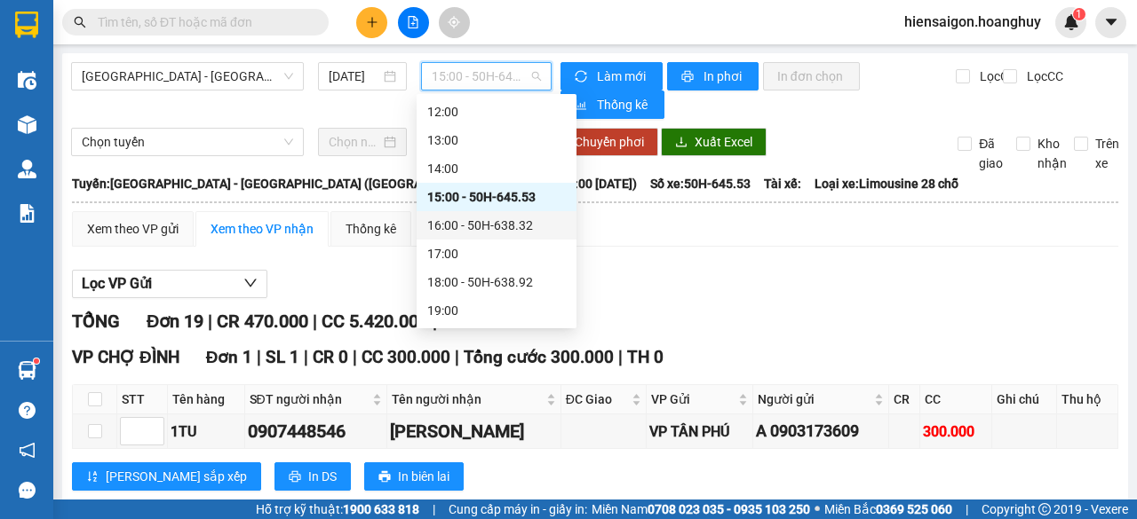
click at [464, 225] on div "16:00 - 50H-638.32" at bounding box center [496, 226] width 139 height 20
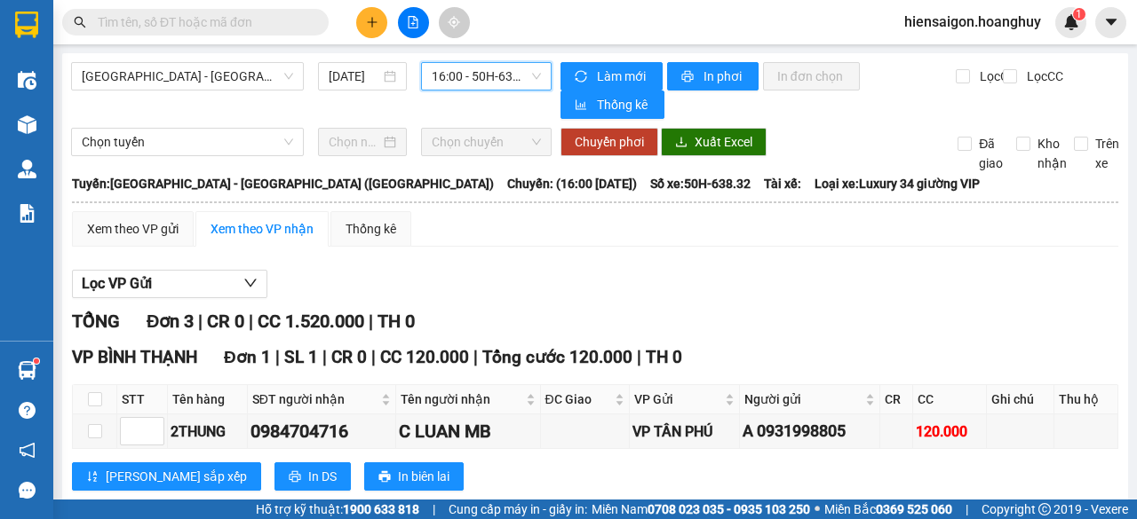
click at [461, 87] on span "16:00 - 50H-638.32" at bounding box center [486, 76] width 108 height 27
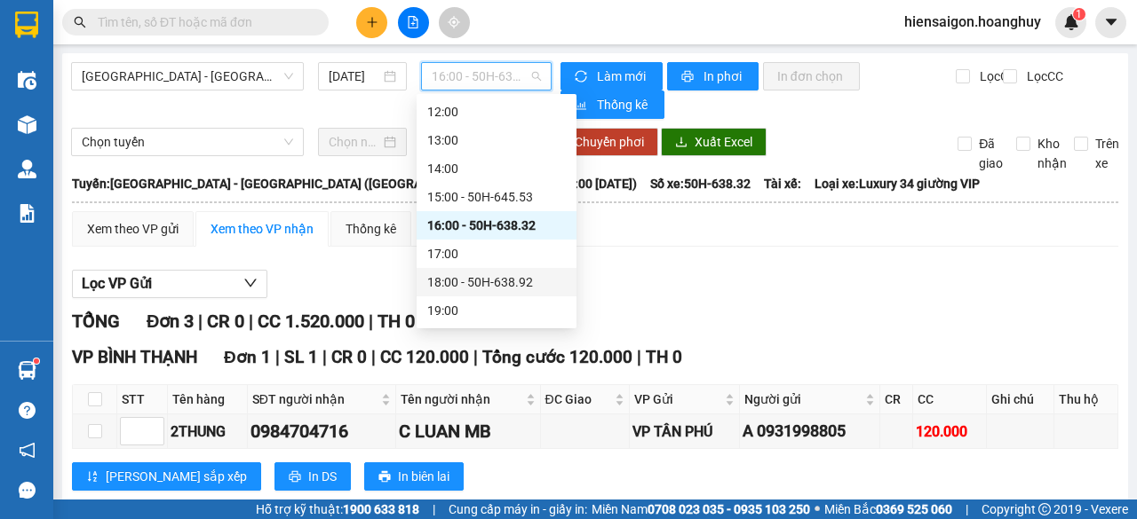
click at [480, 280] on div "18:00 - 50H-638.92" at bounding box center [496, 283] width 139 height 20
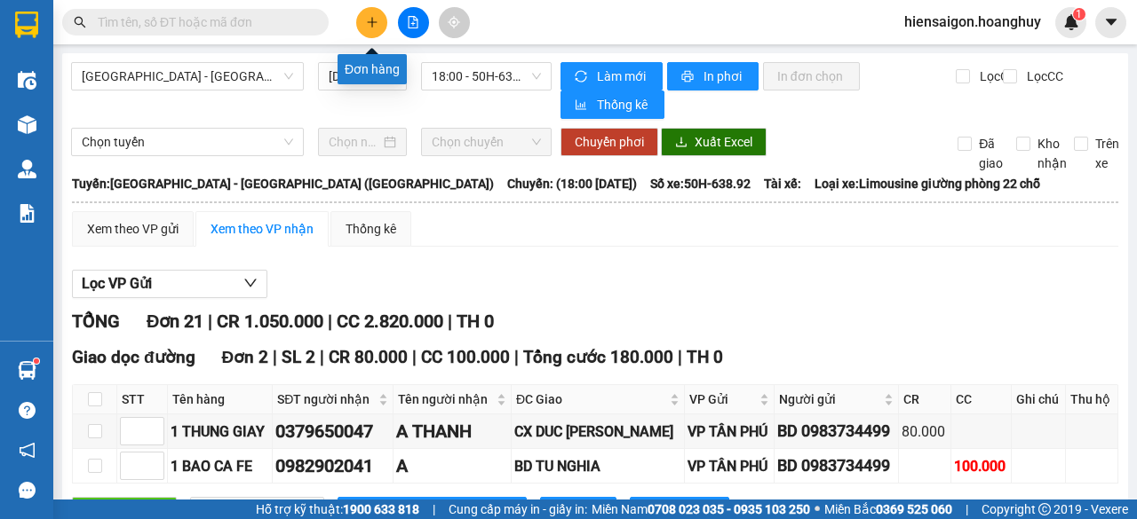
click at [364, 20] on button at bounding box center [371, 22] width 31 height 31
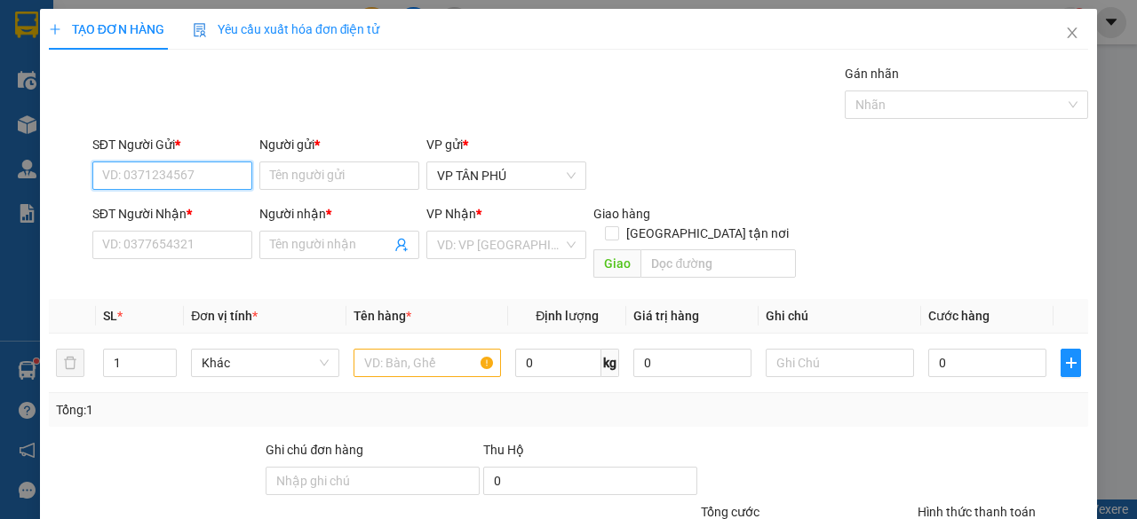
click at [186, 170] on input "SĐT Người Gửi *" at bounding box center [172, 176] width 160 height 28
click at [166, 210] on div "0983734499 - BD" at bounding box center [170, 211] width 137 height 20
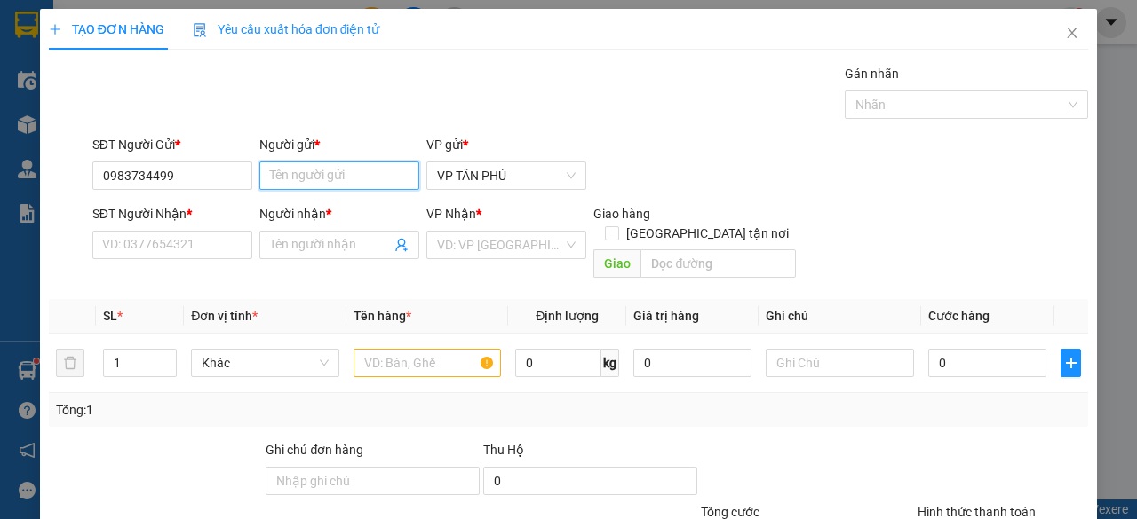
click at [305, 173] on input "Người gửi *" at bounding box center [339, 176] width 160 height 28
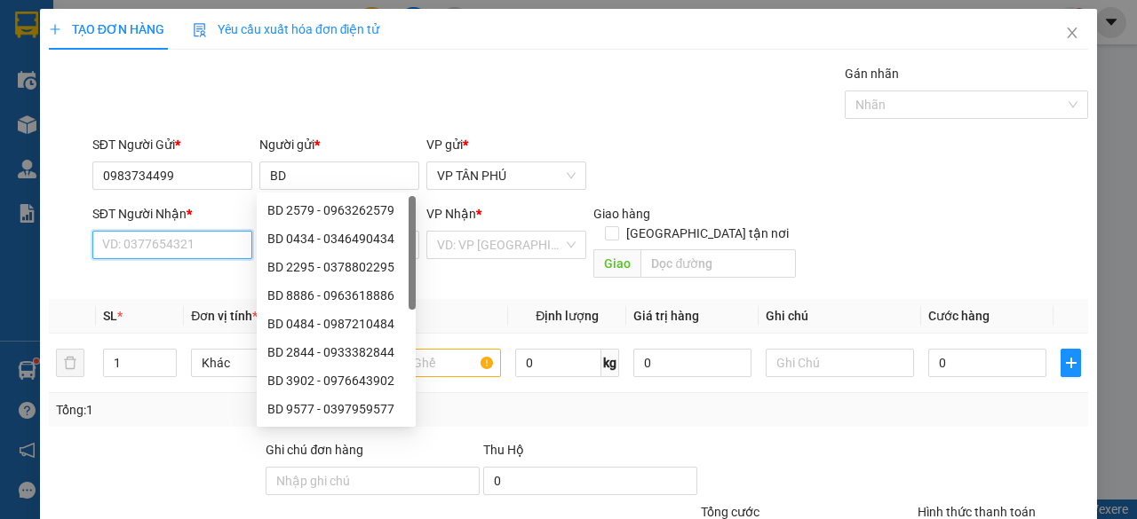
click at [181, 235] on input "SĐT Người Nhận *" at bounding box center [172, 245] width 160 height 28
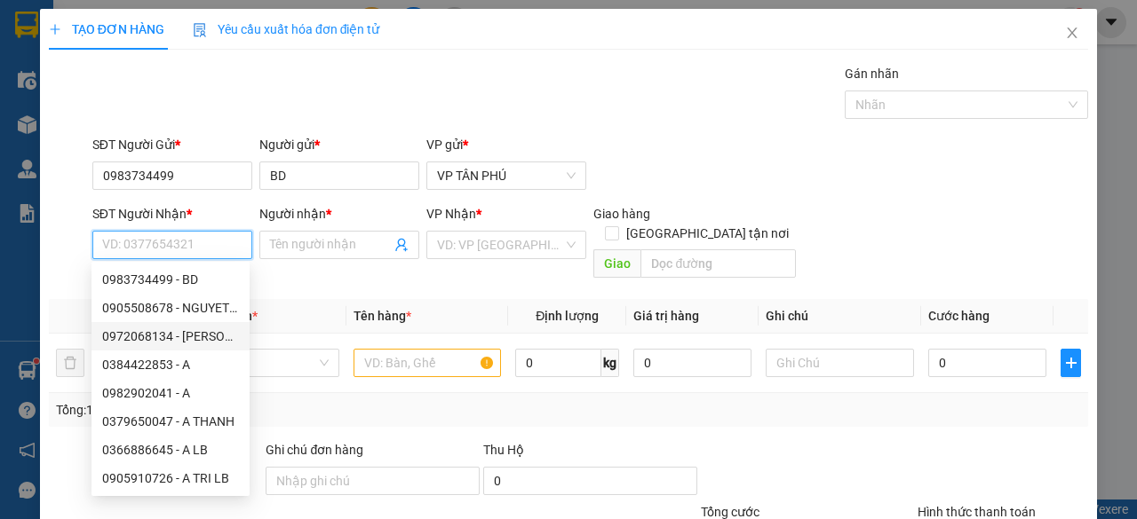
click at [172, 337] on div "0972068134 - [PERSON_NAME]" at bounding box center [170, 337] width 137 height 20
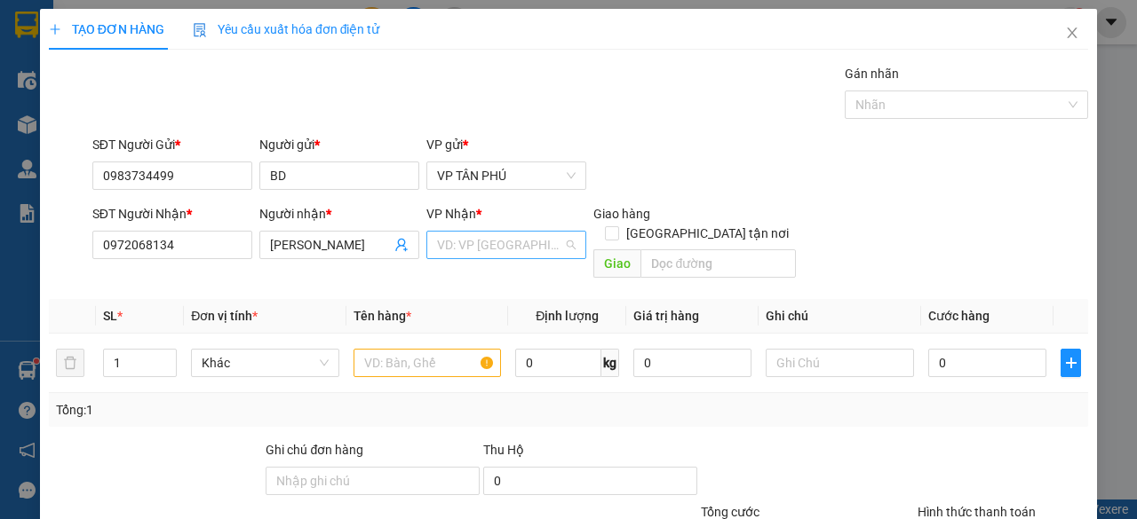
click at [462, 239] on input "search" at bounding box center [500, 245] width 126 height 27
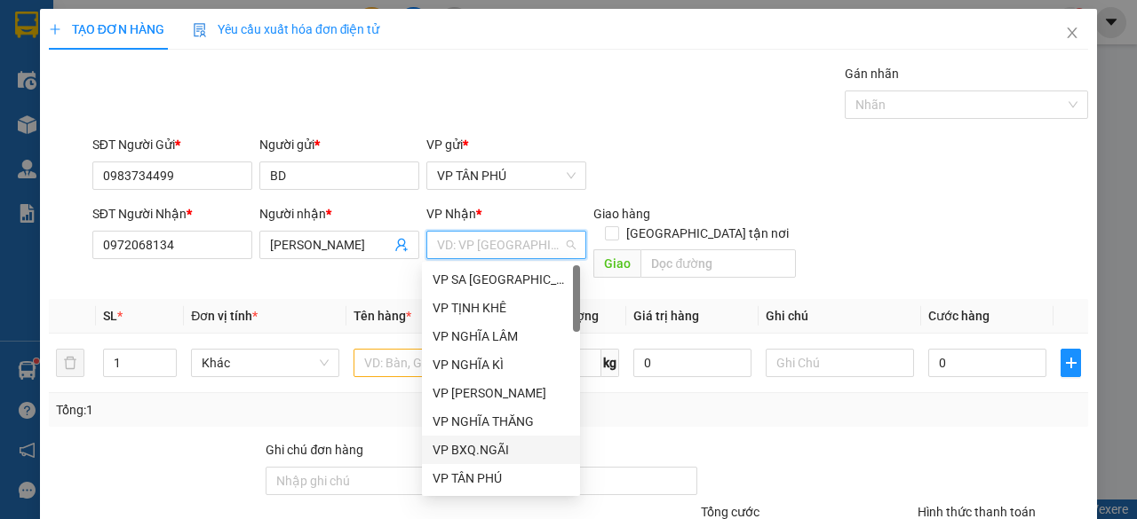
click at [469, 448] on div "VP BXQ.NGÃI" at bounding box center [500, 450] width 137 height 20
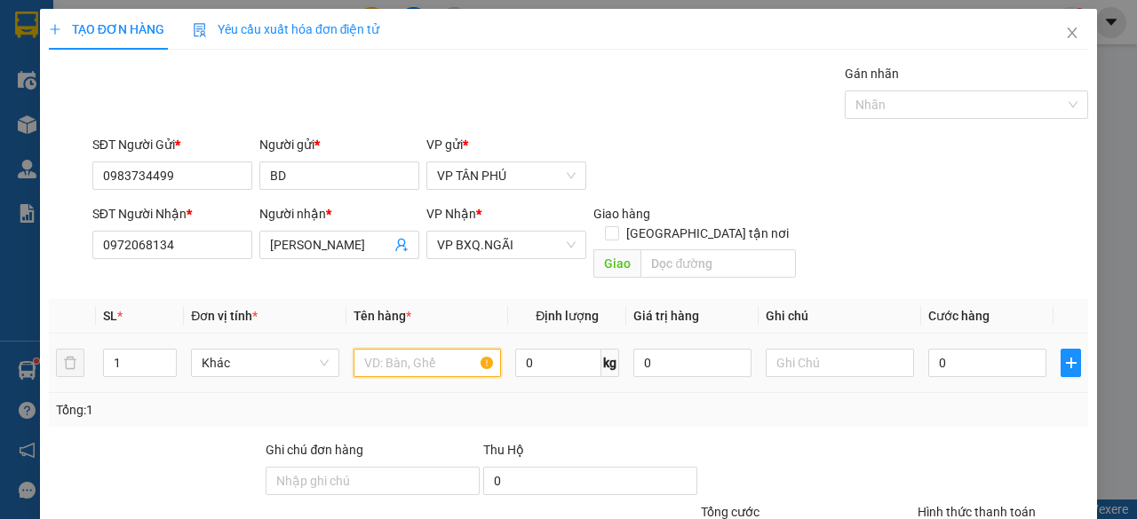
click at [432, 349] on input "text" at bounding box center [427, 363] width 148 height 28
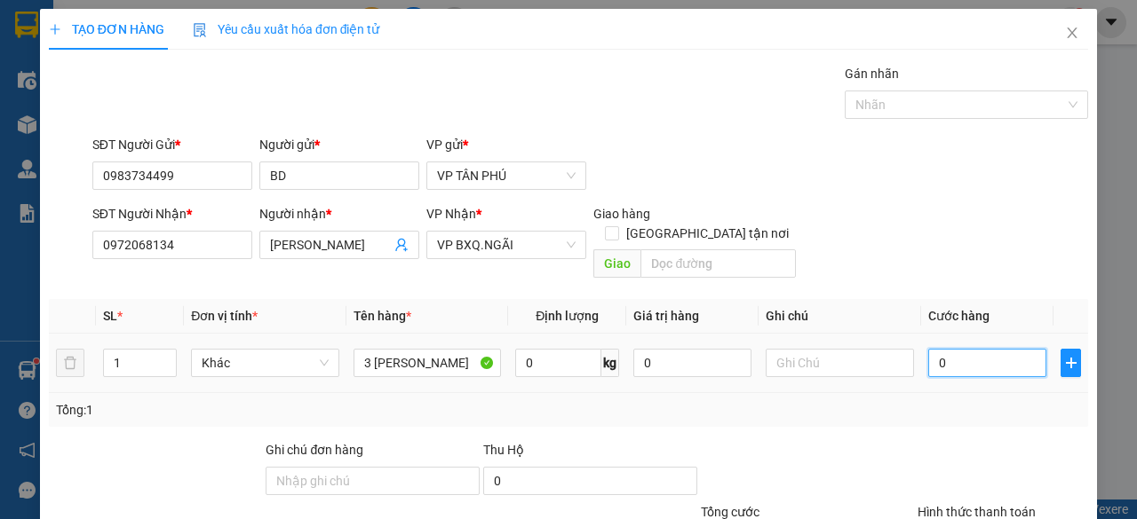
click at [939, 349] on input "0" at bounding box center [987, 363] width 118 height 28
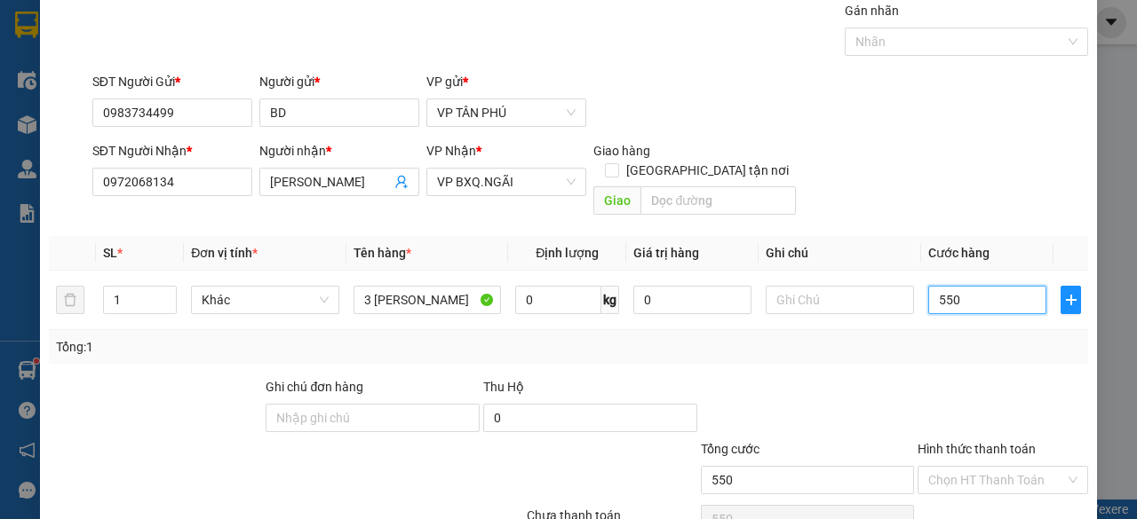
scroll to position [135, 0]
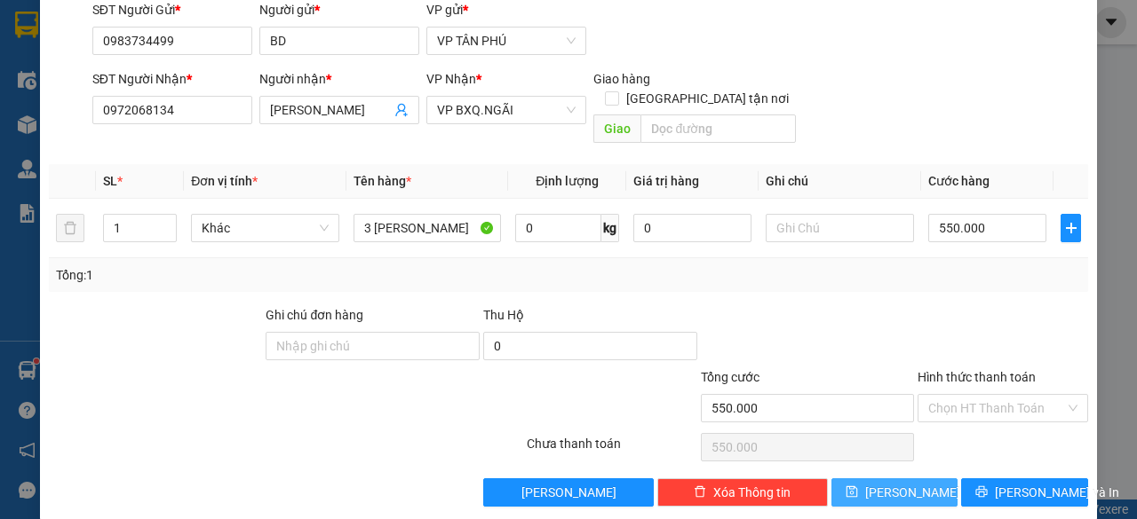
click at [858, 486] on icon "save" at bounding box center [851, 492] width 12 height 12
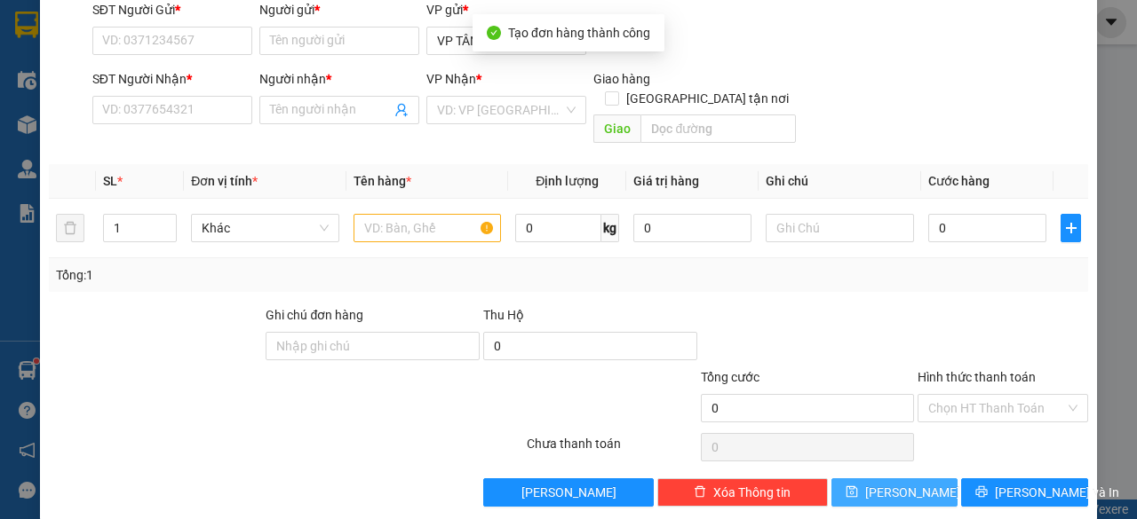
scroll to position [0, 0]
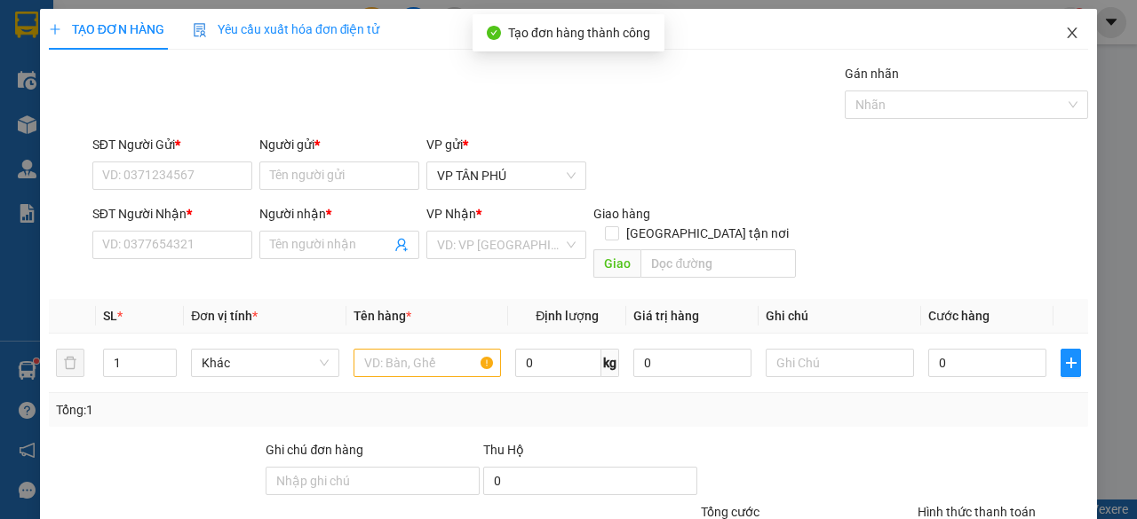
click at [1065, 36] on icon "close" at bounding box center [1072, 33] width 14 height 14
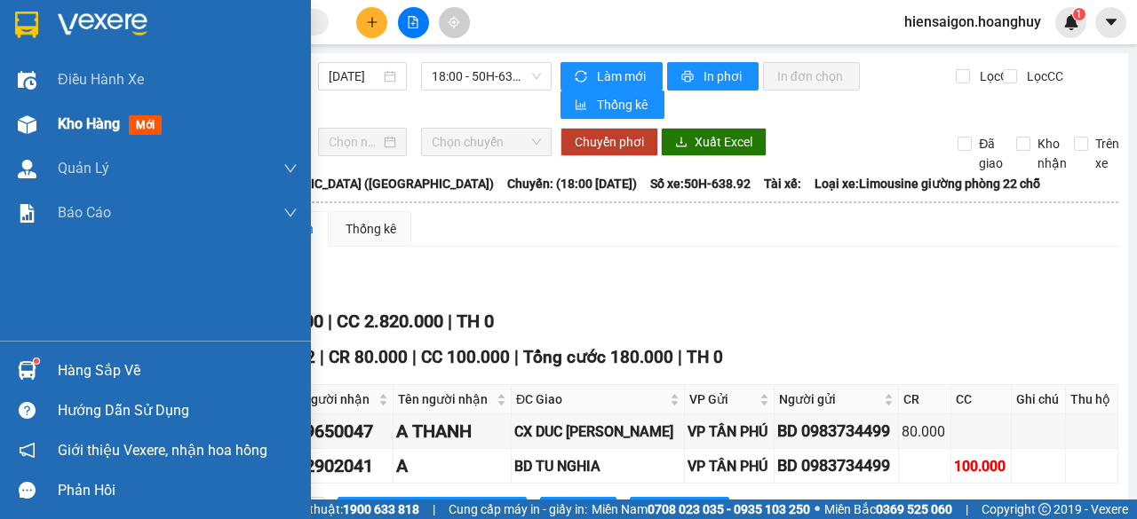
click at [72, 123] on span "Kho hàng" at bounding box center [89, 123] width 62 height 17
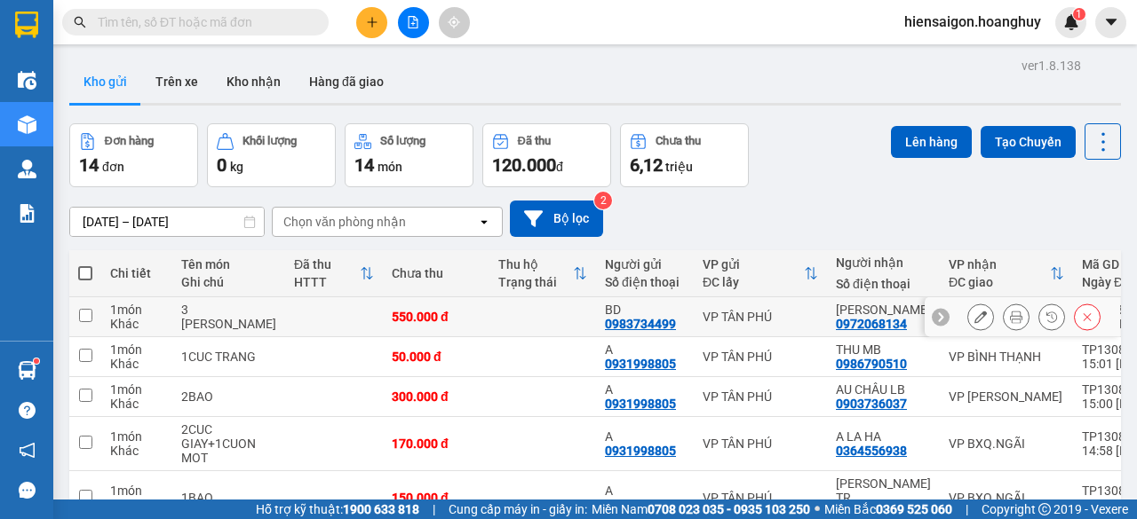
click at [108, 310] on td "1 món Khác" at bounding box center [136, 317] width 71 height 40
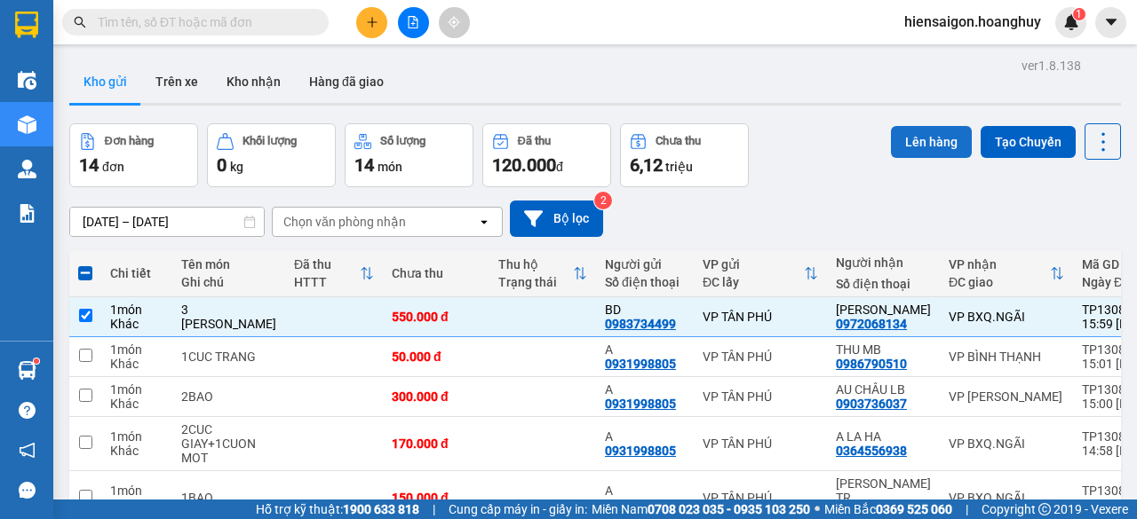
click at [909, 149] on button "Lên hàng" at bounding box center [931, 142] width 81 height 32
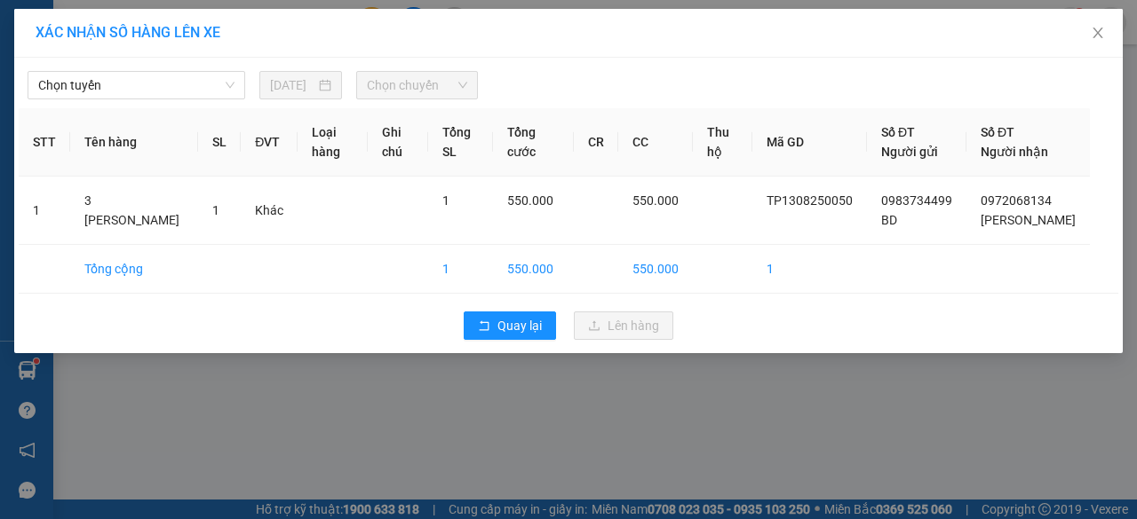
click at [172, 64] on div "Chọn tuyến [DATE] Chọn chuyến" at bounding box center [568, 80] width 1099 height 37
click at [156, 90] on span "Chọn tuyến" at bounding box center [136, 85] width 196 height 27
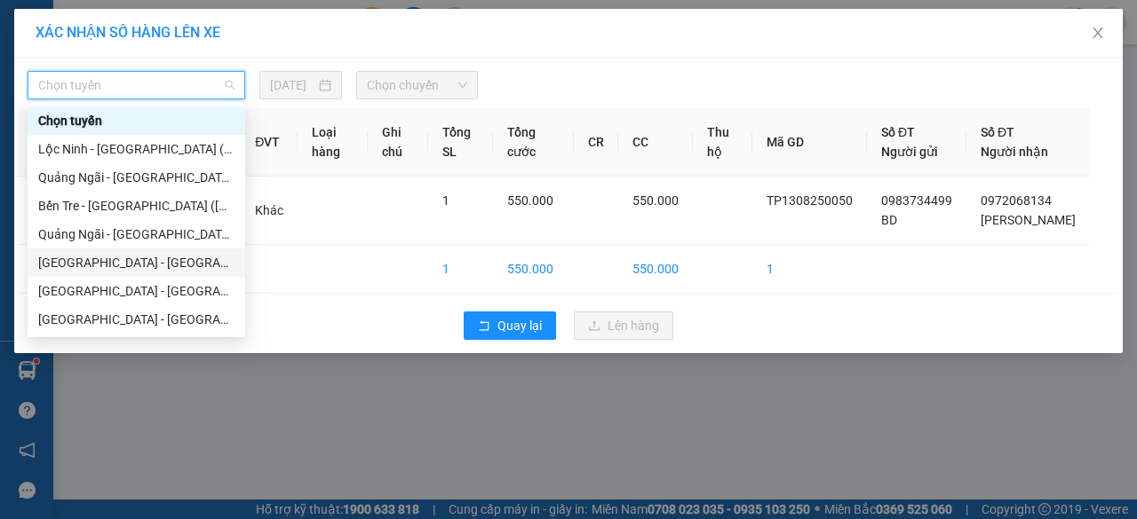
click at [94, 258] on div "[GEOGRAPHIC_DATA] - [GEOGRAPHIC_DATA] ([GEOGRAPHIC_DATA])" at bounding box center [136, 263] width 196 height 20
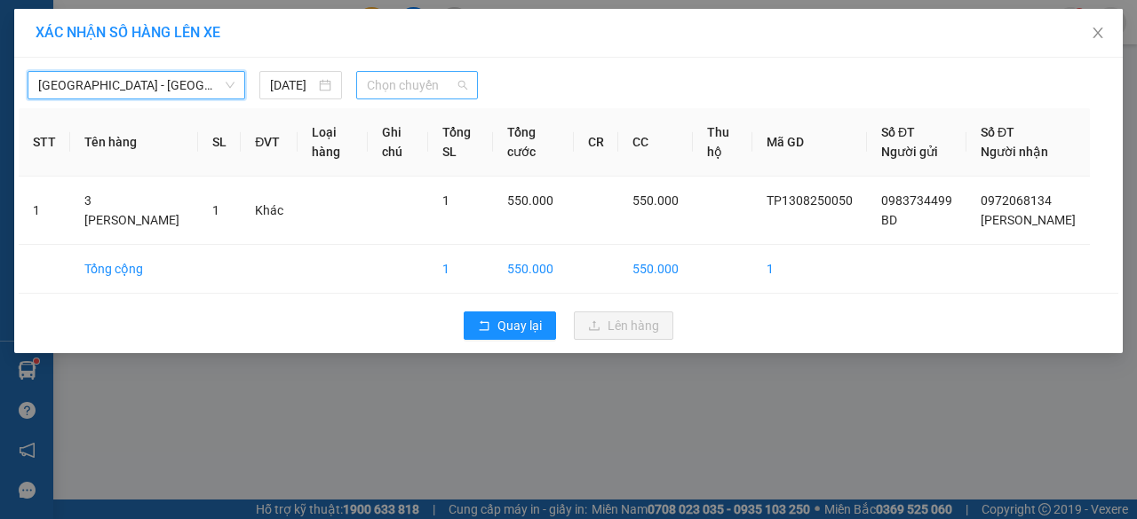
click at [431, 90] on span "Chọn chuyến" at bounding box center [416, 85] width 99 height 27
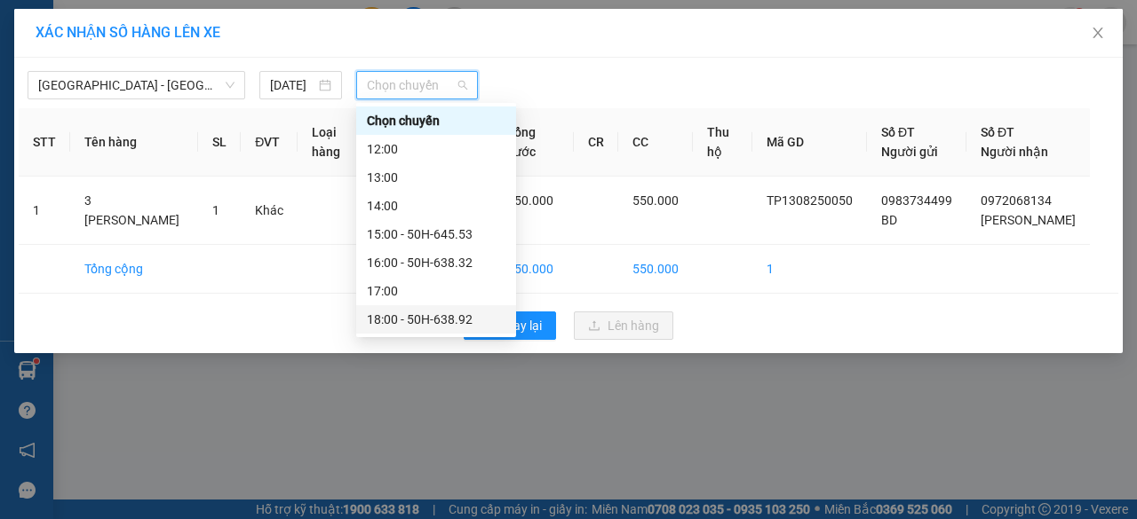
click at [448, 329] on div "18:00 - 50H-638.92" at bounding box center [436, 319] width 160 height 28
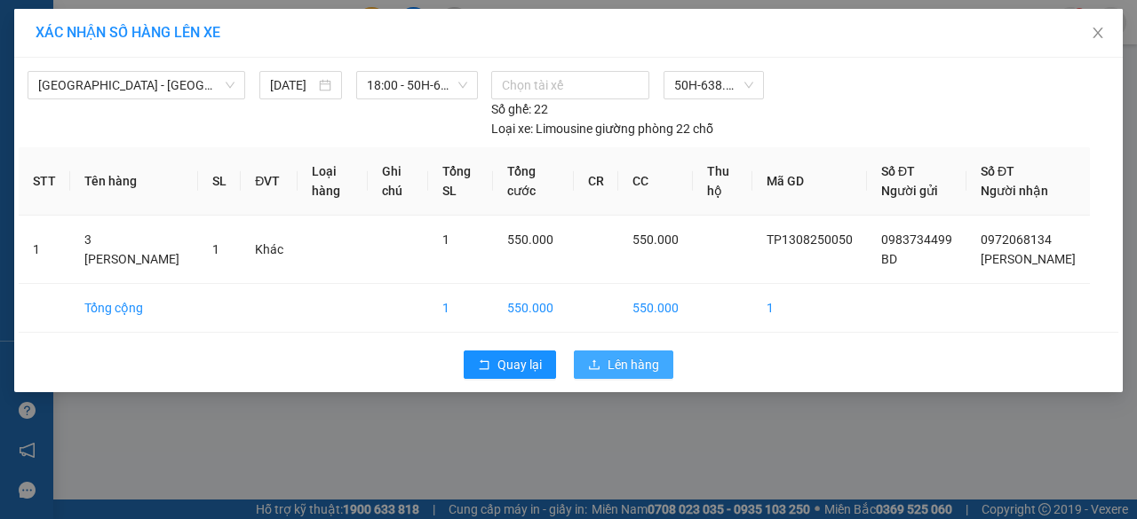
click at [638, 375] on span "Lên hàng" at bounding box center [633, 365] width 52 height 20
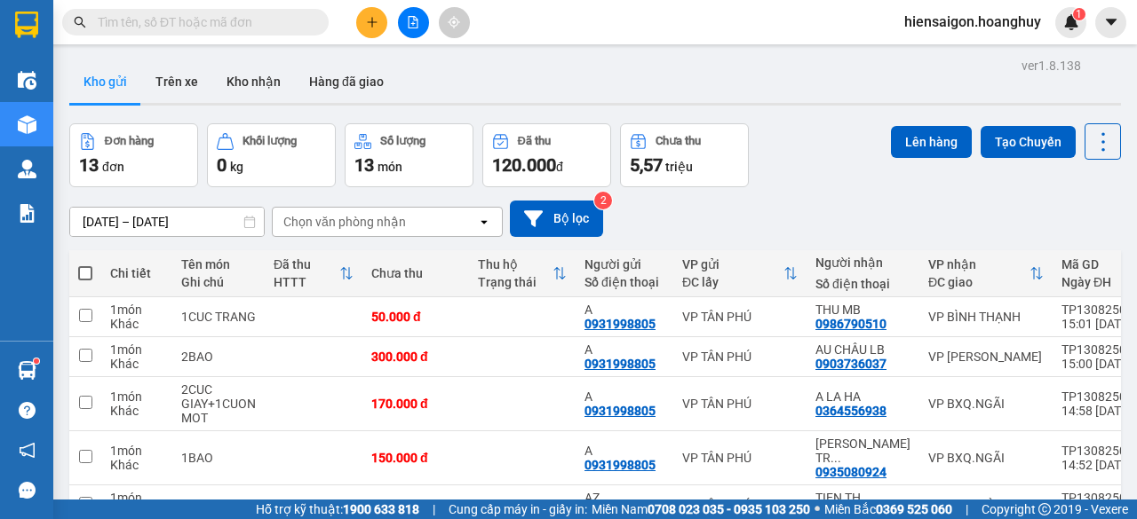
click at [535, 97] on div "Kho gửi Trên xe Kho nhận Hàng đã giao" at bounding box center [594, 83] width 1051 height 47
